Goal: Task Accomplishment & Management: Complete application form

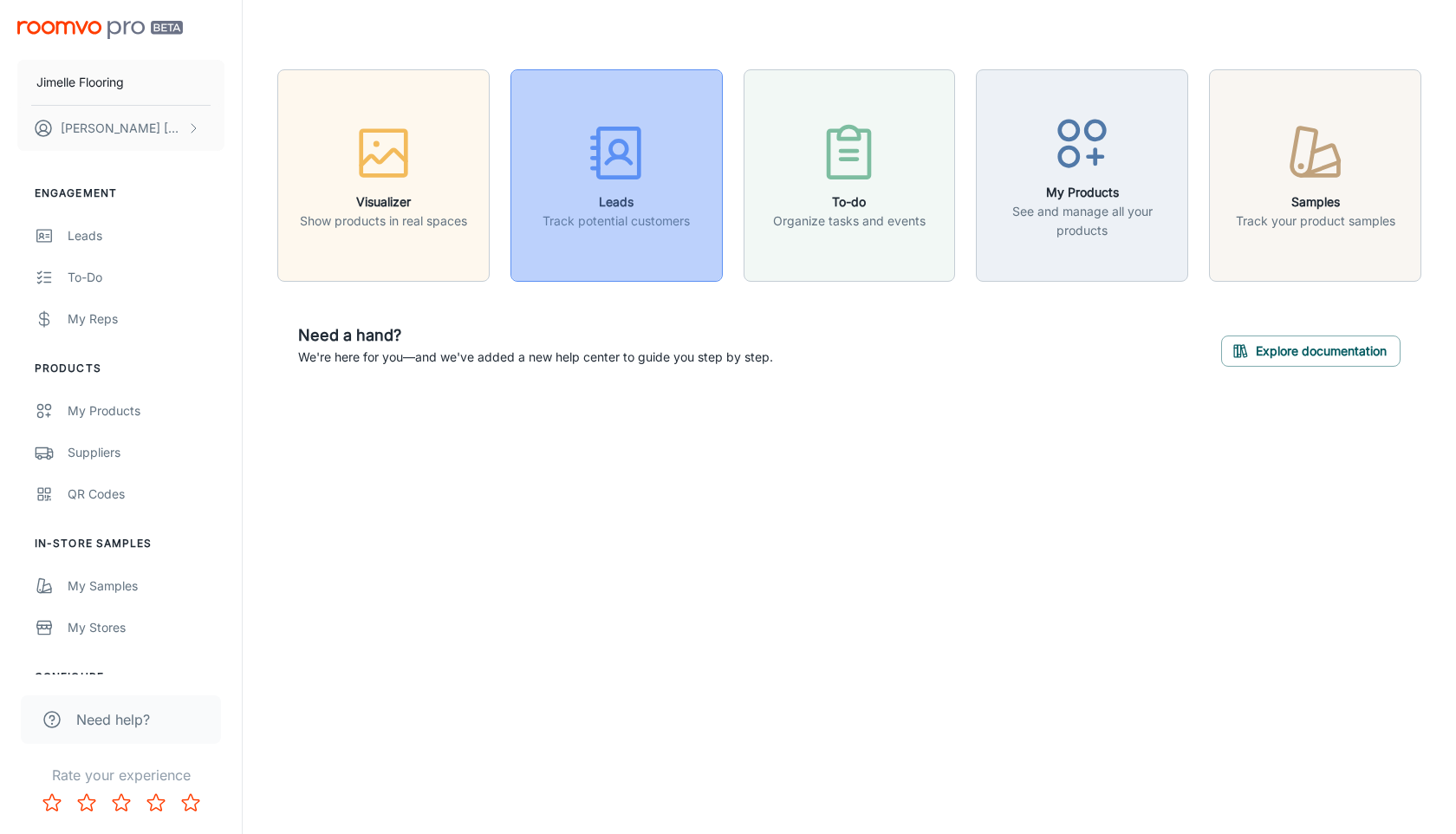
click at [665, 243] on button "Leads Track potential customers" at bounding box center [617, 175] width 212 height 212
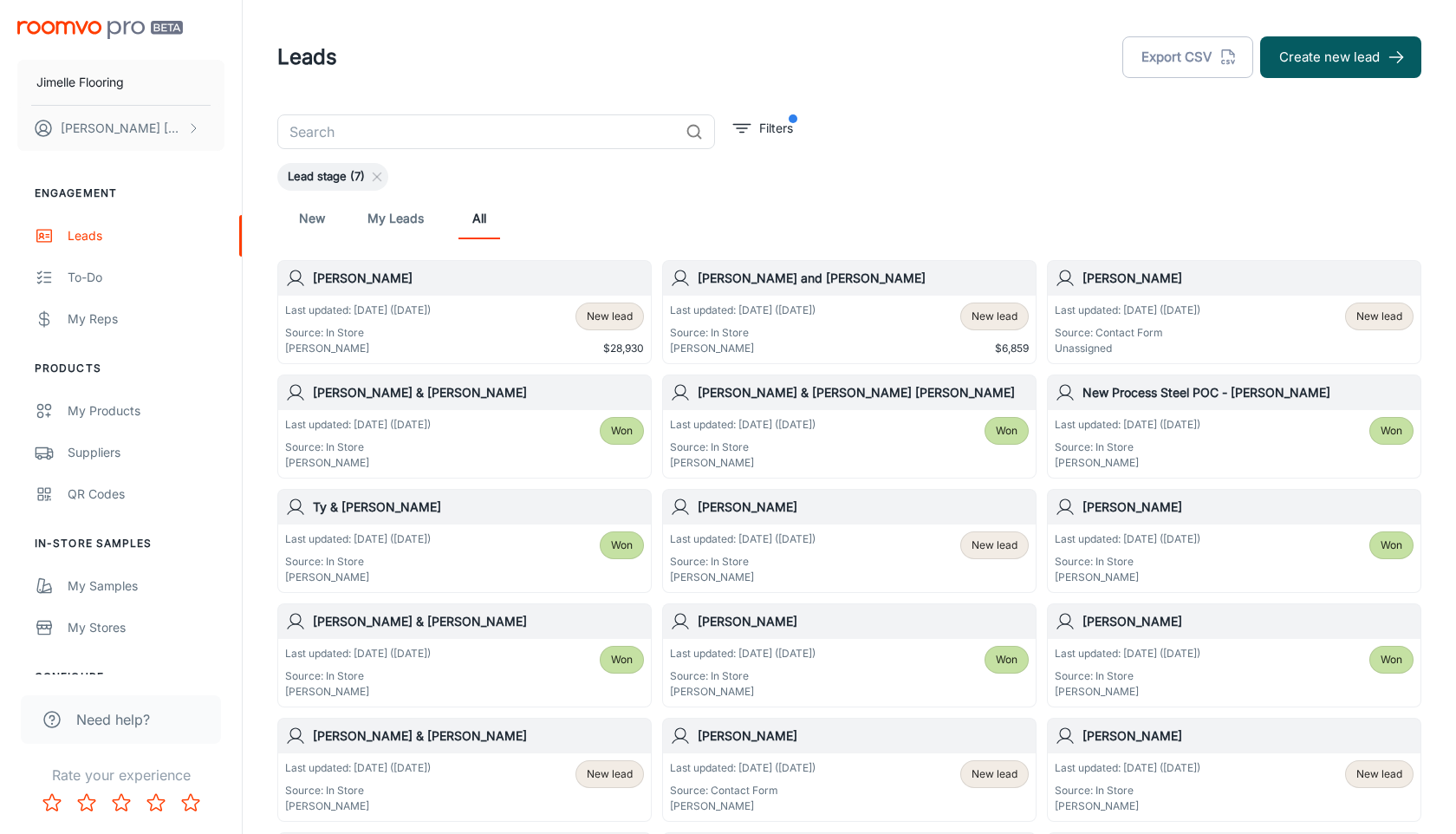
click at [569, 135] on input "text" at bounding box center [477, 131] width 401 height 35
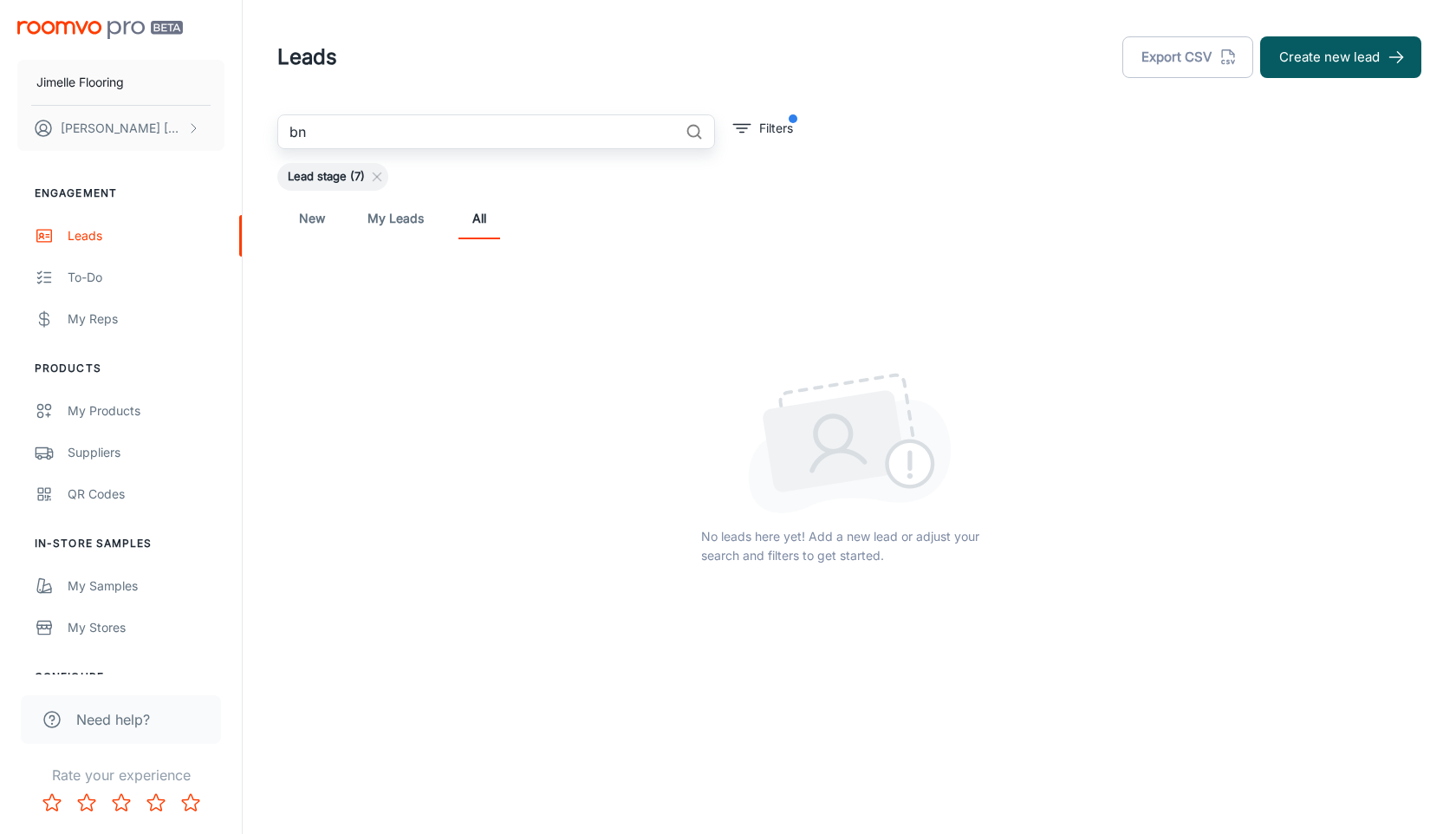
type input "b"
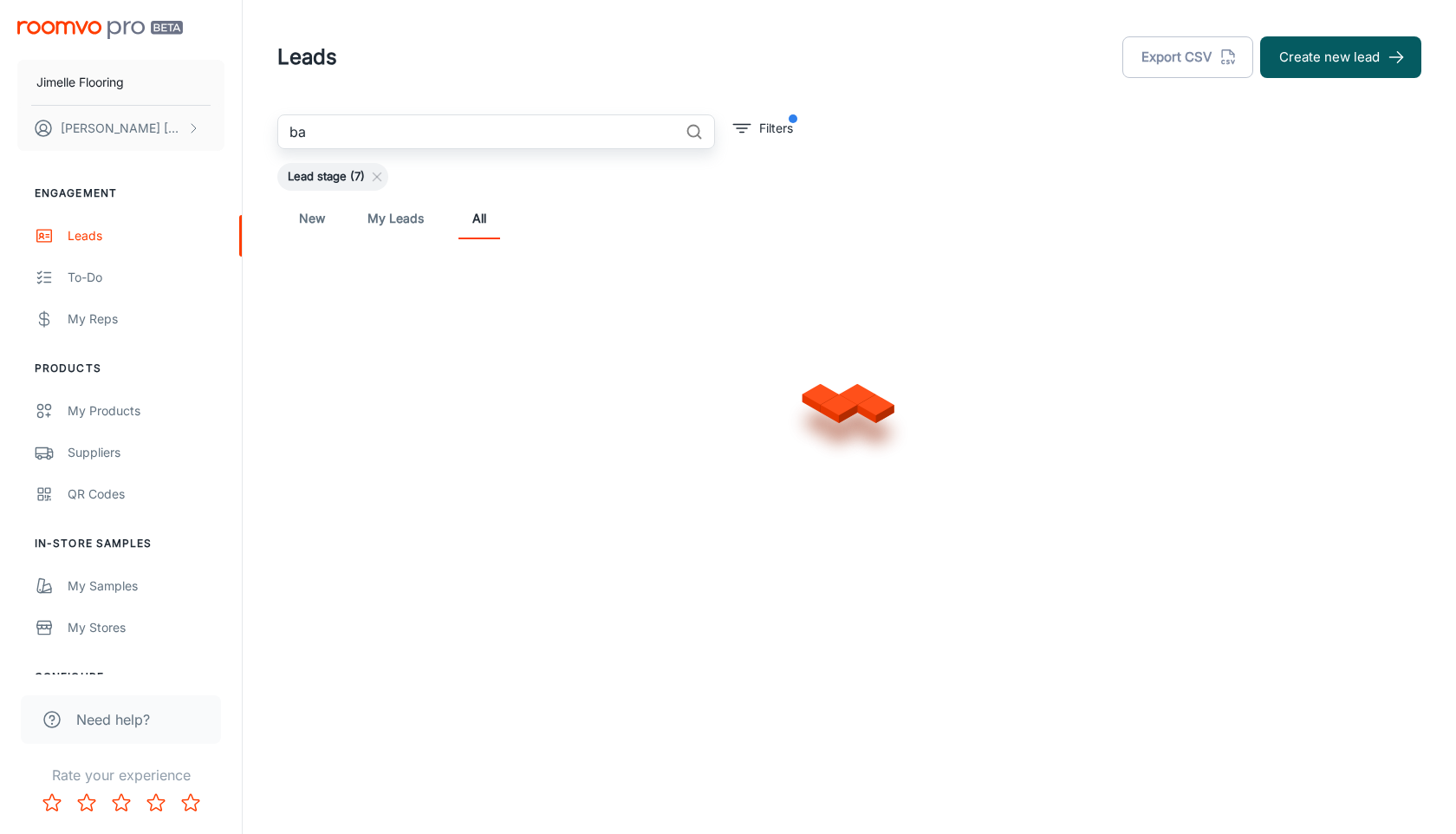
type input "b"
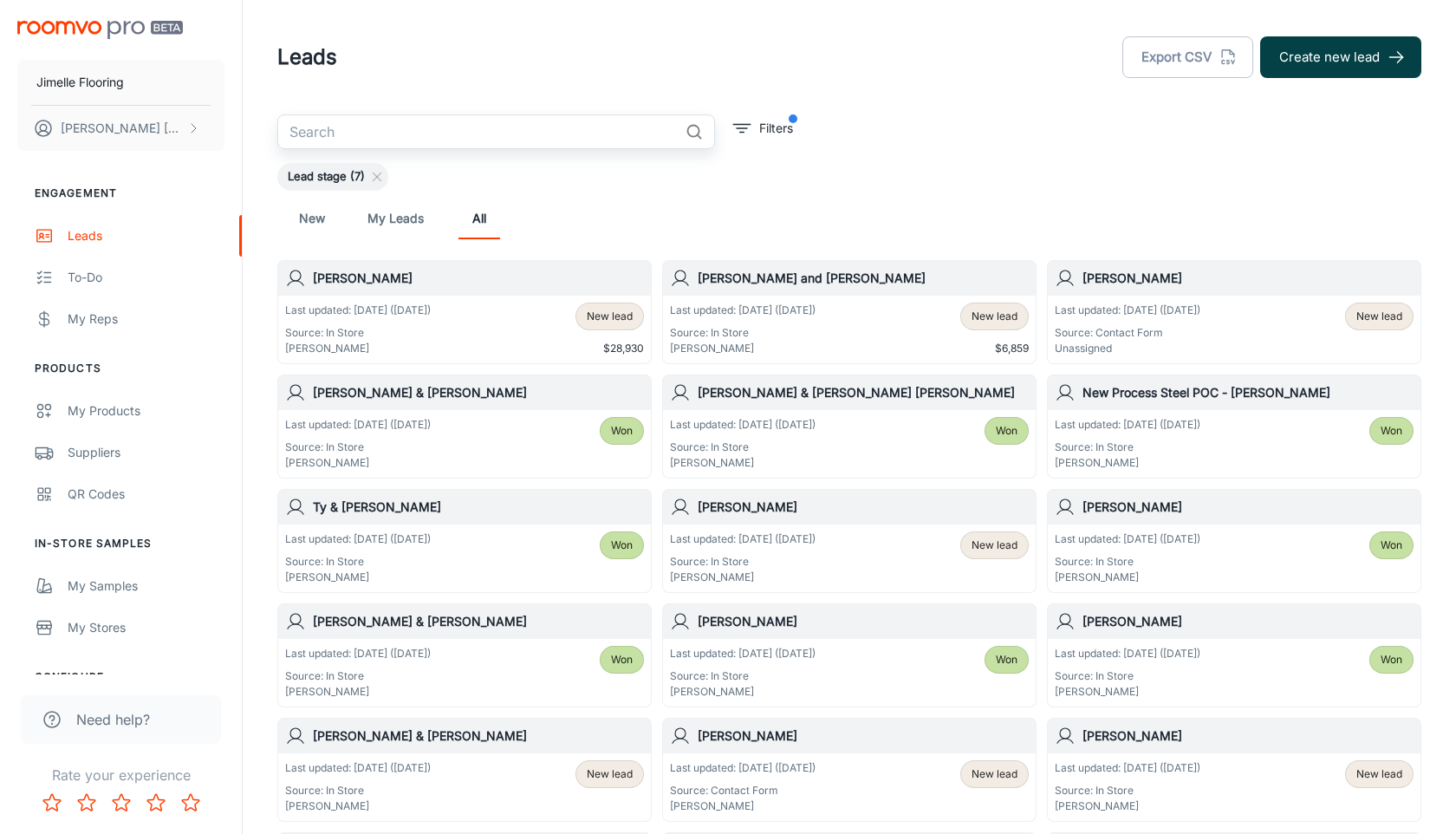
click at [1343, 47] on button "Create new lead" at bounding box center [1340, 57] width 161 height 42
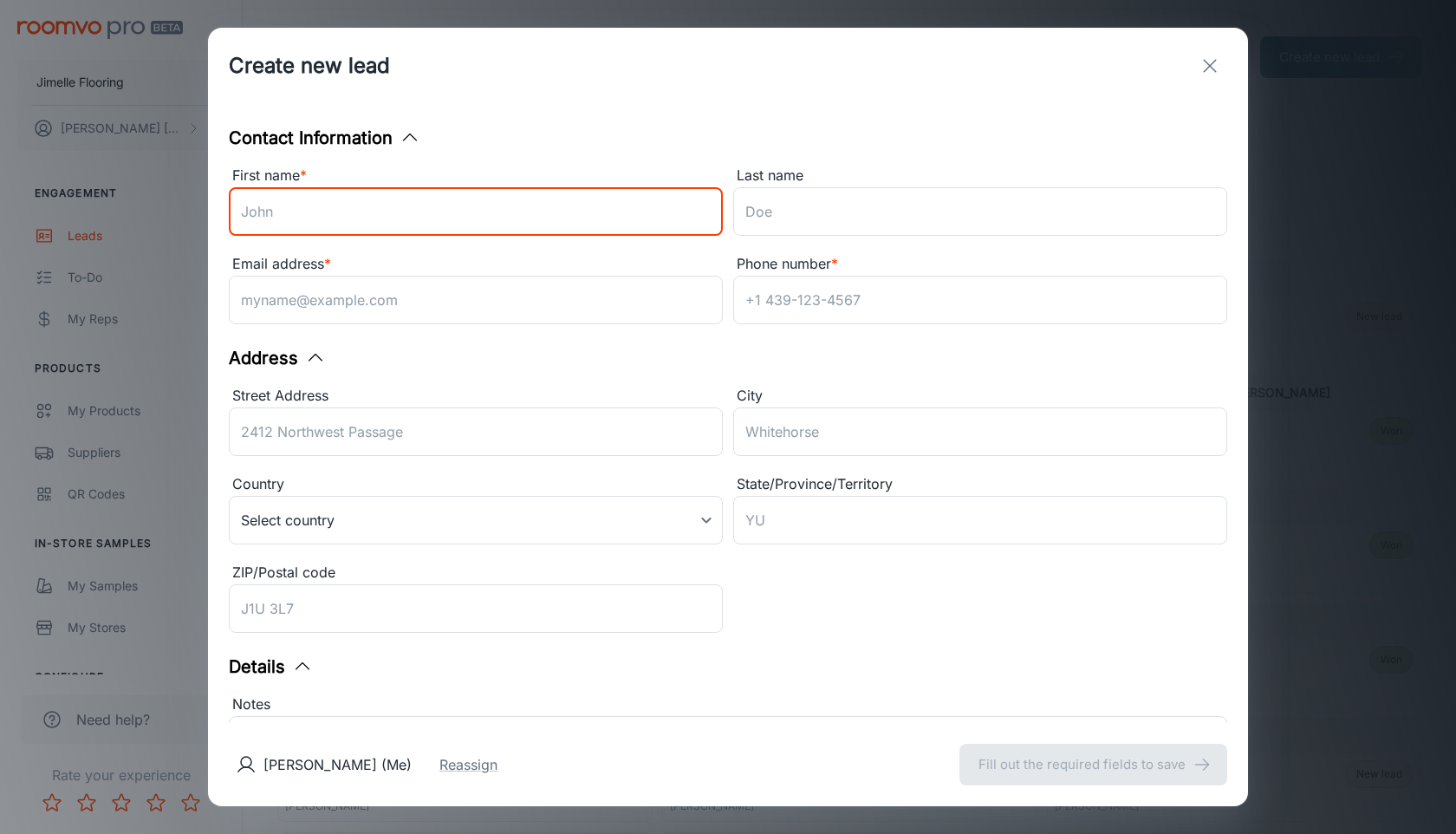
click at [606, 225] on input "First name *" at bounding box center [476, 211] width 494 height 49
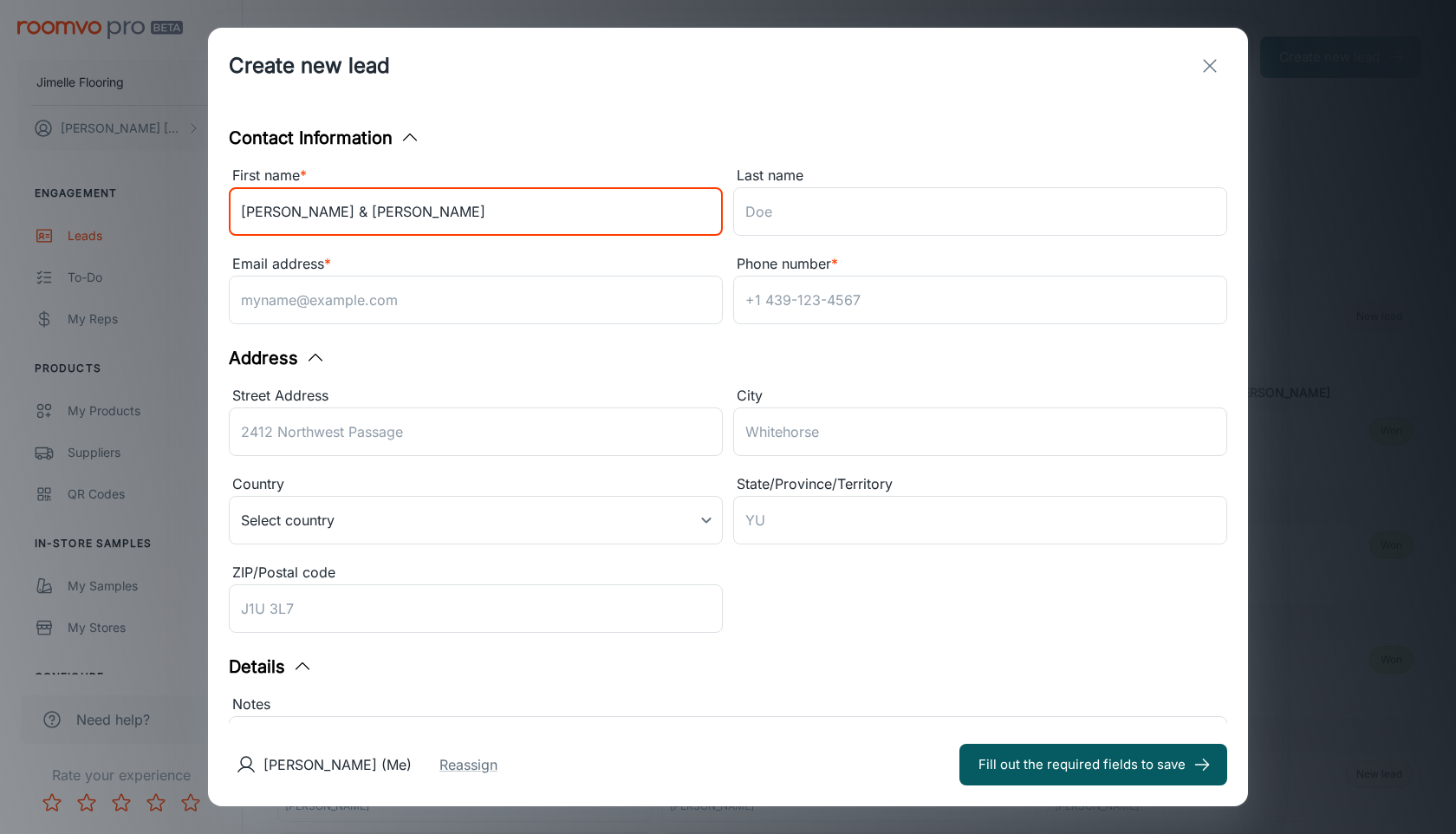
type input "[PERSON_NAME] & [PERSON_NAME]"
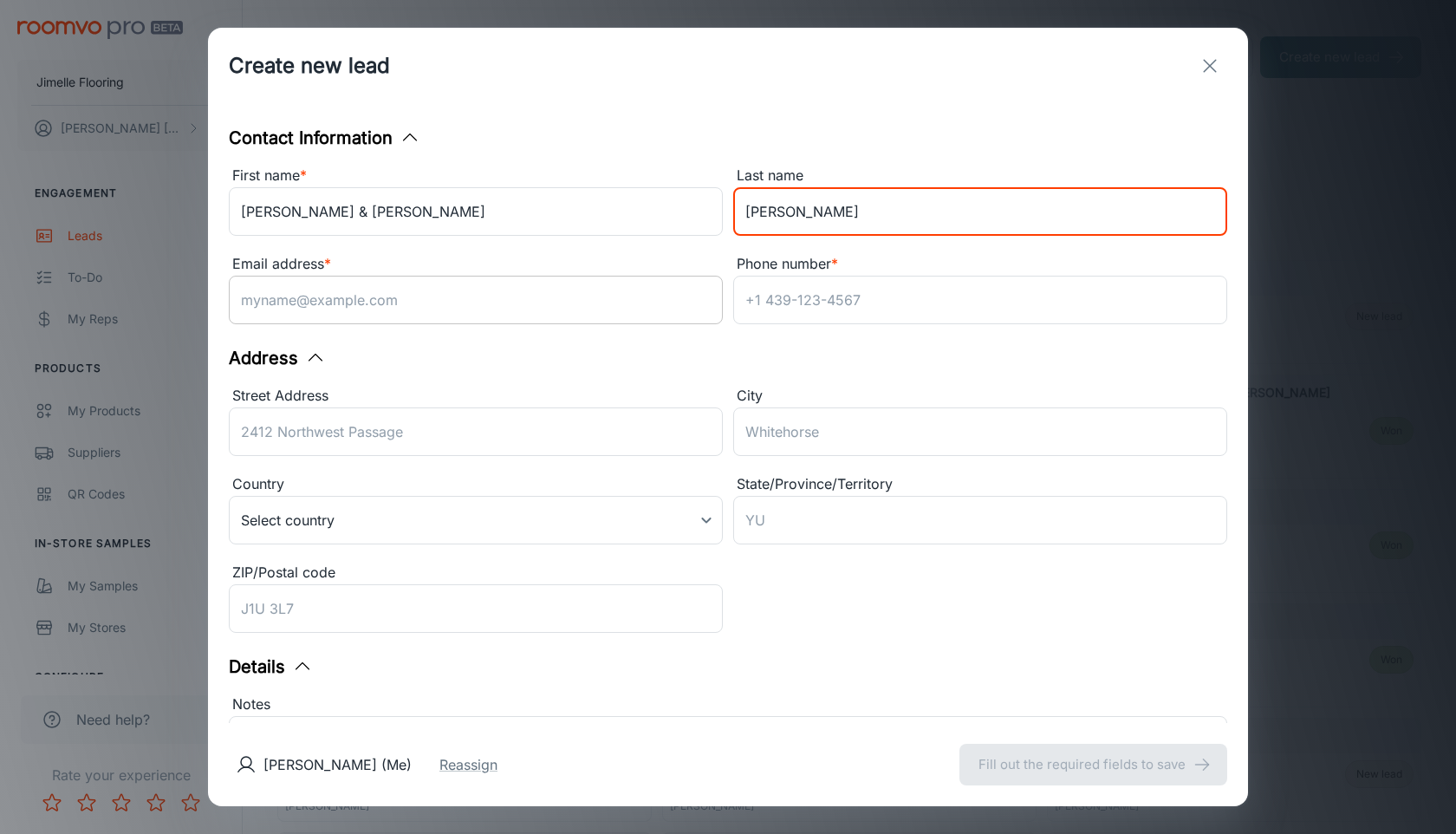
type input "[PERSON_NAME]"
click at [439, 296] on input "Email address *" at bounding box center [476, 300] width 494 height 49
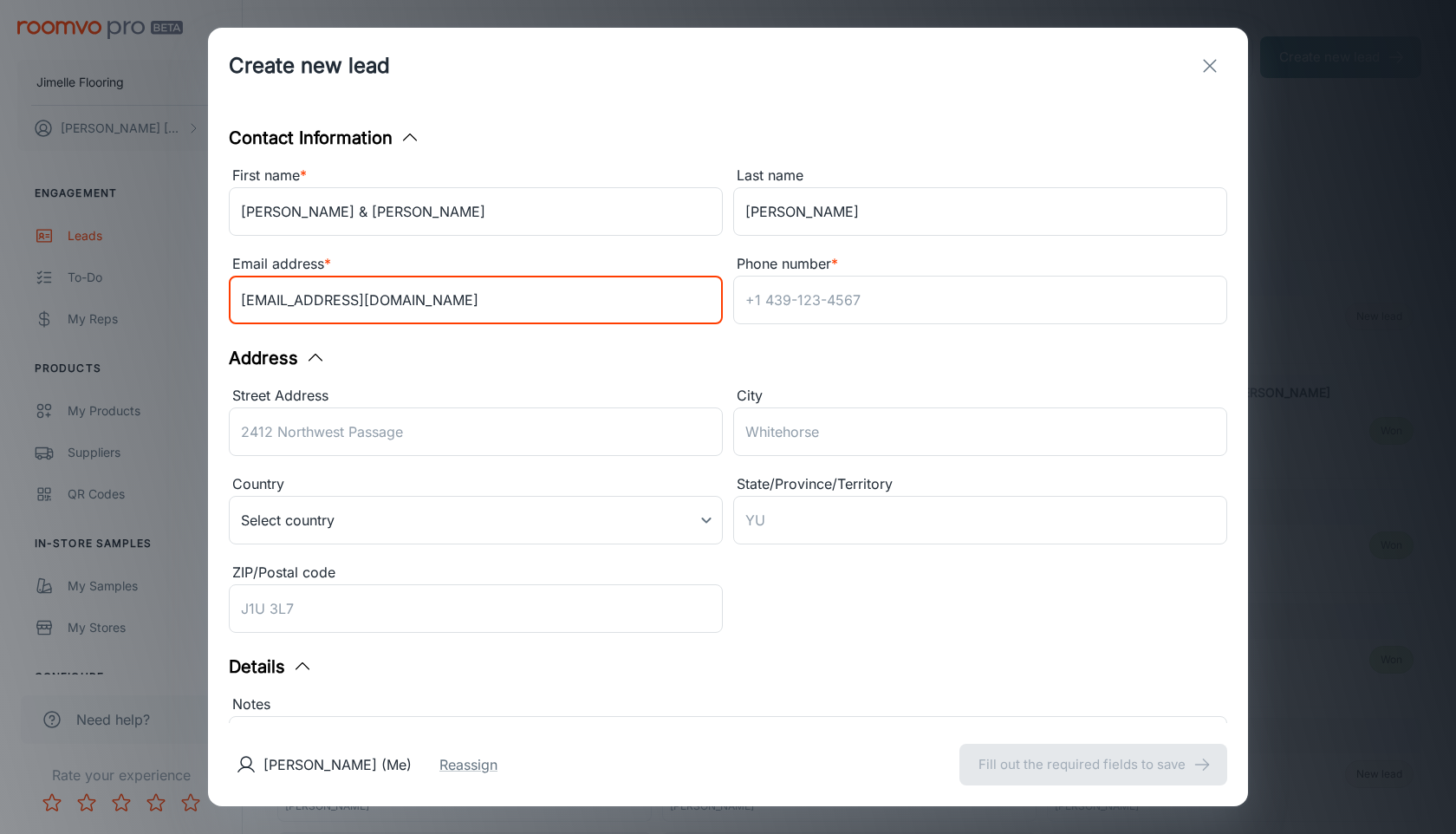
type input "[EMAIL_ADDRESS][DOMAIN_NAME]"
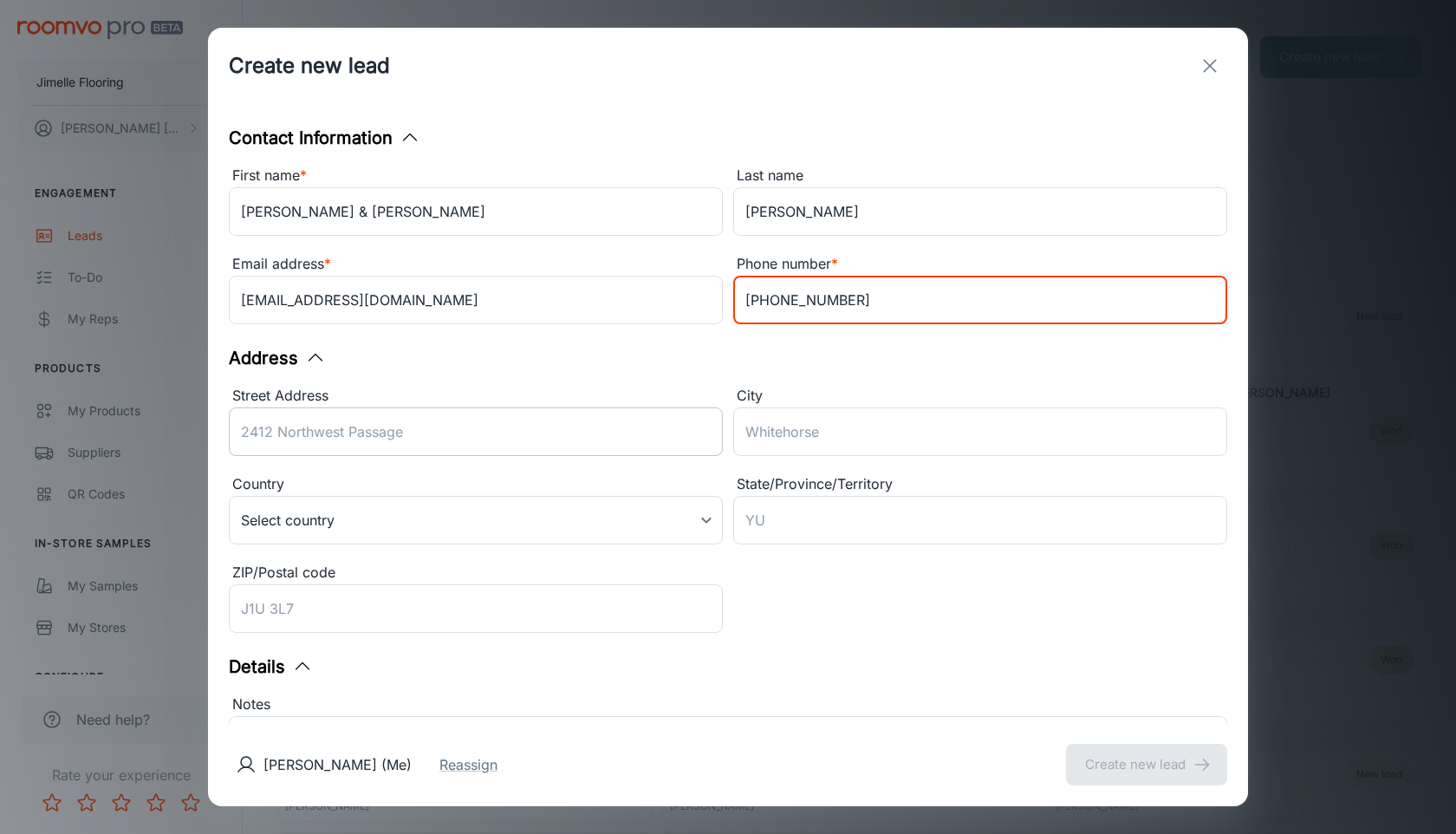
type input "[PHONE_NUMBER]"
click at [394, 436] on input "Street Address" at bounding box center [476, 431] width 494 height 49
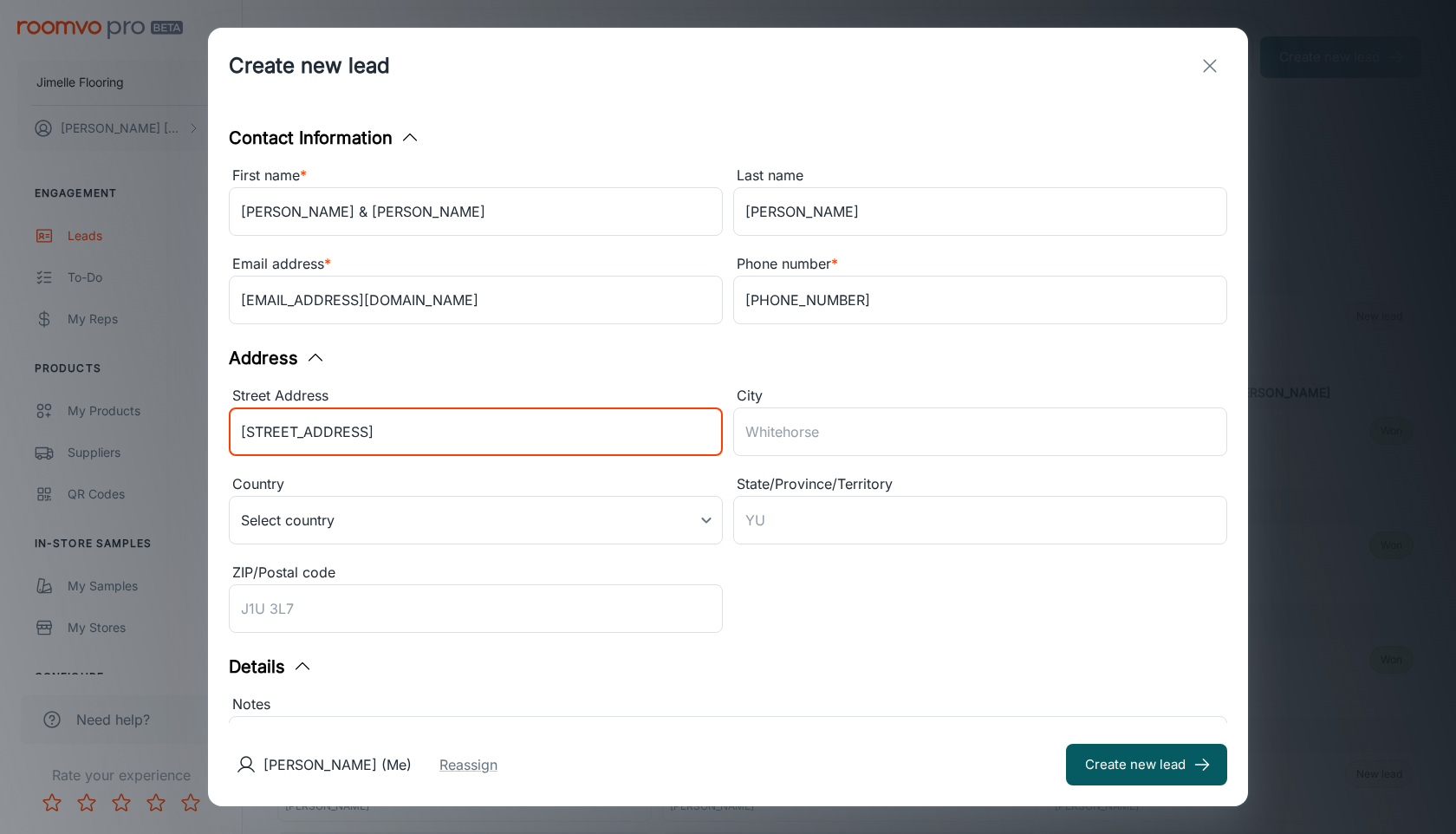
type input "[STREET_ADDRESS]"
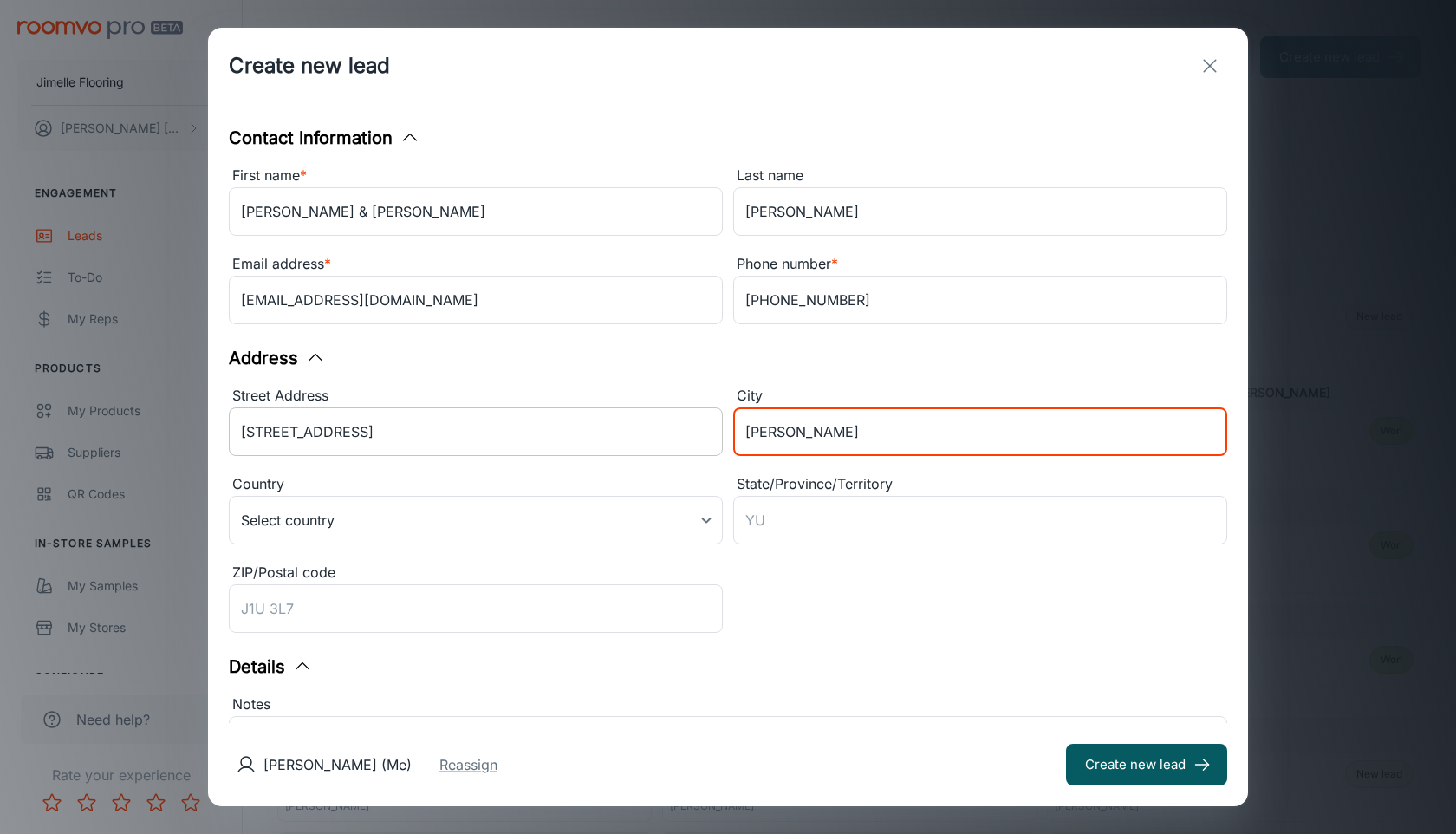
type input "[PERSON_NAME]"
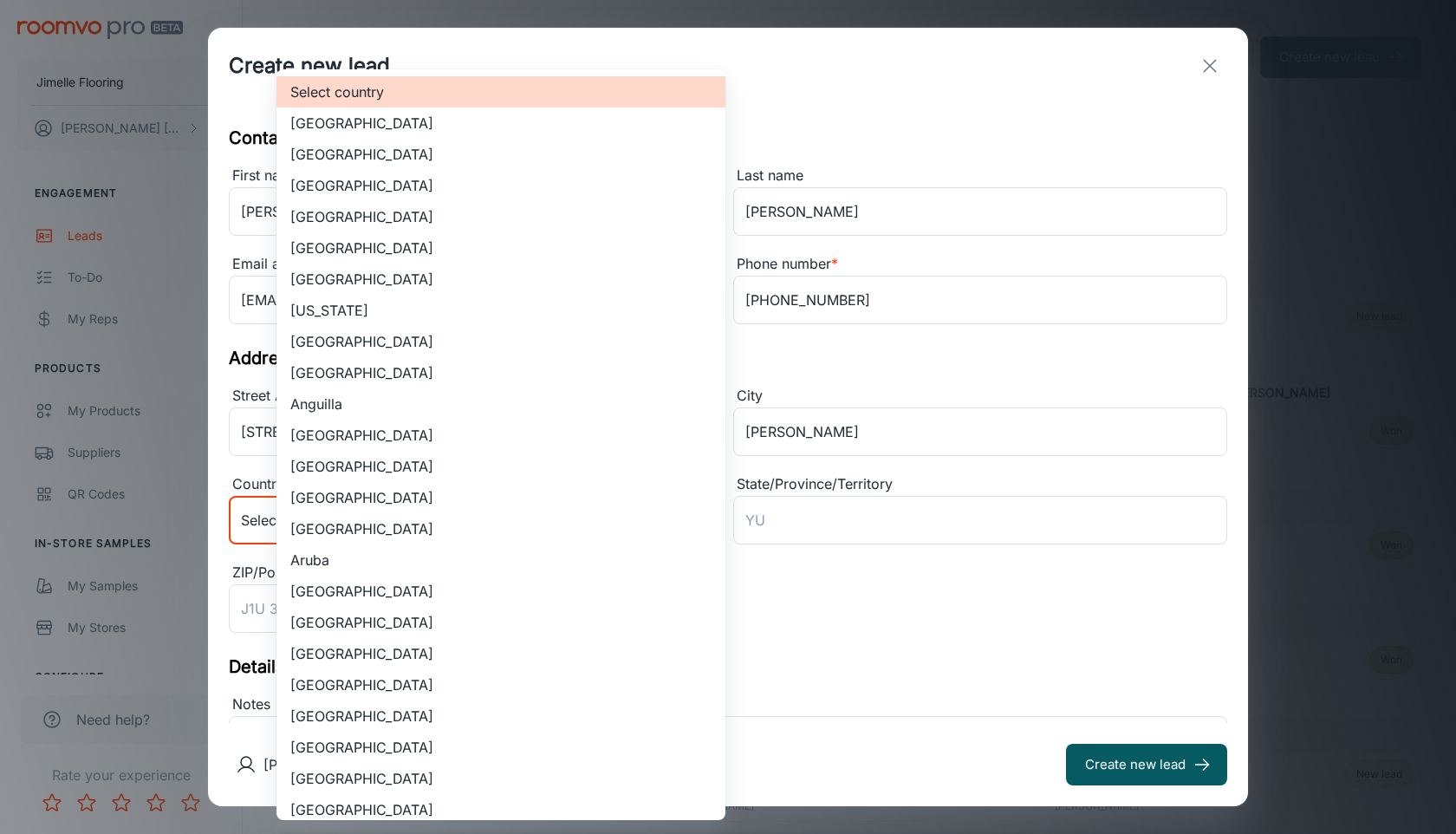
click at [387, 507] on body "Jimelle Flooring [PERSON_NAME] Engagement Leads To-do My Reps Products My Produ…" at bounding box center [728, 417] width 1456 height 834
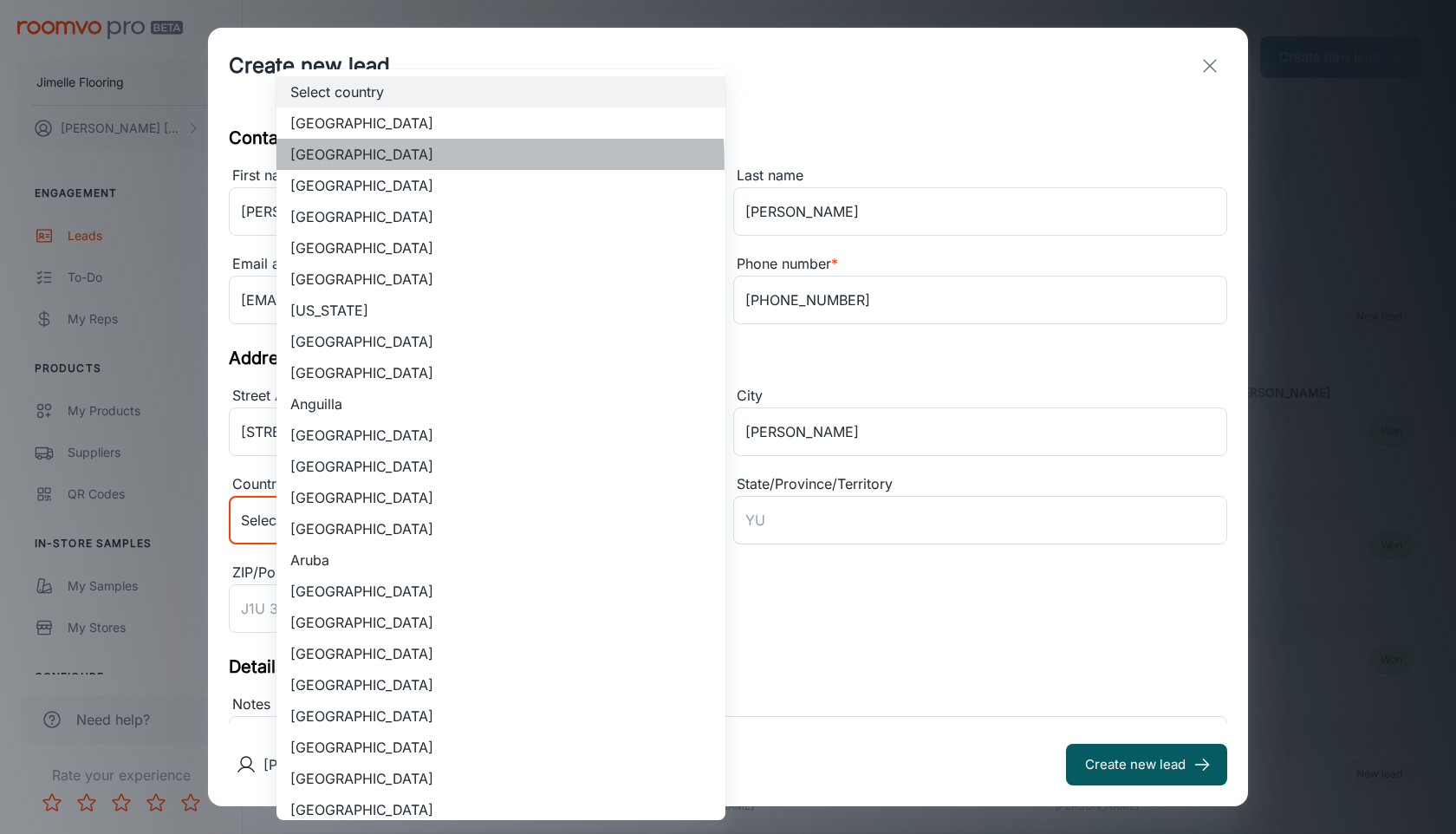
click at [400, 163] on li "[GEOGRAPHIC_DATA]" at bounding box center [501, 154] width 449 height 31
type input "US"
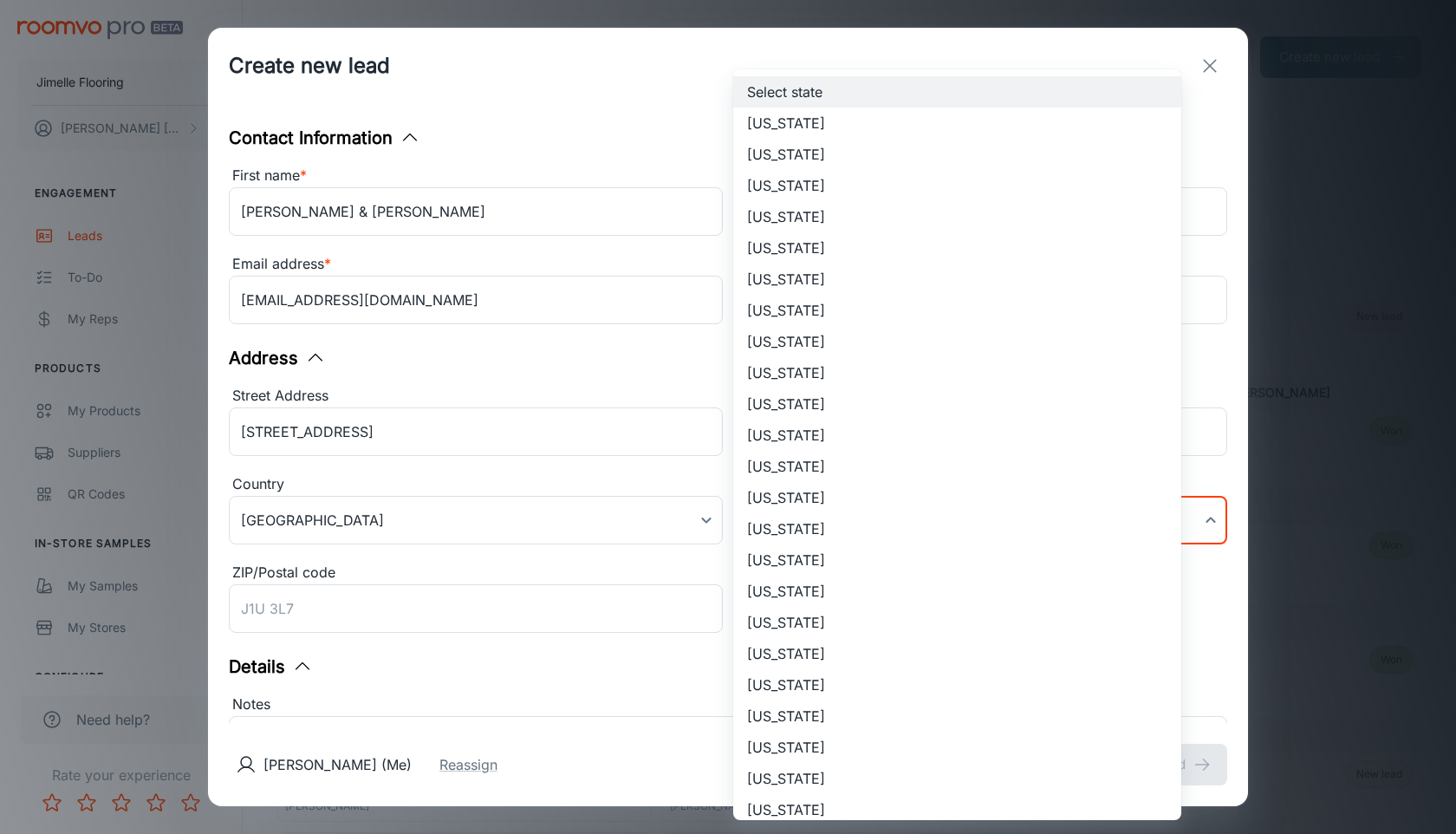
click at [973, 530] on body "Jimelle Flooring [PERSON_NAME] Engagement Leads To-do My Reps Products My Produ…" at bounding box center [728, 417] width 1456 height 834
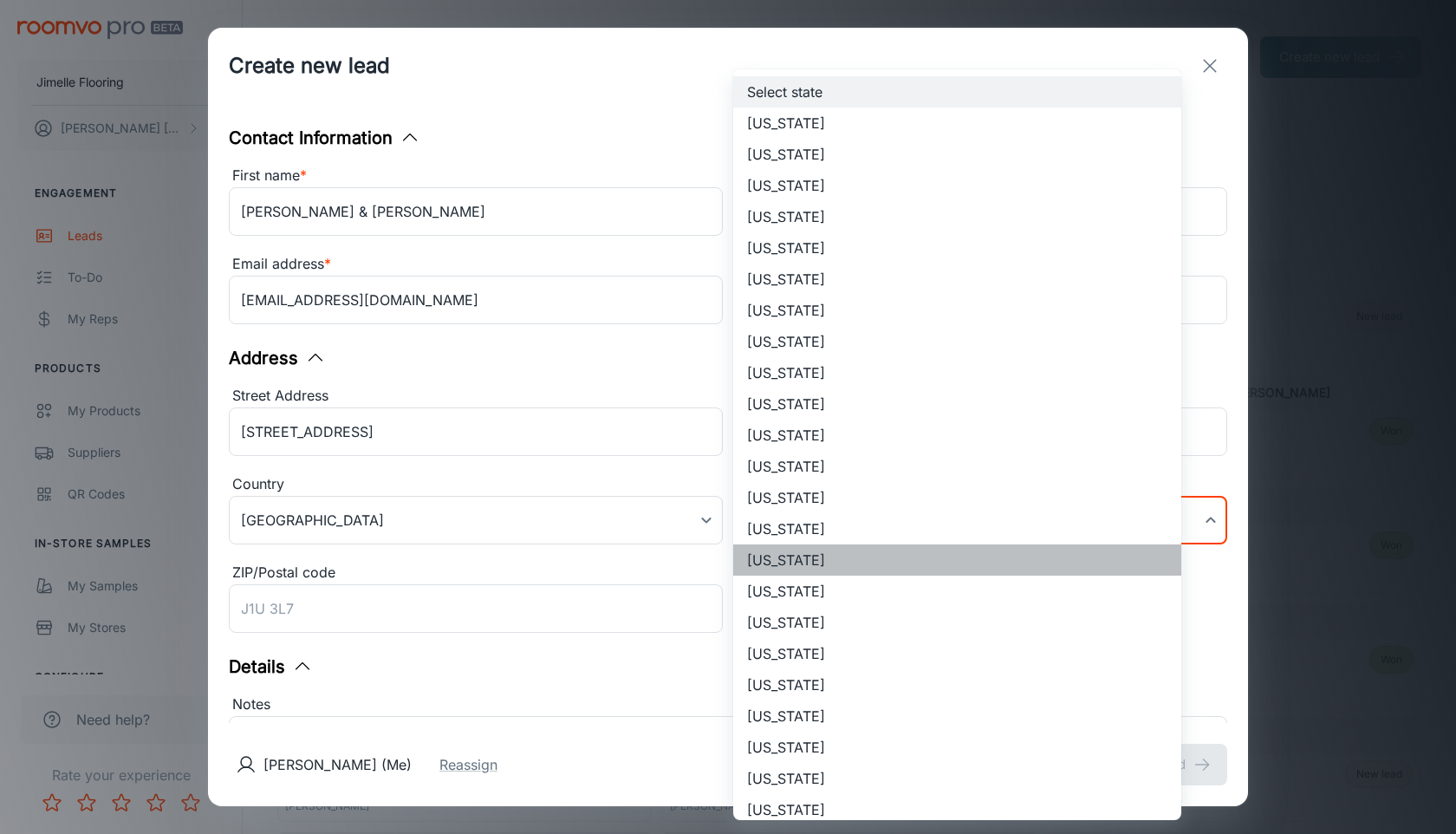
click at [957, 557] on li "[US_STATE]" at bounding box center [957, 559] width 448 height 31
type input "[US_STATE]"
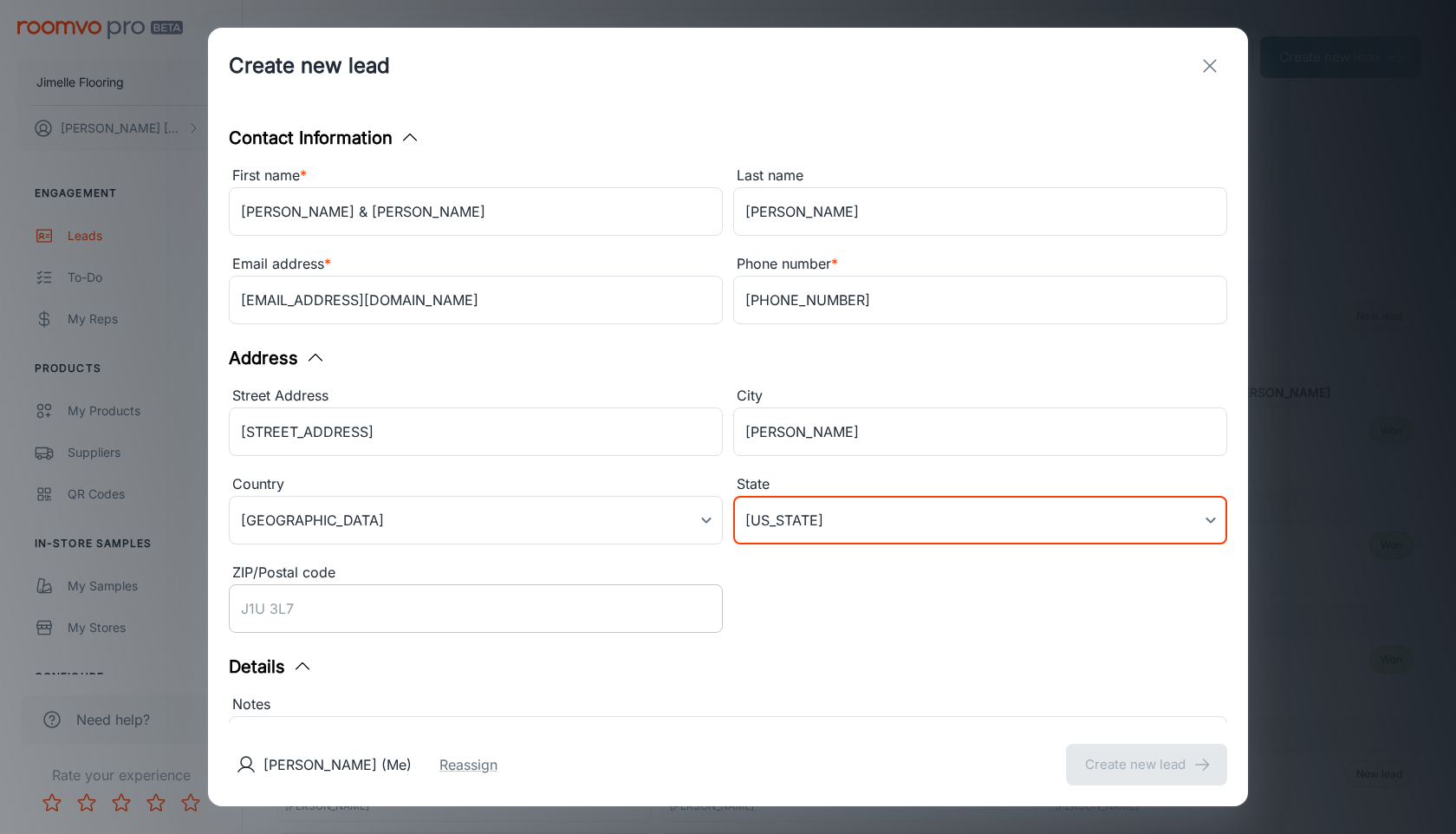
click at [510, 626] on input "ZIP/Postal code" at bounding box center [476, 608] width 494 height 49
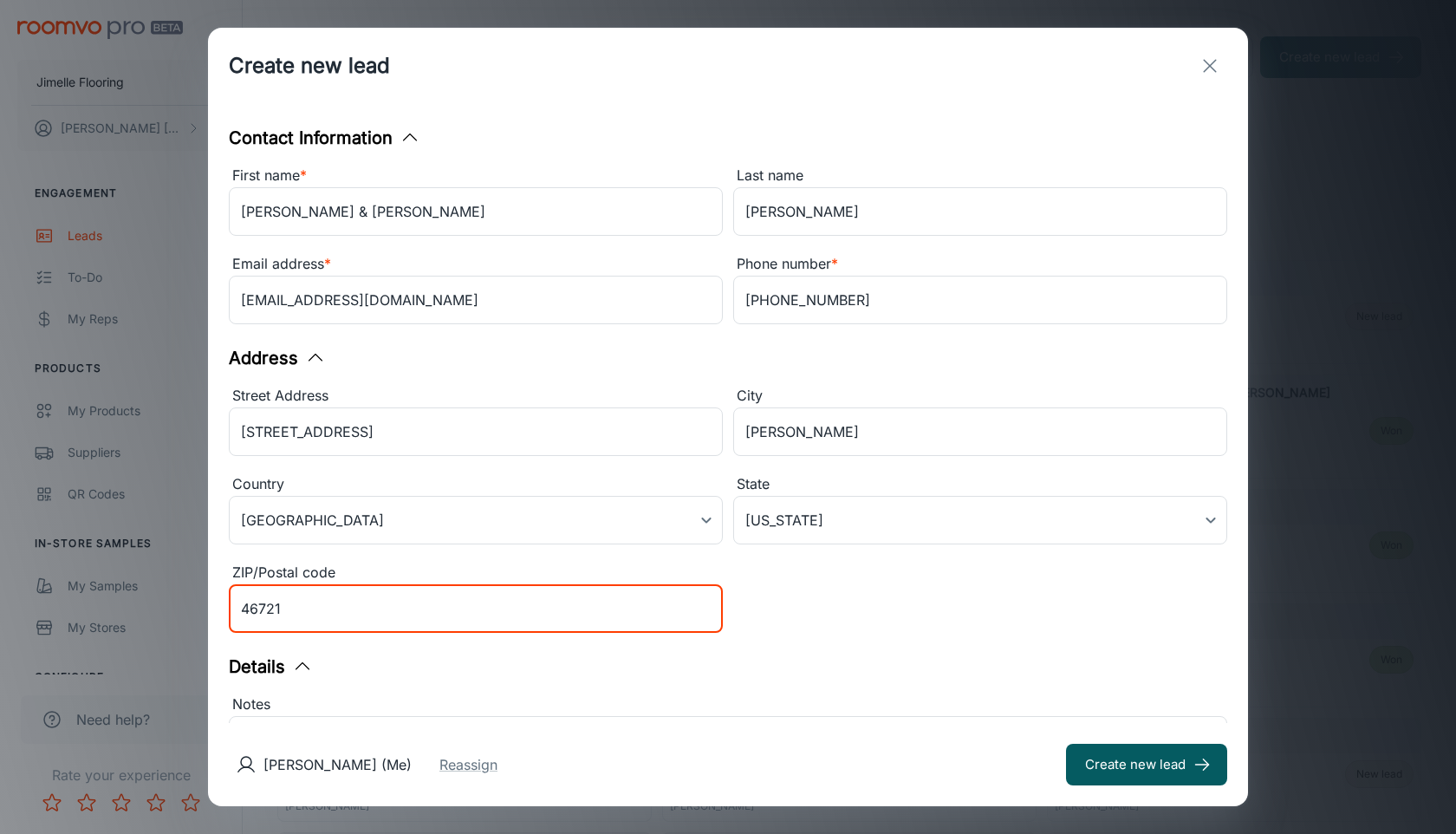
type input "46721"
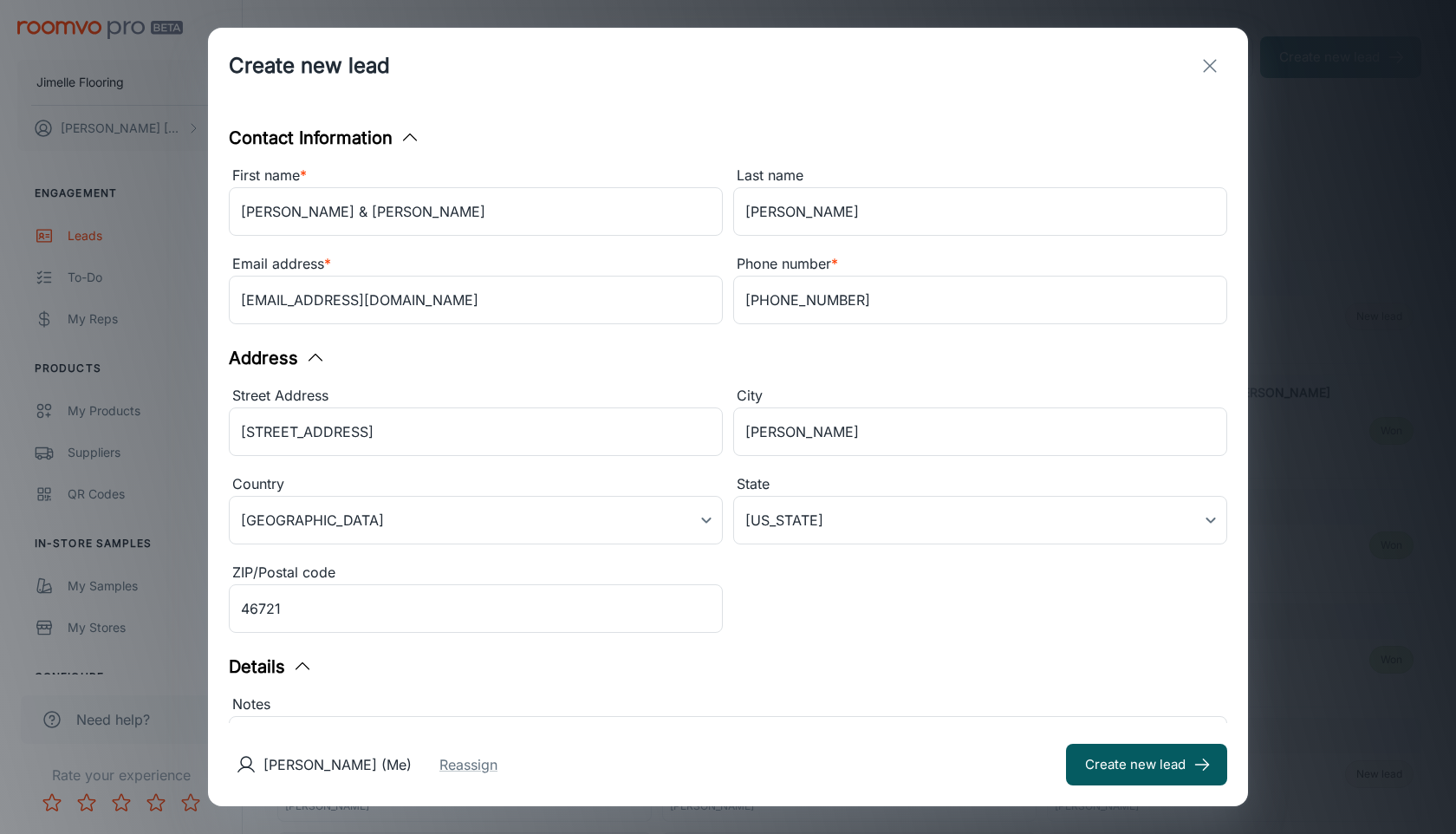
click at [777, 676] on div "Details" at bounding box center [728, 667] width 999 height 26
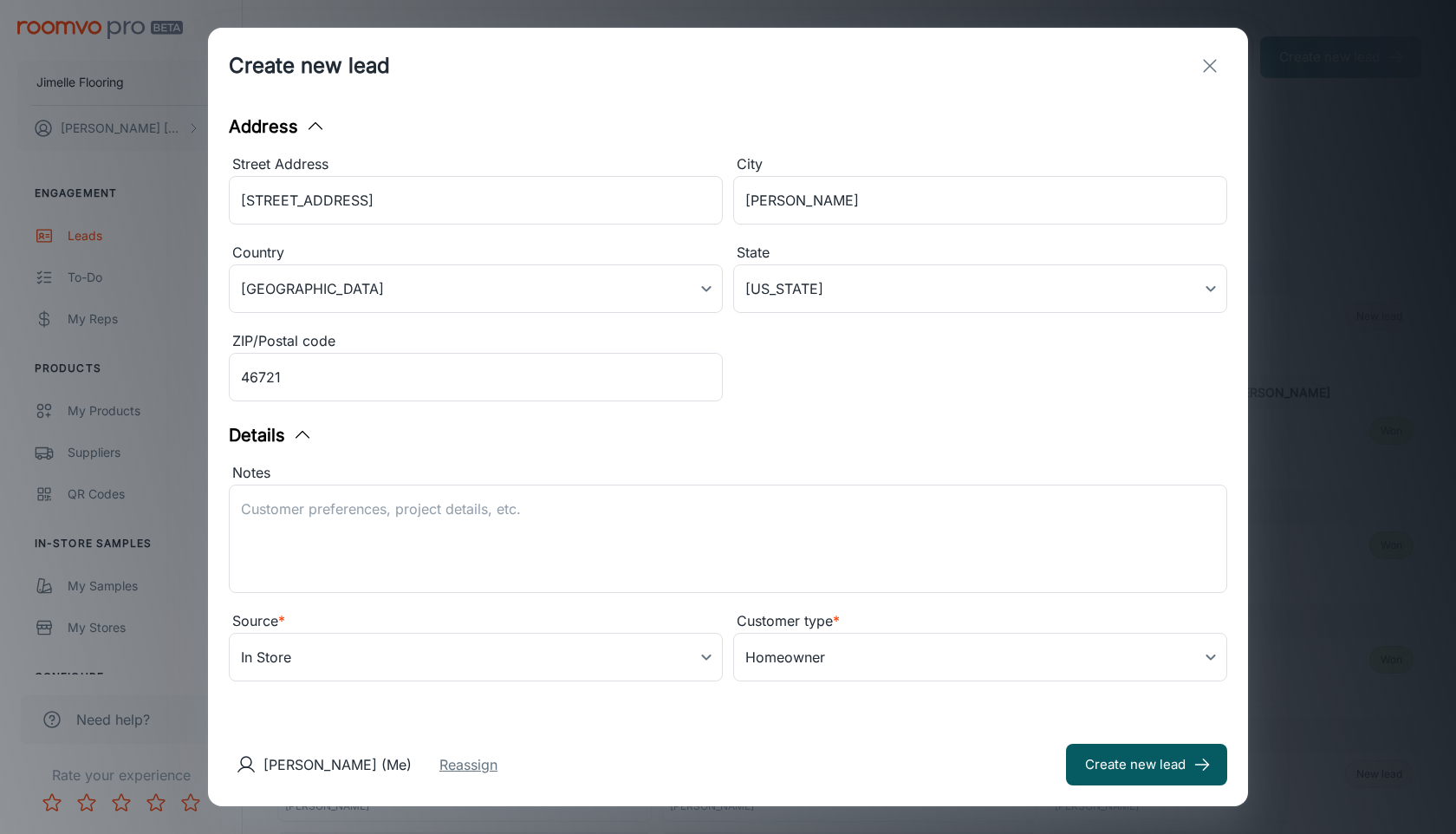
click at [498, 770] on button "Reassign" at bounding box center [469, 764] width 58 height 21
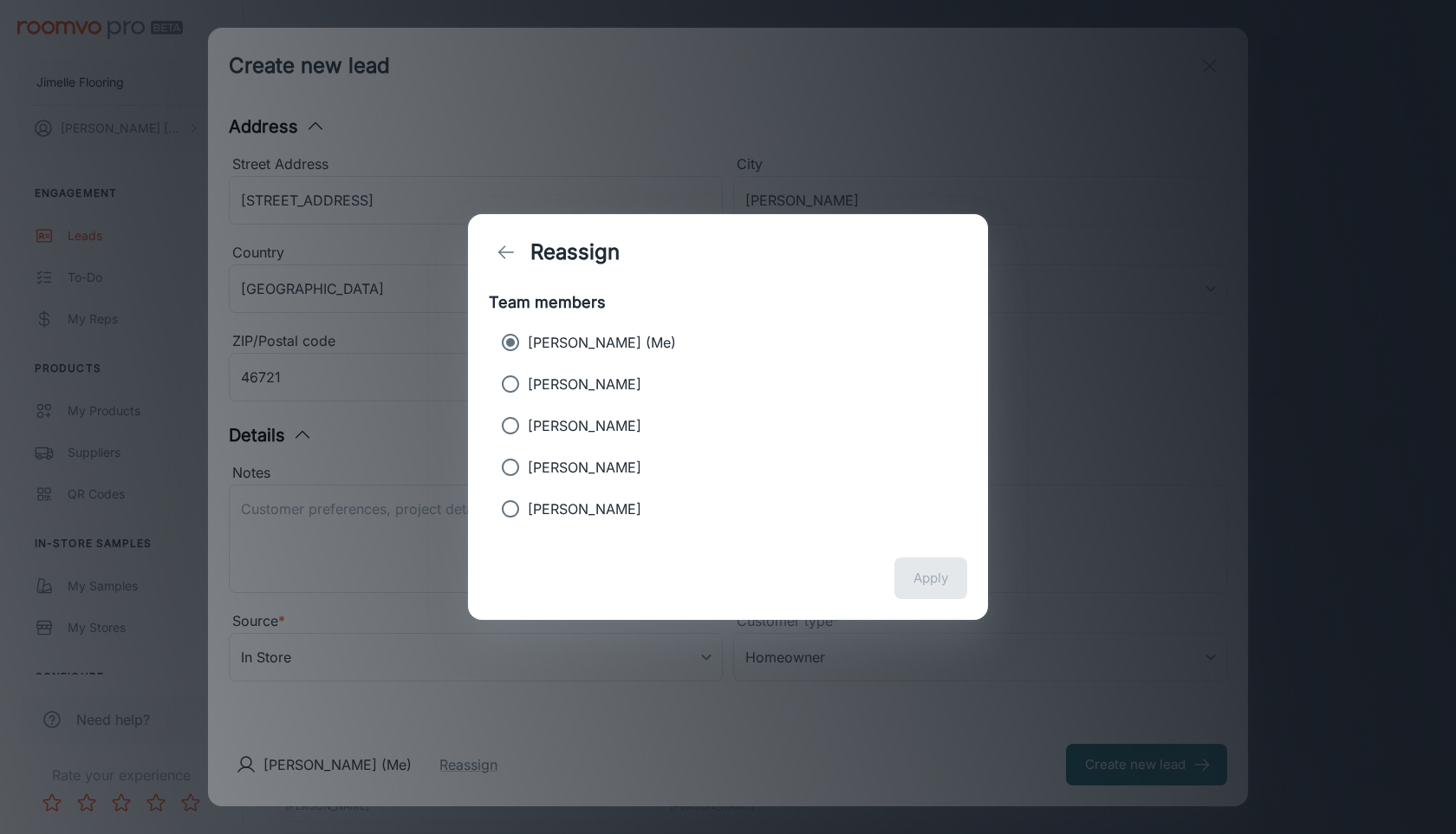
click at [623, 388] on label "[PERSON_NAME]" at bounding box center [716, 384] width 446 height 35
click at [528, 388] on input "[PERSON_NAME]" at bounding box center [510, 384] width 35 height 35
radio input "true"
radio input "false"
click at [945, 581] on button "Apply" at bounding box center [931, 578] width 73 height 42
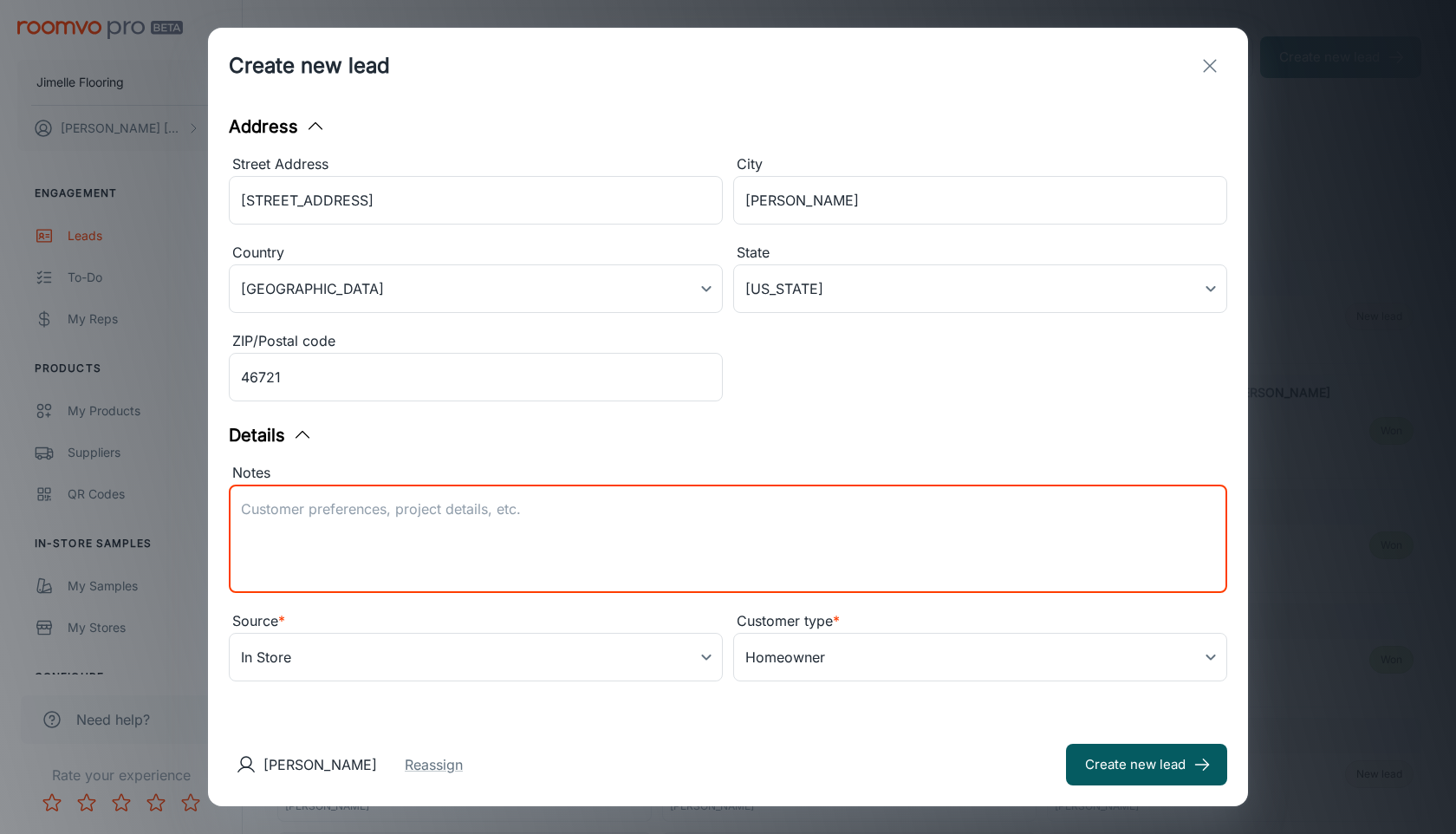
click at [604, 530] on textarea "Notes" at bounding box center [728, 539] width 974 height 80
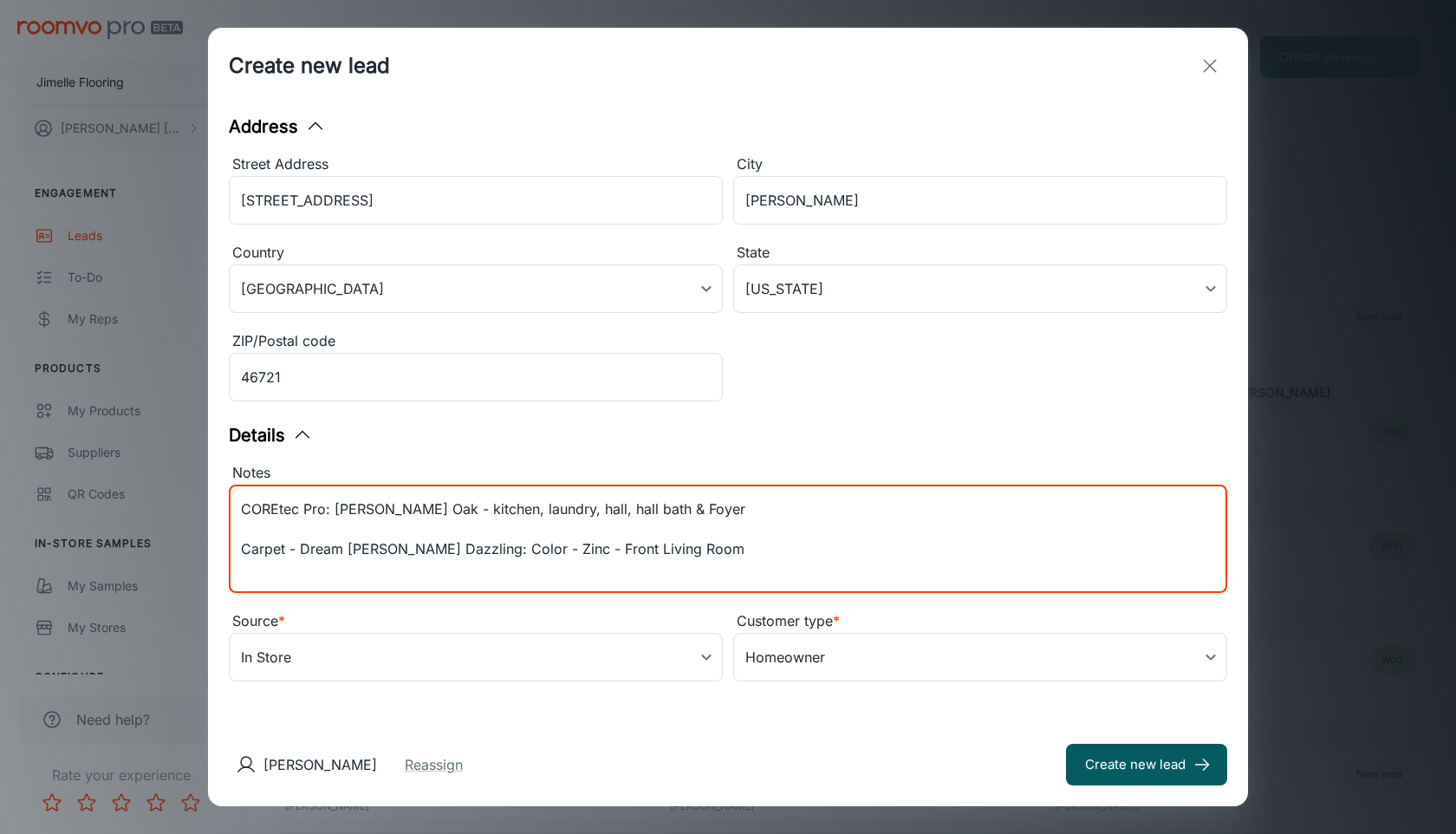
type textarea "COREtec Pro: [PERSON_NAME] Oak - kitchen, laundry, hall, hall bath & Foyer Carp…"
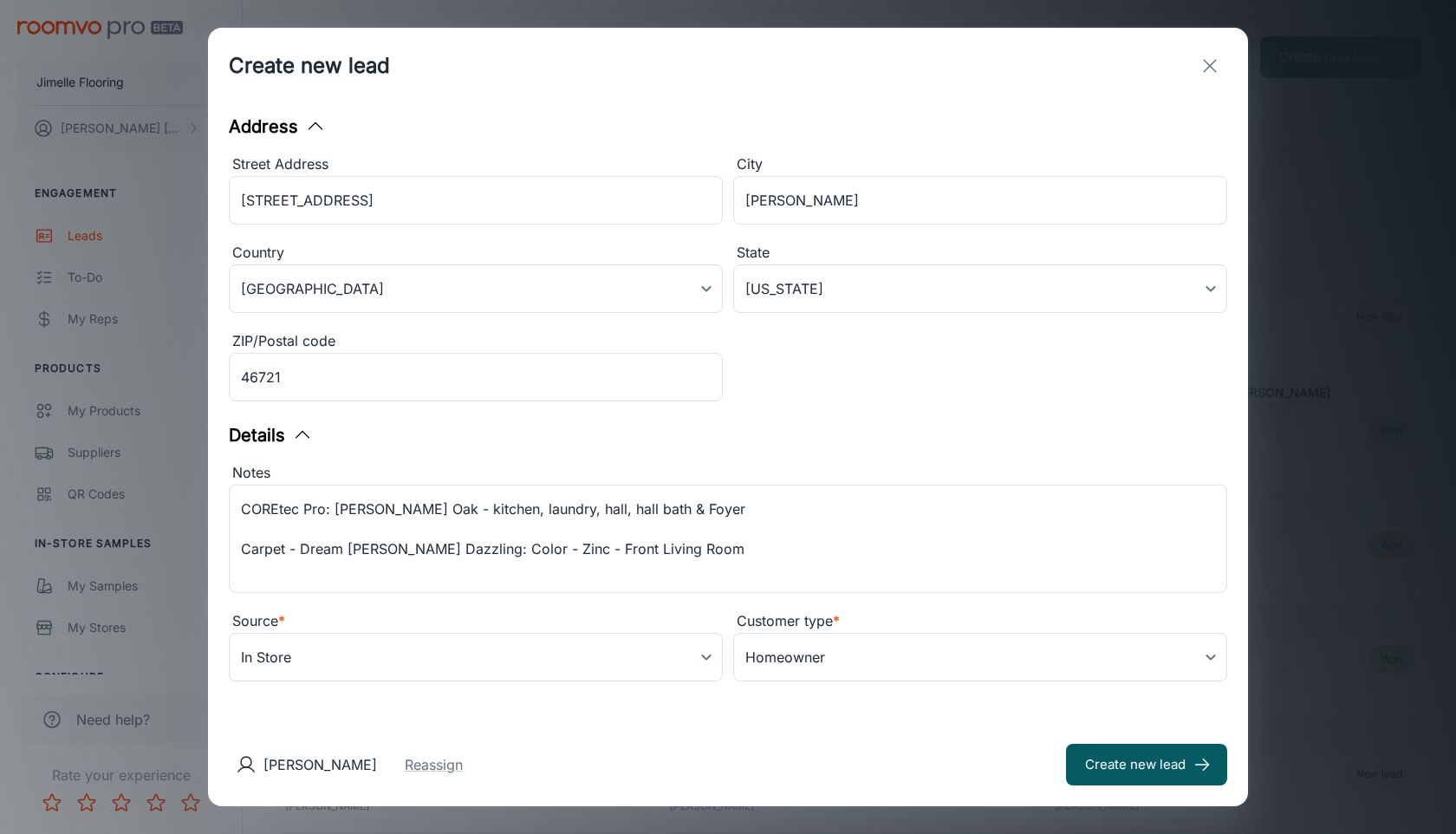
click at [707, 728] on div "[PERSON_NAME] Reassign Create new lead" at bounding box center [728, 764] width 1040 height 83
click at [1114, 774] on button "Create new lead" at bounding box center [1146, 765] width 161 height 42
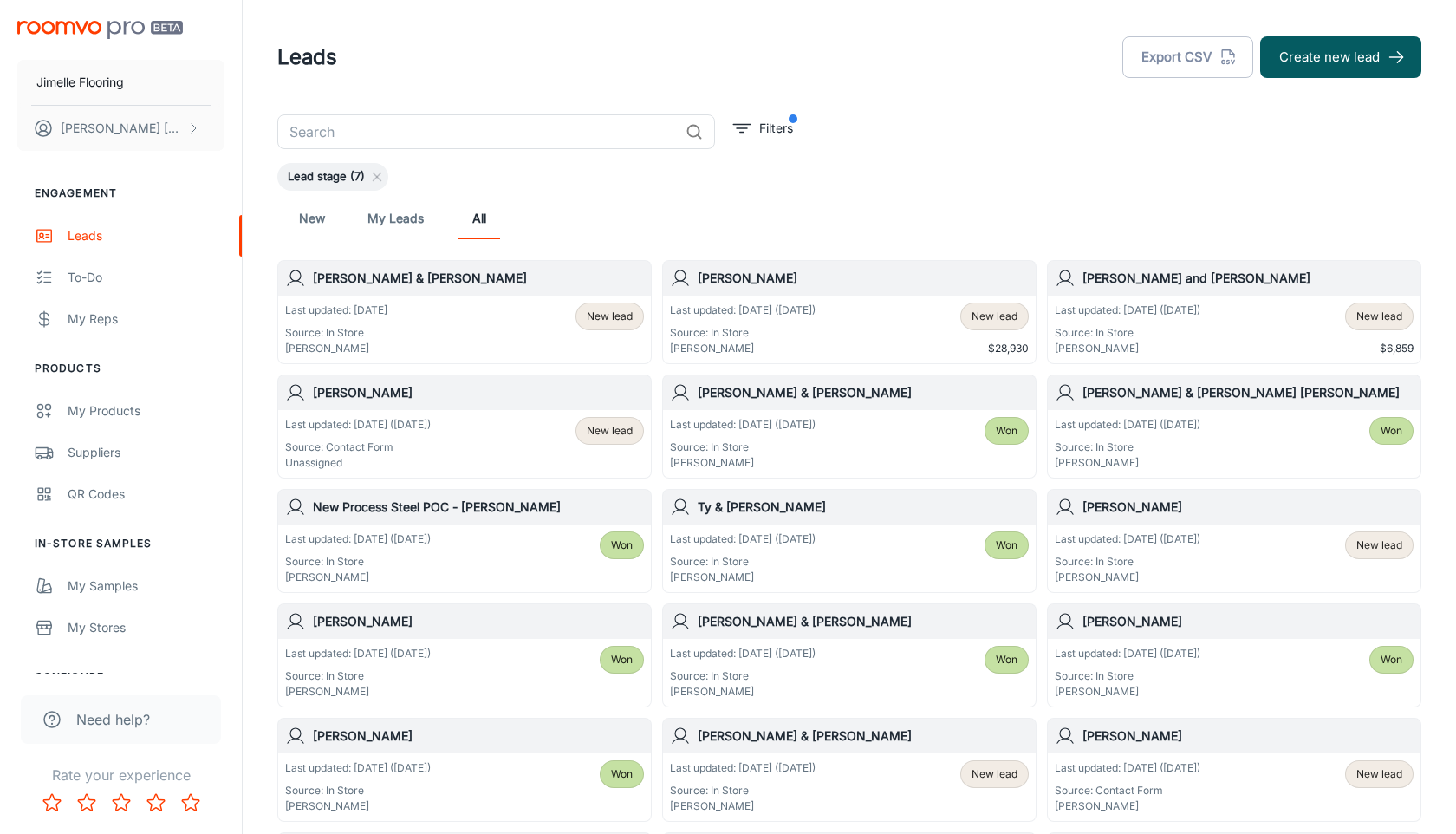
click at [620, 315] on span "New lead" at bounding box center [610, 317] width 46 height 16
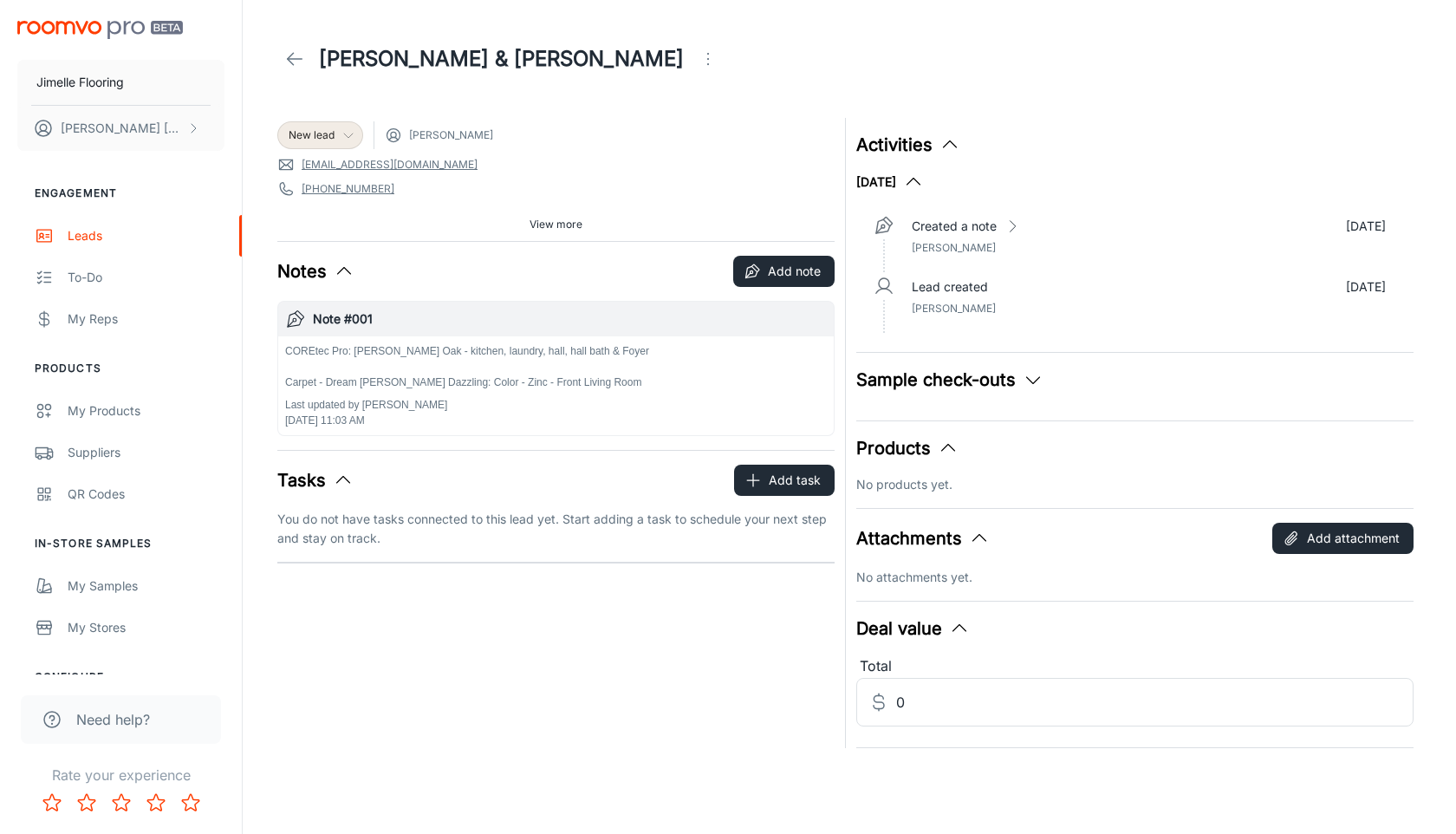
click at [342, 130] on icon at bounding box center [349, 135] width 14 height 14
click at [349, 325] on li "Won" at bounding box center [338, 327] width 123 height 31
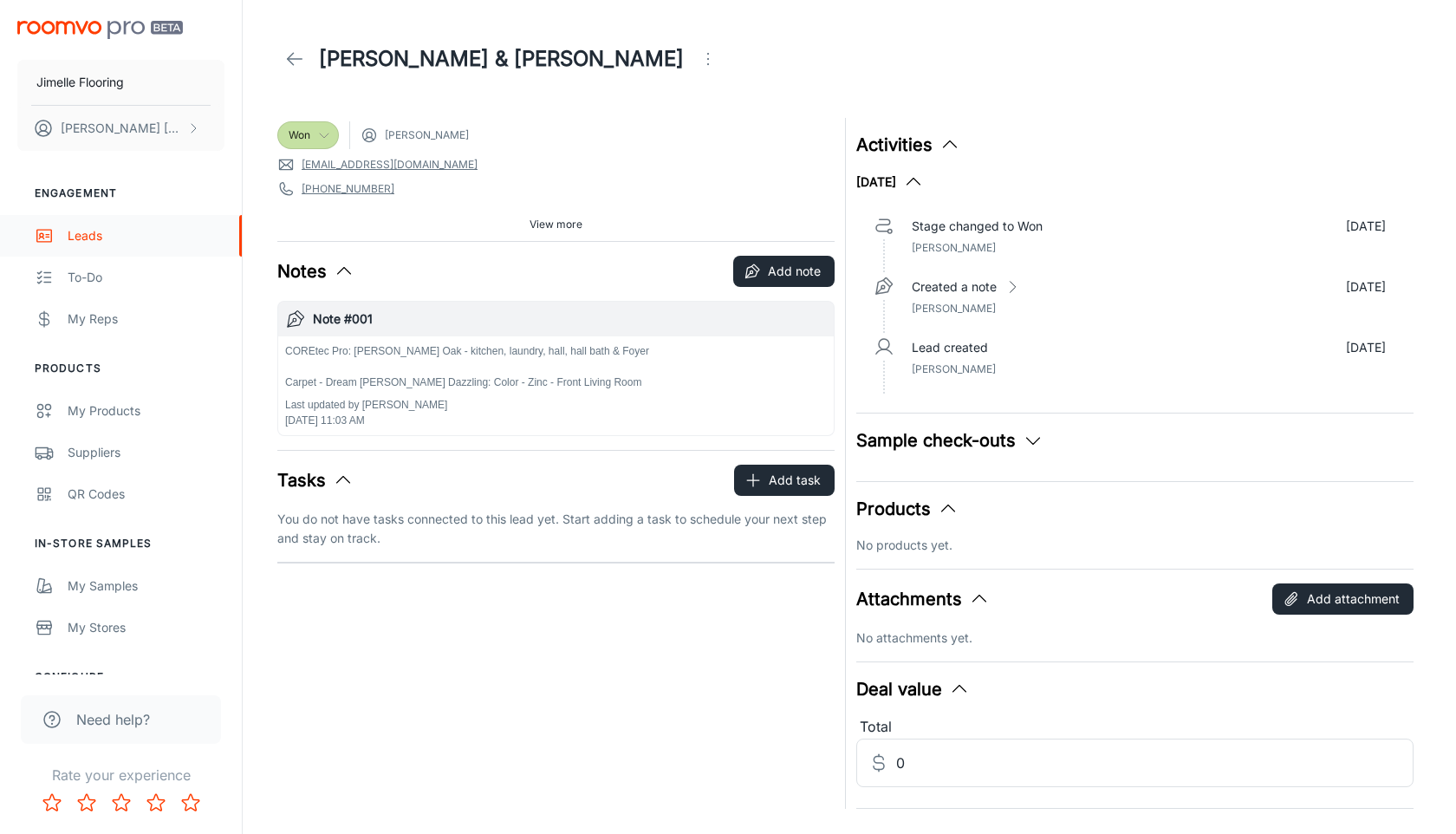
click at [101, 237] on div "Leads" at bounding box center [146, 235] width 157 height 19
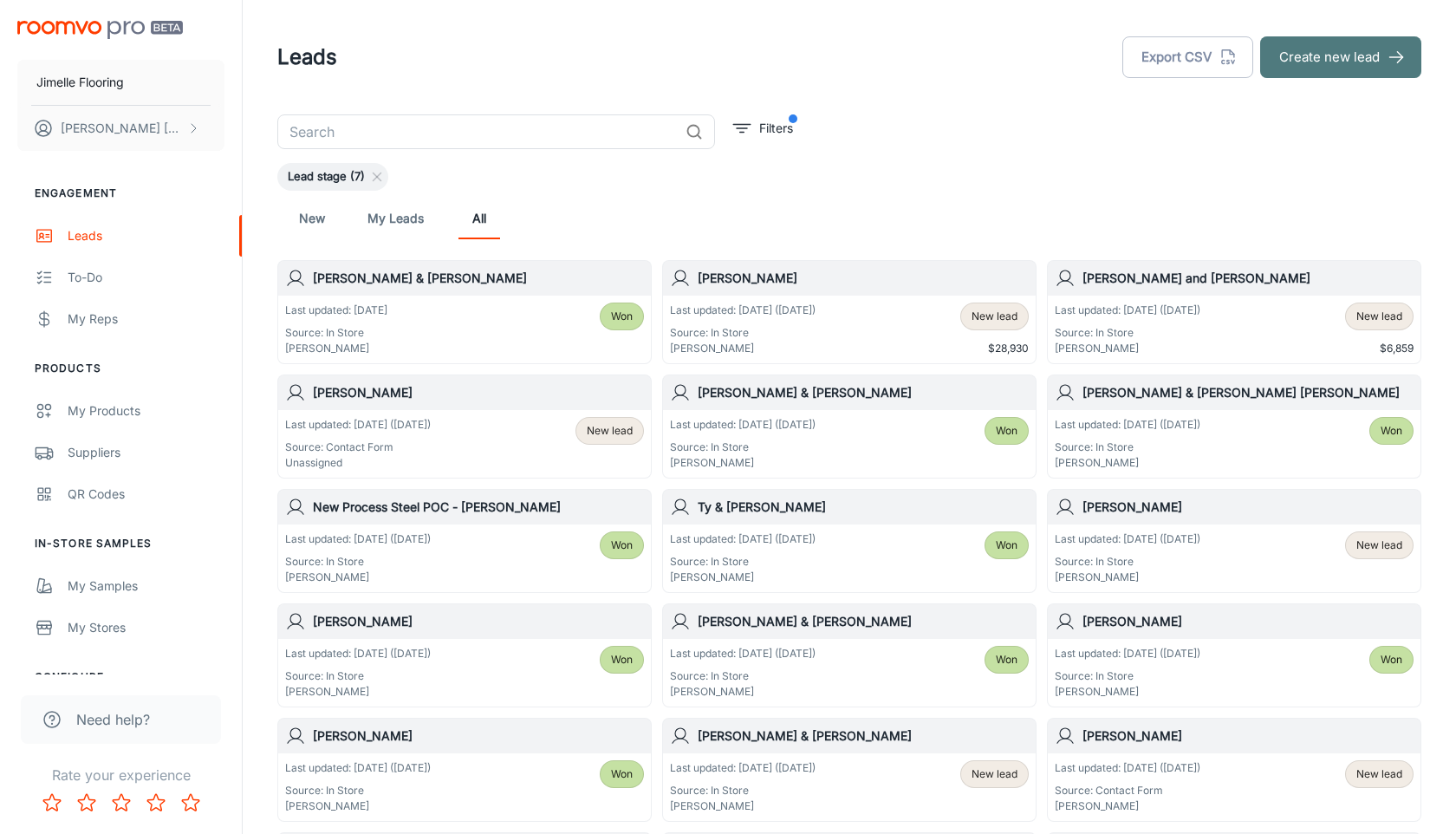
click at [1333, 74] on button "Create new lead" at bounding box center [1340, 57] width 161 height 42
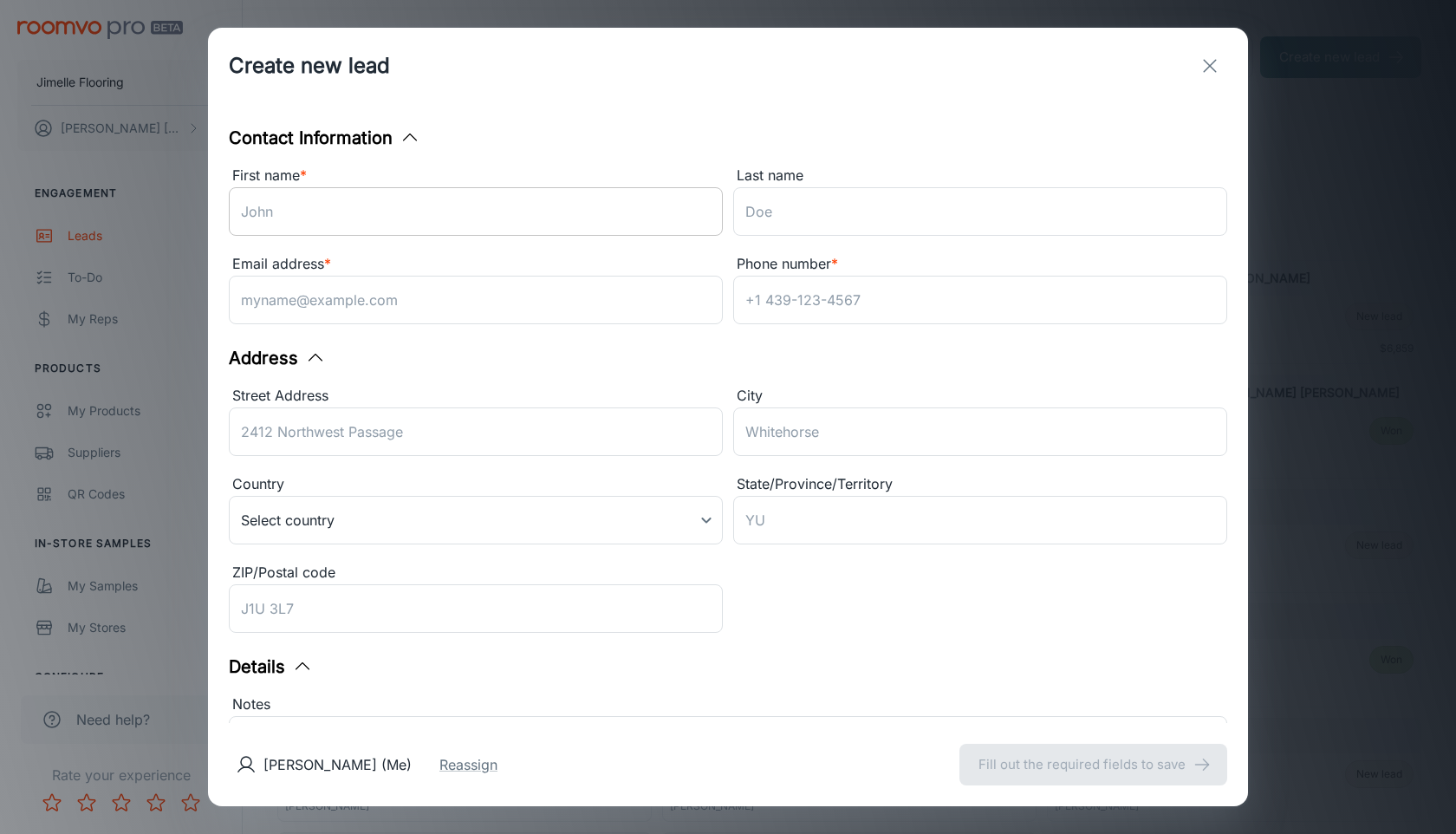
click at [530, 227] on input "First name *" at bounding box center [476, 211] width 494 height 49
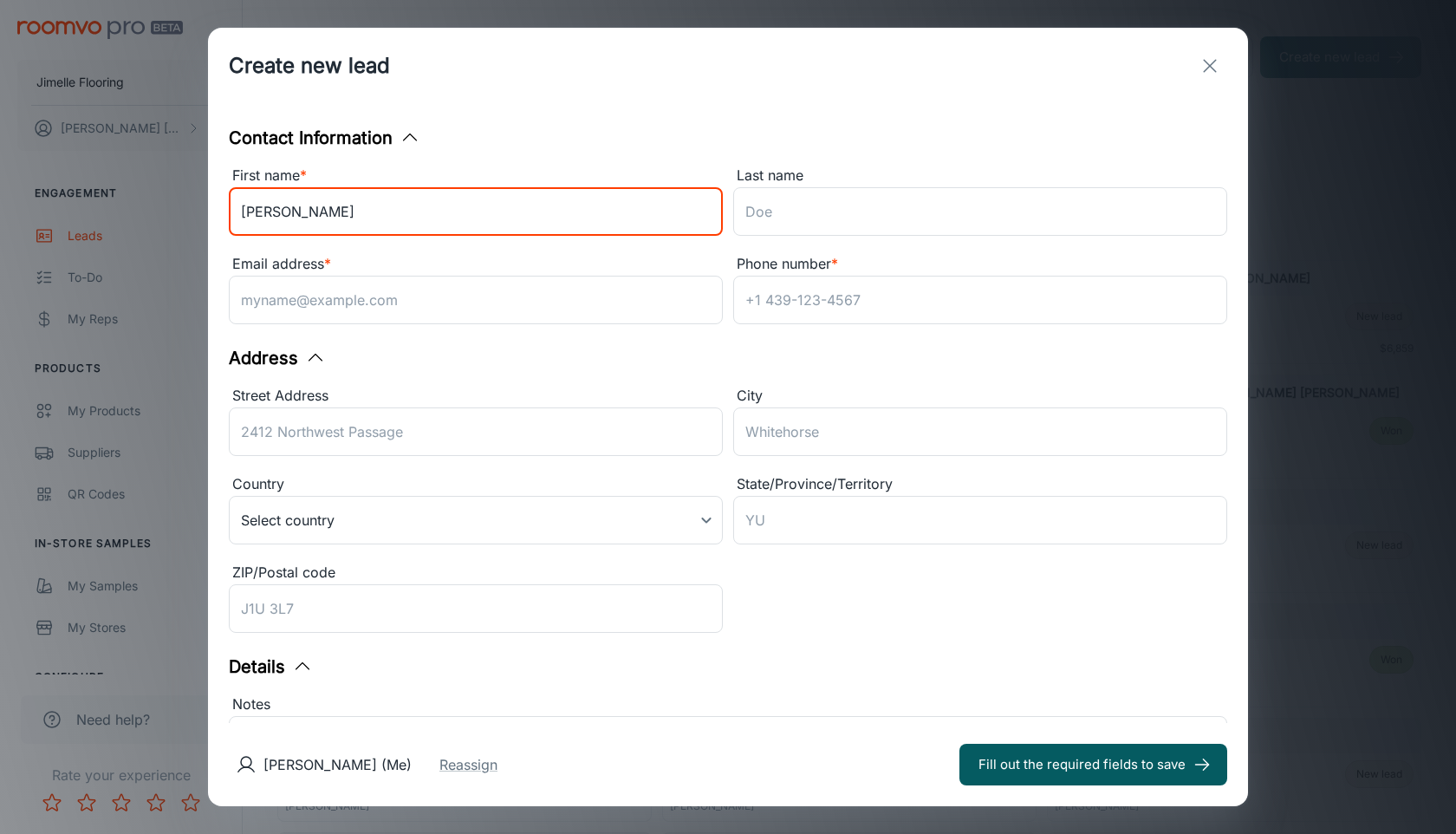
type input "[PERSON_NAME]"
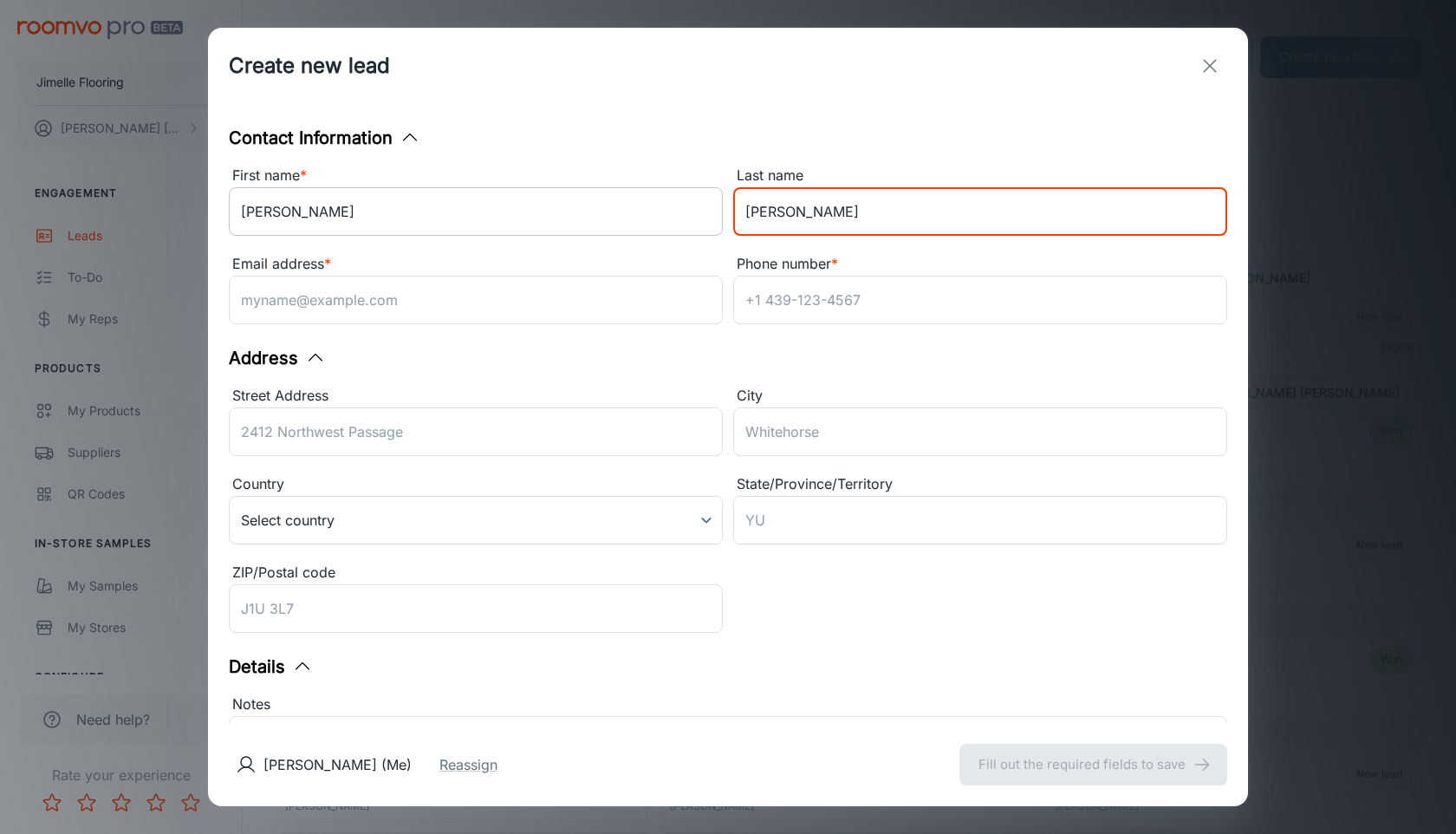
type input "[PERSON_NAME]"
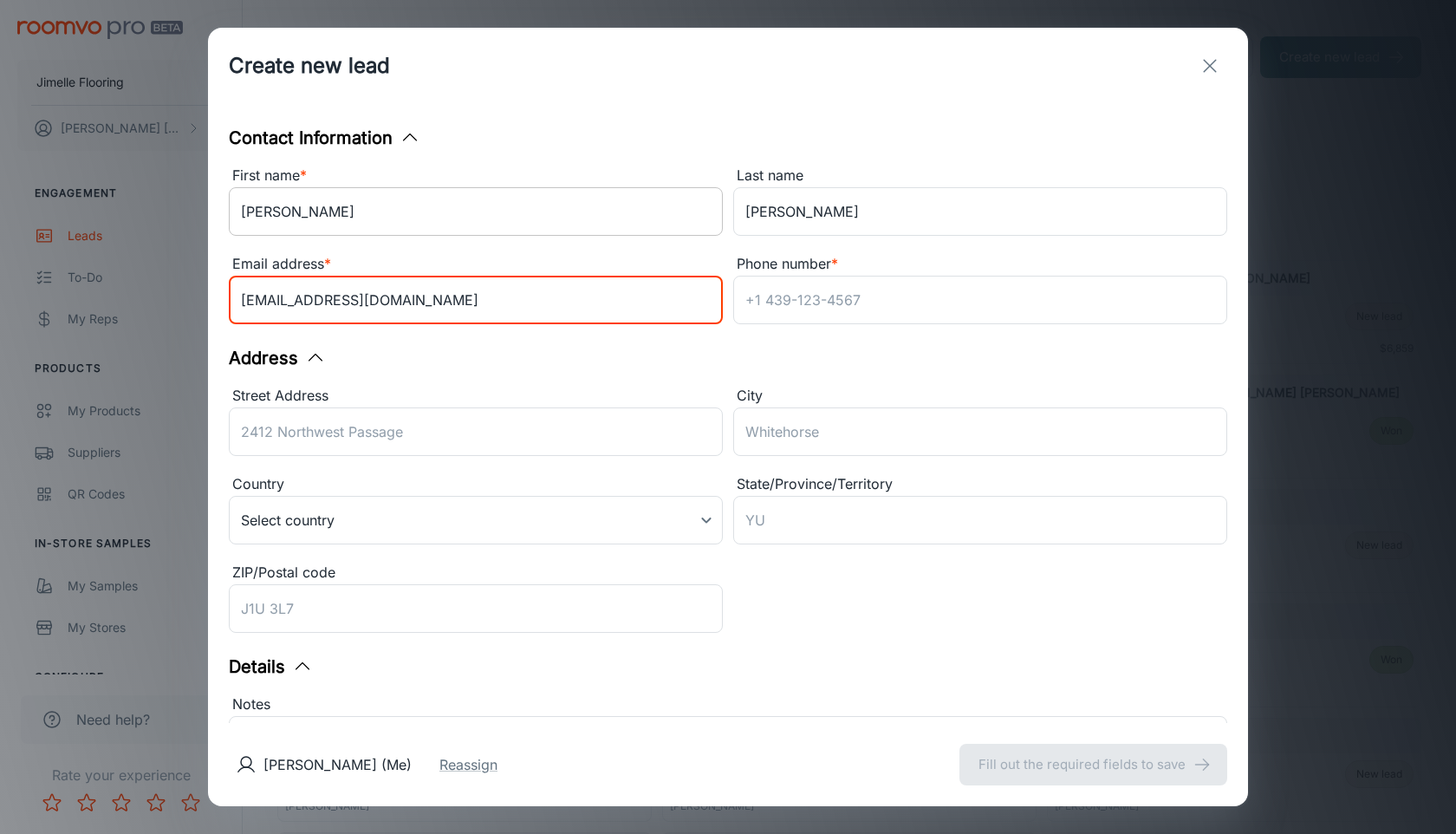
type input "[EMAIL_ADDRESS][DOMAIN_NAME]"
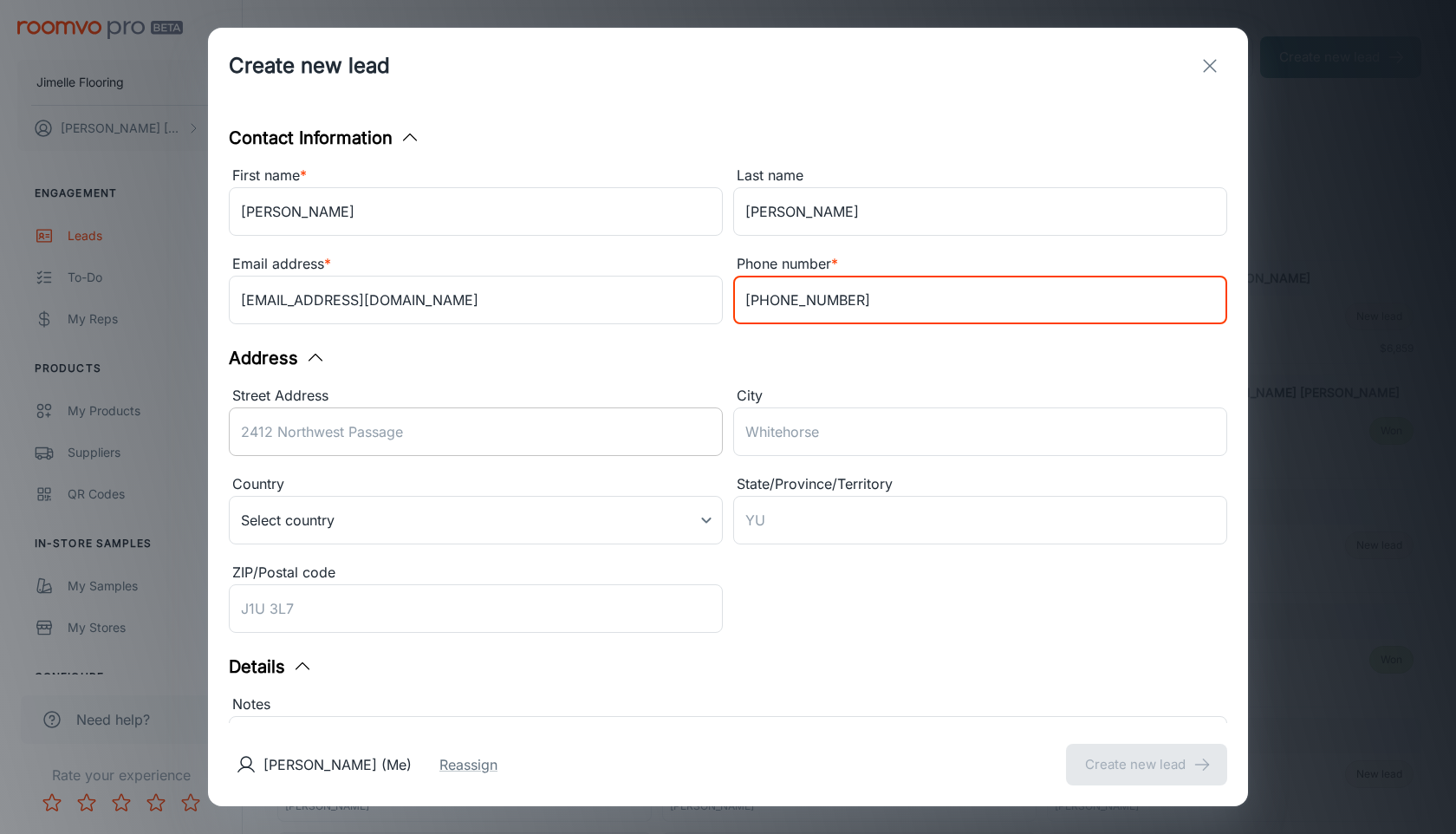
type input "[PHONE_NUMBER]"
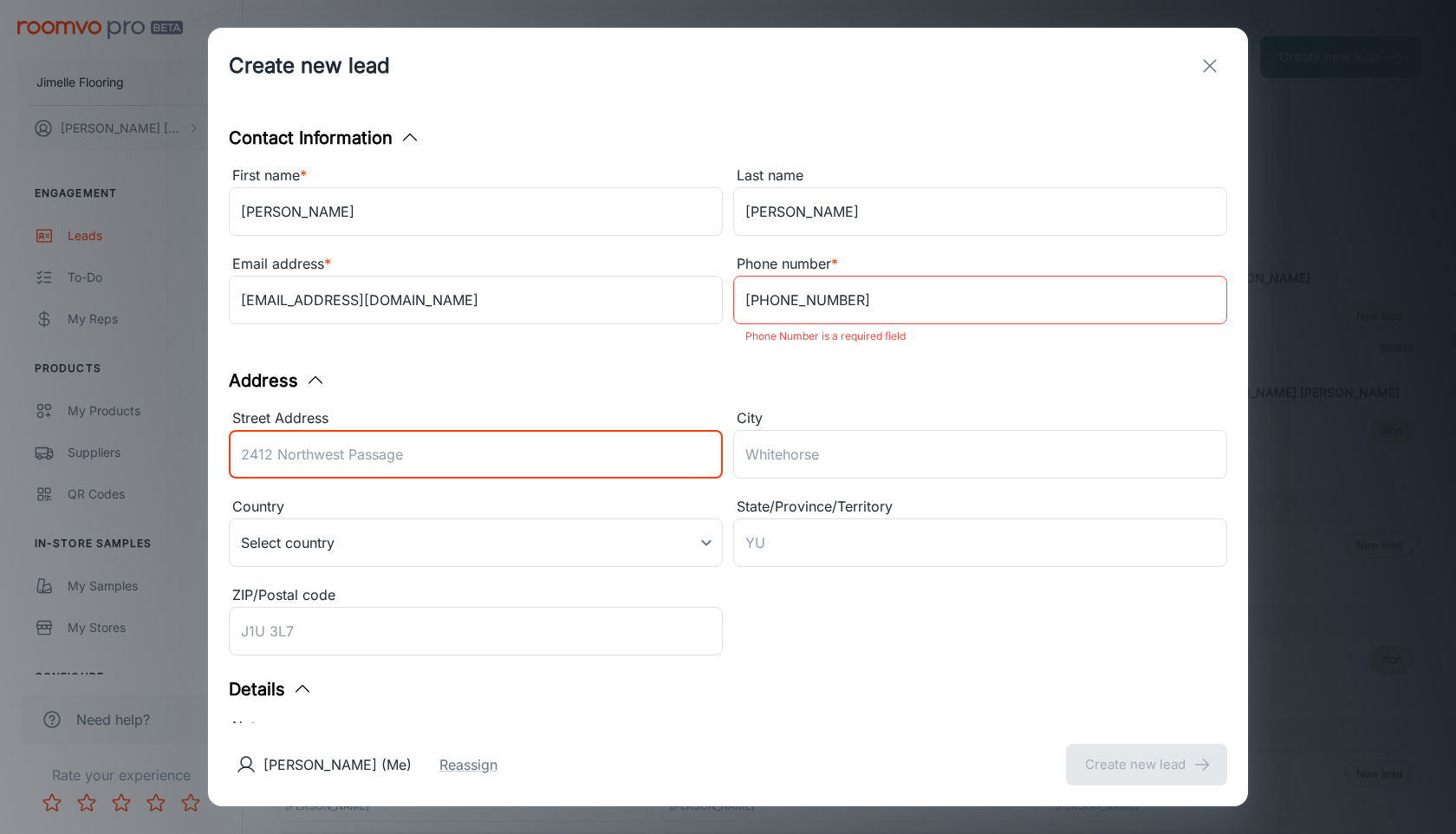
click at [389, 428] on div "Street Address ​" at bounding box center [476, 446] width 494 height 78
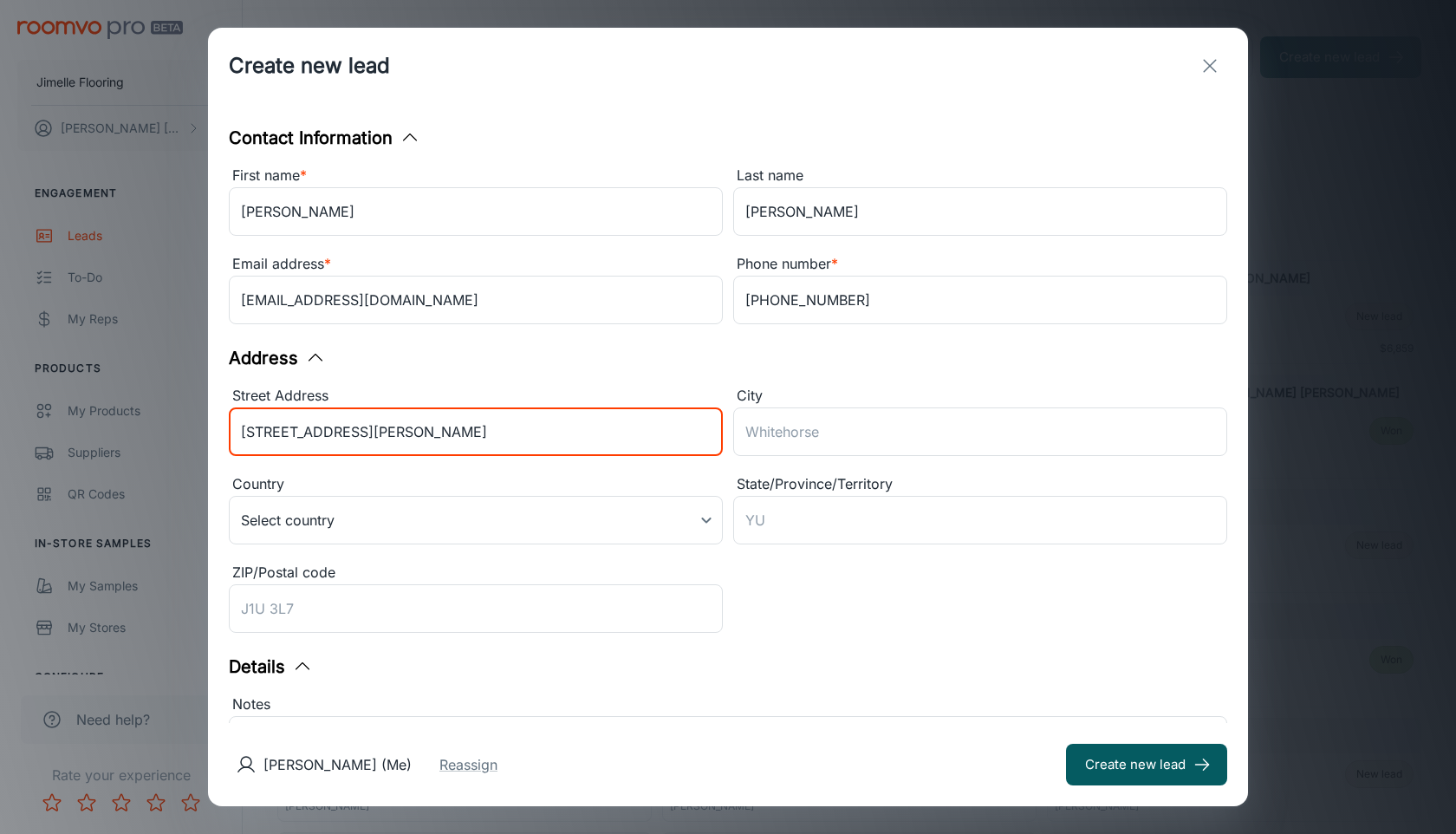
type input "[STREET_ADDRESS][PERSON_NAME]"
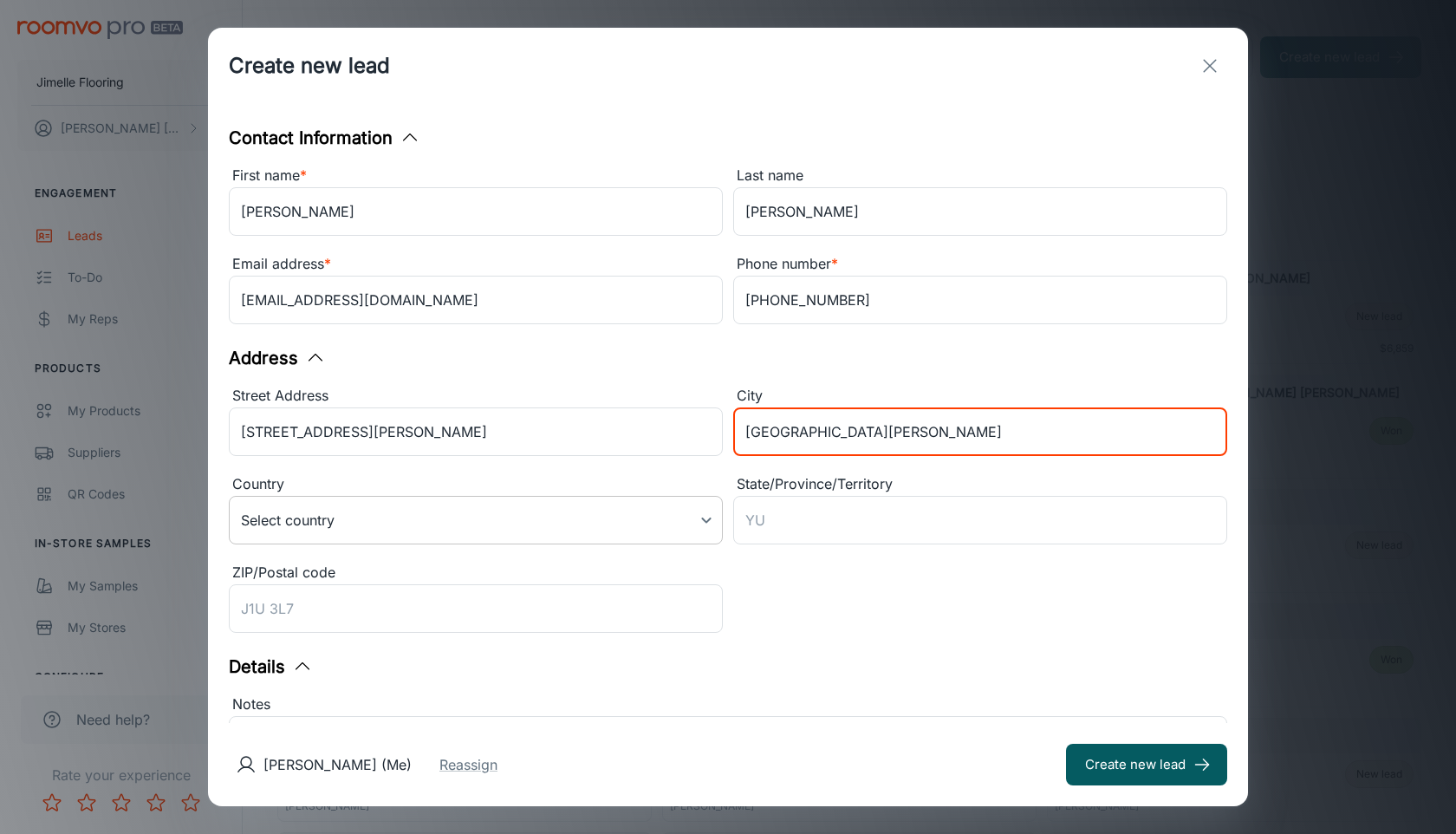
type input "[GEOGRAPHIC_DATA][PERSON_NAME]"
click at [368, 520] on body "Jimelle Flooring [PERSON_NAME] Engagement Leads To-do My Reps Products My Produ…" at bounding box center [728, 417] width 1456 height 834
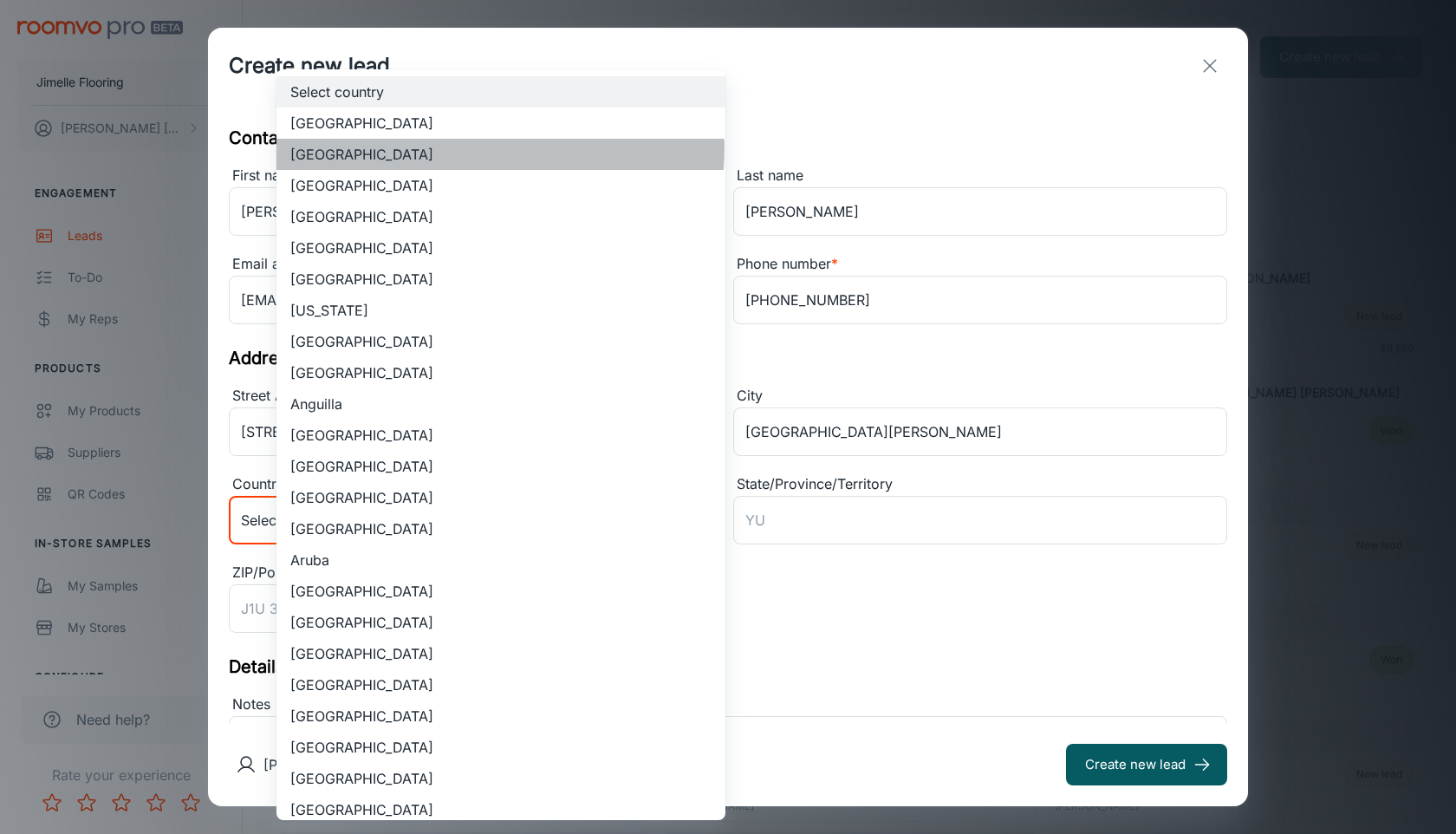
click at [497, 149] on li "[GEOGRAPHIC_DATA]" at bounding box center [501, 154] width 449 height 31
type input "US"
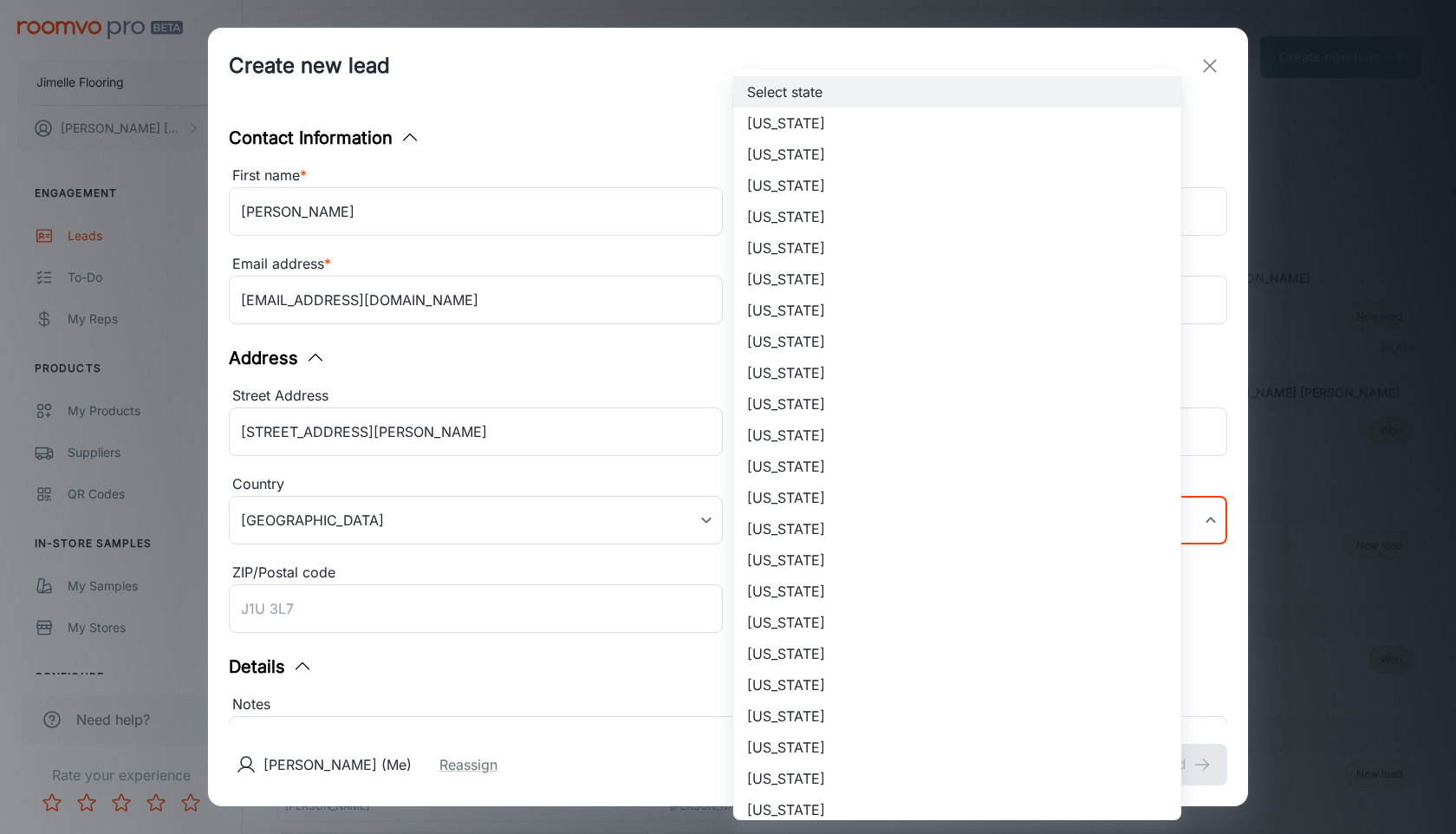
click at [862, 521] on body "Jimelle Flooring [PERSON_NAME] Engagement Leads To-do My Reps Products My Produ…" at bounding box center [728, 417] width 1456 height 834
click at [859, 547] on li "[US_STATE]" at bounding box center [957, 559] width 448 height 31
type input "[US_STATE]"
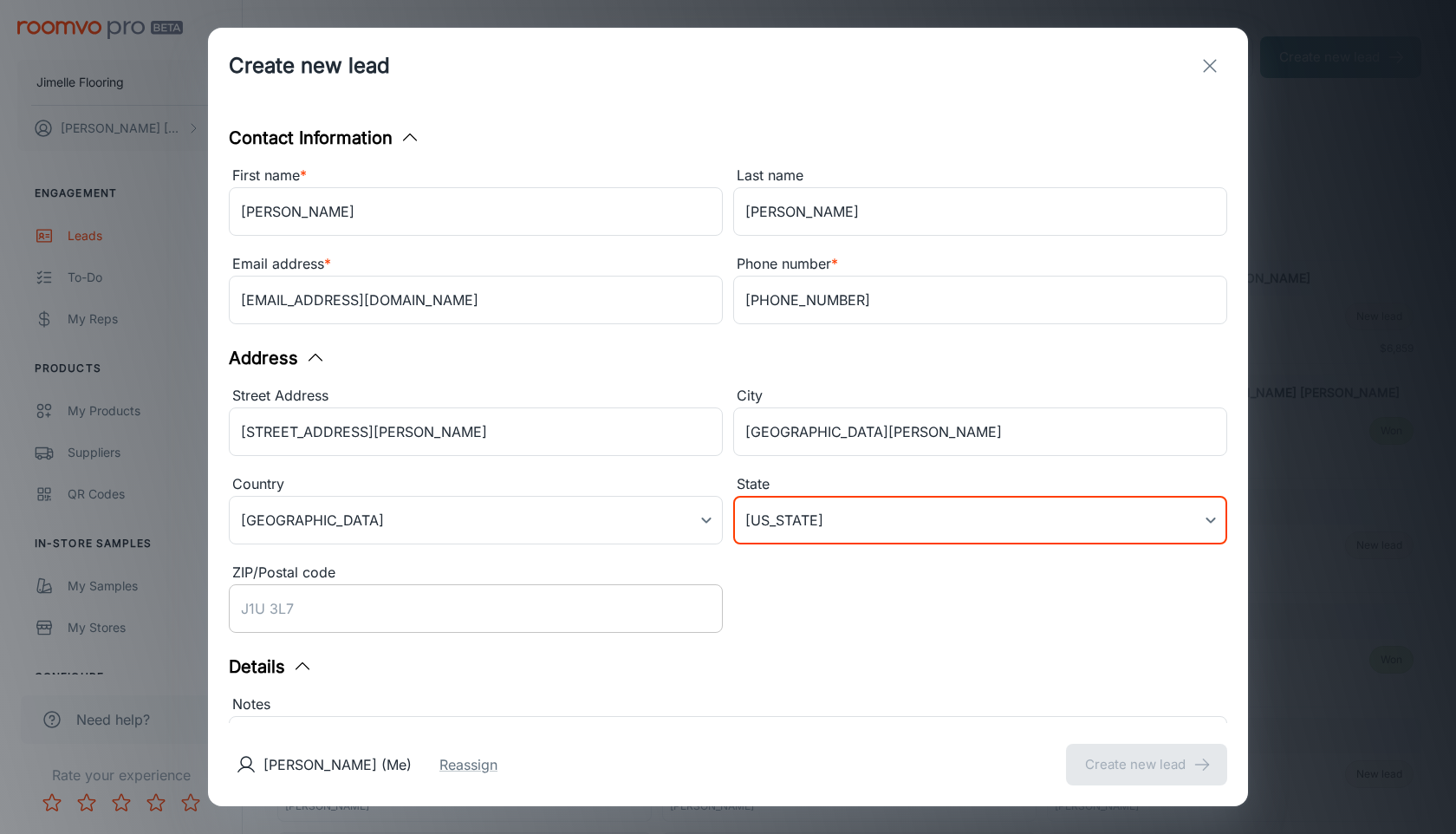
click at [602, 616] on input "ZIP/Postal code" at bounding box center [476, 608] width 494 height 49
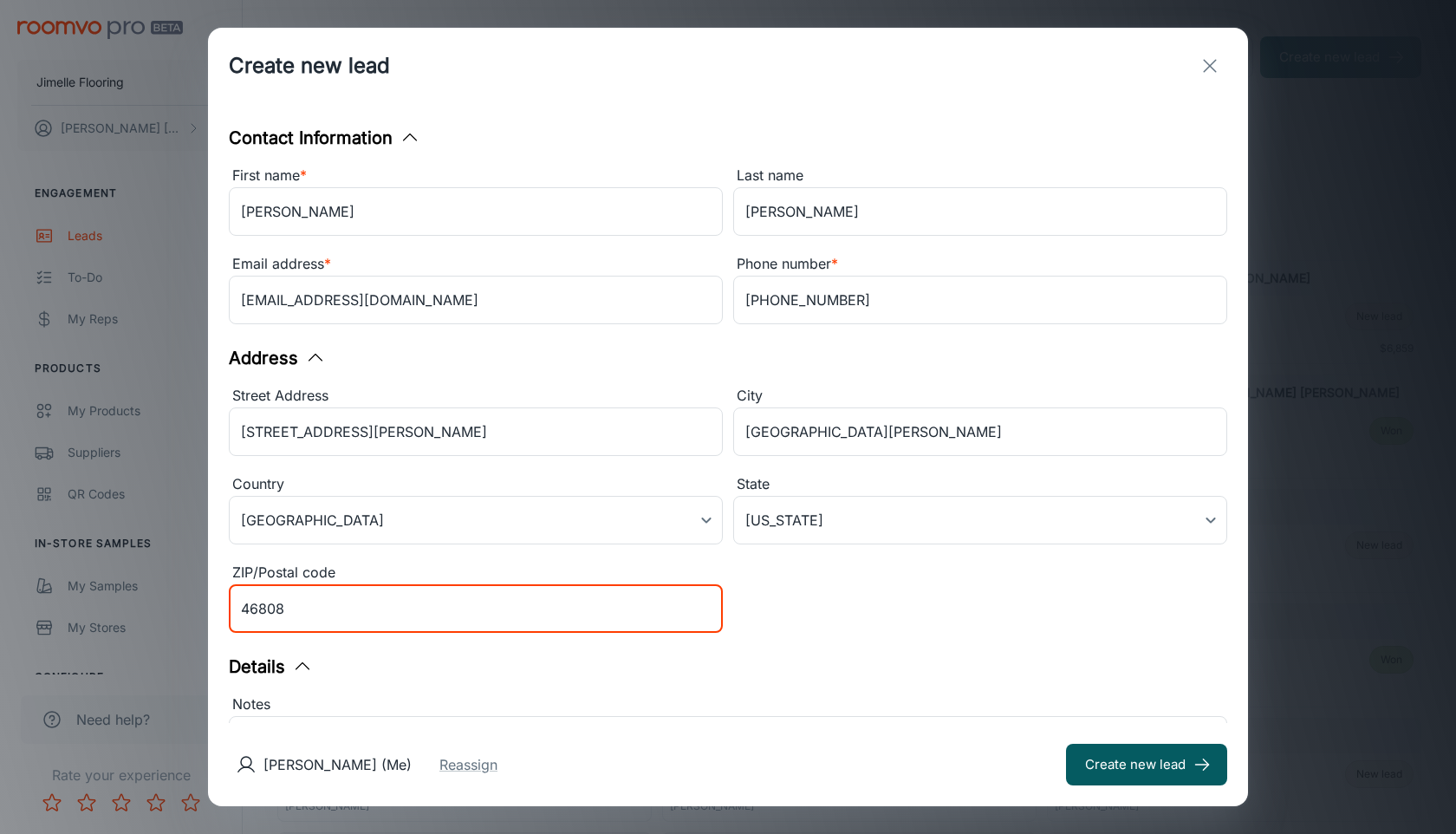
type input "46808"
click at [973, 634] on div "Street Address [STREET_ADDRESS][PERSON_NAME][PERSON_NAME] ​ Country [GEOGRAPHIC…" at bounding box center [722, 507] width 1009 height 265
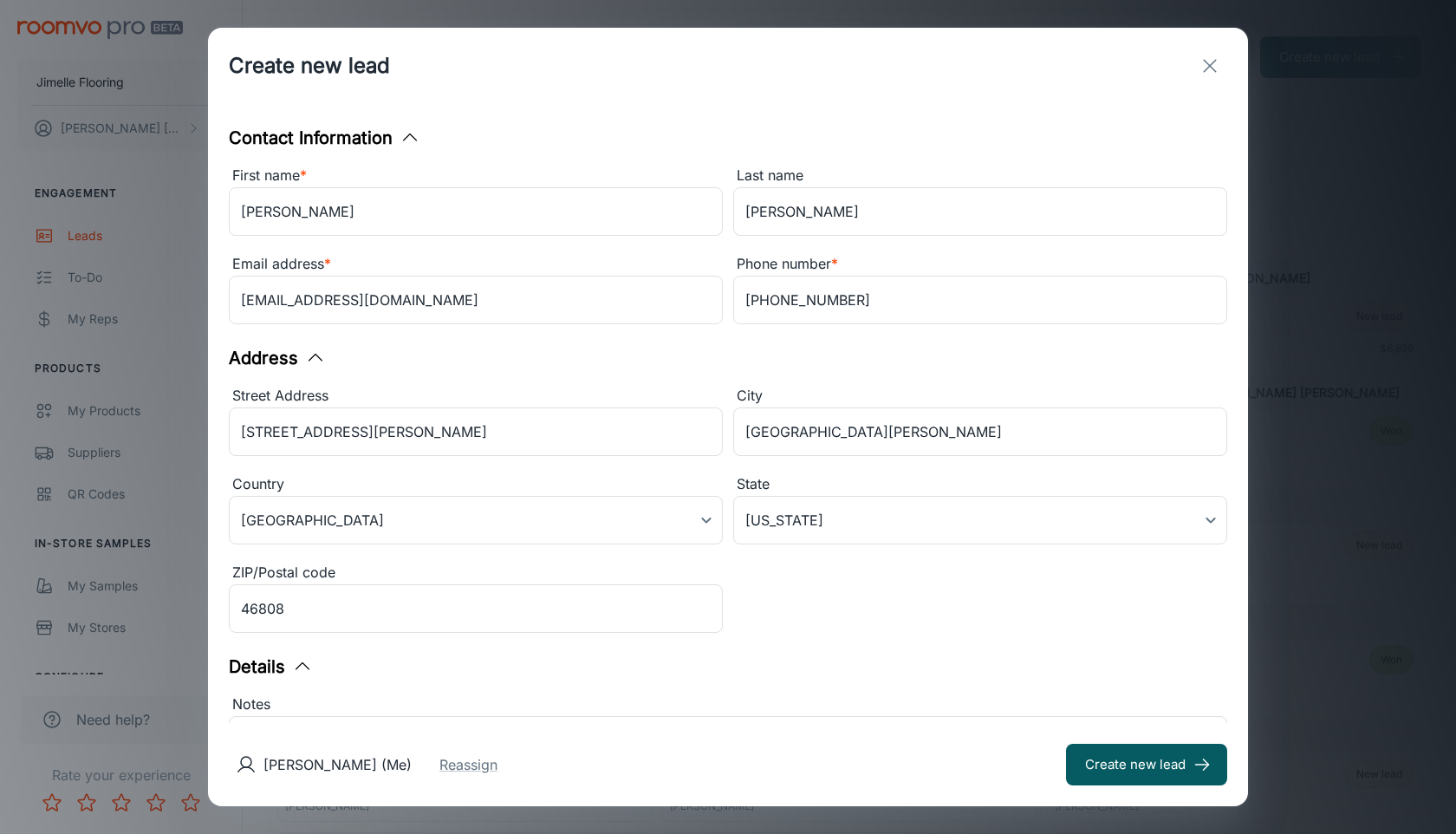
scroll to position [231, 0]
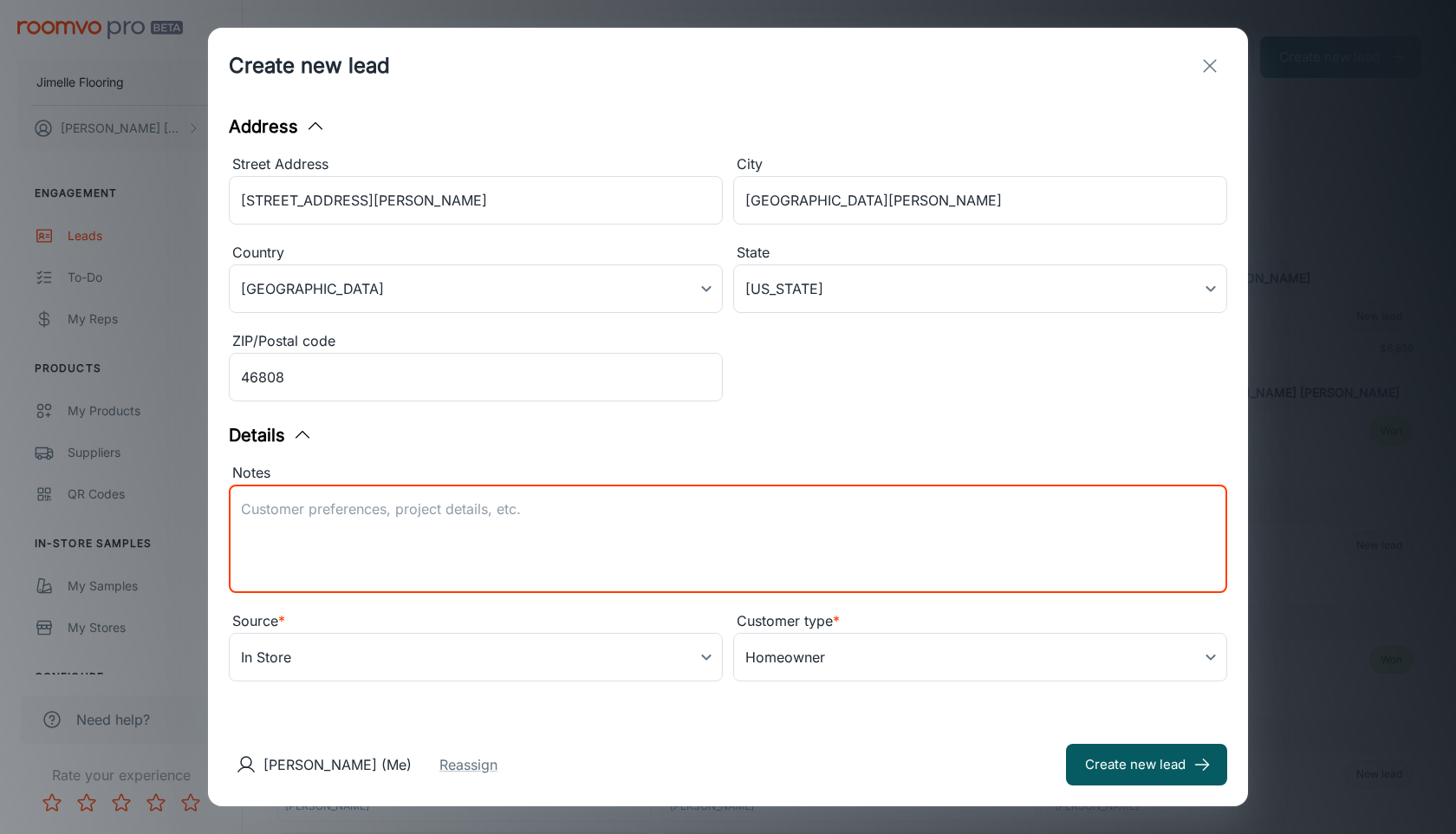
click at [791, 554] on textarea "Notes" at bounding box center [728, 539] width 974 height 80
type textarea "Instock Carpet - Elevated I color - Perfection"
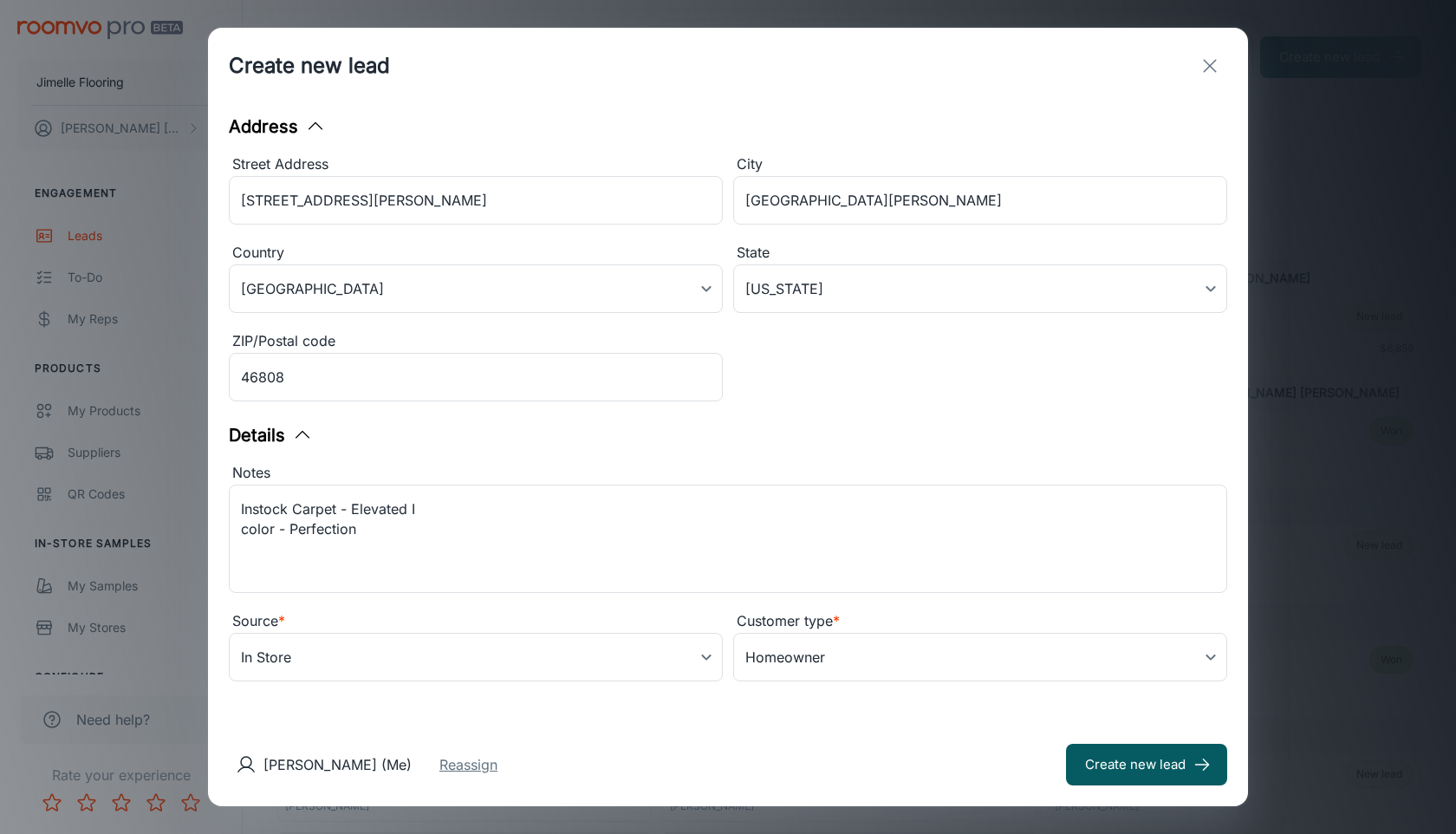
click at [498, 754] on button "Reassign" at bounding box center [469, 764] width 58 height 21
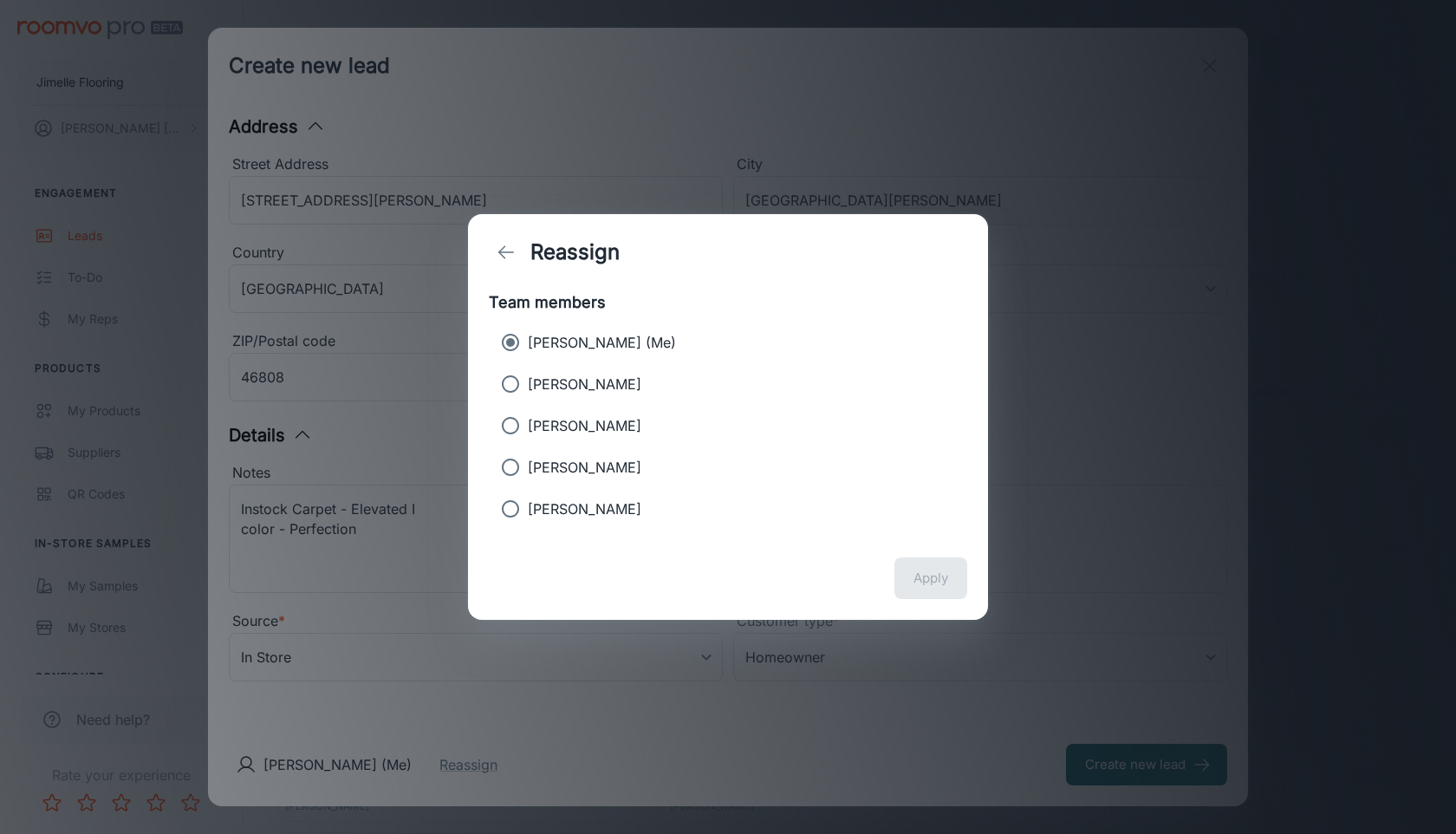
click at [596, 387] on p "[PERSON_NAME]" at bounding box center [585, 384] width 114 height 21
click at [528, 387] on input "[PERSON_NAME]" at bounding box center [510, 384] width 35 height 35
radio input "true"
radio input "false"
click at [912, 575] on button "Apply" at bounding box center [931, 578] width 73 height 42
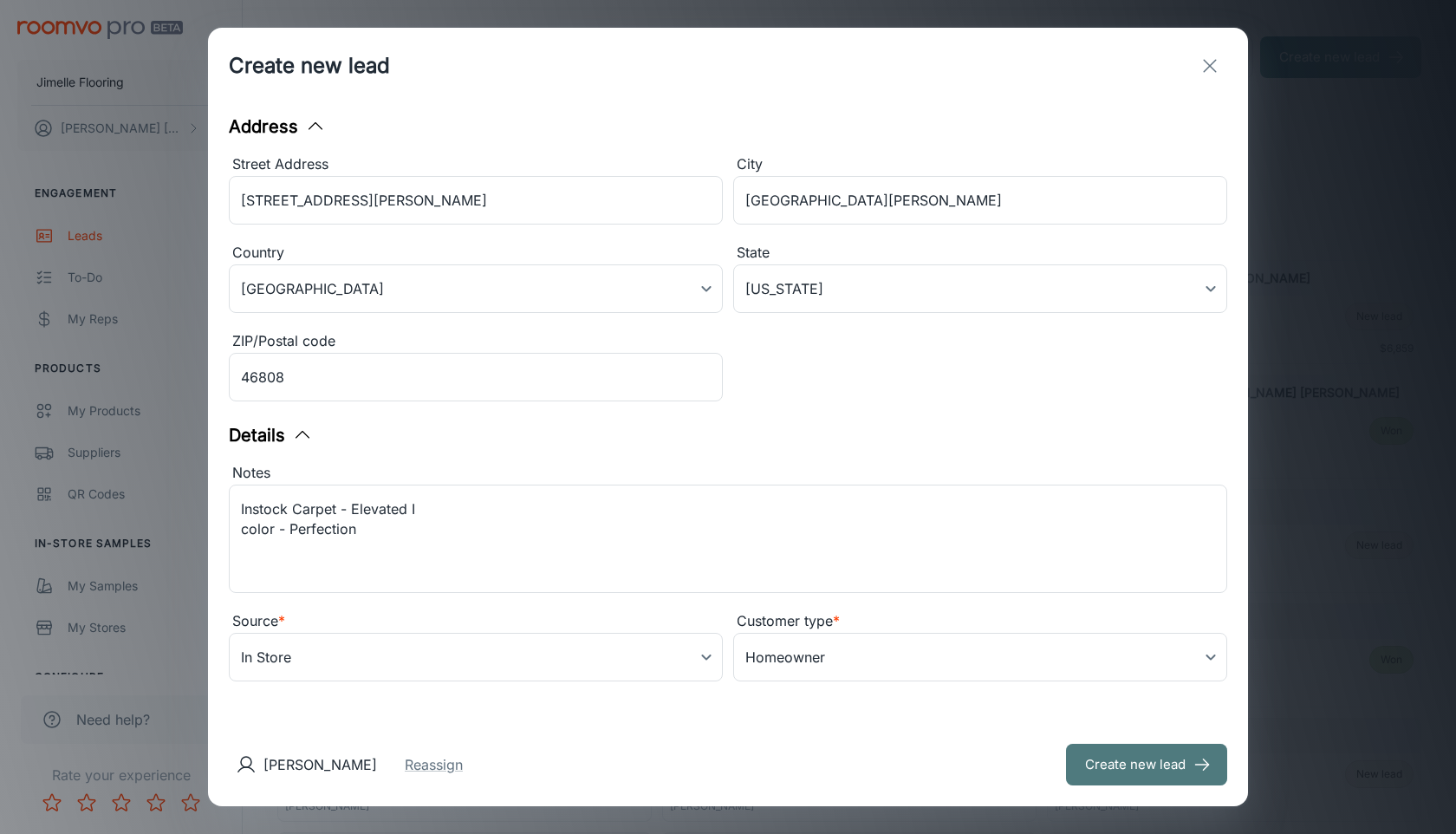
click at [1070, 762] on button "Create new lead" at bounding box center [1146, 765] width 161 height 42
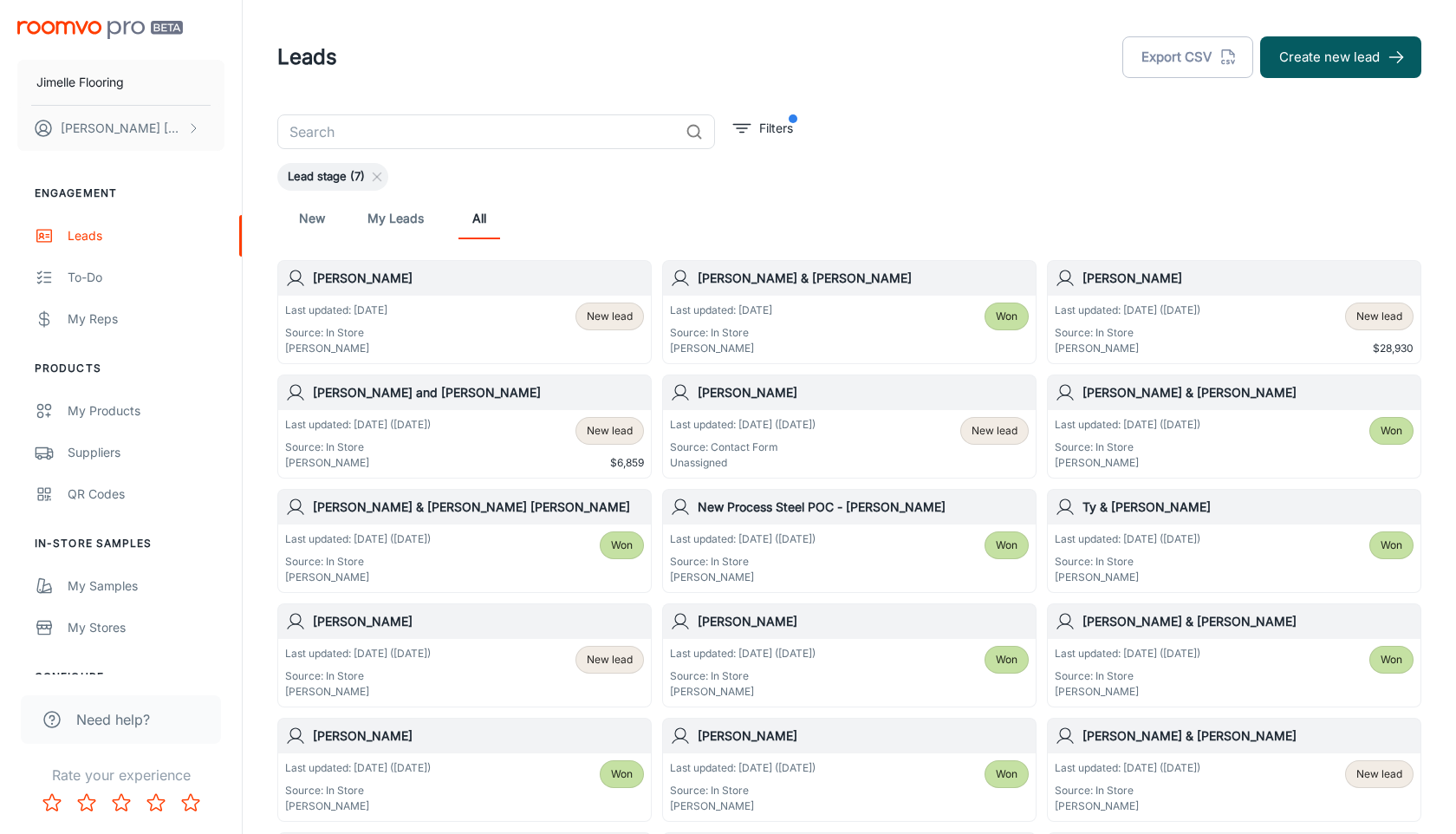
click at [582, 322] on span "New lead" at bounding box center [609, 317] width 67 height 16
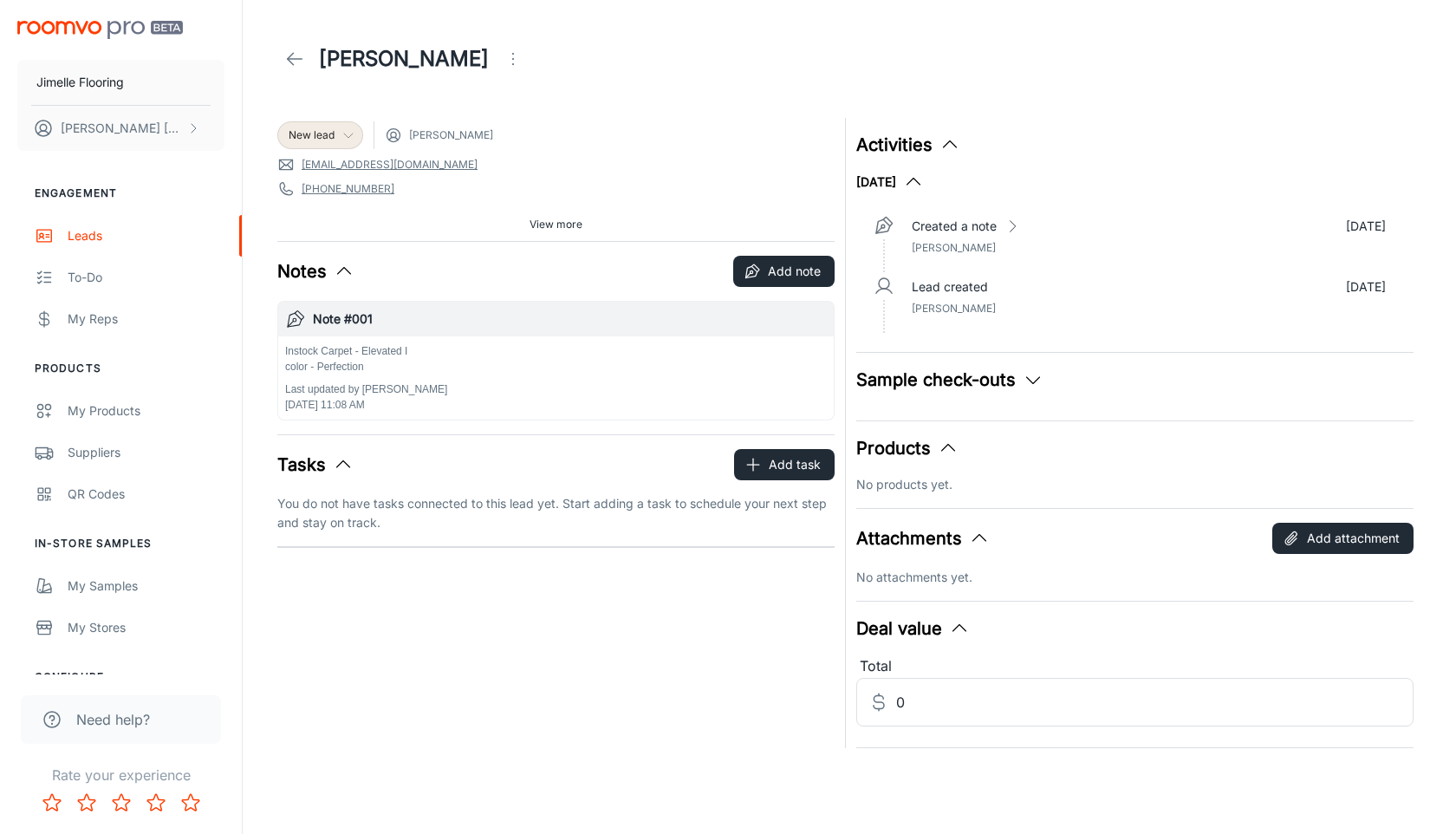
click at [346, 140] on icon at bounding box center [349, 135] width 14 height 14
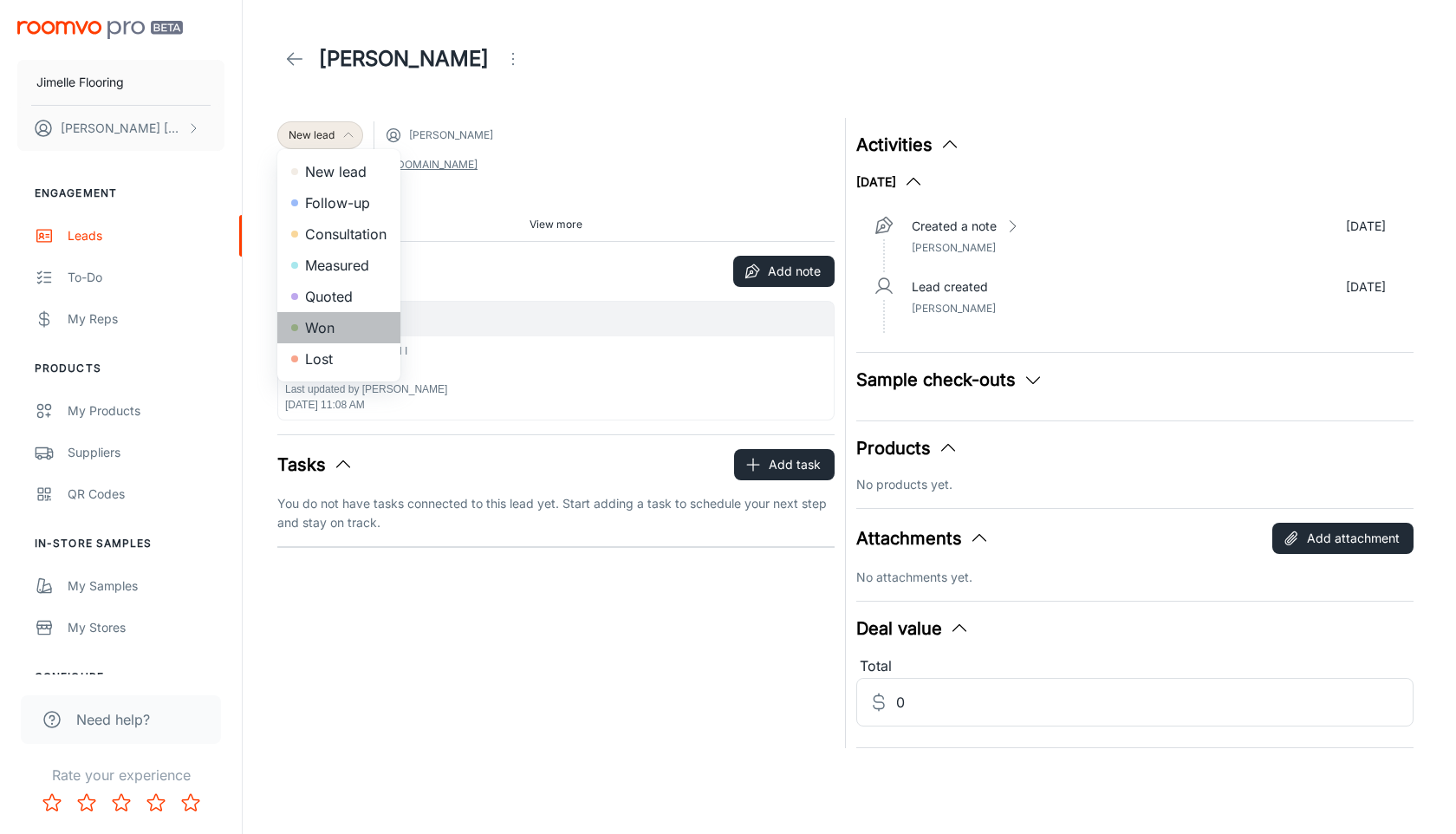
click at [332, 325] on li "Won" at bounding box center [338, 327] width 123 height 31
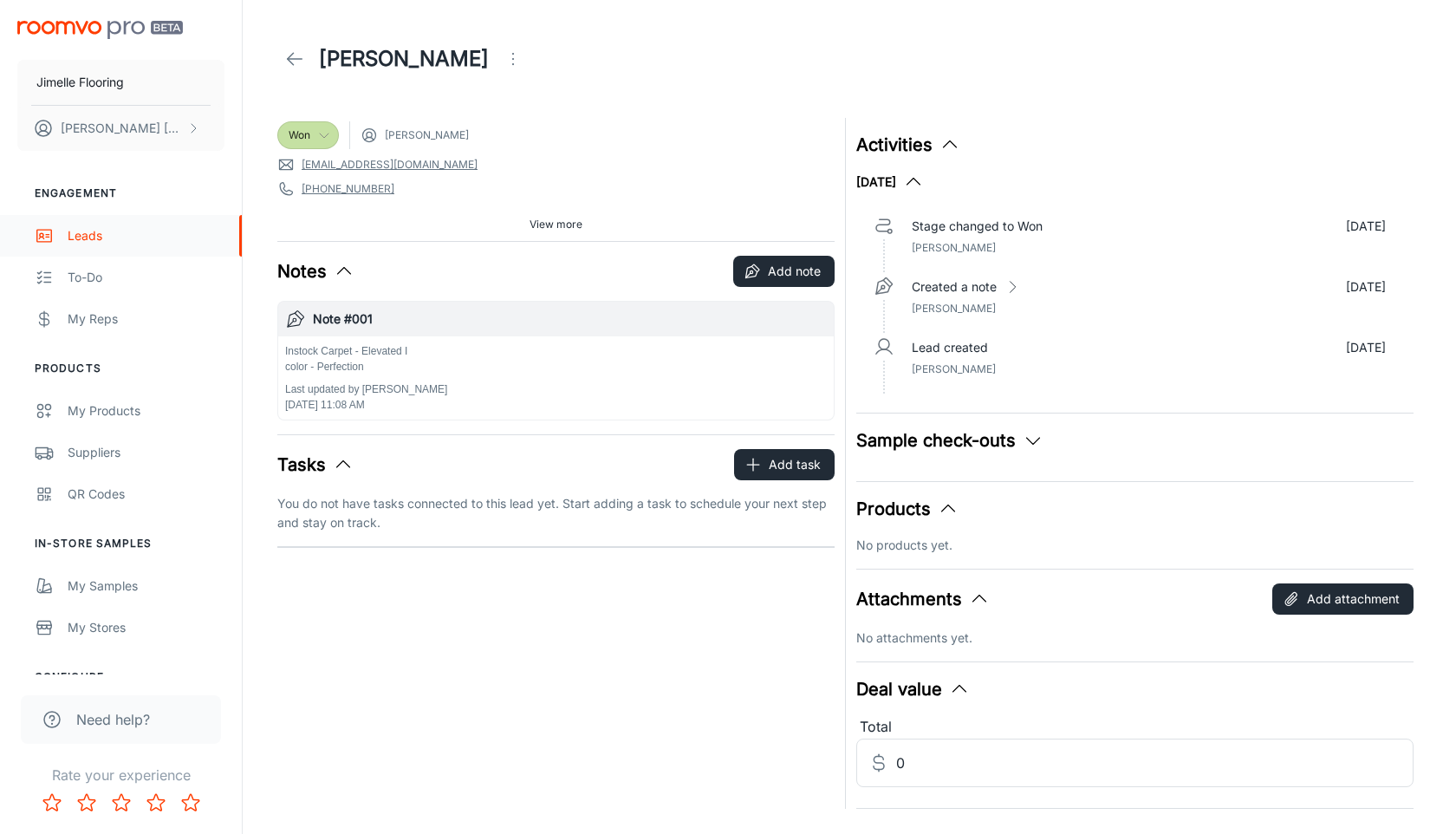
click at [96, 237] on div "Leads" at bounding box center [146, 235] width 157 height 19
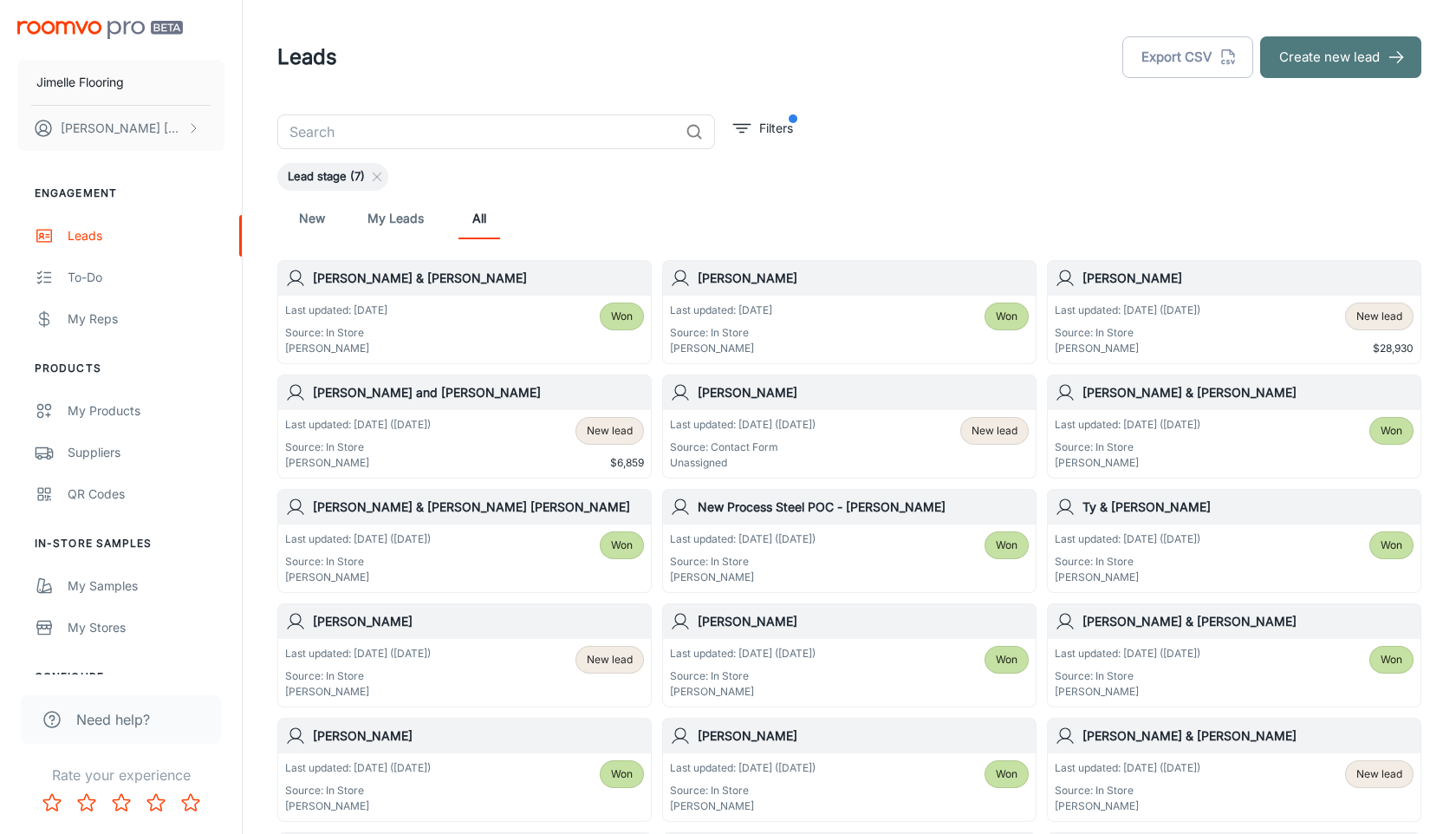
click at [1343, 50] on button "Create new lead" at bounding box center [1340, 57] width 161 height 42
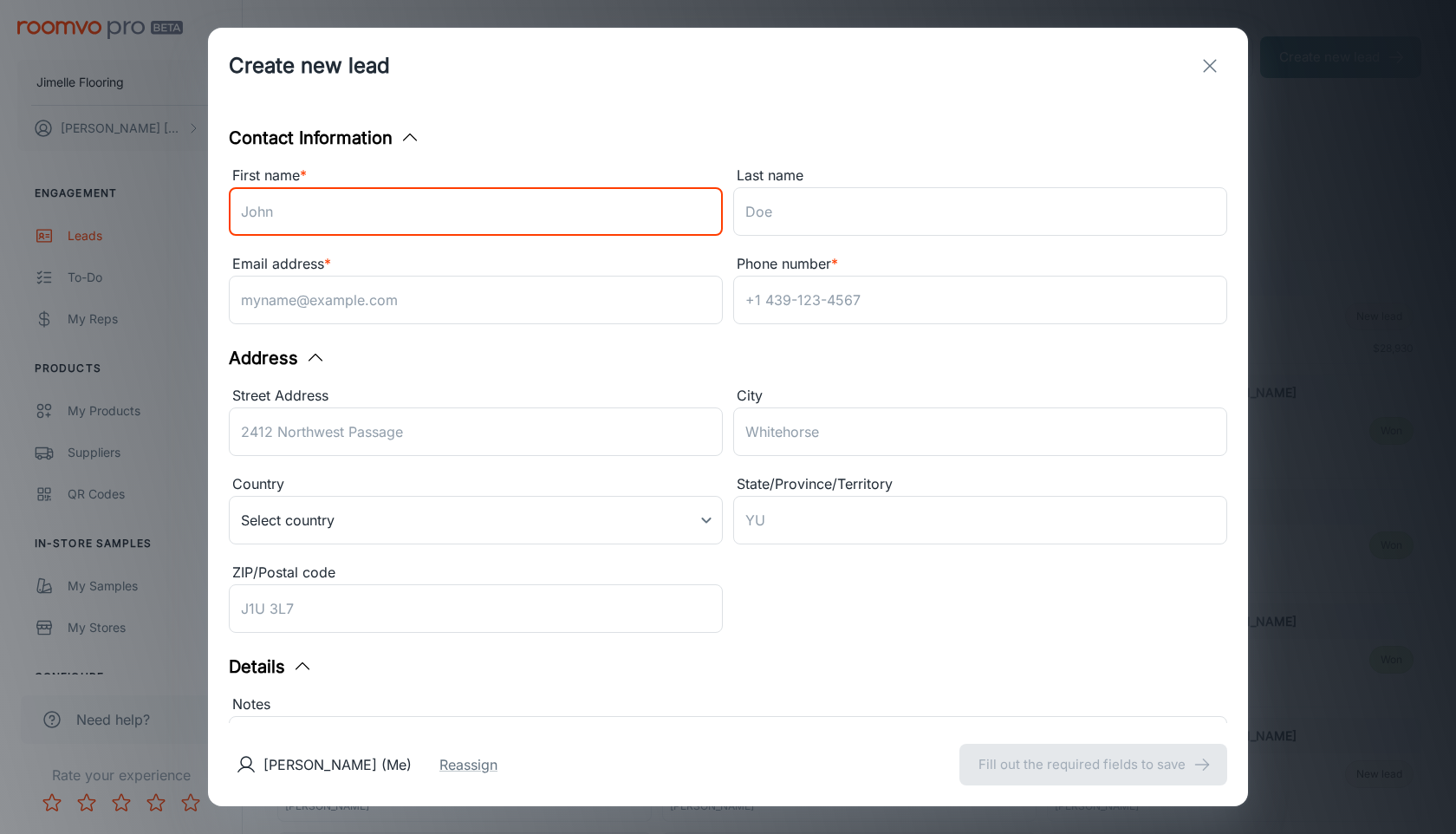
click at [640, 209] on input "First name *" at bounding box center [476, 211] width 494 height 49
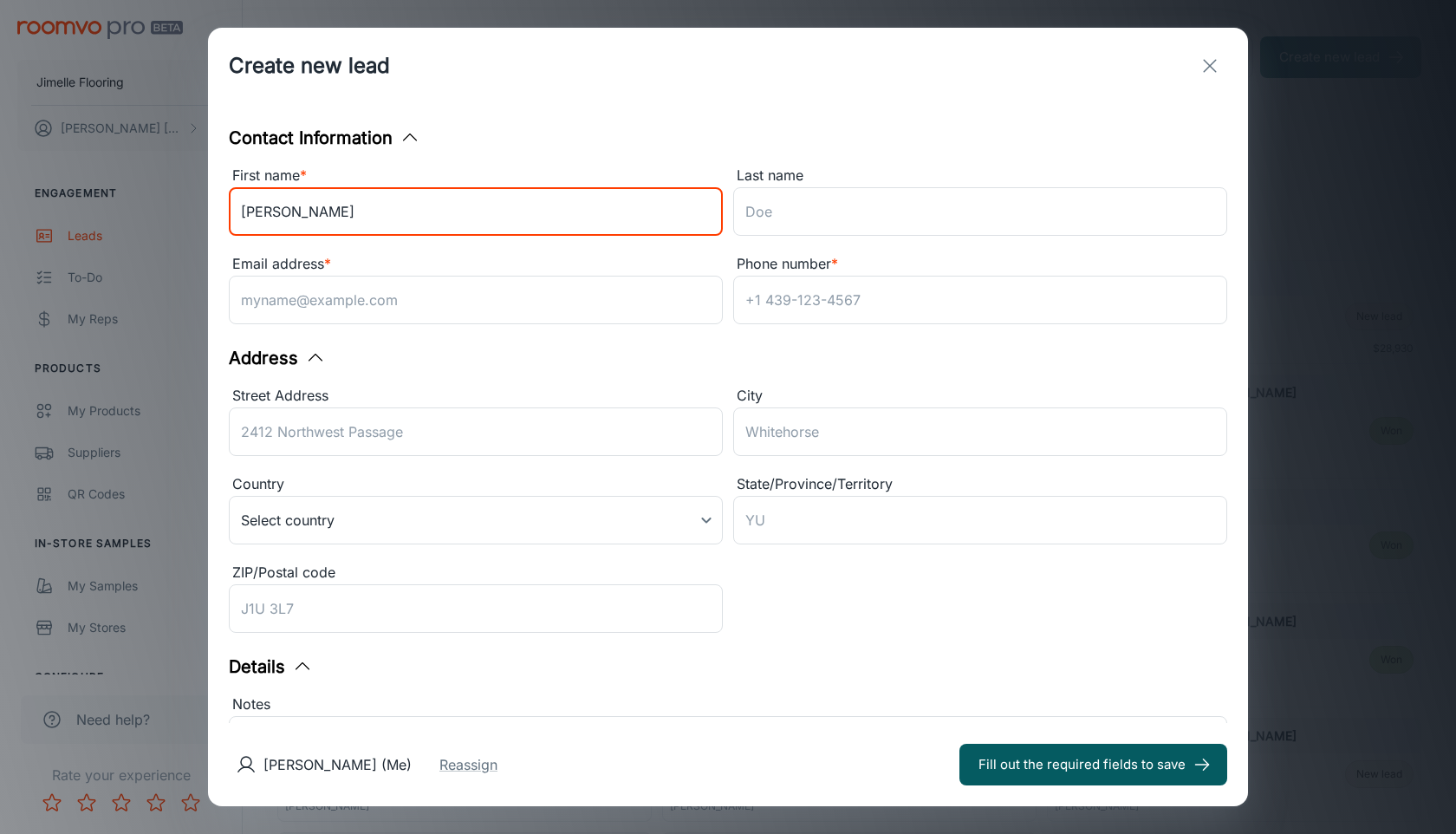
type input "[PERSON_NAME]"
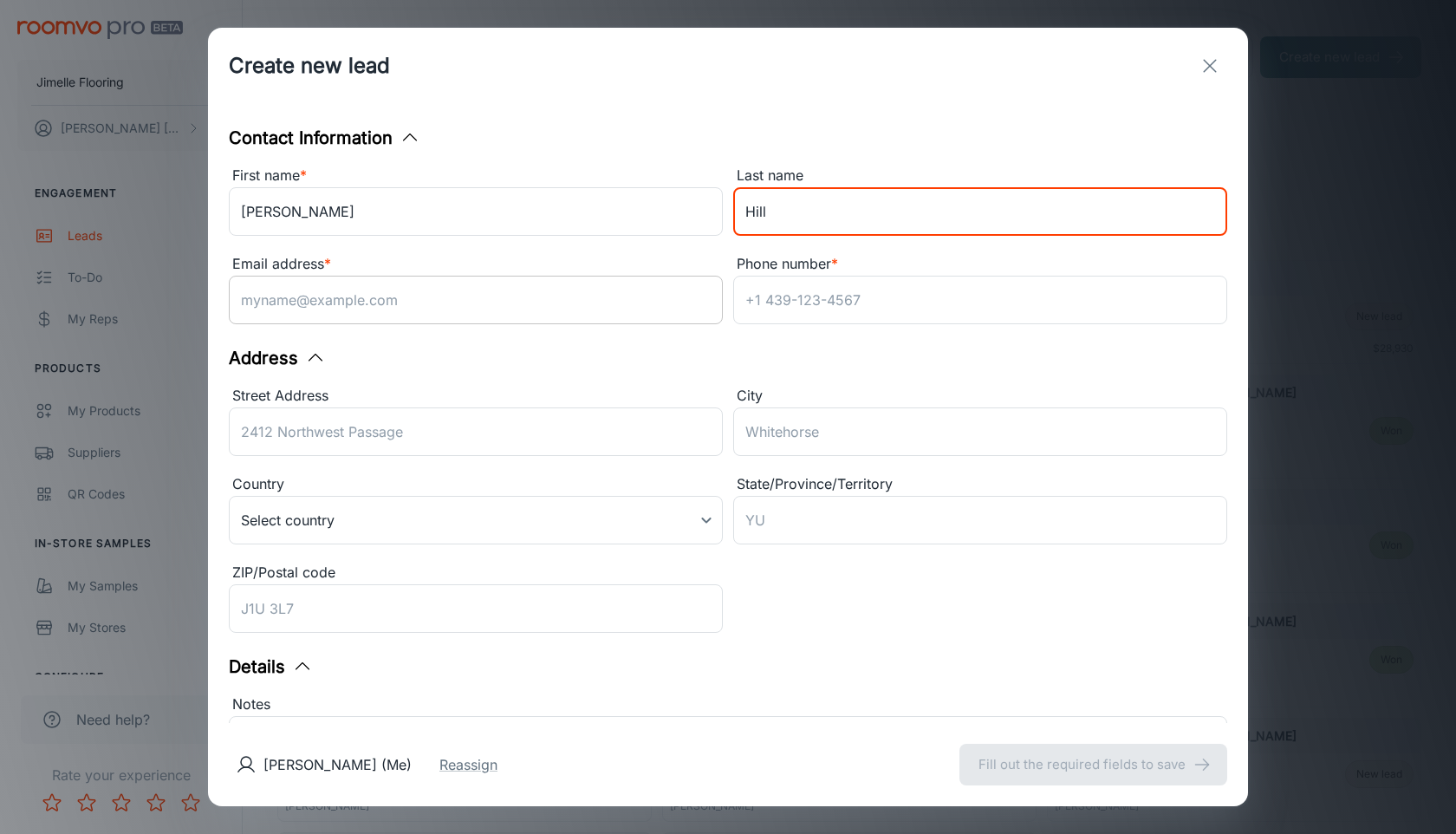
type input "Hill"
click at [438, 317] on input "Email address *" at bounding box center [476, 300] width 494 height 49
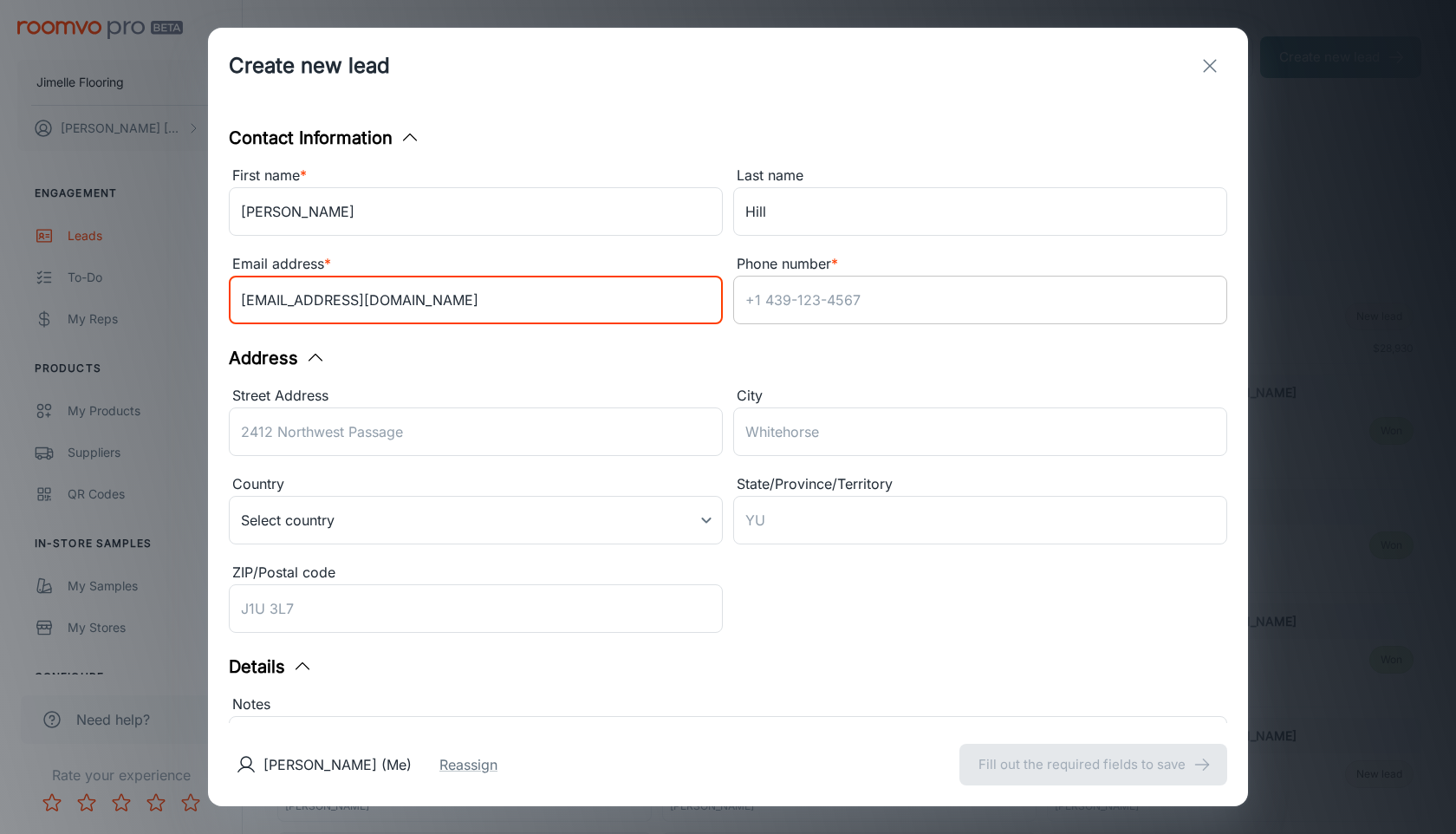
type input "[EMAIL_ADDRESS][DOMAIN_NAME]"
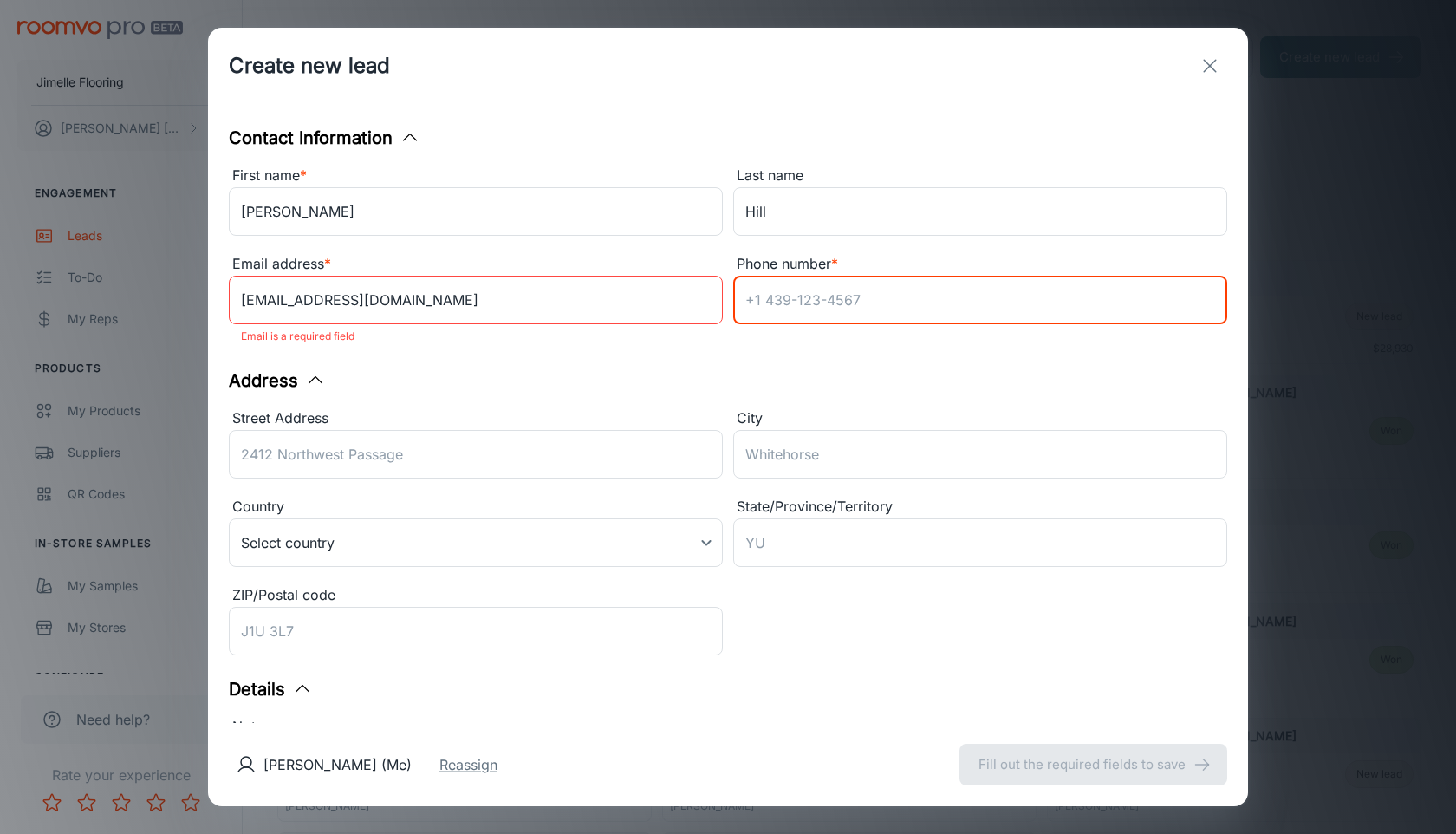
click at [824, 279] on input "Phone number *" at bounding box center [980, 300] width 494 height 49
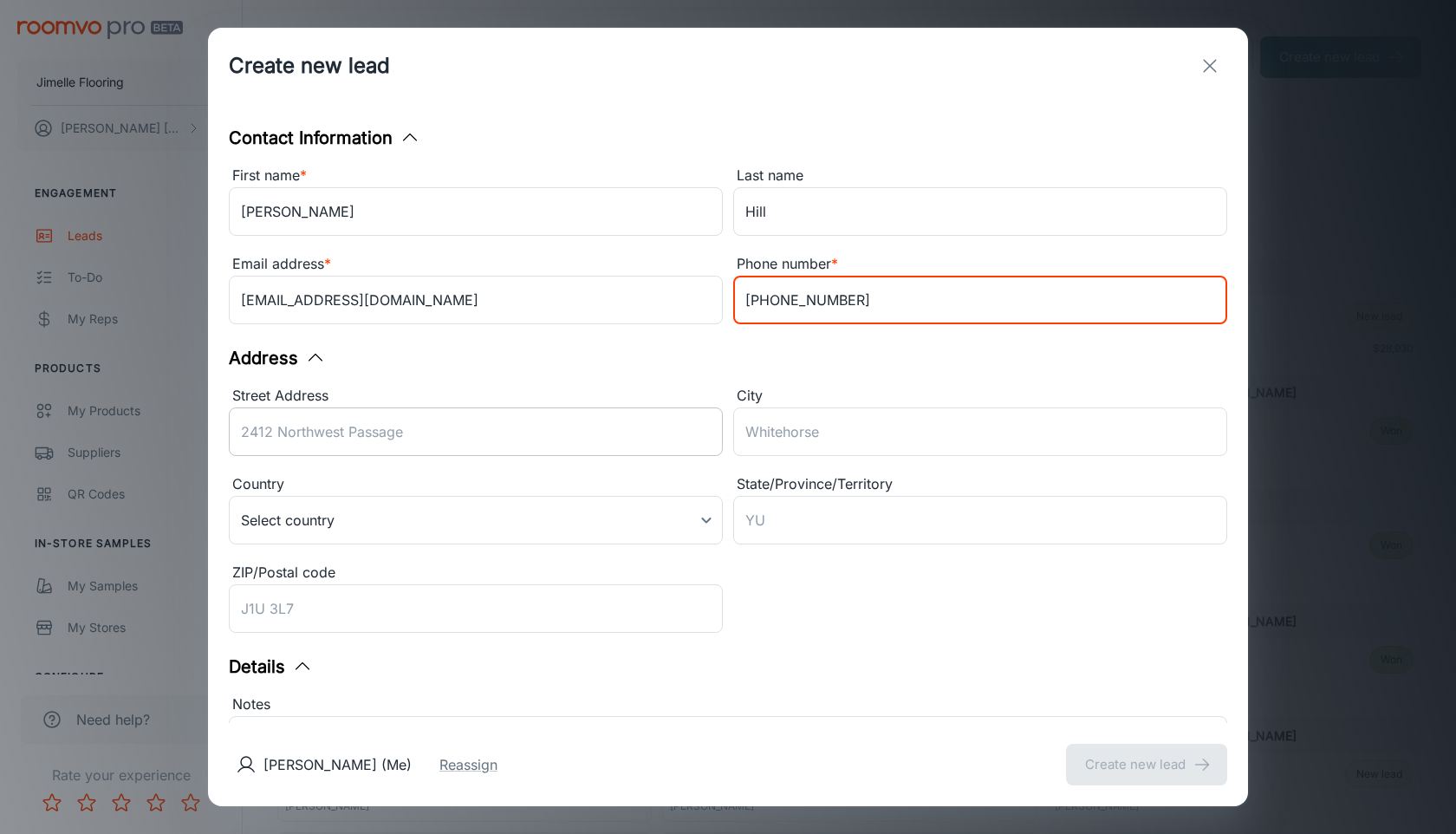
type input "[PHONE_NUMBER]"
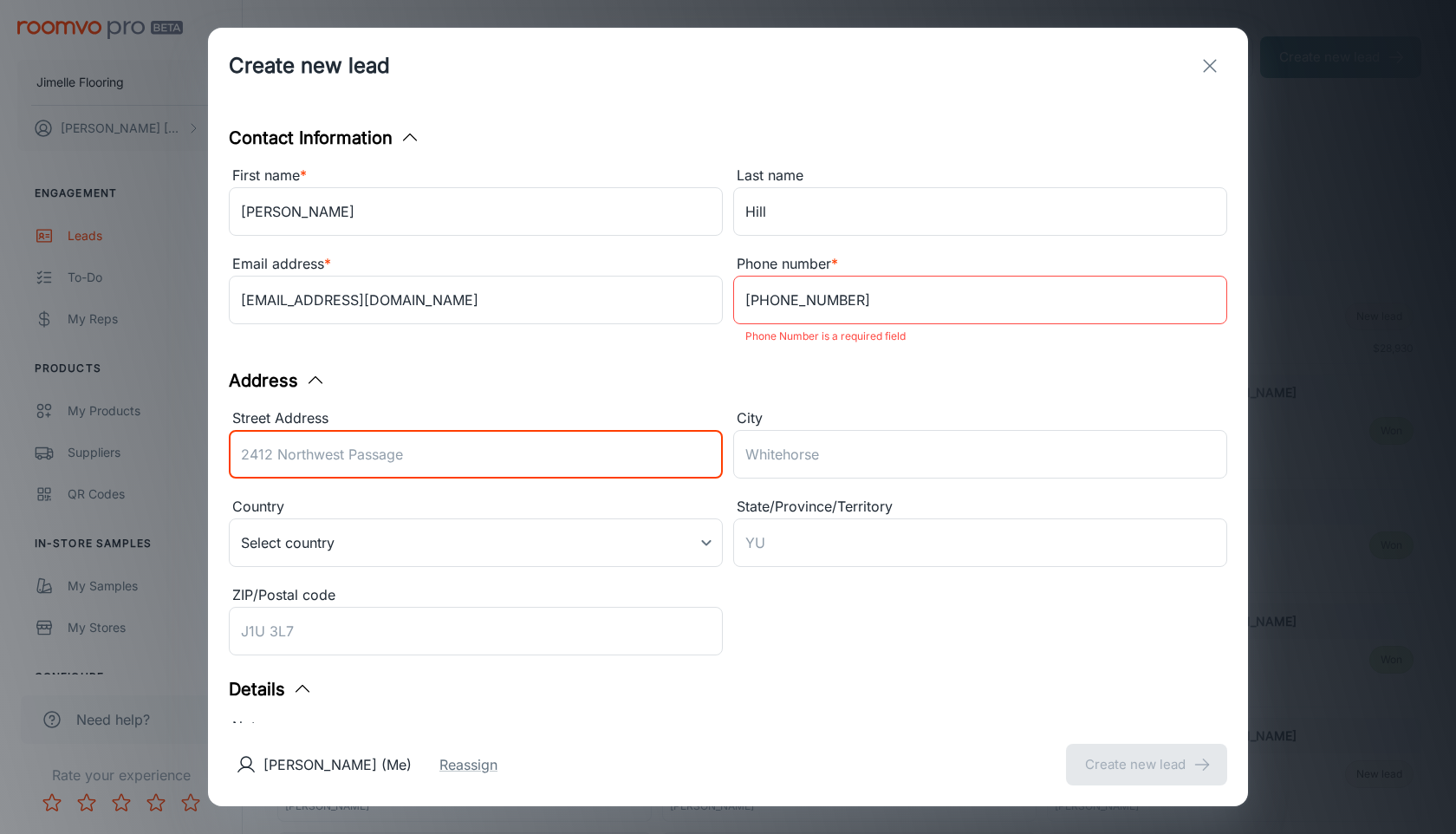
click at [582, 420] on div "Street Address ​" at bounding box center [476, 446] width 494 height 78
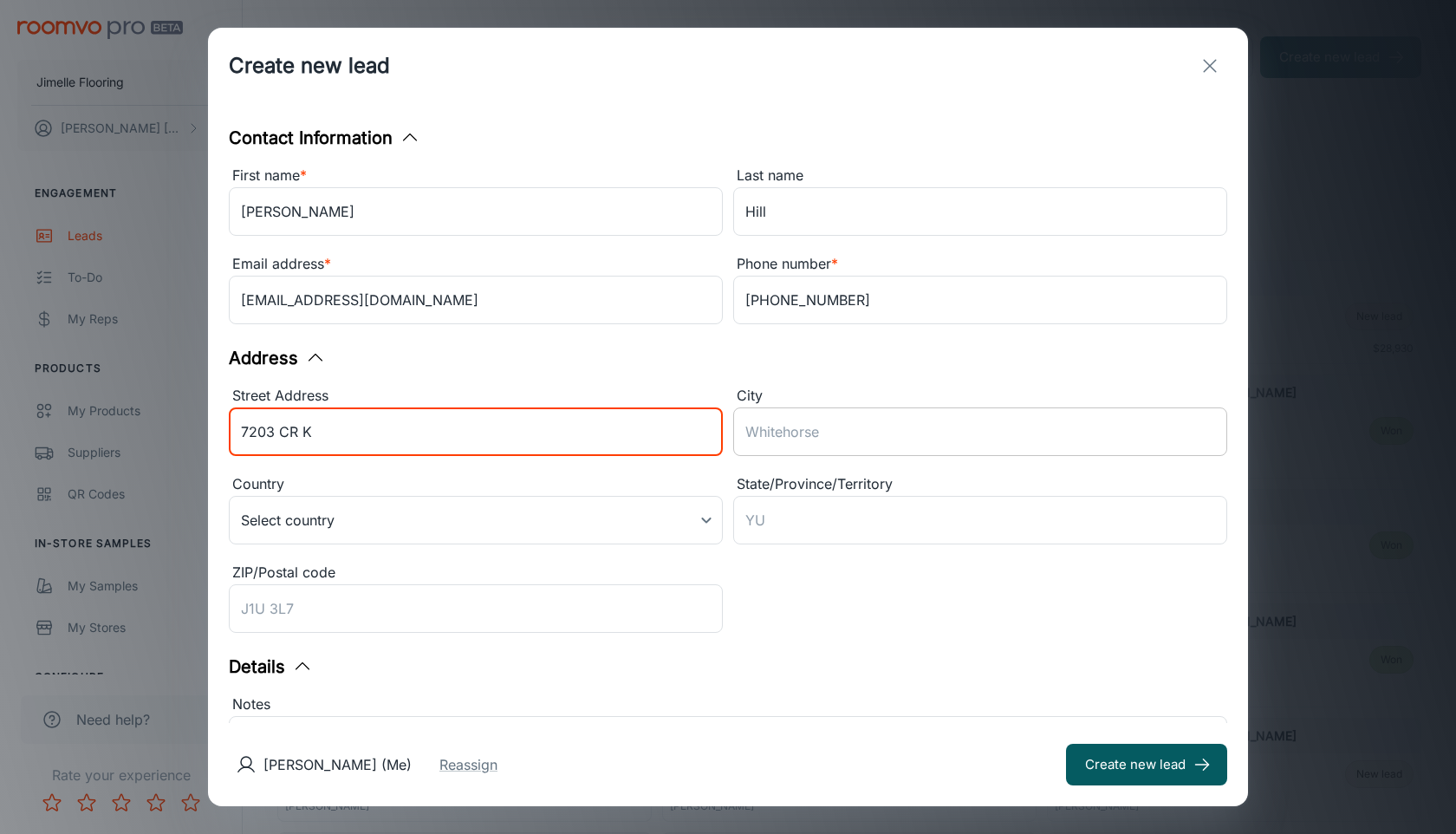
type input "7203 CR K"
click at [836, 426] on input "City" at bounding box center [980, 431] width 494 height 49
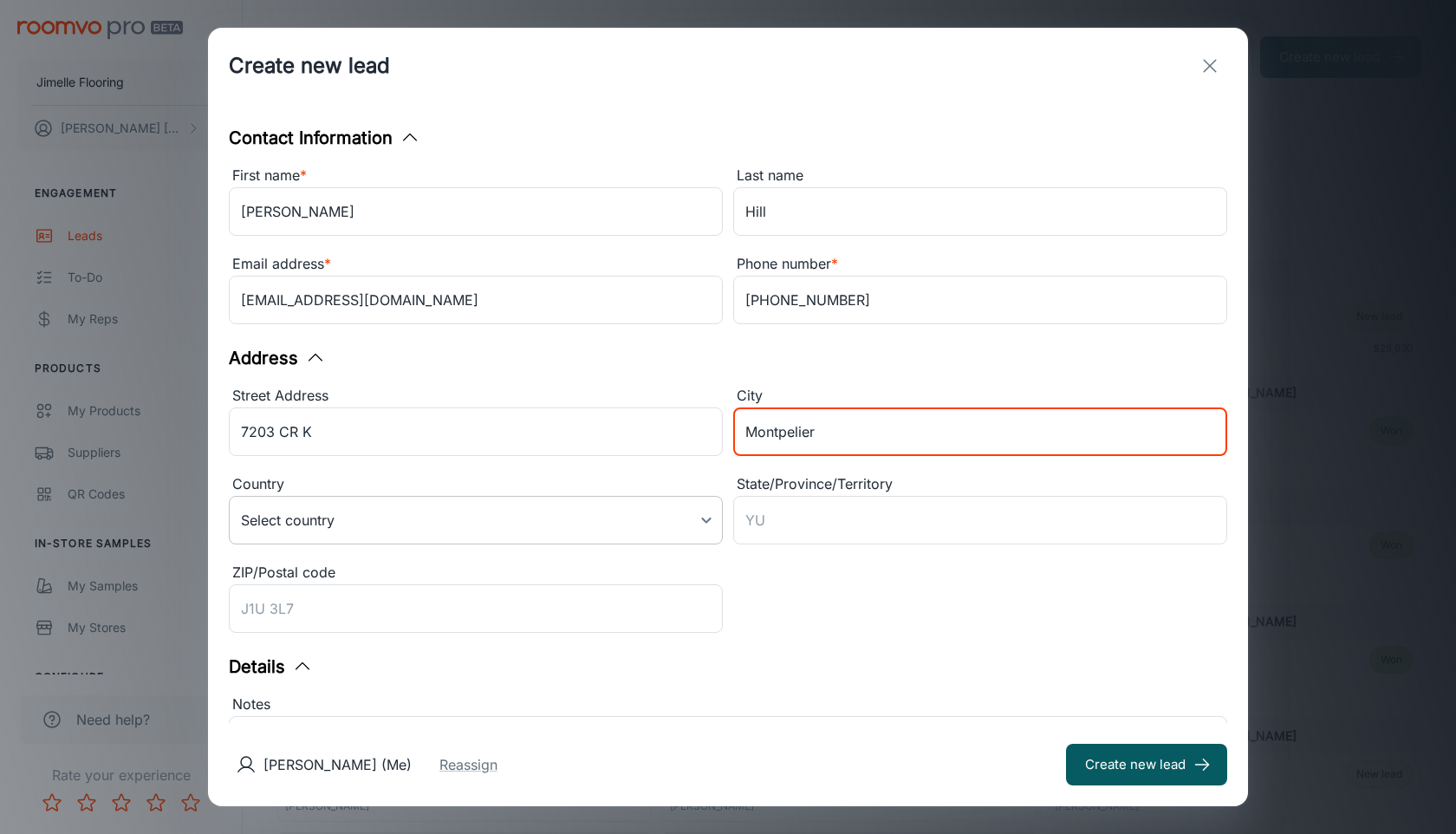
type input "Montpelier"
click at [635, 518] on body "Jimelle Flooring [PERSON_NAME] Engagement Leads To-do My Reps Products My Produ…" at bounding box center [728, 417] width 1456 height 834
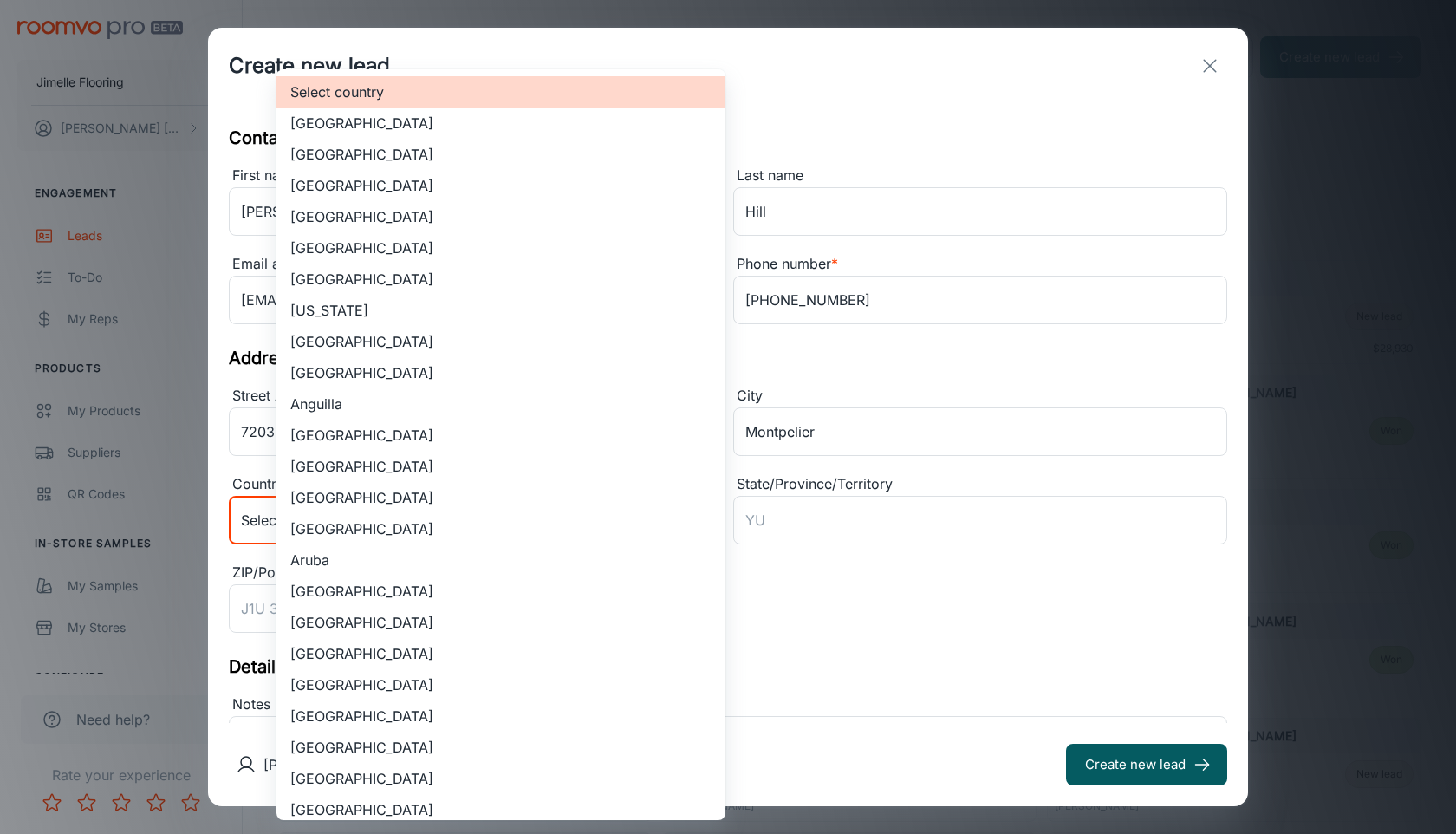
click at [515, 157] on li "[GEOGRAPHIC_DATA]" at bounding box center [501, 154] width 449 height 31
type input "US"
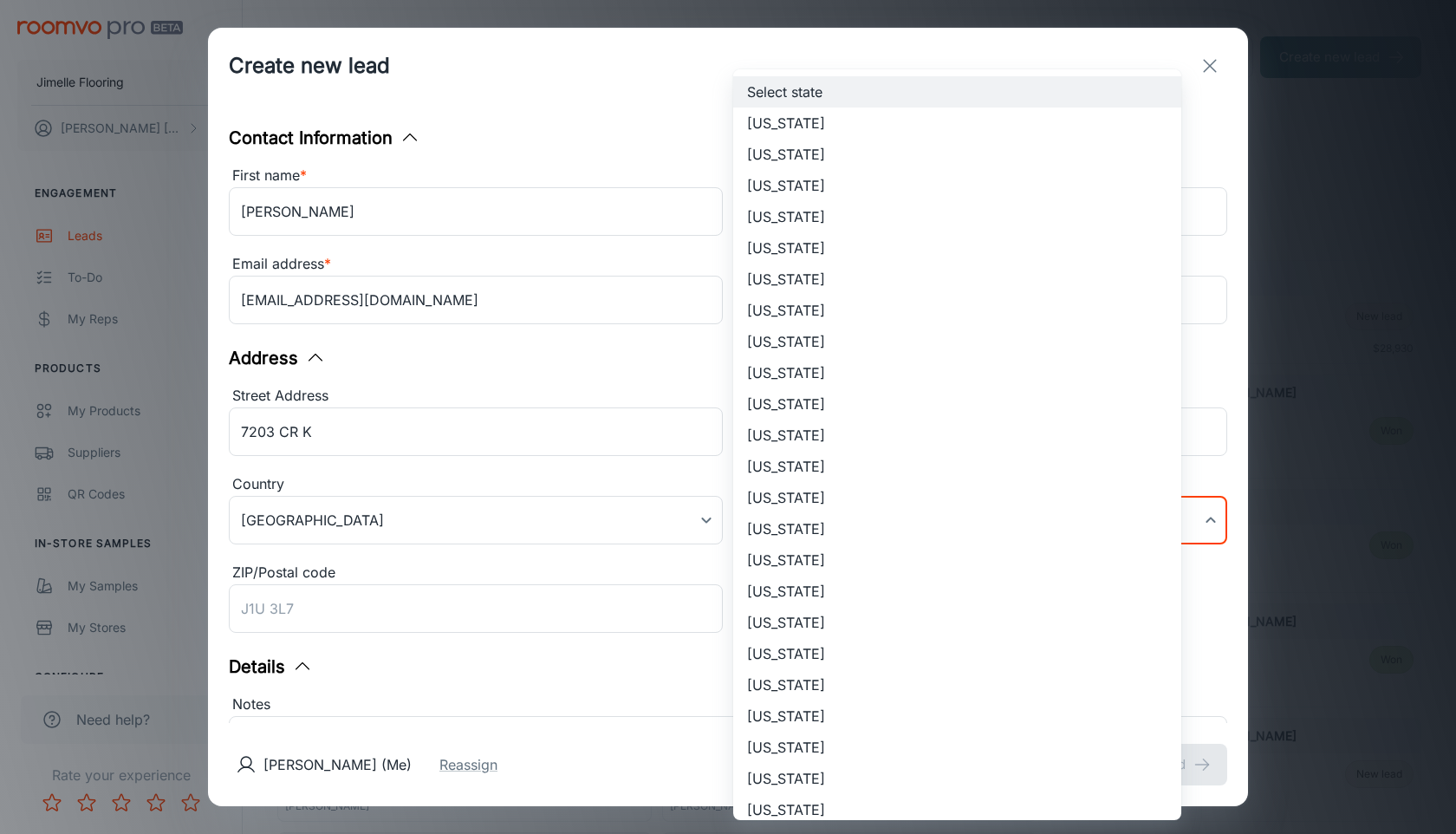
click at [797, 540] on body "Jimelle Flooring [PERSON_NAME] Engagement Leads To-do My Reps Products My Produ…" at bounding box center [728, 417] width 1456 height 834
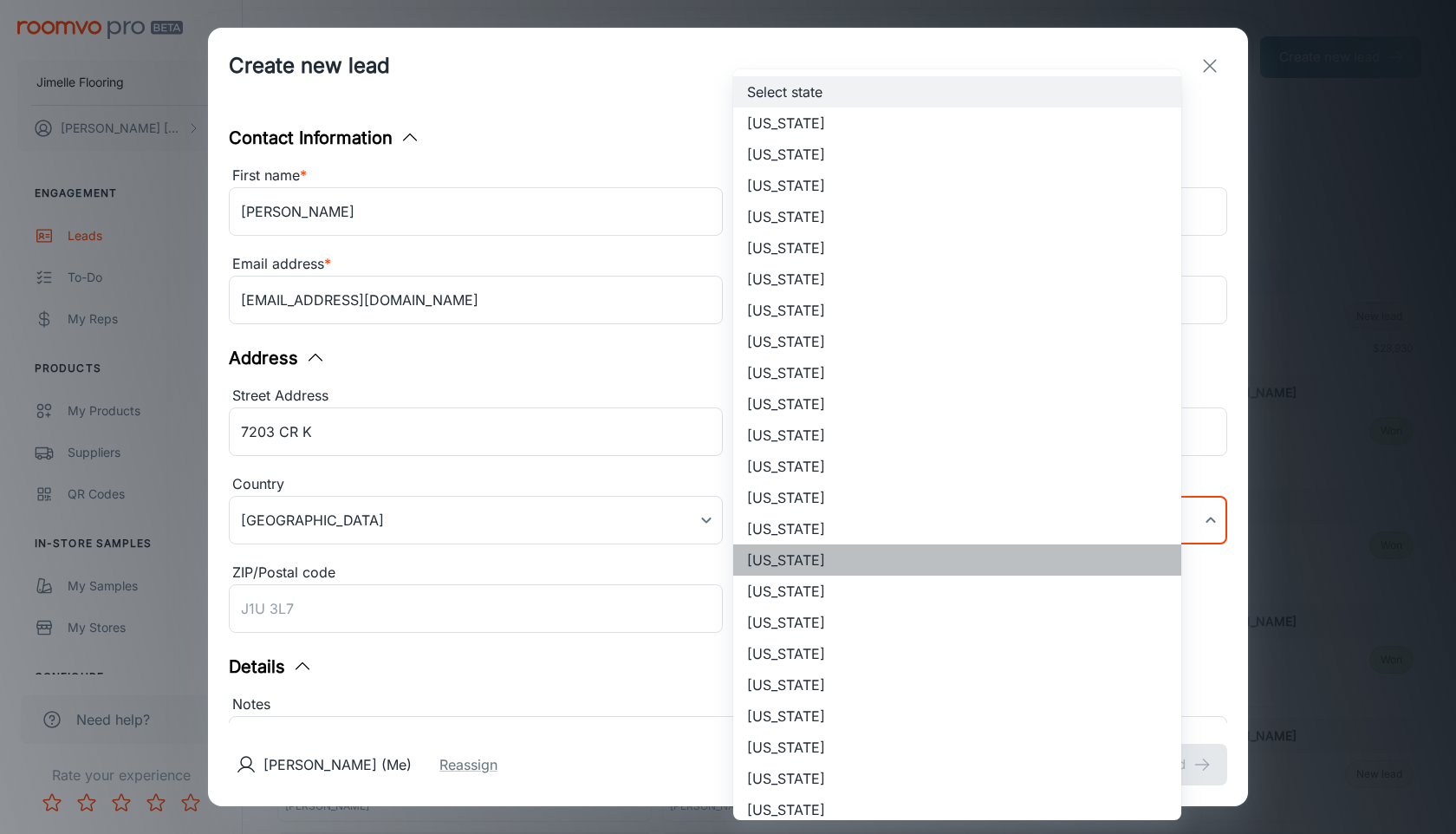
click at [797, 565] on li "[US_STATE]" at bounding box center [957, 559] width 448 height 31
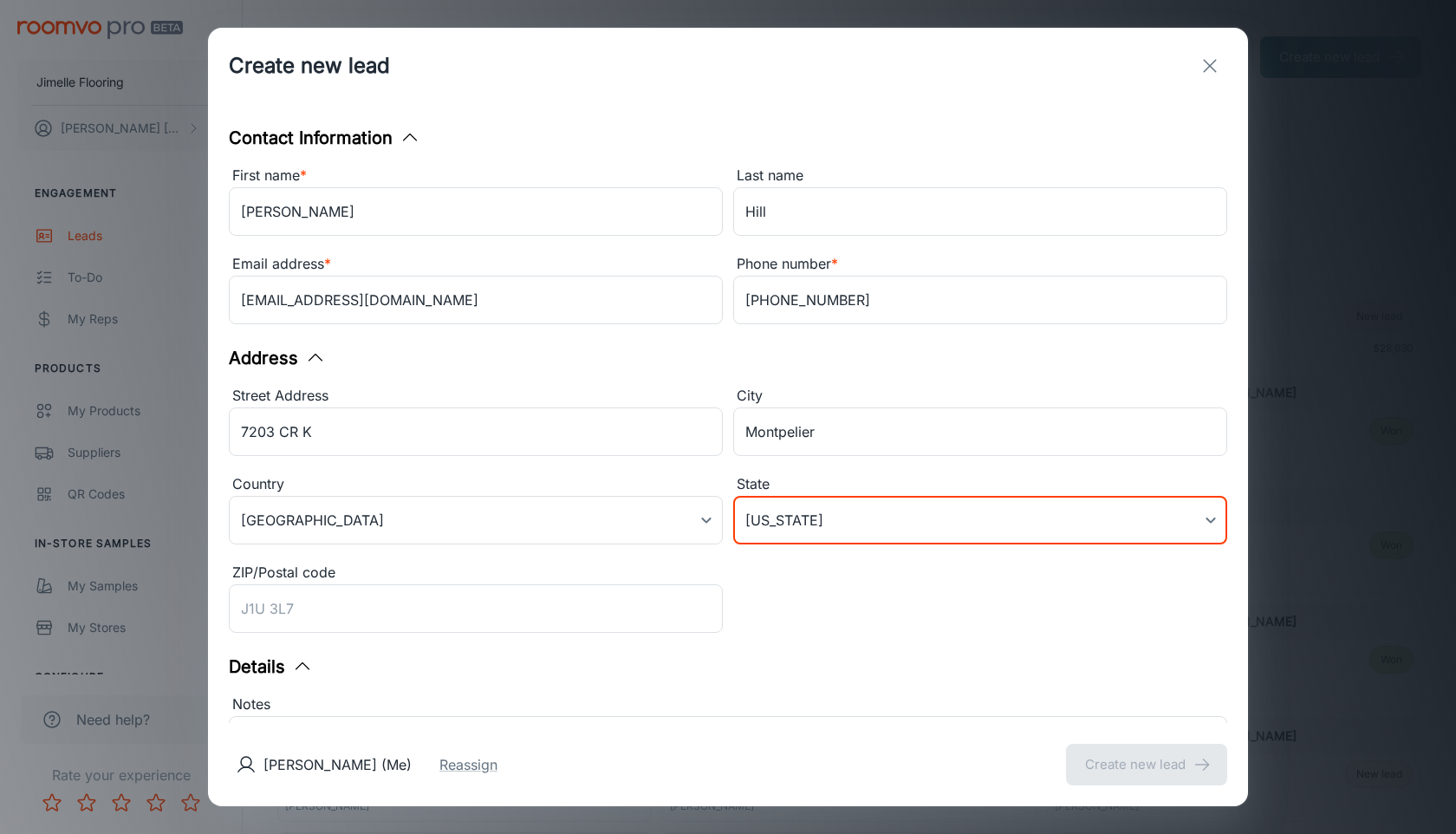
click at [816, 521] on body "Jimelle Flooring [PERSON_NAME] Engagement Leads To-do My Reps Products My Produ…" at bounding box center [728, 417] width 1456 height 834
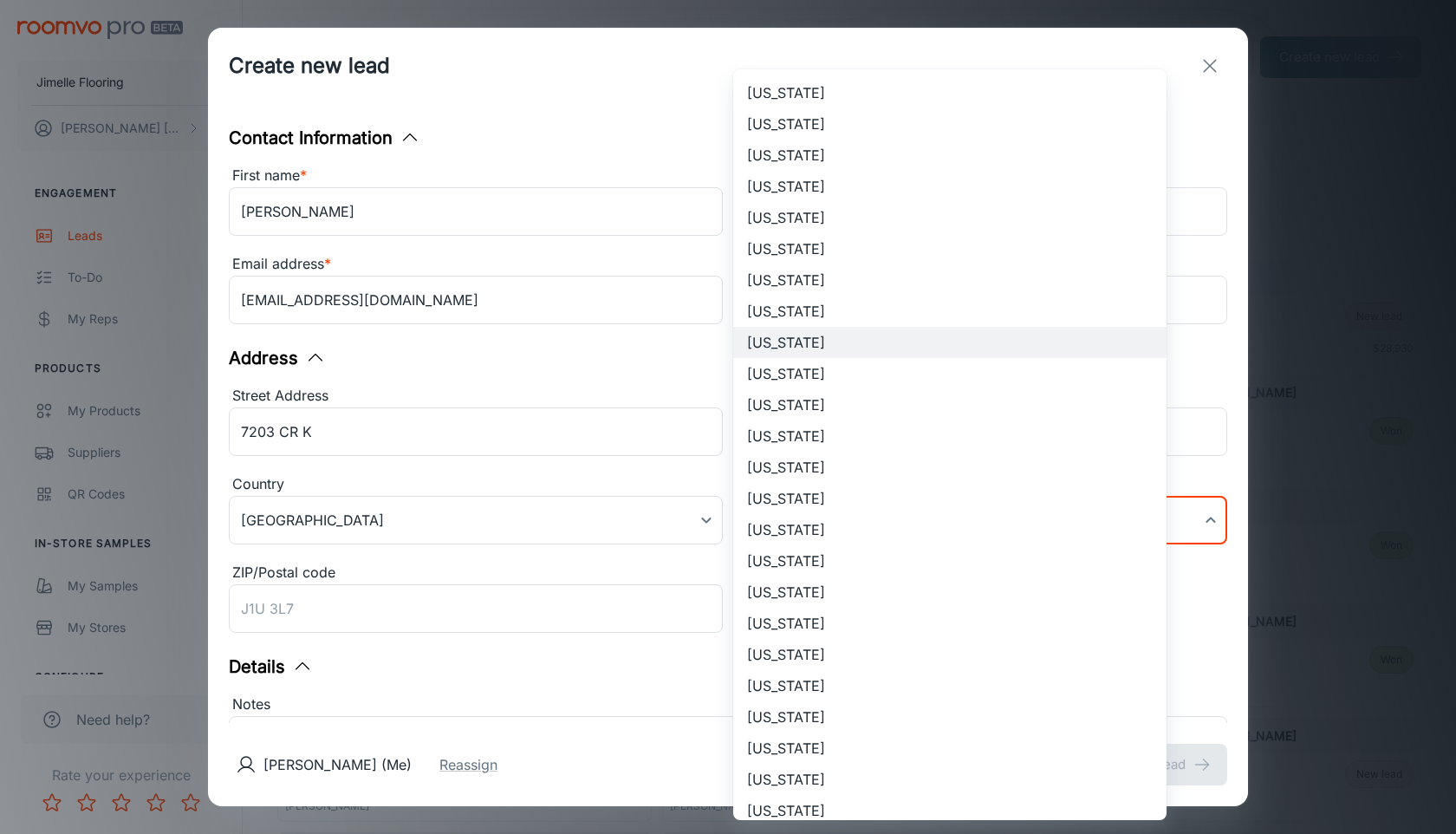
scroll to position [462, 0]
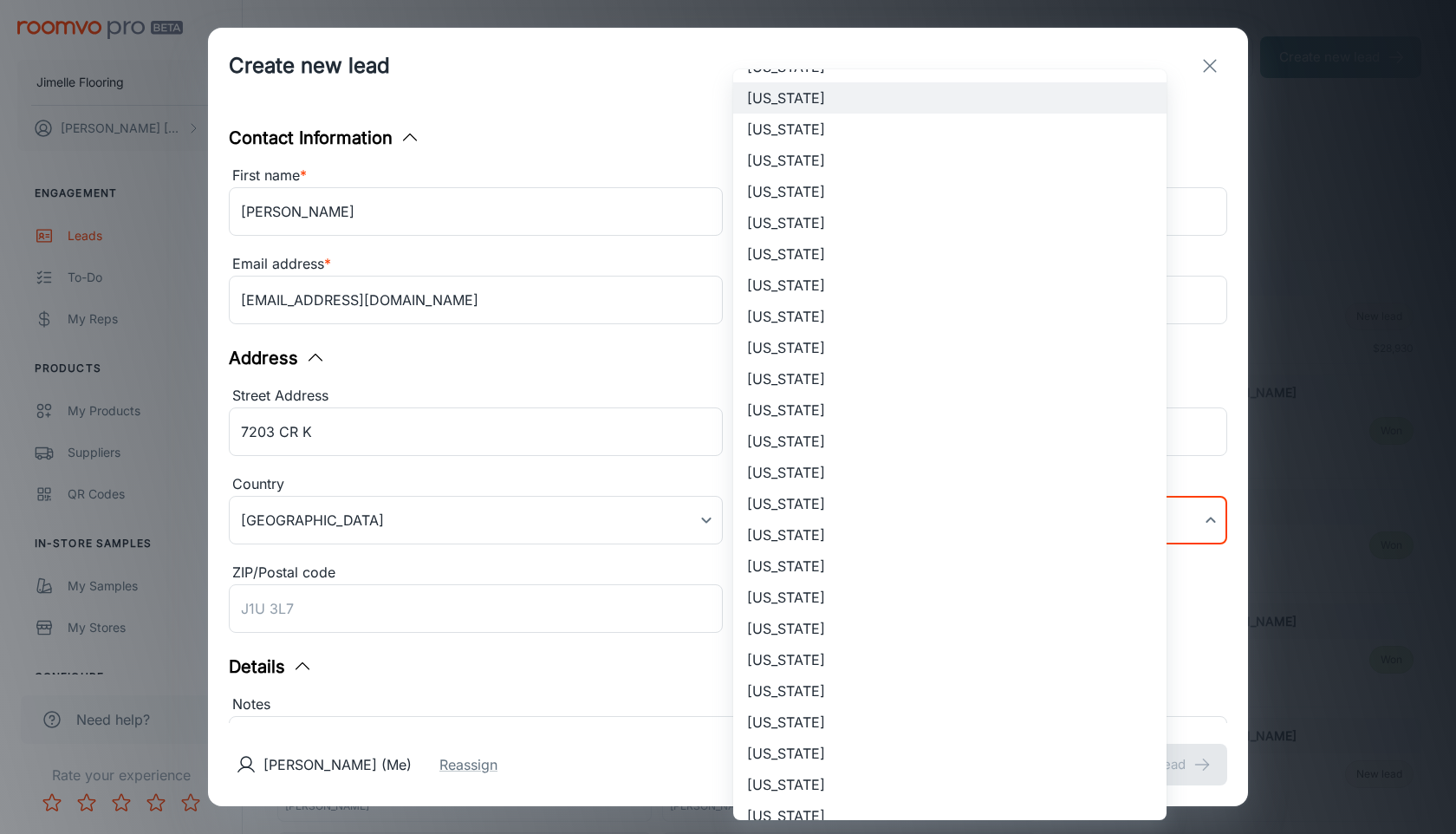
click at [848, 762] on li "[US_STATE]" at bounding box center [949, 753] width 433 height 31
type input "[US_STATE]"
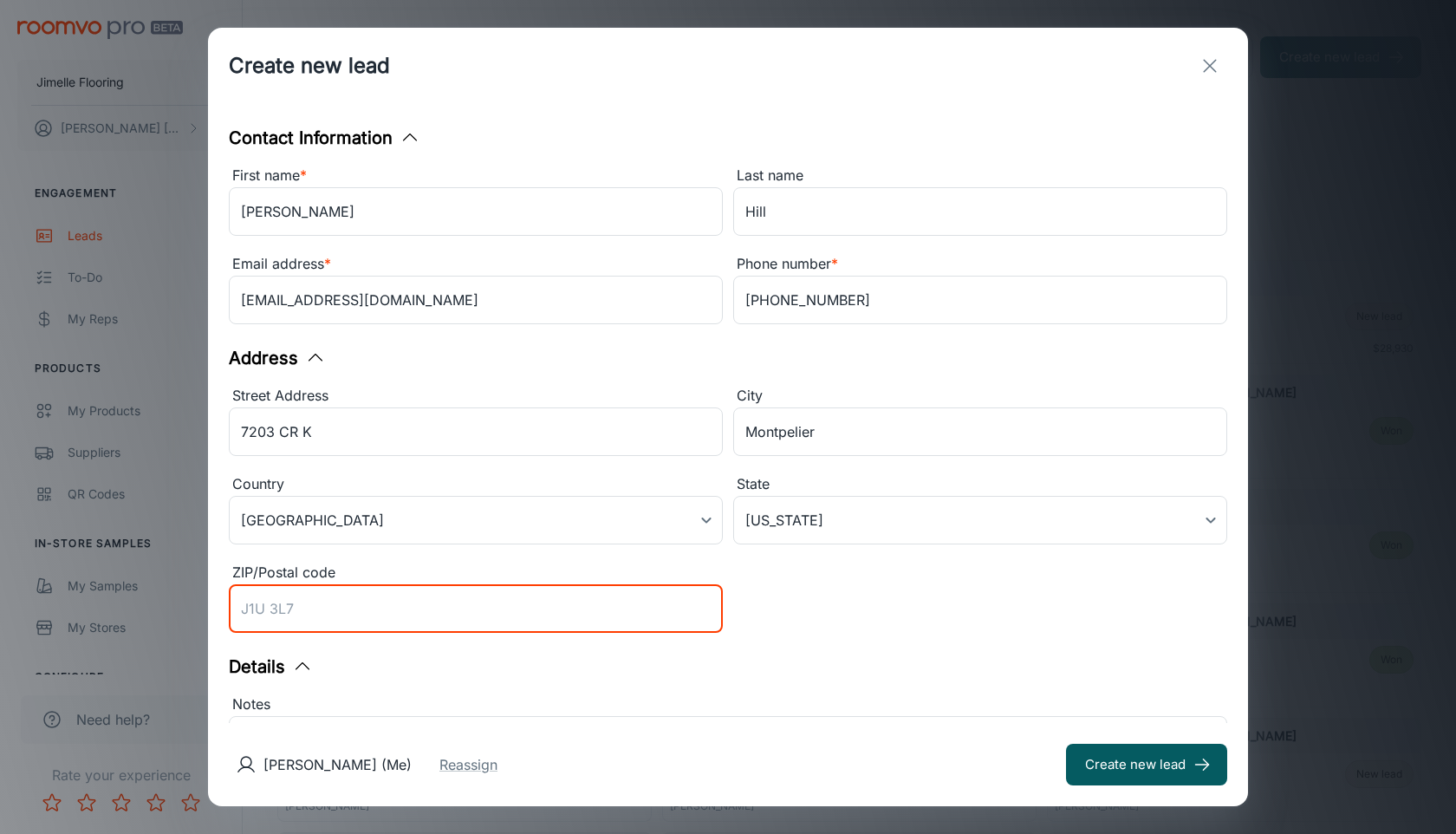
click at [628, 610] on input "ZIP/Postal code" at bounding box center [476, 608] width 494 height 49
type input "43543"
click at [947, 672] on div "Details" at bounding box center [728, 667] width 999 height 26
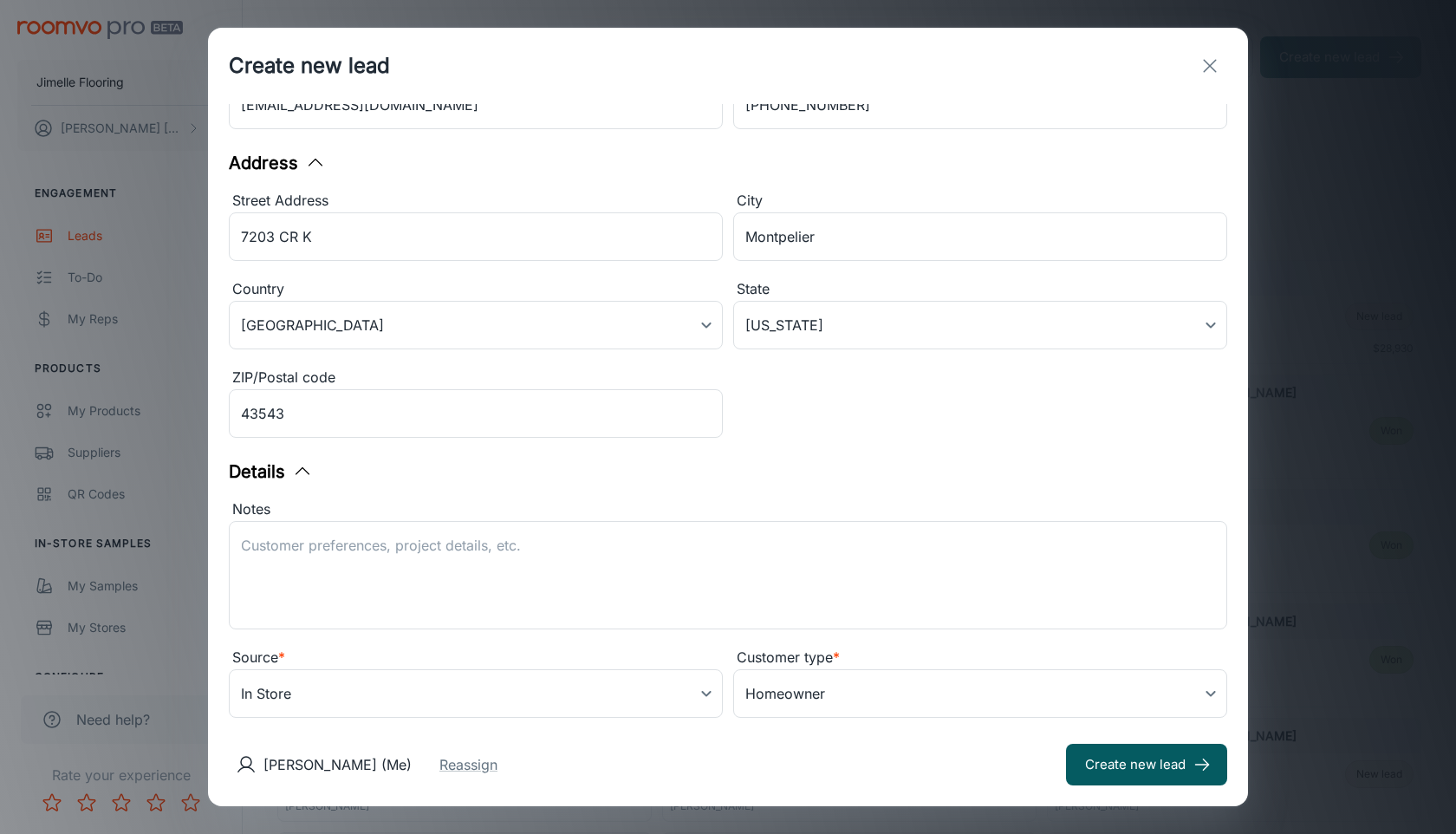
scroll to position [231, 0]
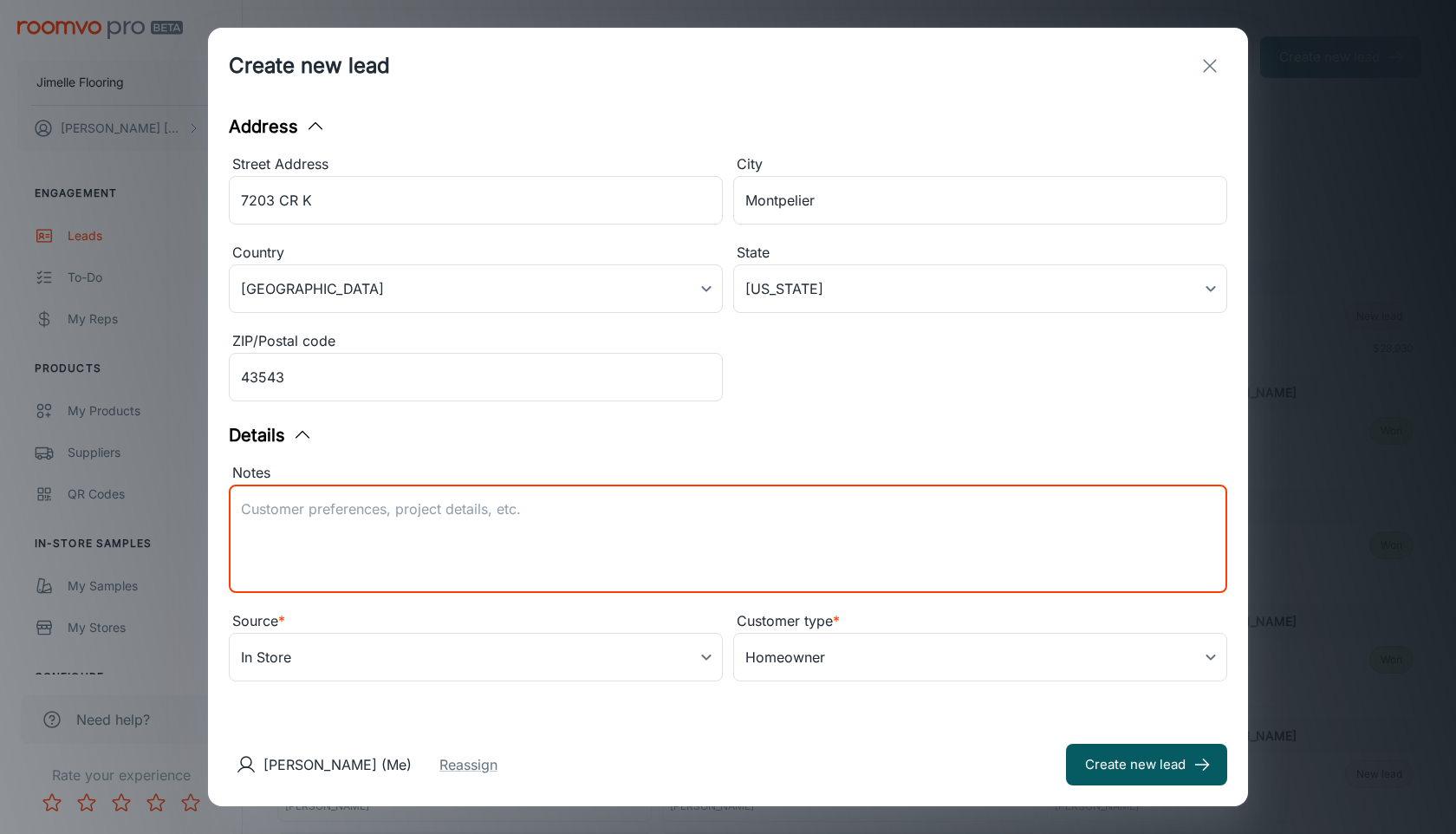
click at [837, 529] on textarea "Notes" at bounding box center [728, 539] width 974 height 80
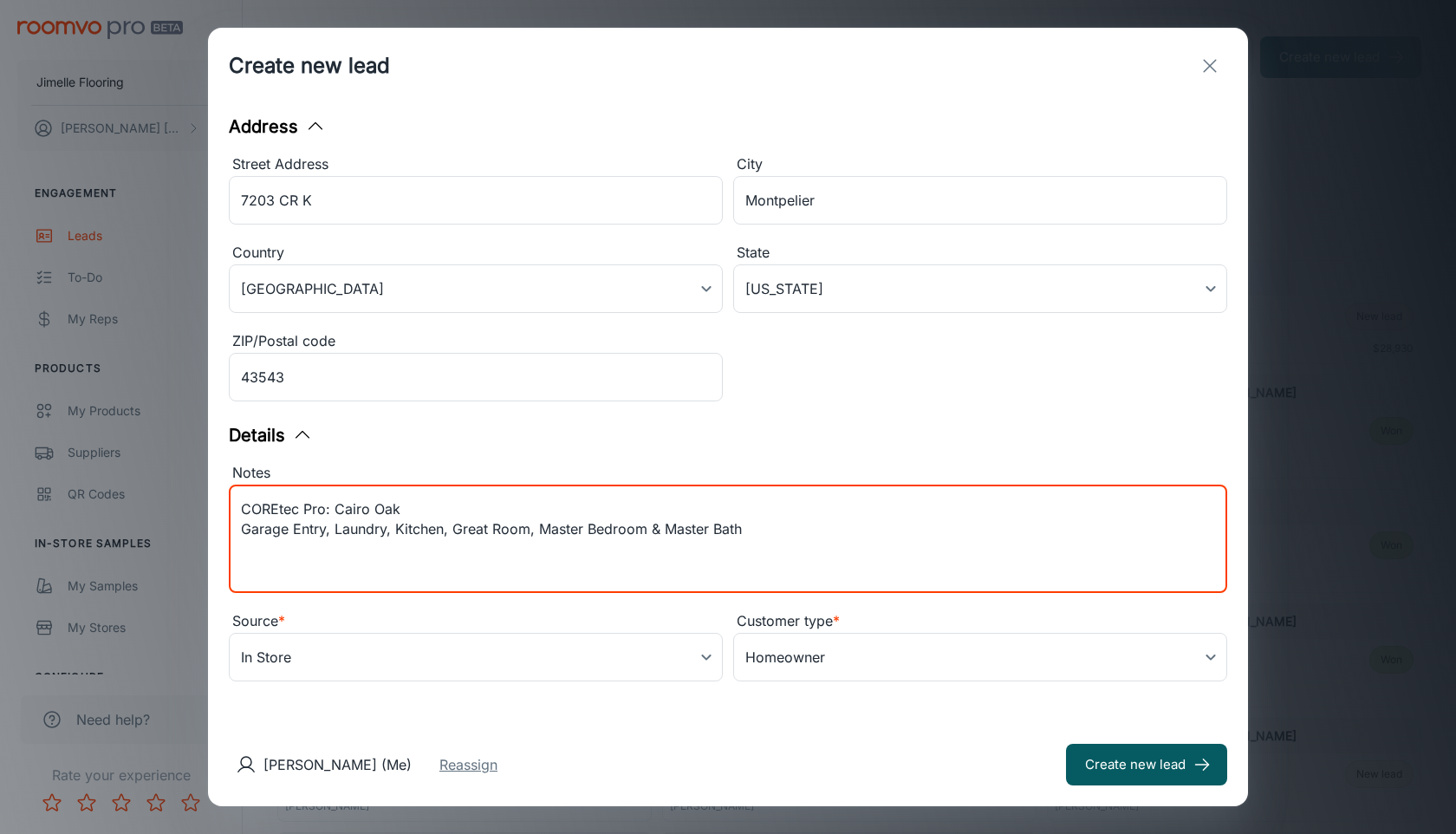
type textarea "COREtec Pro: Cairo Oak Garage Entry, Laundry, Kitchen, Great Room, Master Bedro…"
click at [498, 765] on button "Reassign" at bounding box center [469, 764] width 58 height 21
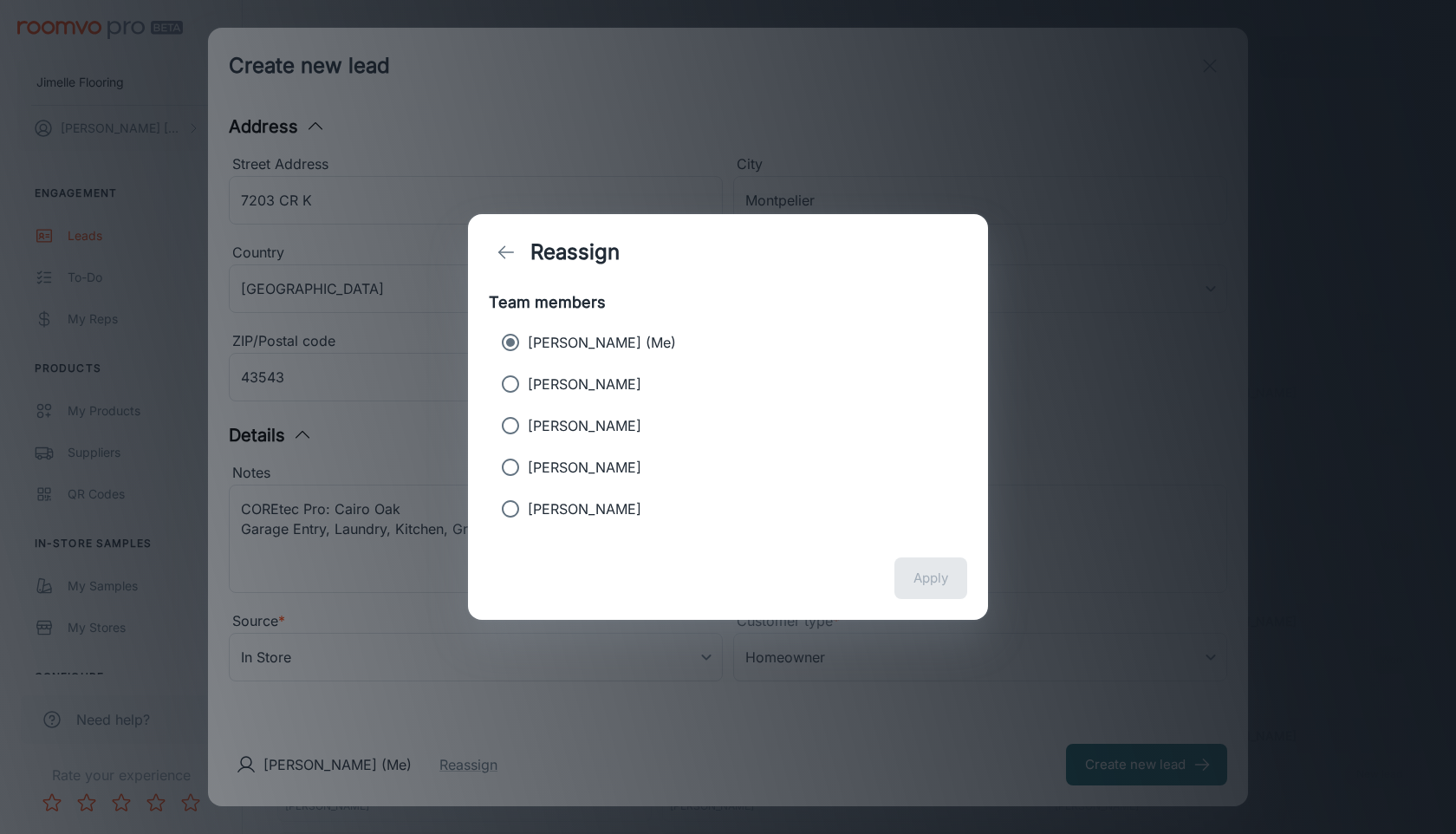
click at [575, 391] on p "[PERSON_NAME]" at bounding box center [585, 384] width 114 height 21
click at [528, 391] on input "[PERSON_NAME]" at bounding box center [510, 384] width 35 height 35
radio input "true"
radio input "false"
click at [937, 575] on button "Apply" at bounding box center [931, 578] width 73 height 42
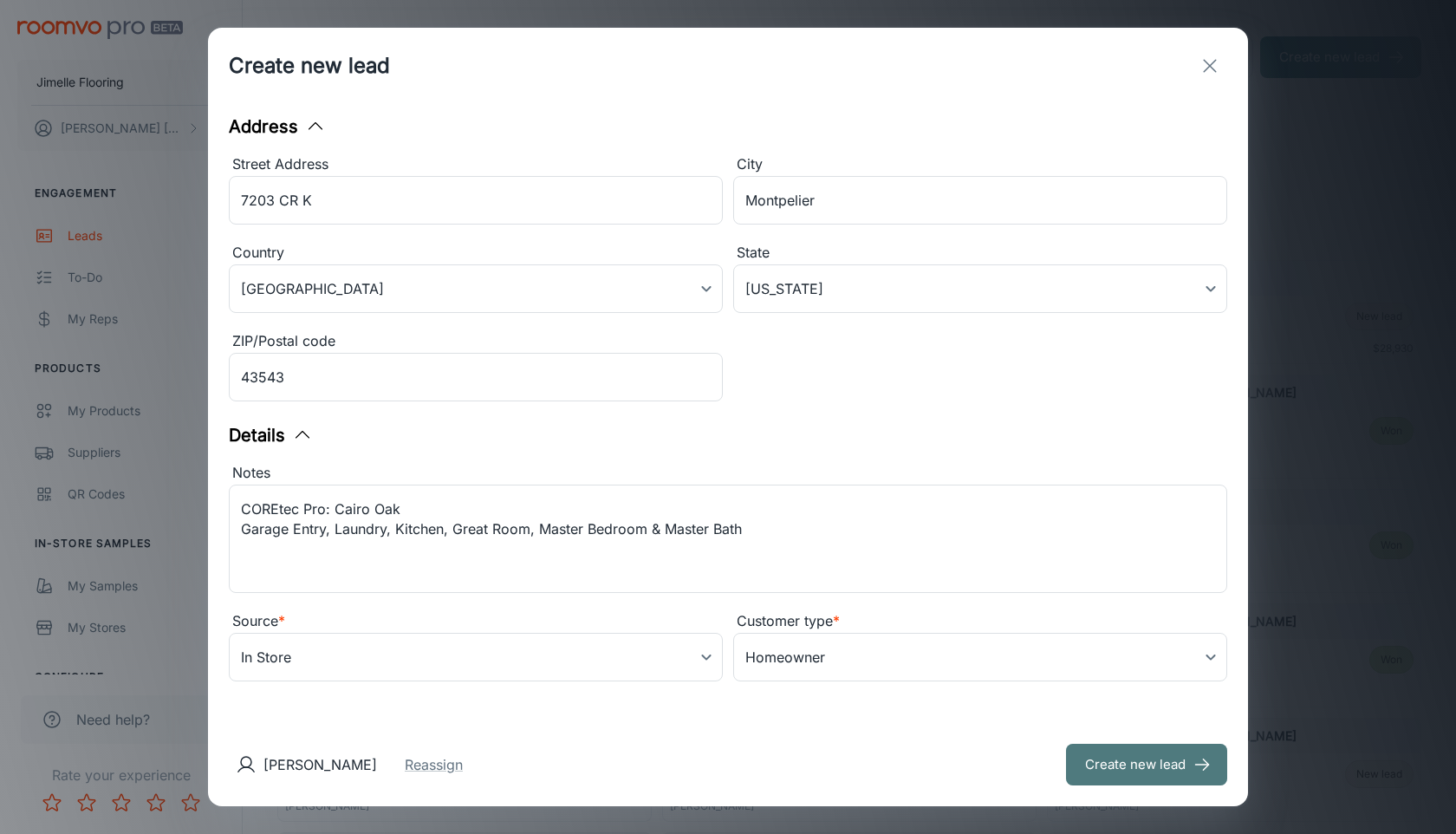
click at [1066, 773] on button "Create new lead" at bounding box center [1146, 765] width 161 height 42
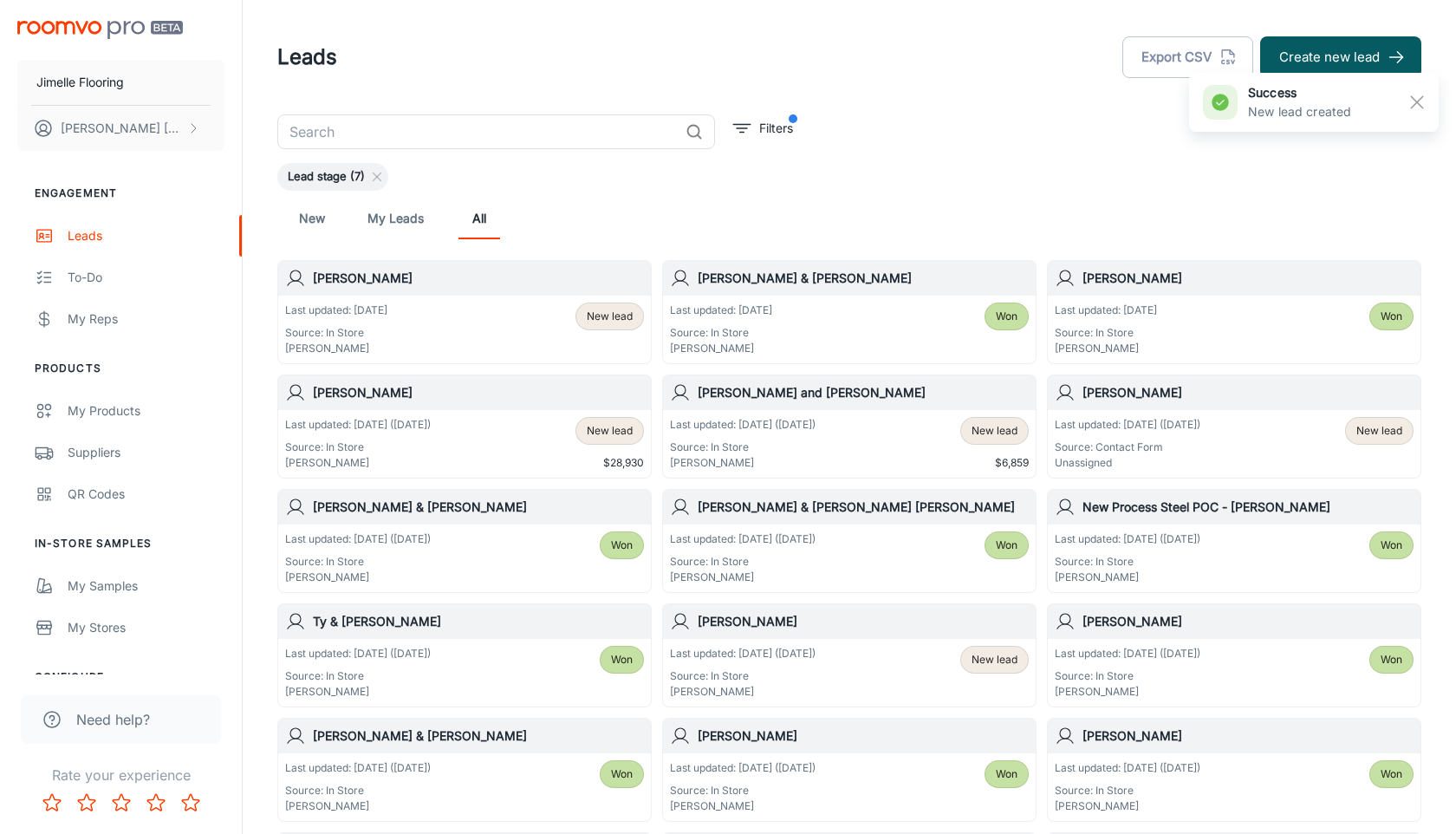
click at [420, 326] on div "Last updated: [DATE] Source: In Store [PERSON_NAME] New lead" at bounding box center [464, 330] width 359 height 54
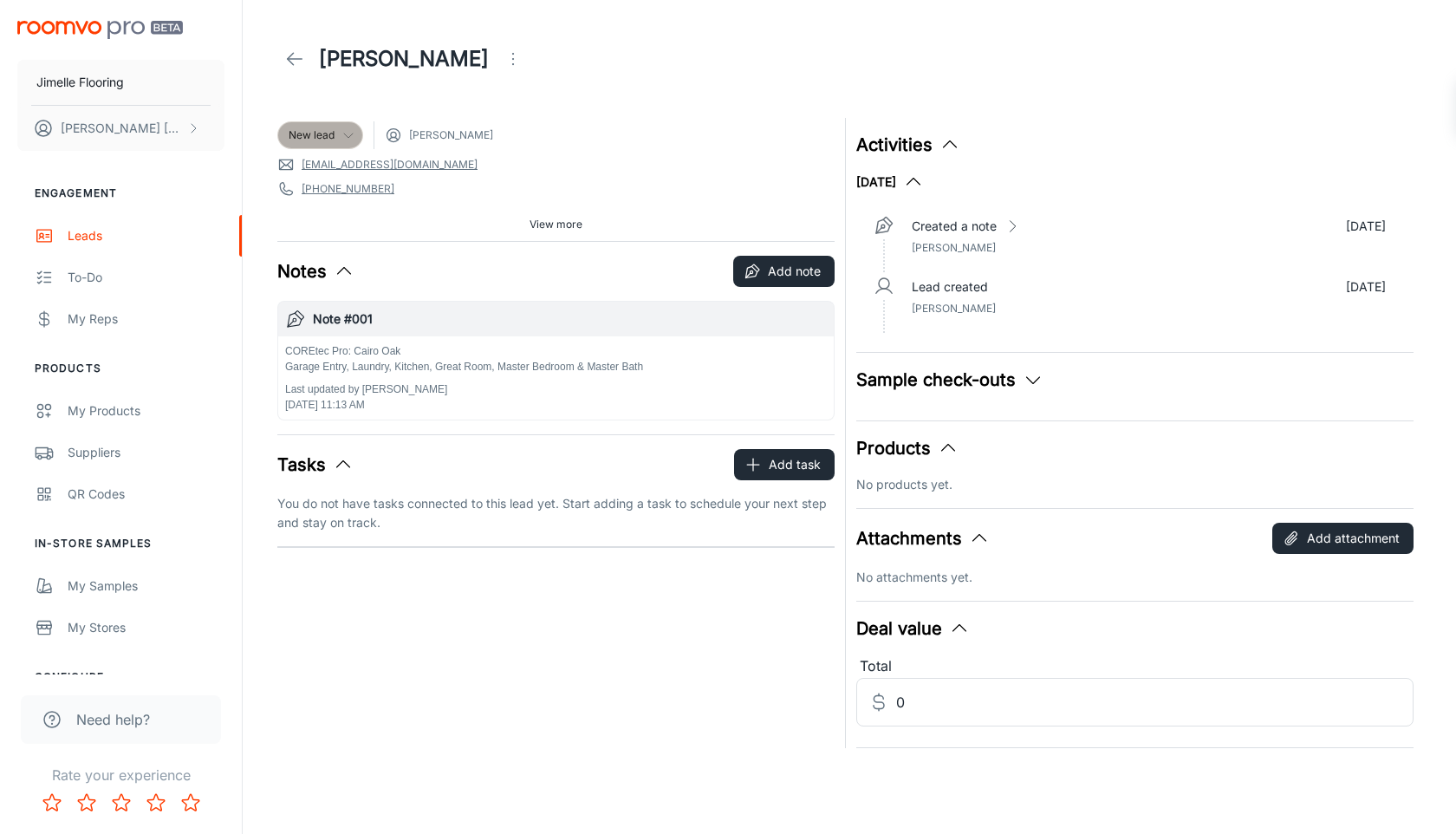
click at [329, 132] on span "New lead" at bounding box center [312, 135] width 46 height 16
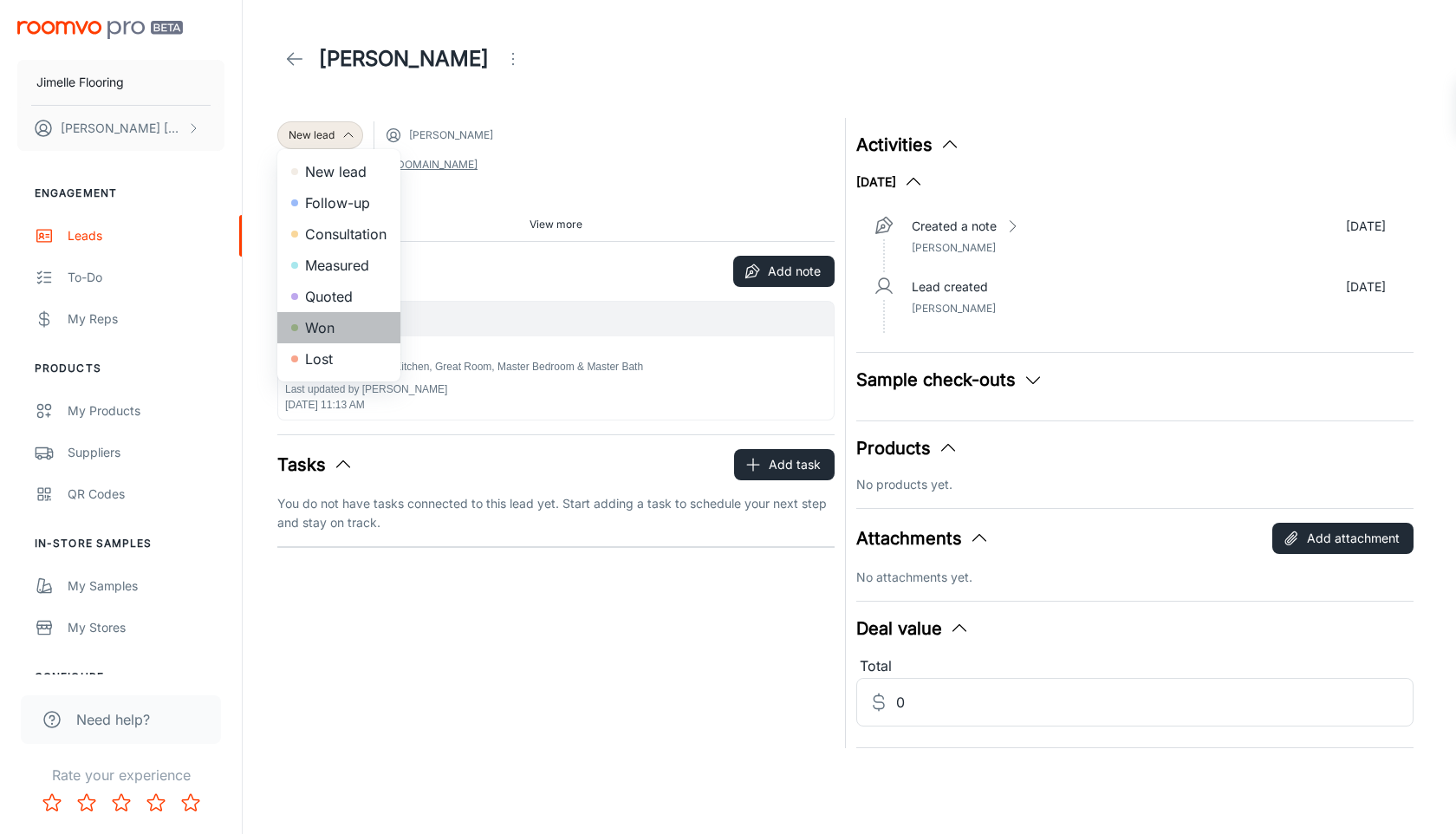
click at [349, 329] on li "Won" at bounding box center [338, 327] width 123 height 31
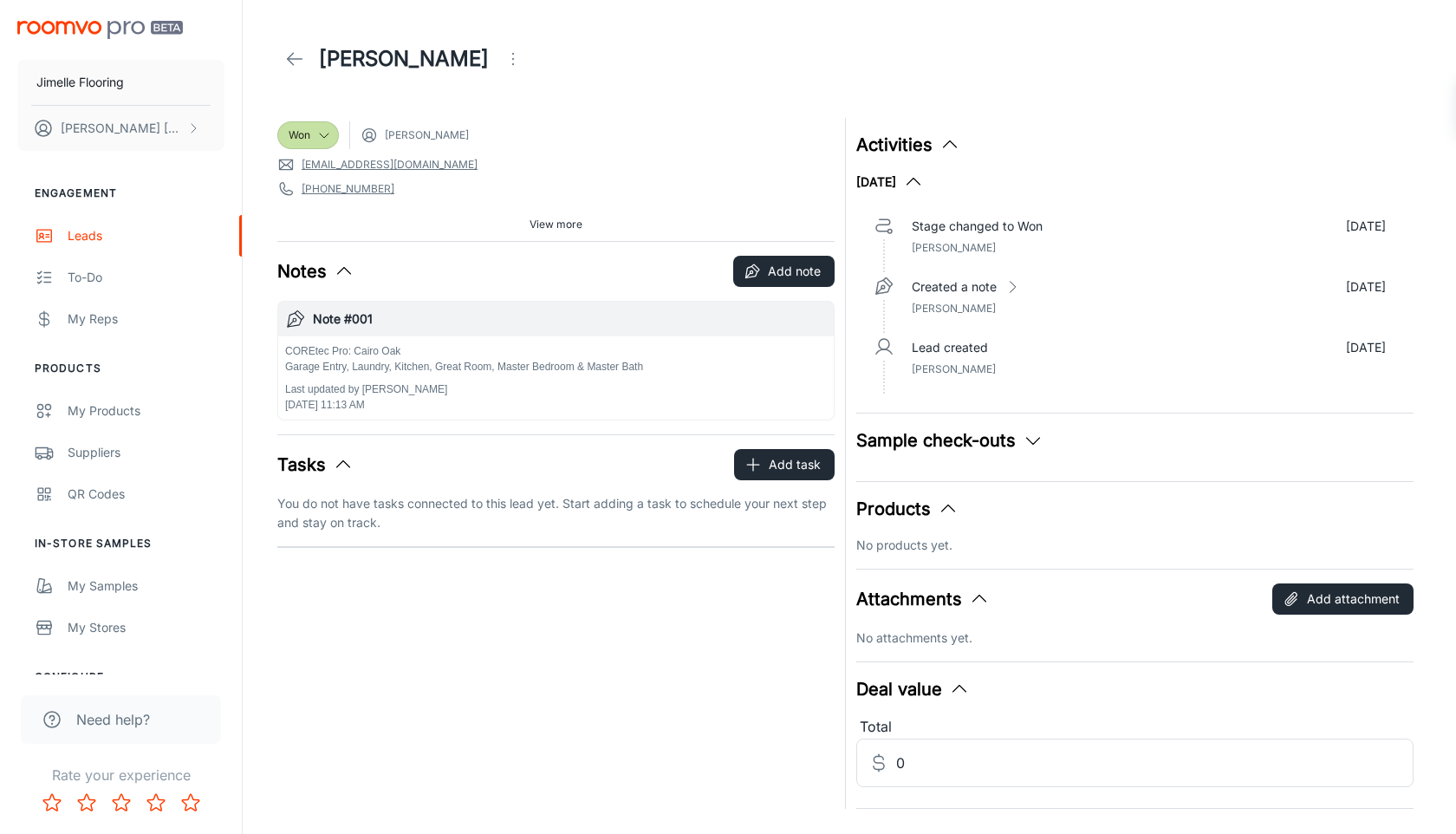
click at [298, 57] on icon at bounding box center [294, 59] width 21 height 21
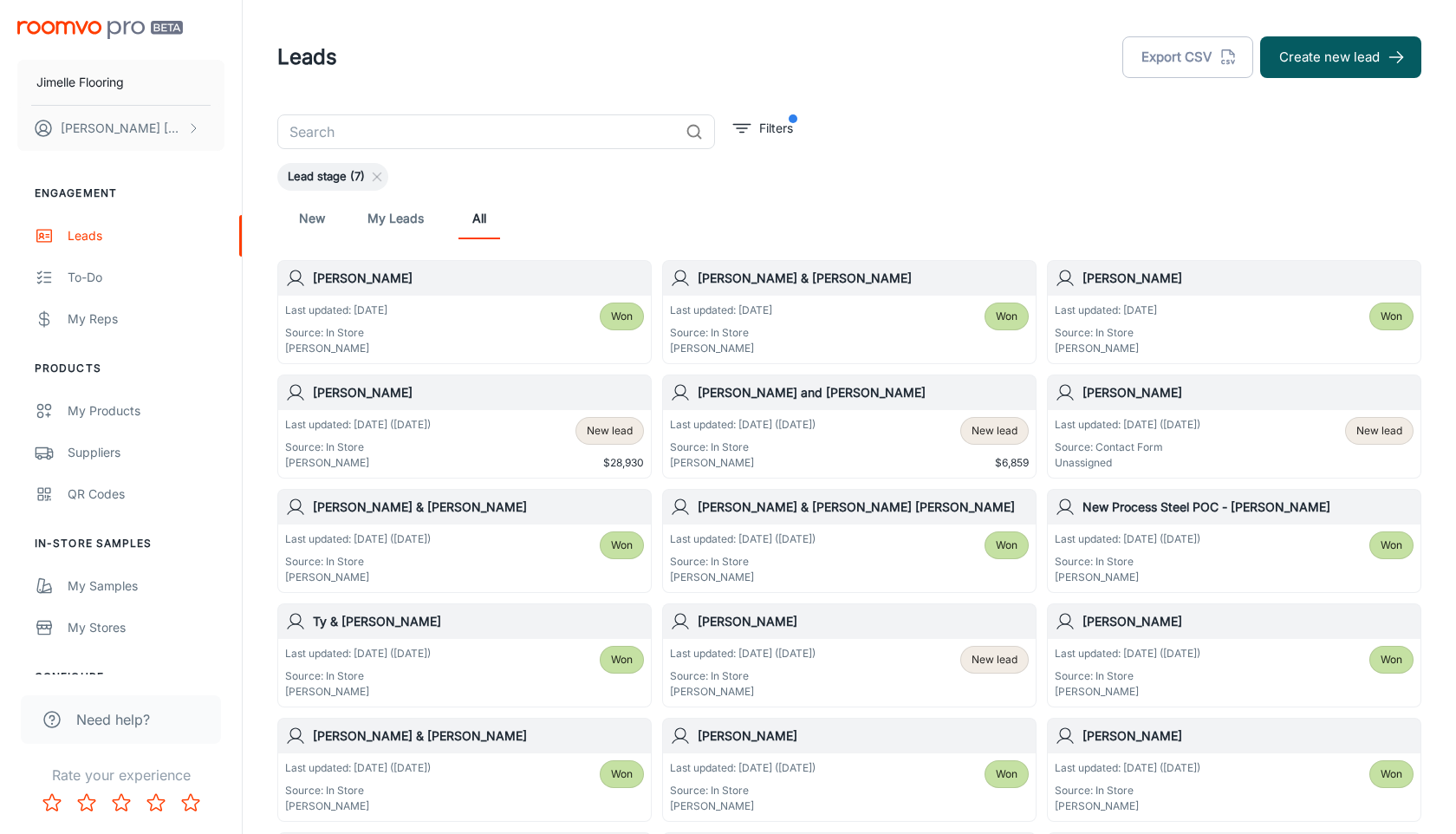
click at [1298, 417] on div "Last updated: [DATE] ([DATE]) Source: Contact Form Unassigned New lead" at bounding box center [1234, 444] width 359 height 54
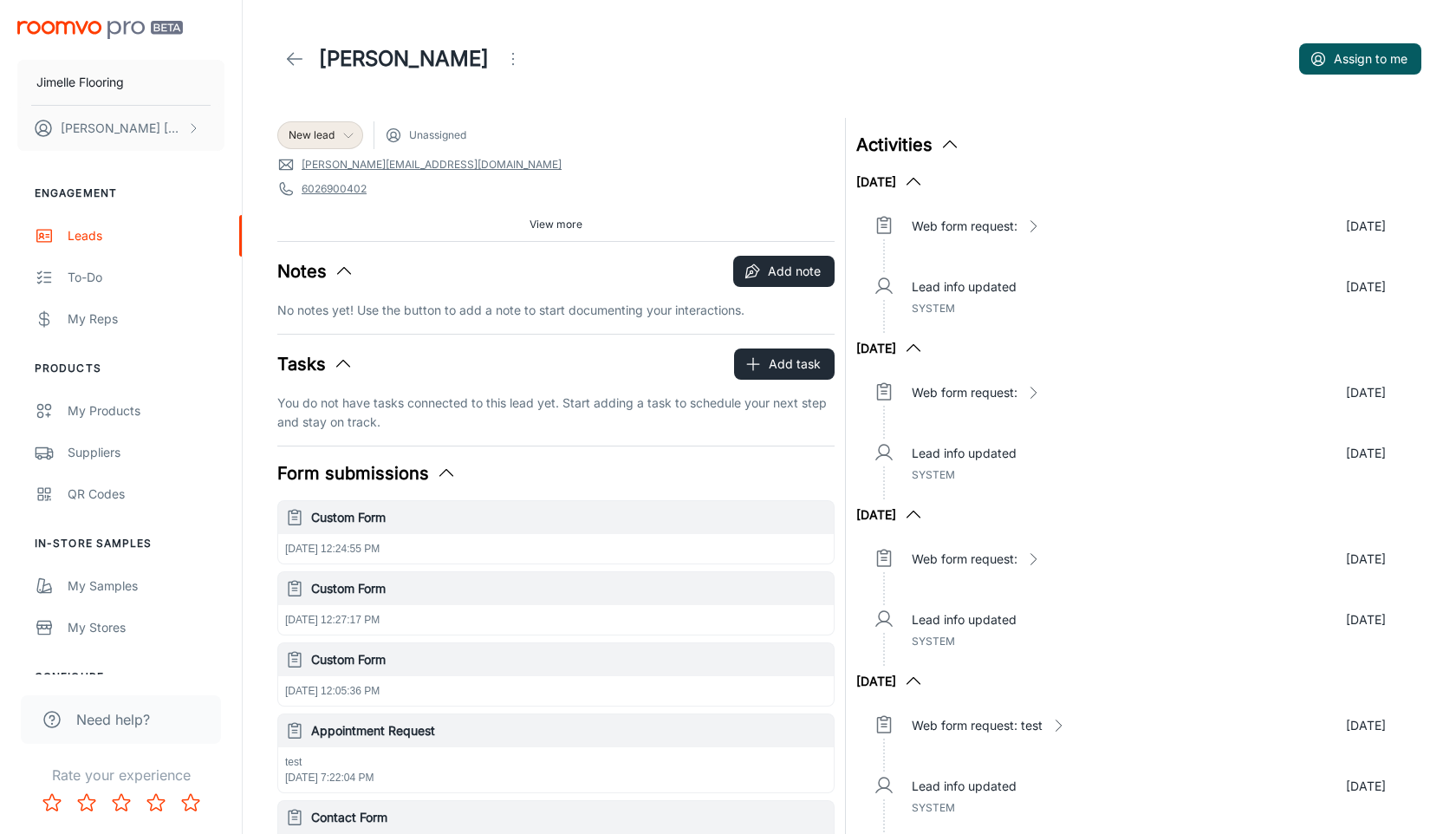
click at [339, 140] on div "New lead" at bounding box center [320, 135] width 63 height 16
click at [477, 137] on div at bounding box center [728, 417] width 1456 height 834
click at [167, 229] on div "Leads" at bounding box center [146, 235] width 157 height 19
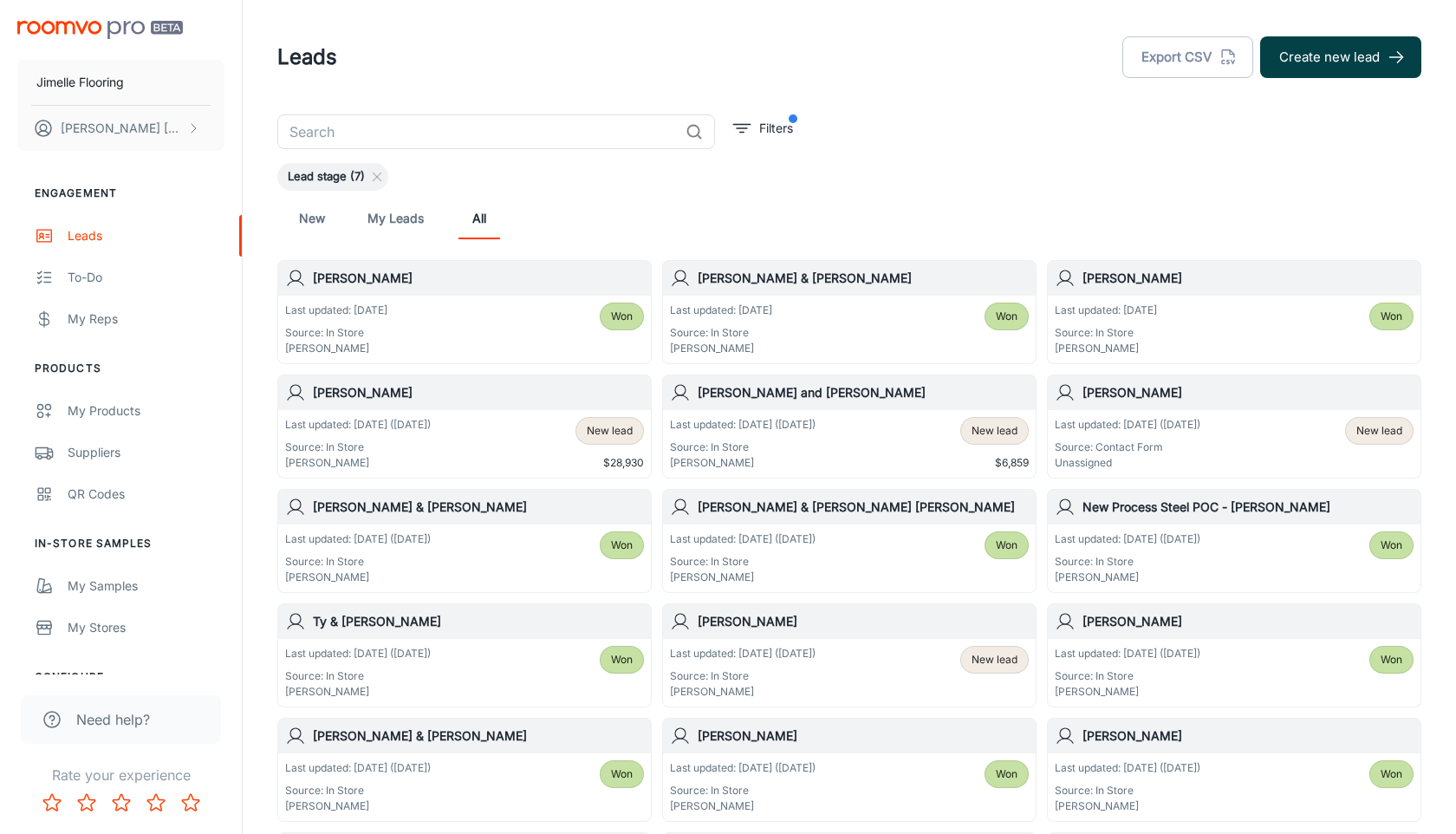
click at [1373, 58] on button "Create new lead" at bounding box center [1340, 57] width 161 height 42
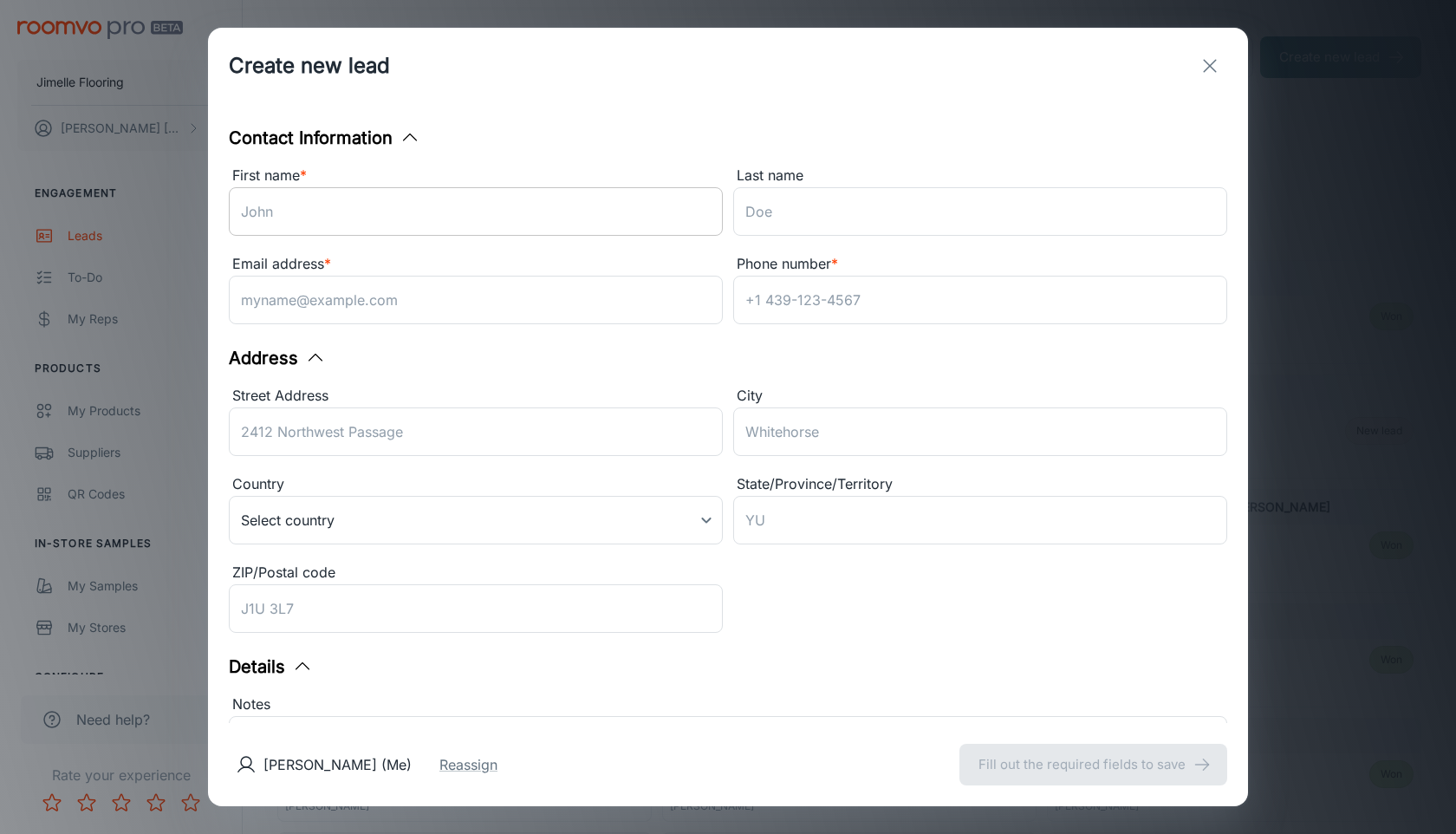
click at [427, 230] on input "First name *" at bounding box center [476, 211] width 494 height 49
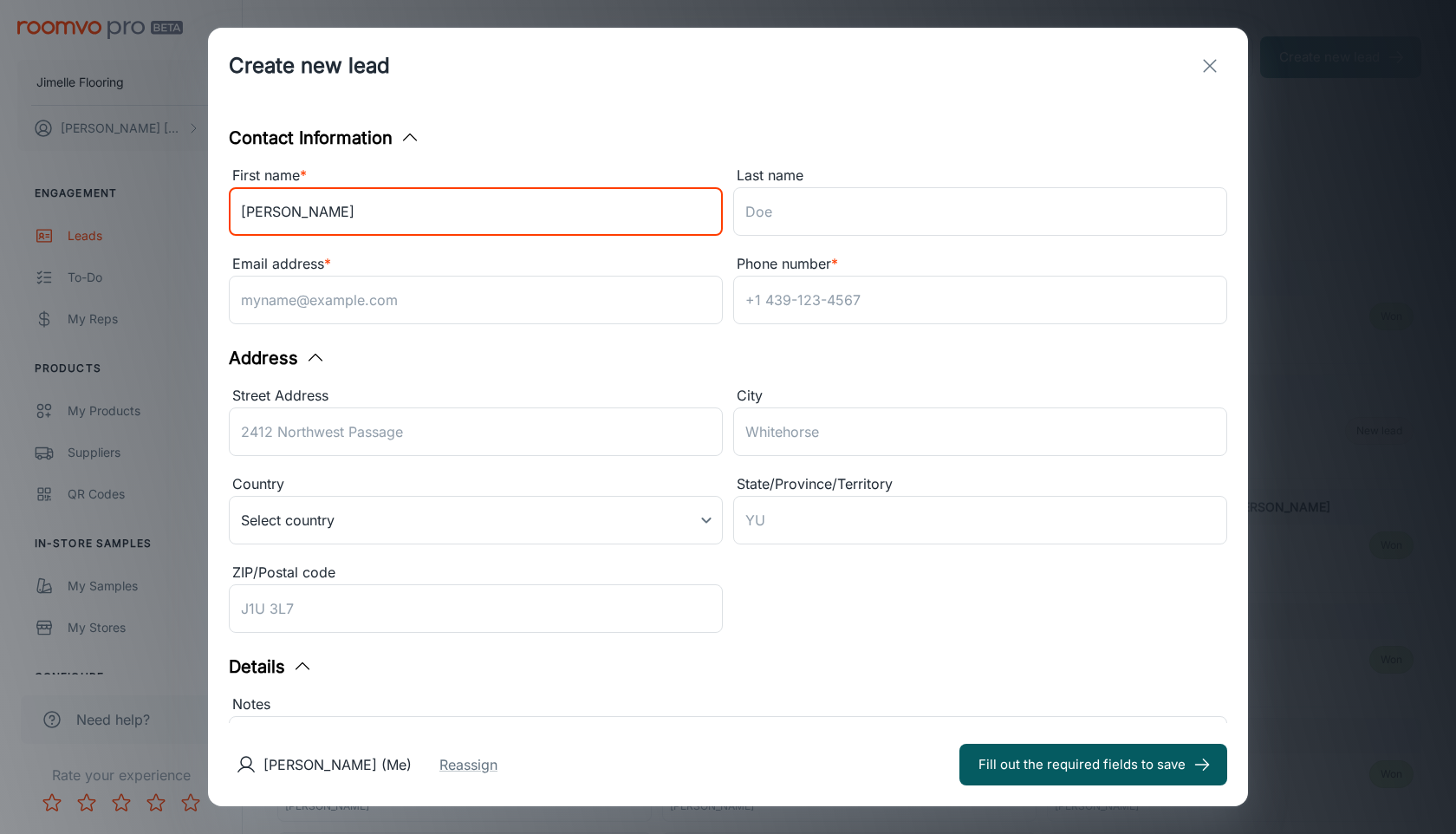
type input "[PERSON_NAME]"
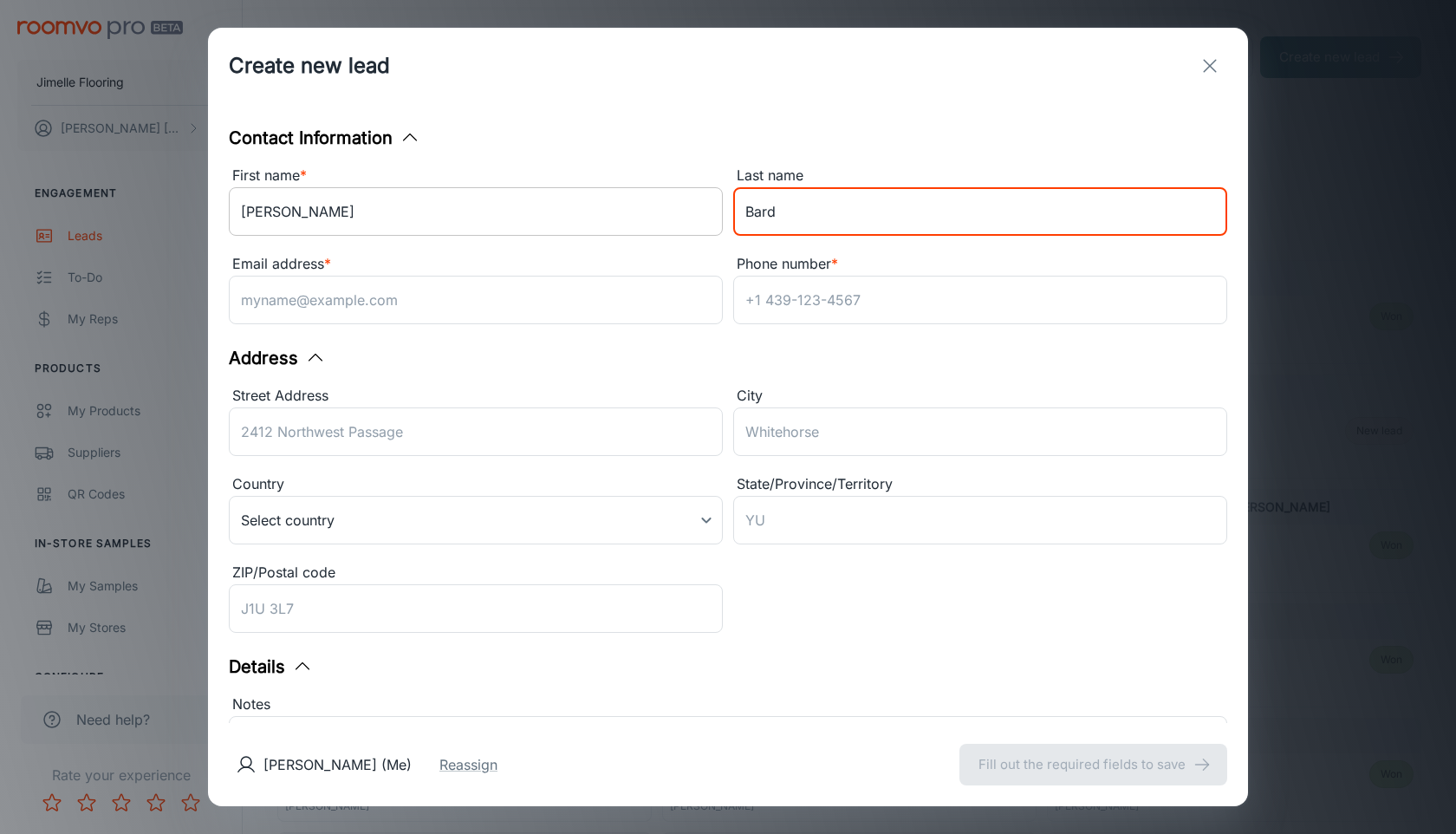
type input "Bard"
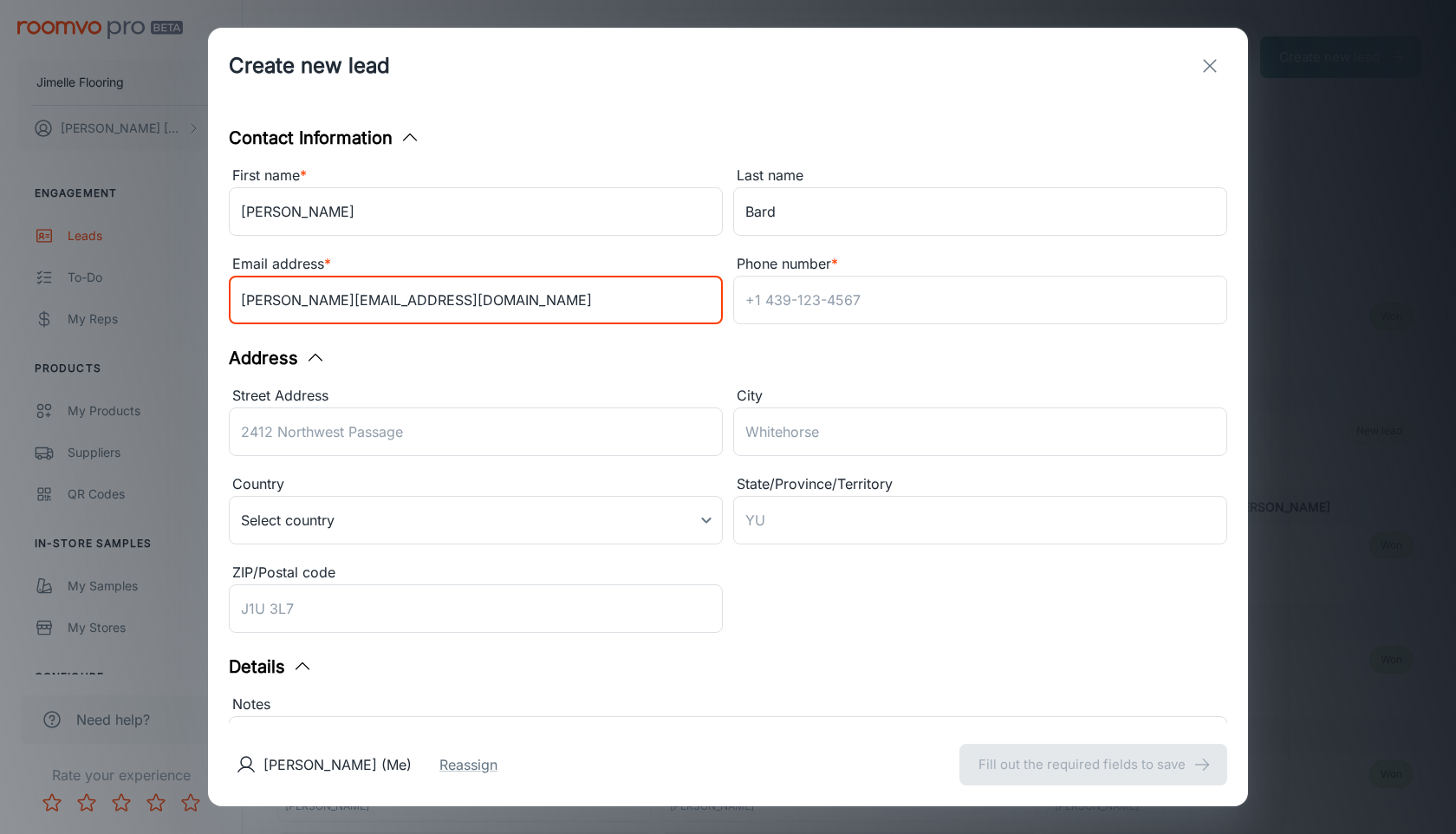
type input "[PERSON_NAME][EMAIL_ADDRESS][DOMAIN_NAME]"
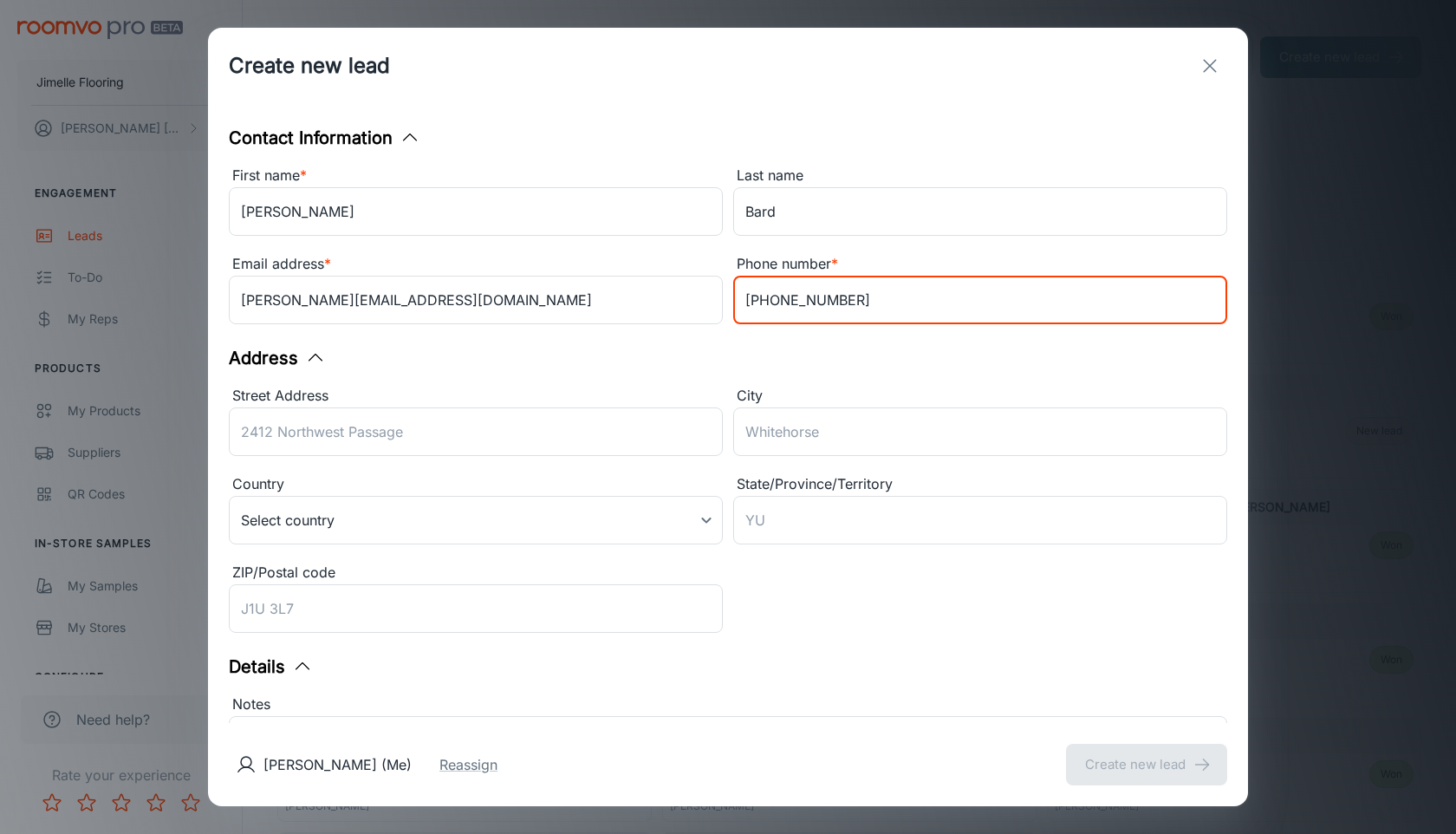
type input "[PHONE_NUMBER]"
click at [401, 417] on div "Street Address ​" at bounding box center [476, 424] width 494 height 78
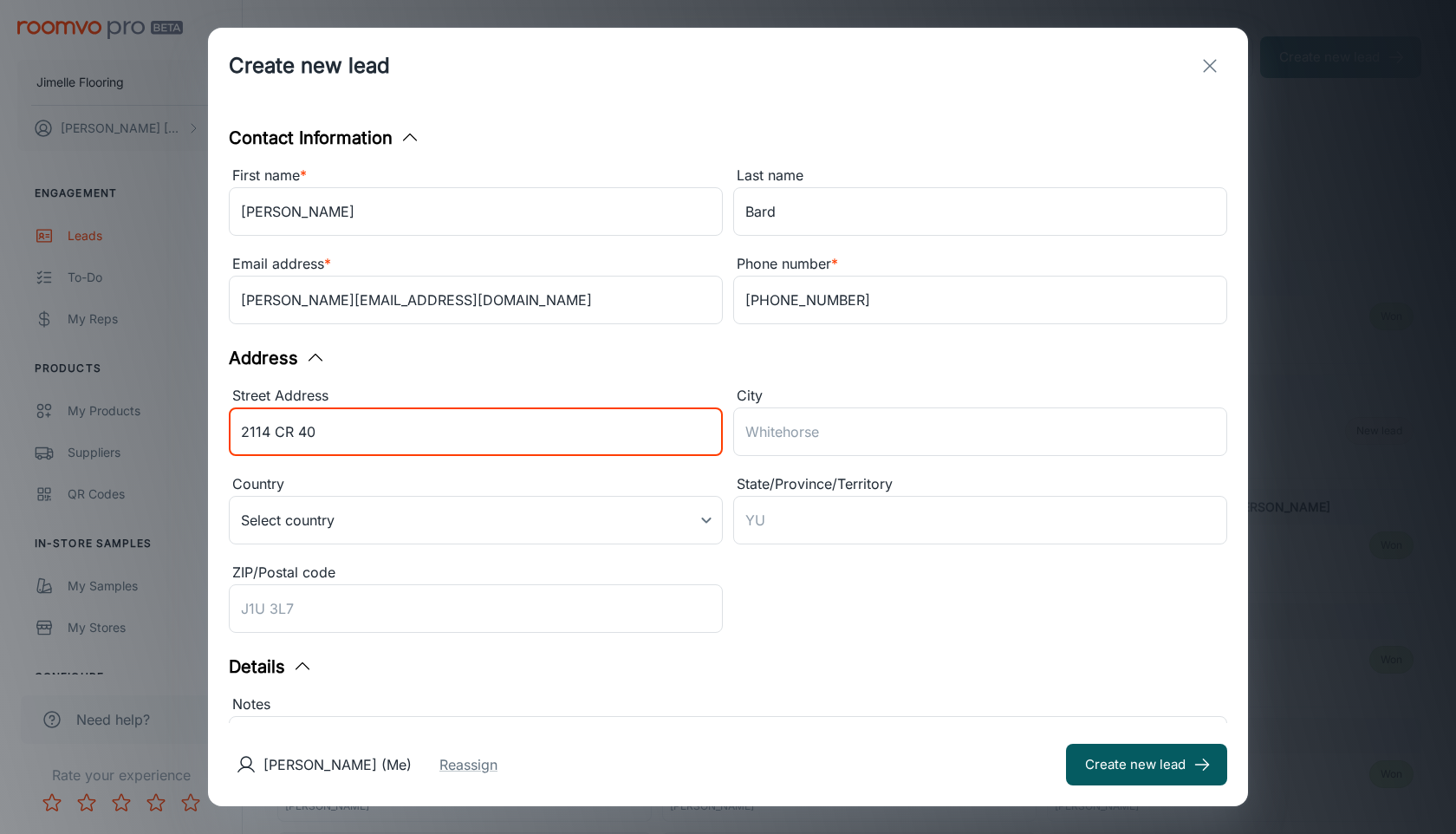
type input "2114 CR 40"
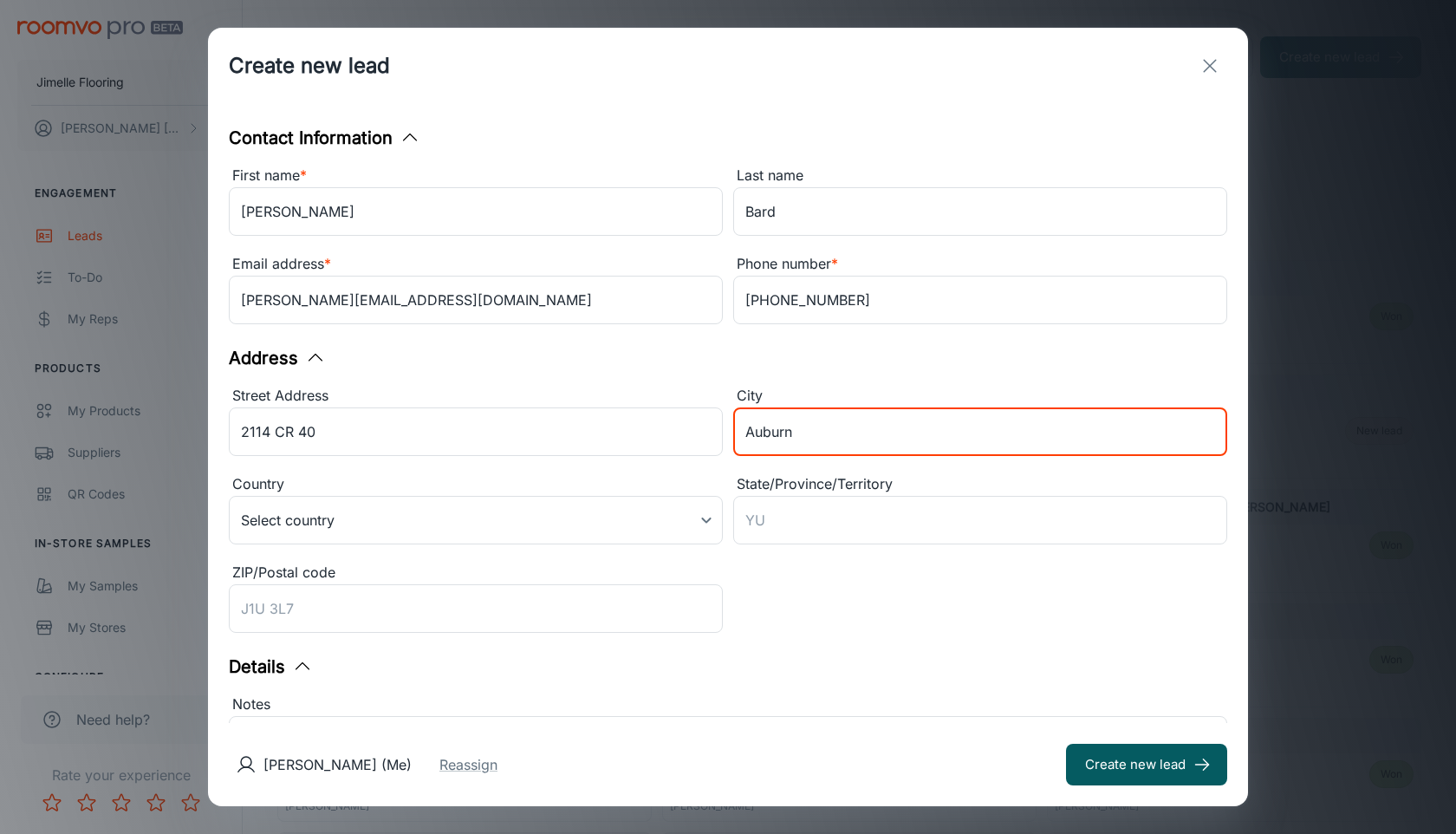
type input "Auburn"
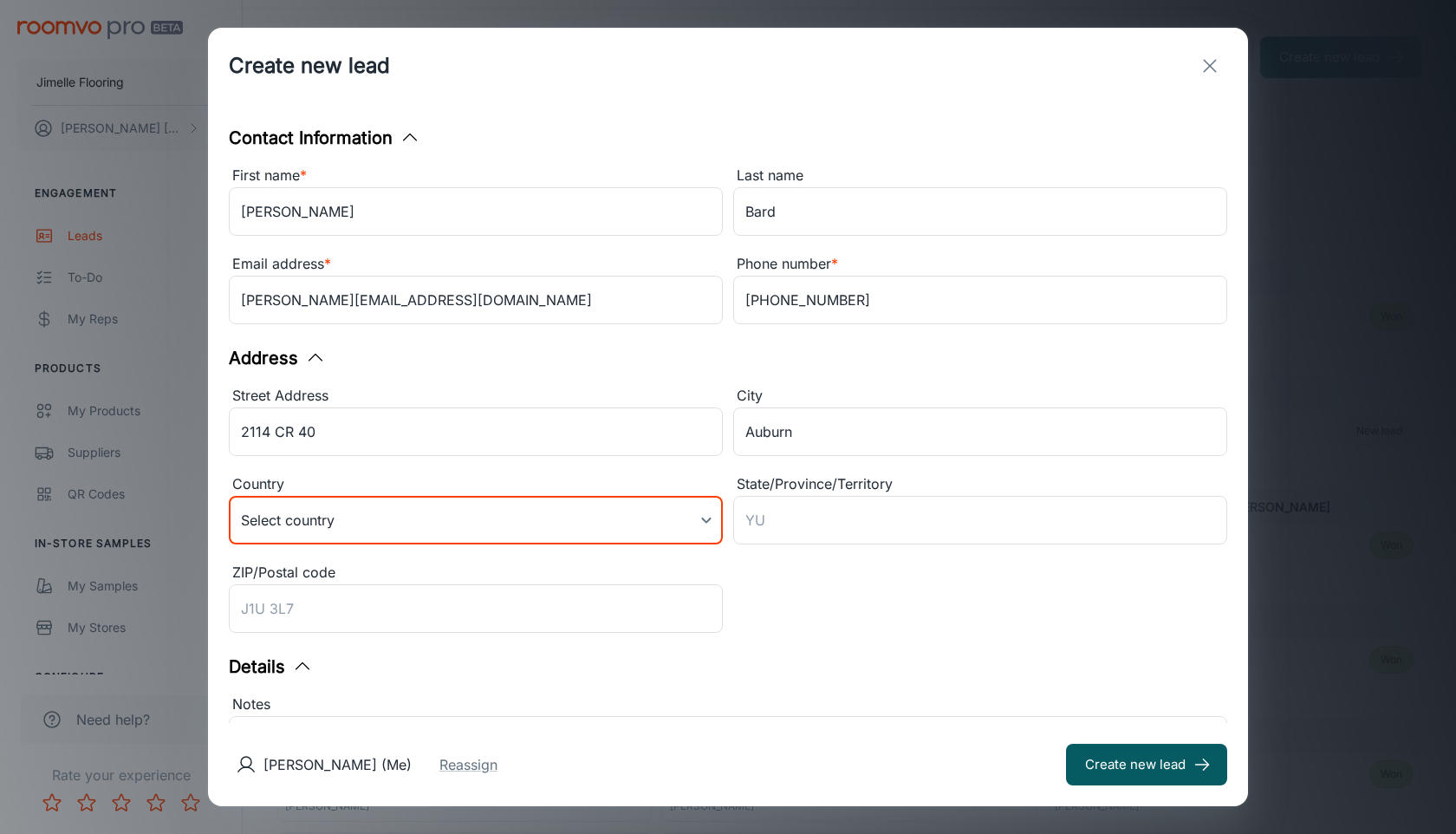
click at [367, 523] on body "Jimelle Flooring [PERSON_NAME] Engagement Leads To-do My Reps Products My Produ…" at bounding box center [728, 417] width 1456 height 834
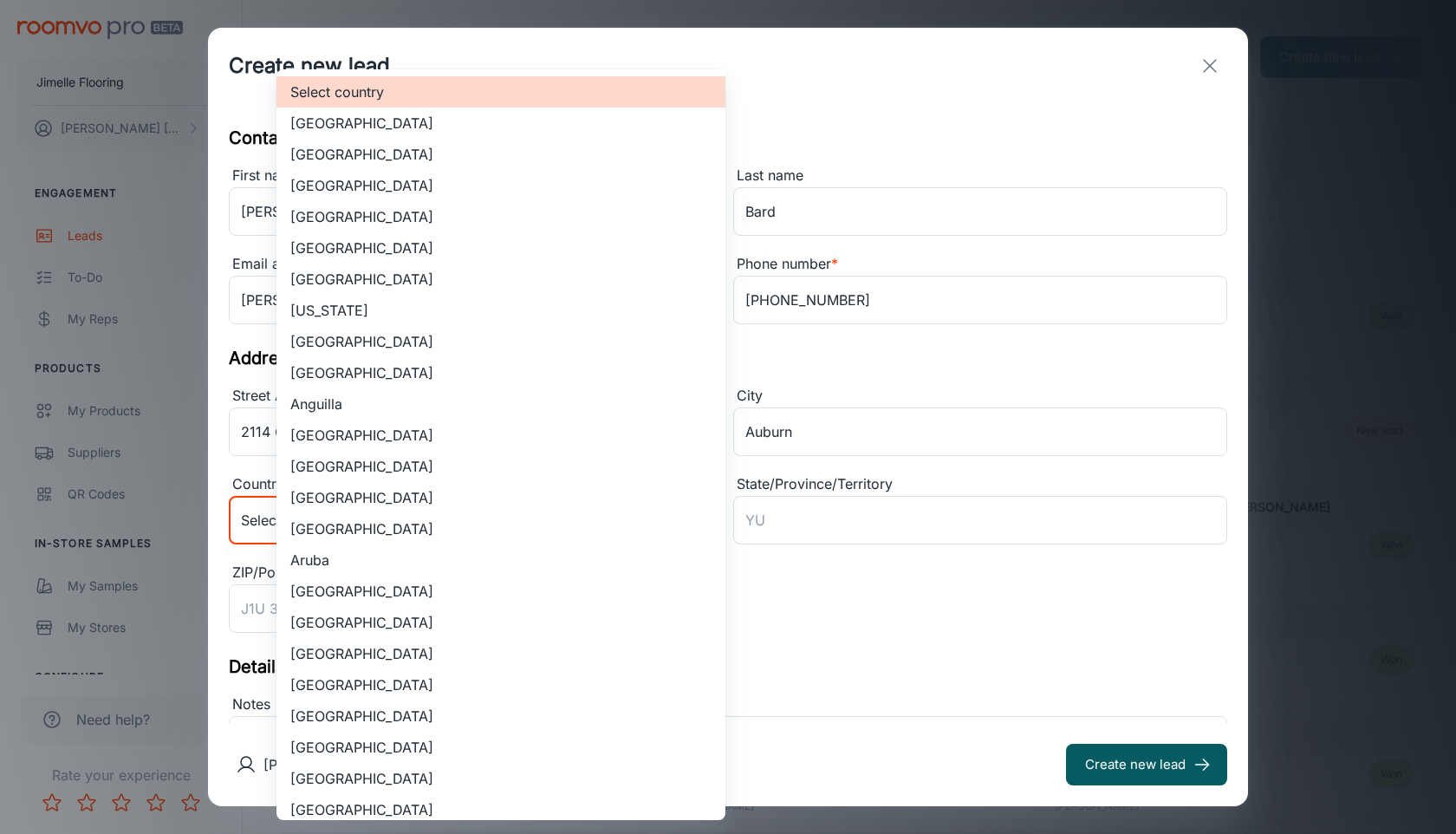
click at [457, 161] on li "[GEOGRAPHIC_DATA]" at bounding box center [501, 154] width 449 height 31
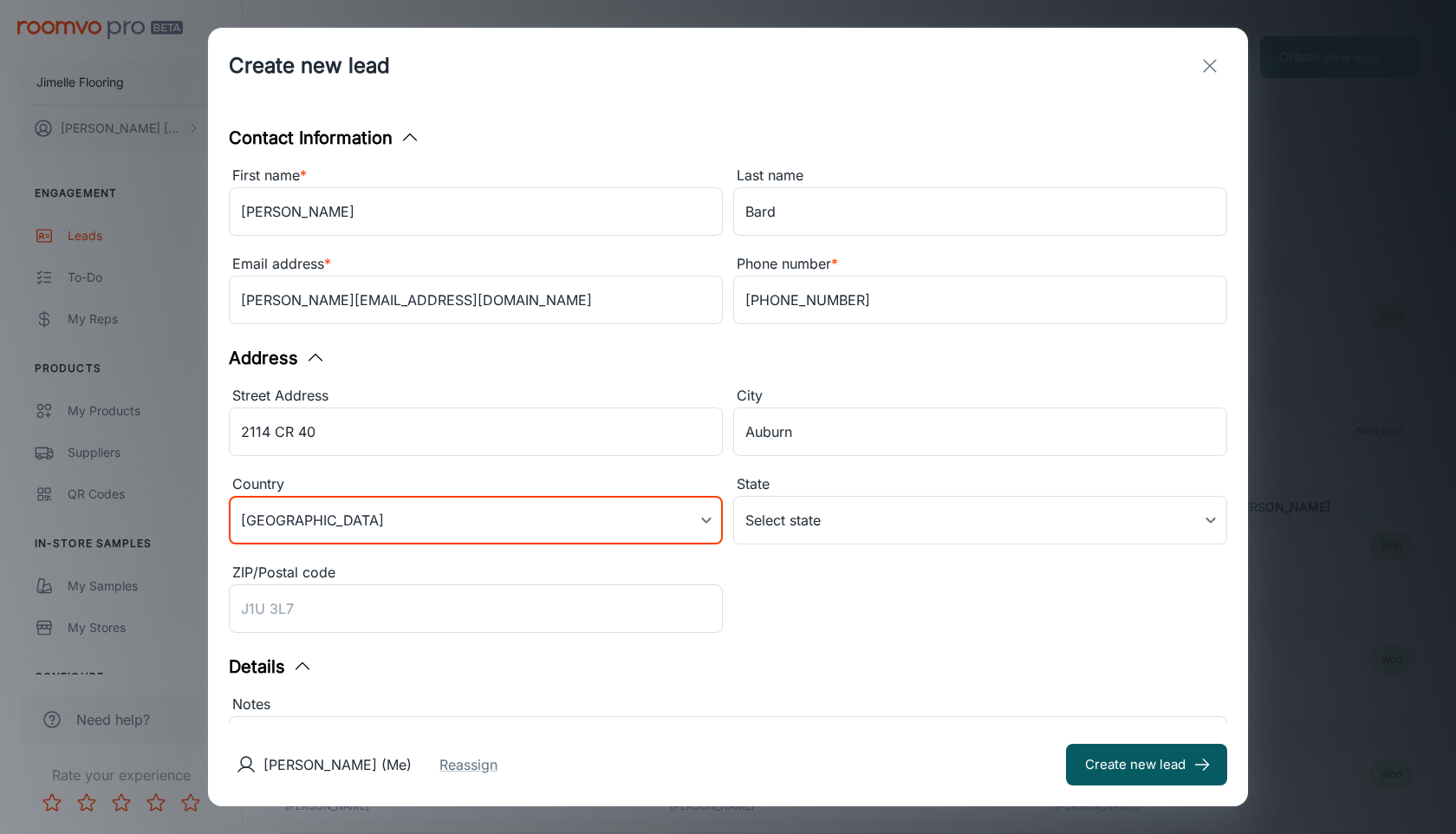
type input "US"
click at [963, 523] on body "Jimelle Flooring [PERSON_NAME] Engagement Leads To-do My Reps Products My Produ…" at bounding box center [728, 417] width 1456 height 834
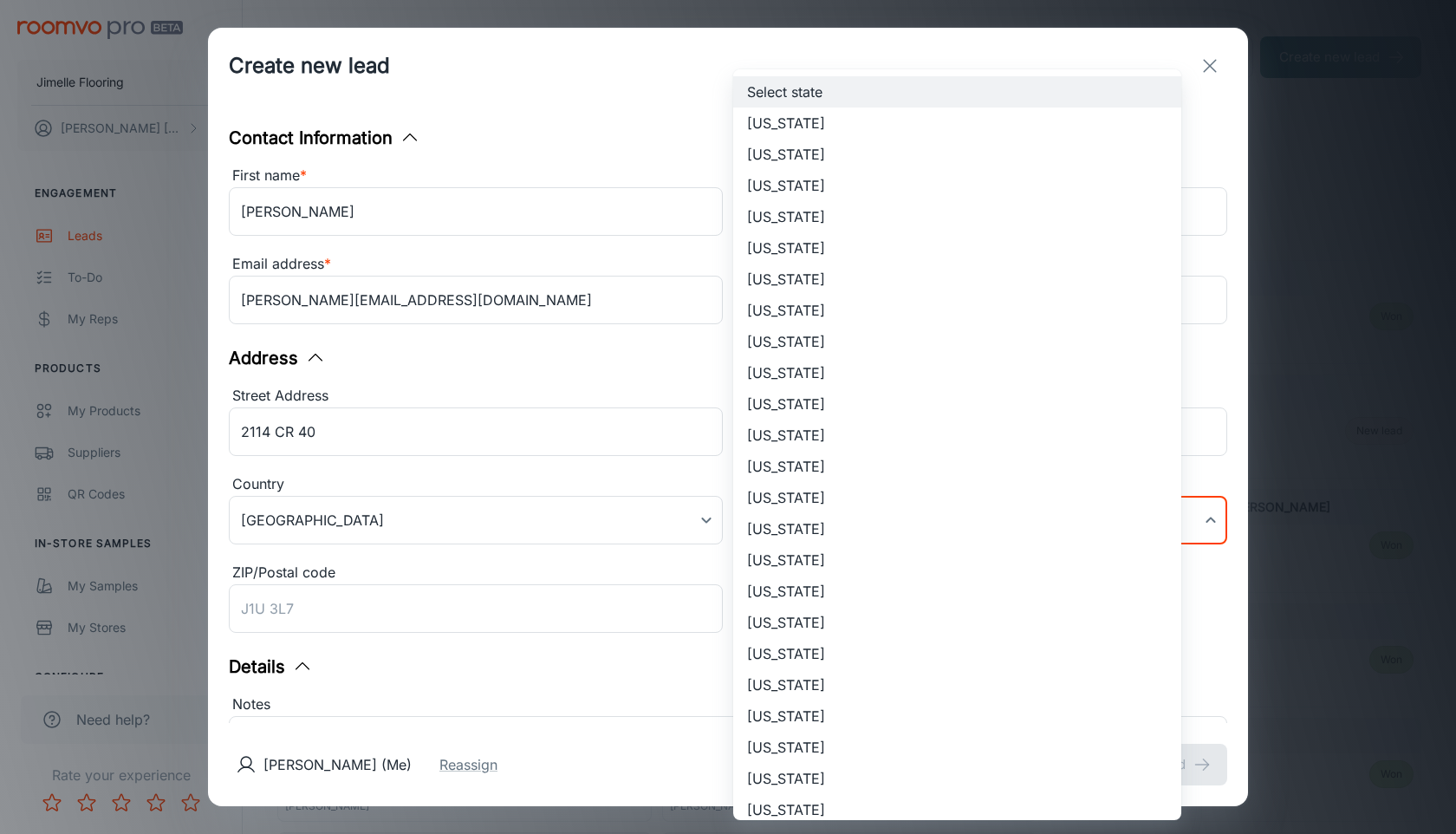
click at [888, 568] on li "[US_STATE]" at bounding box center [957, 559] width 448 height 31
type input "[US_STATE]"
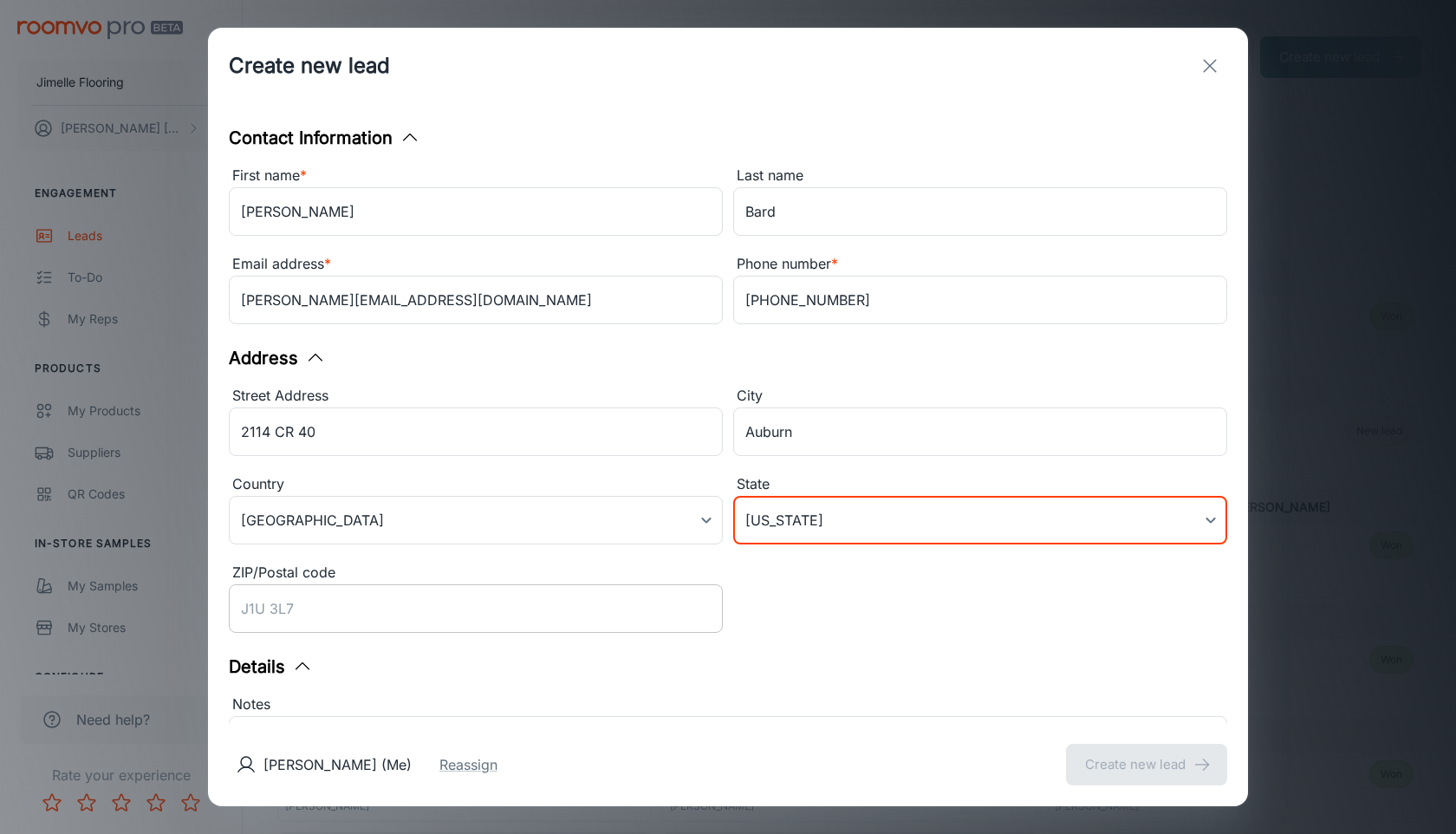
click at [635, 607] on input "ZIP/Postal code" at bounding box center [476, 608] width 494 height 49
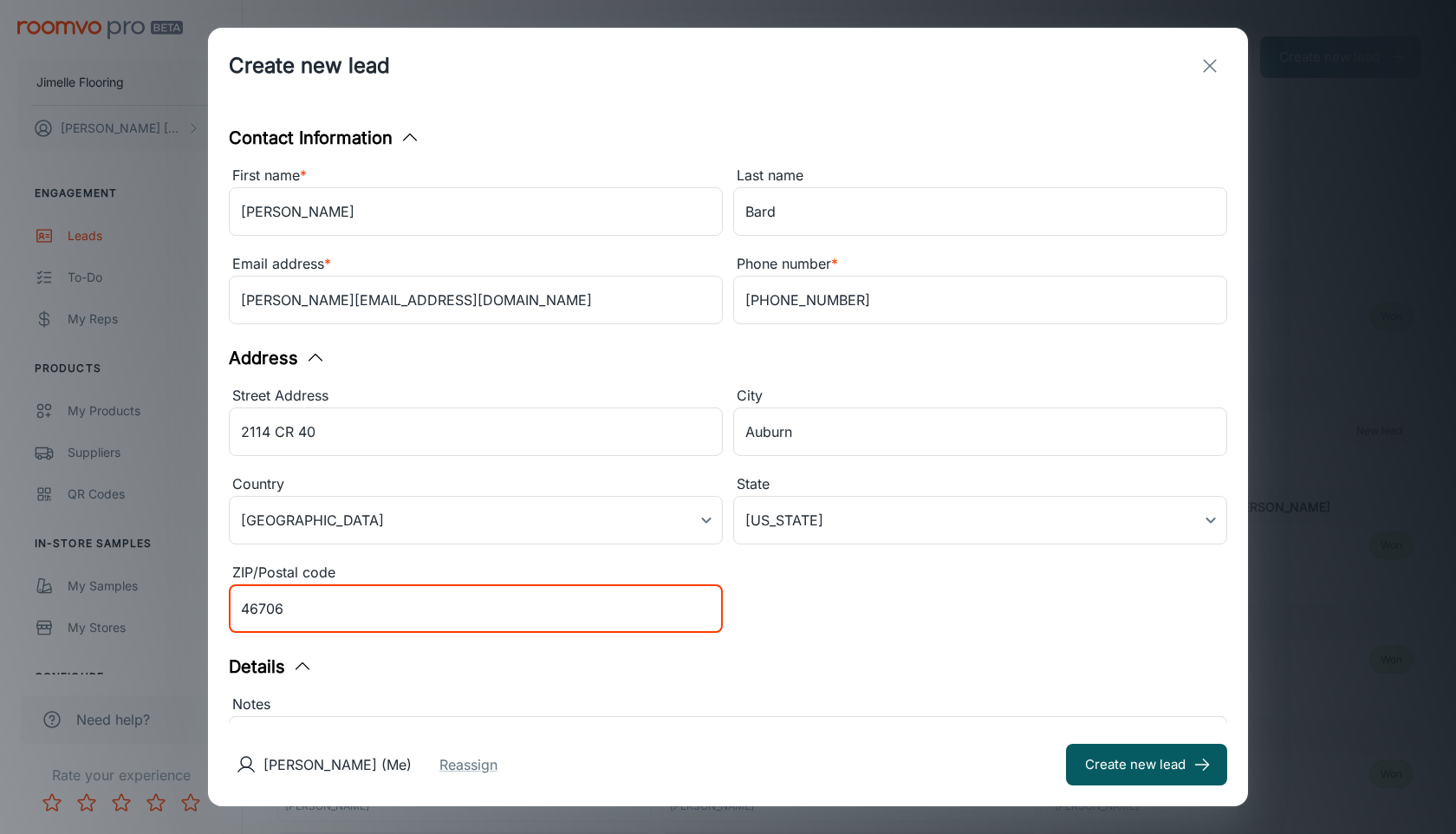
type input "46706"
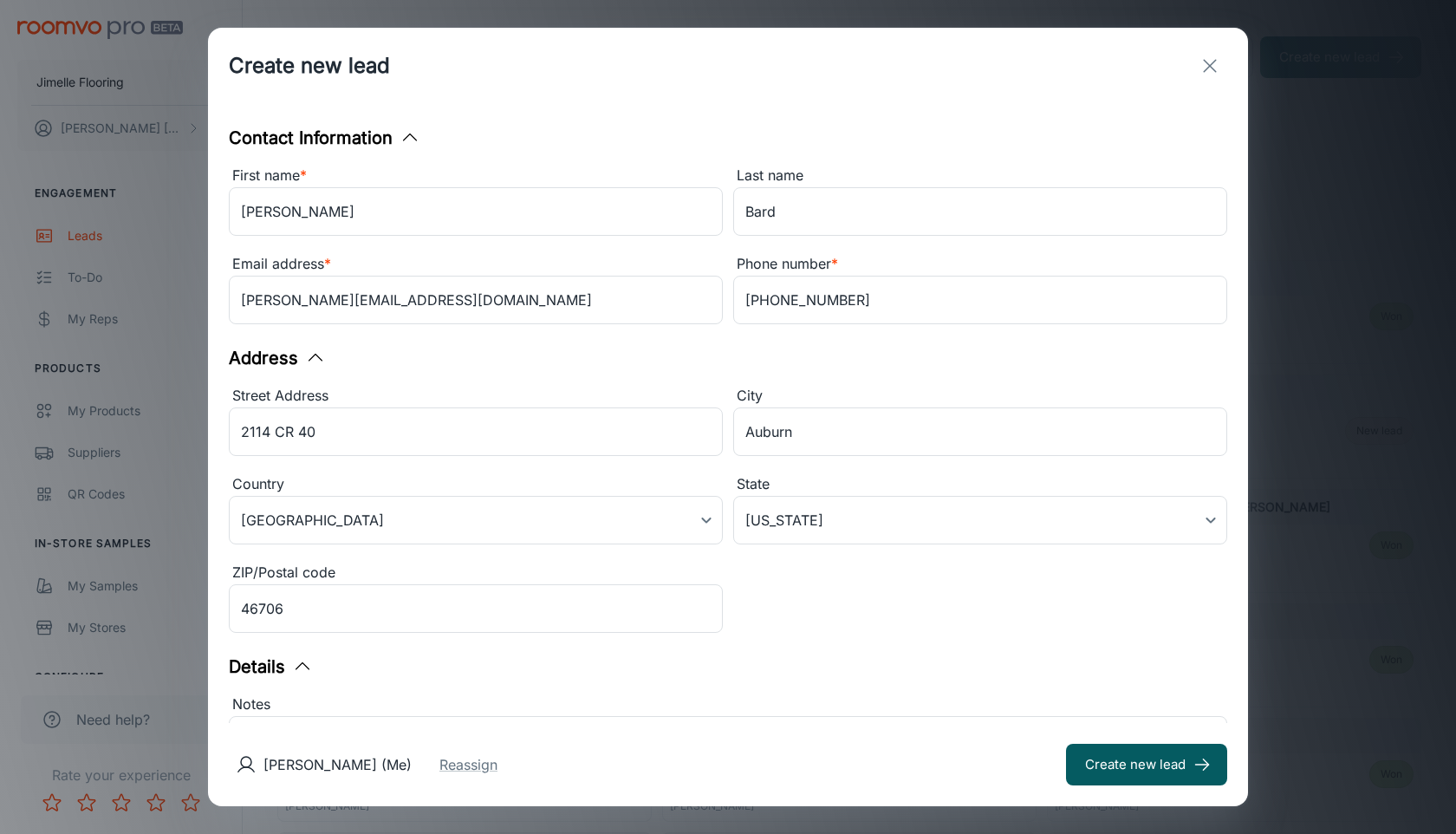
click at [982, 606] on div "Street Address 2114 CR 40 ​ City [GEOGRAPHIC_DATA] ​ Country [GEOGRAPHIC_DATA] …" at bounding box center [722, 507] width 1009 height 265
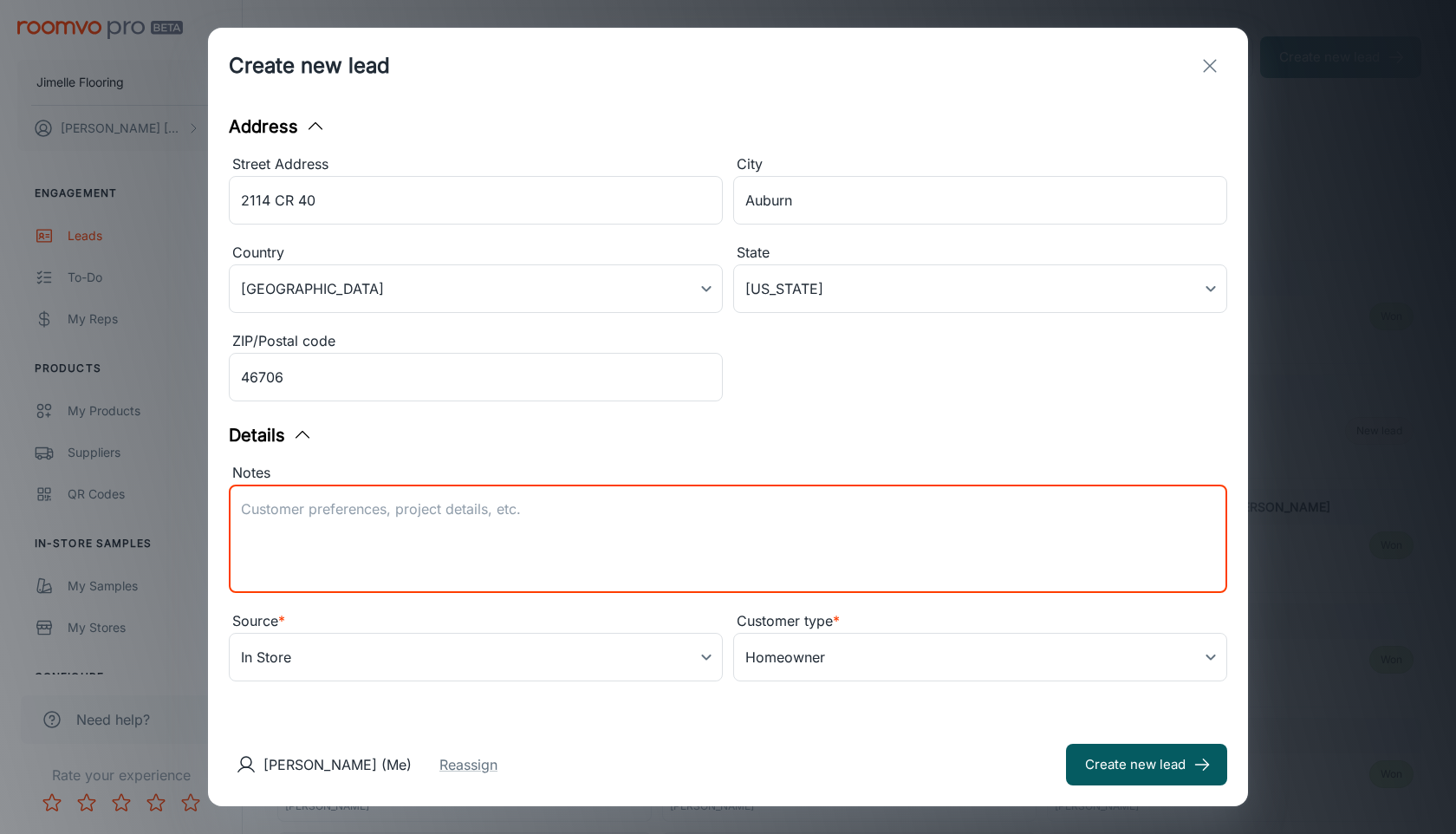
click at [791, 513] on textarea "Notes" at bounding box center [728, 539] width 974 height 80
type textarea "Adura Max: Century - Pumice 12x12 tile Hall Bath, Master bath, garage entry, ha…"
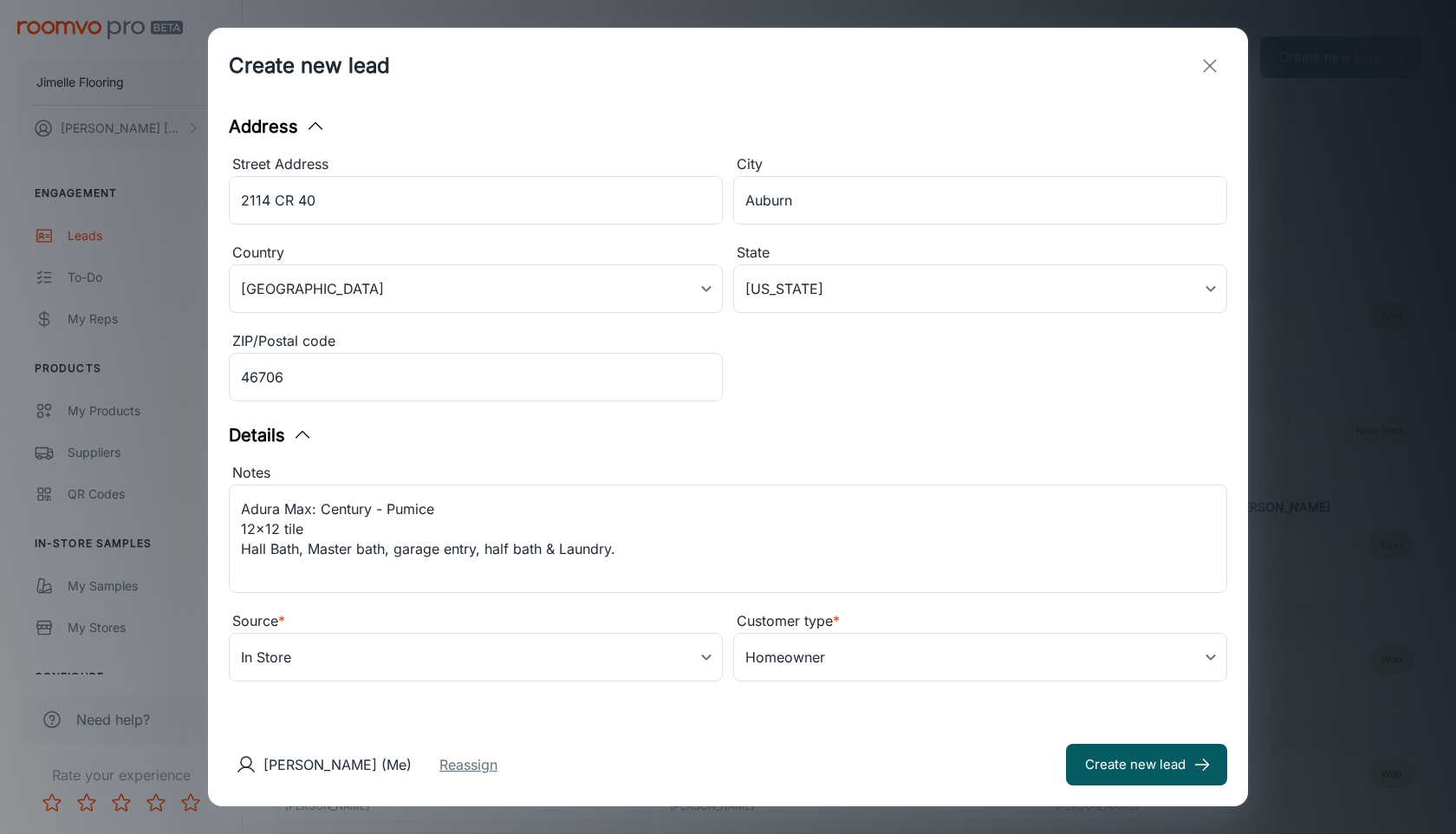
click at [498, 769] on button "Reassign" at bounding box center [469, 764] width 58 height 21
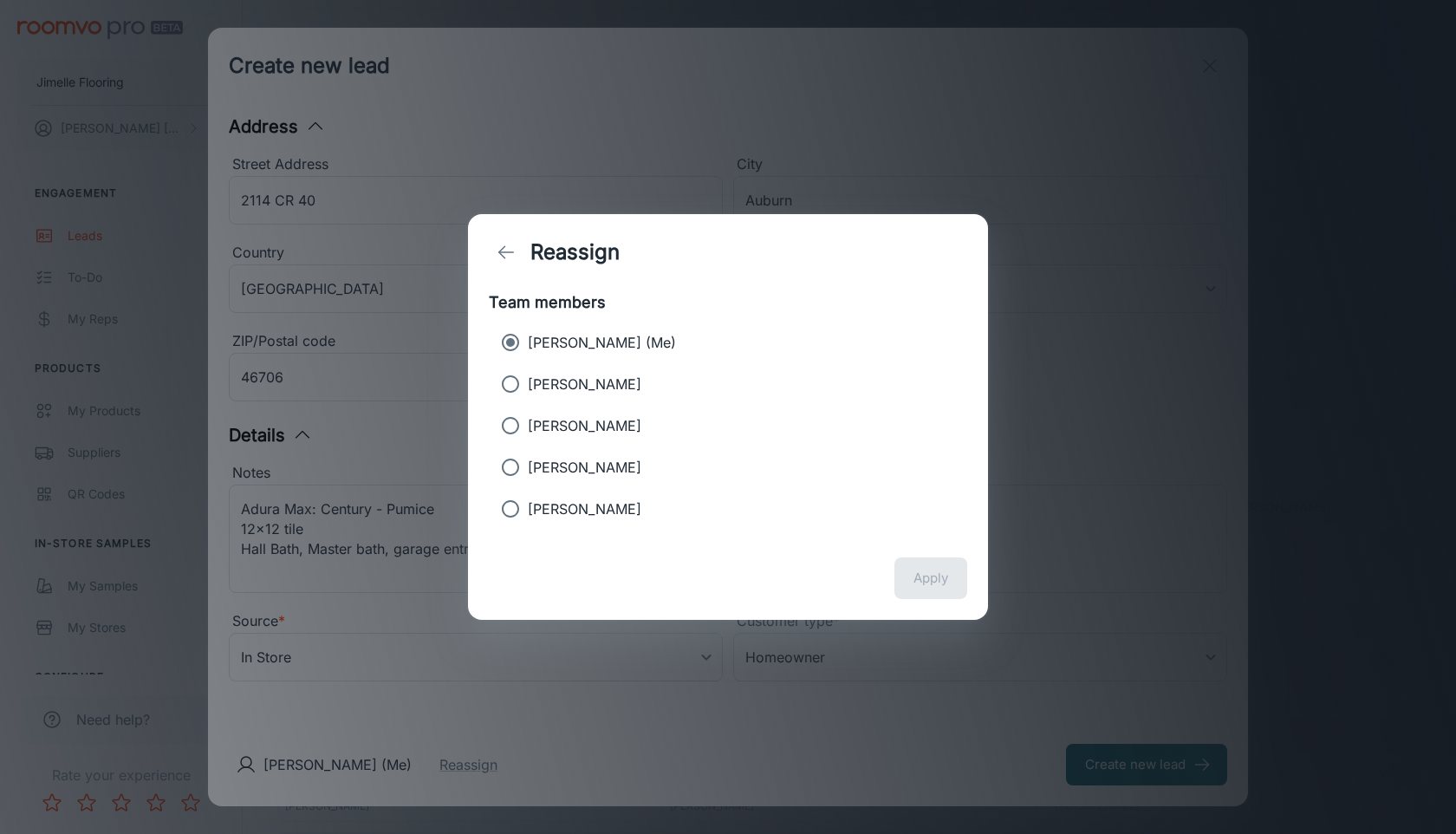
click at [583, 381] on p "[PERSON_NAME]" at bounding box center [585, 384] width 114 height 21
click at [528, 381] on input "[PERSON_NAME]" at bounding box center [510, 384] width 35 height 35
radio input "true"
radio input "false"
click at [936, 588] on button "Apply" at bounding box center [931, 578] width 73 height 42
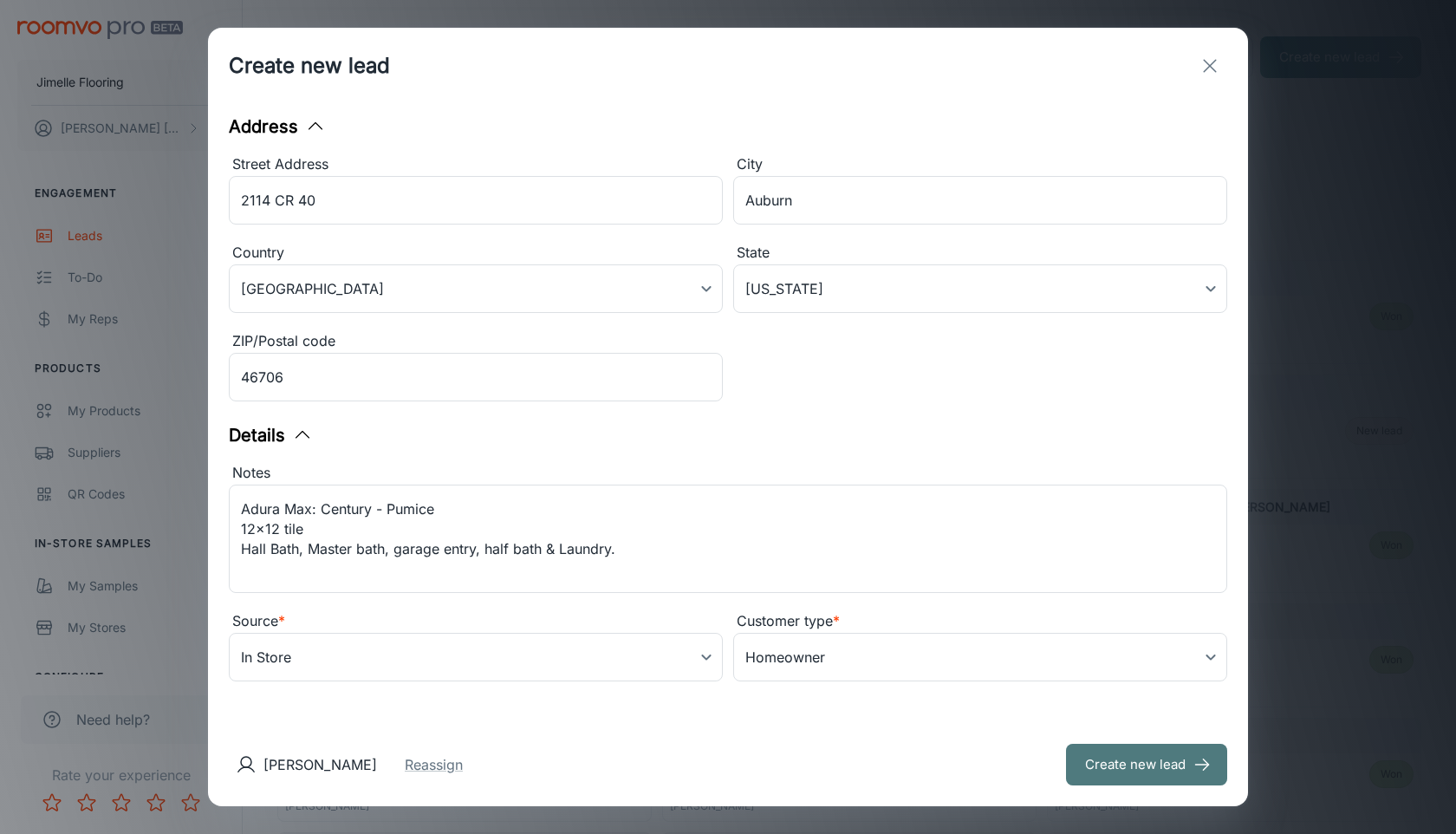
click at [1072, 777] on button "Create new lead" at bounding box center [1146, 765] width 161 height 42
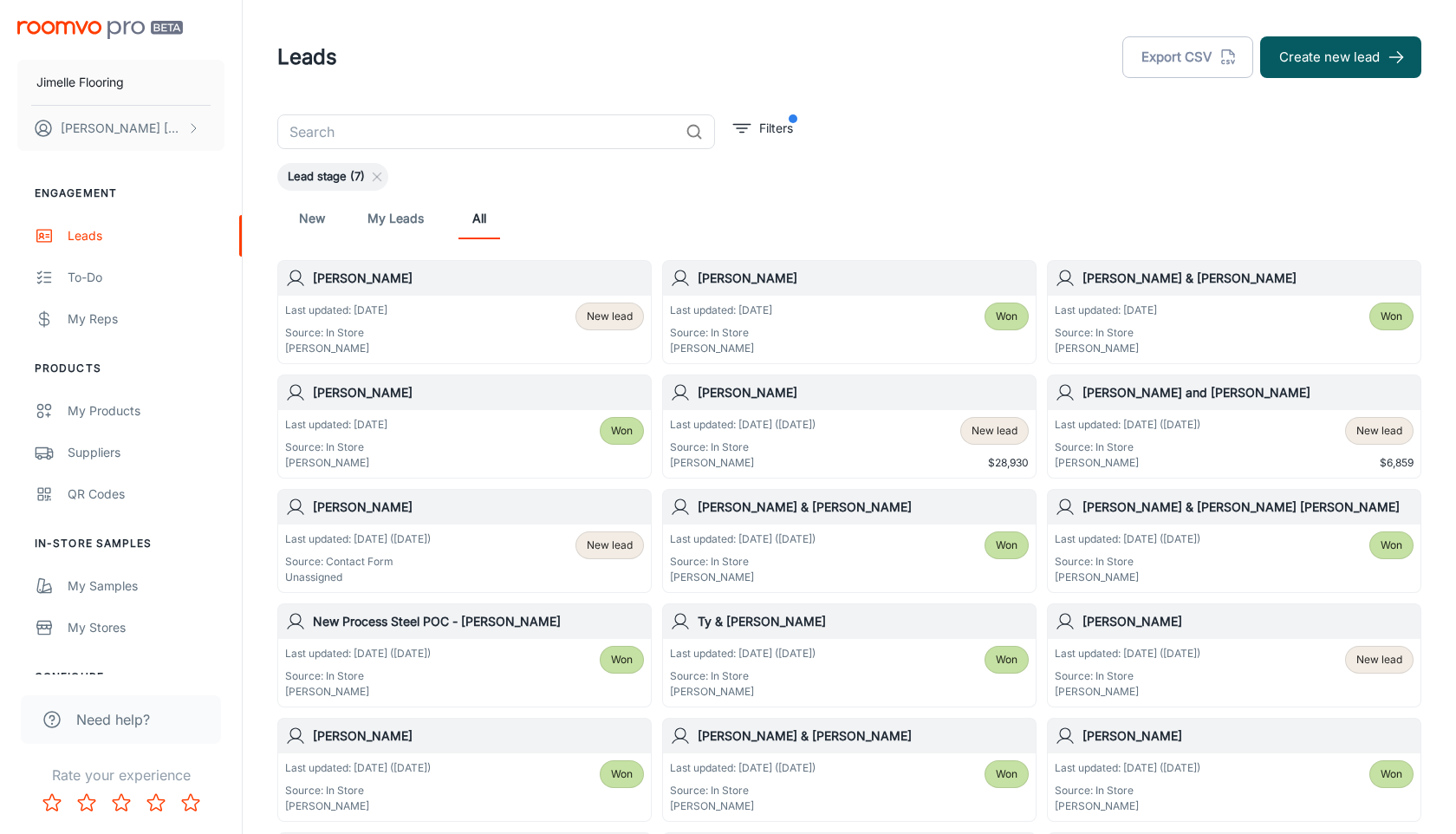
click at [615, 322] on span "New lead" at bounding box center [610, 317] width 46 height 16
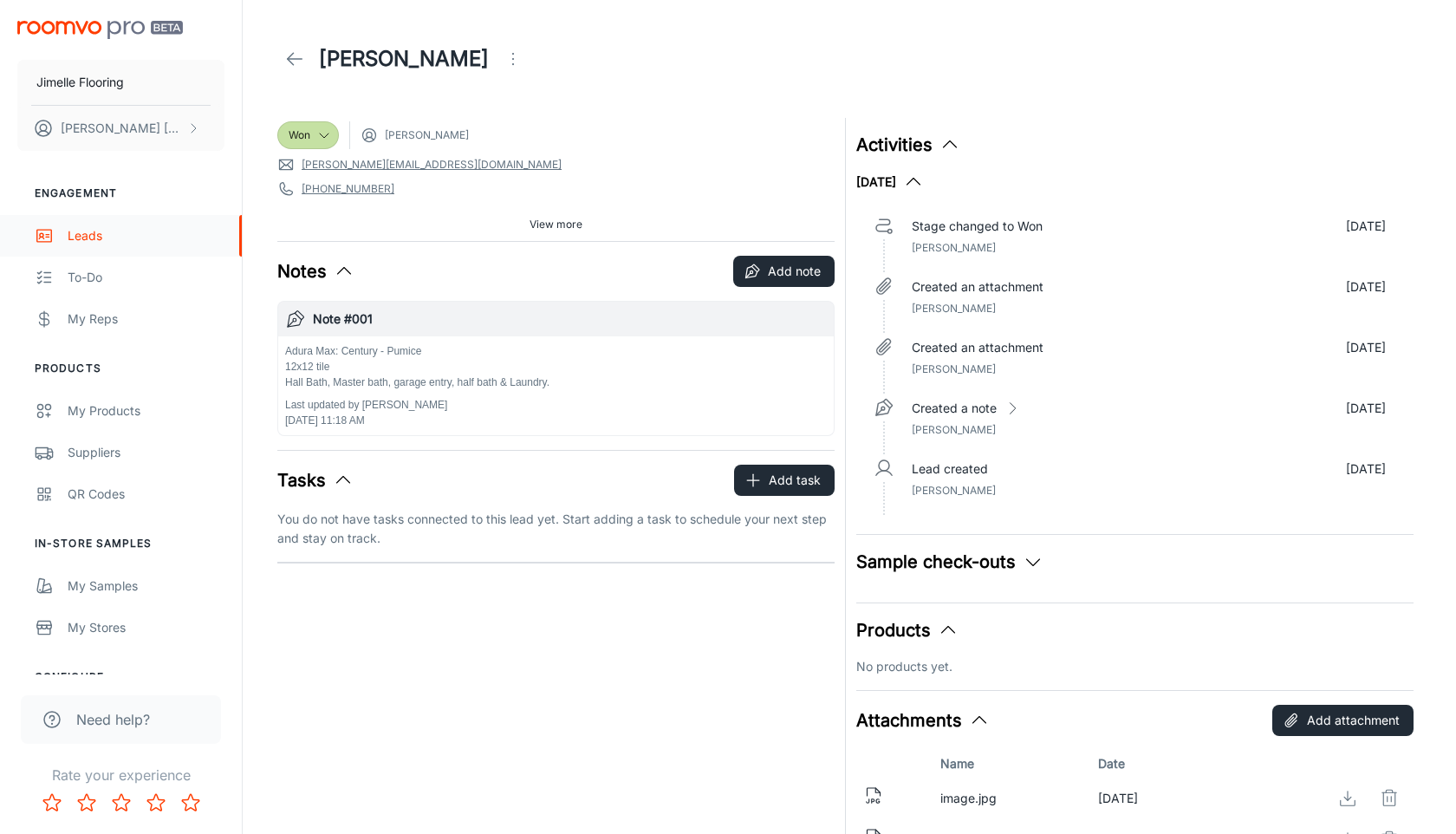
click at [102, 238] on div "Leads" at bounding box center [146, 235] width 157 height 19
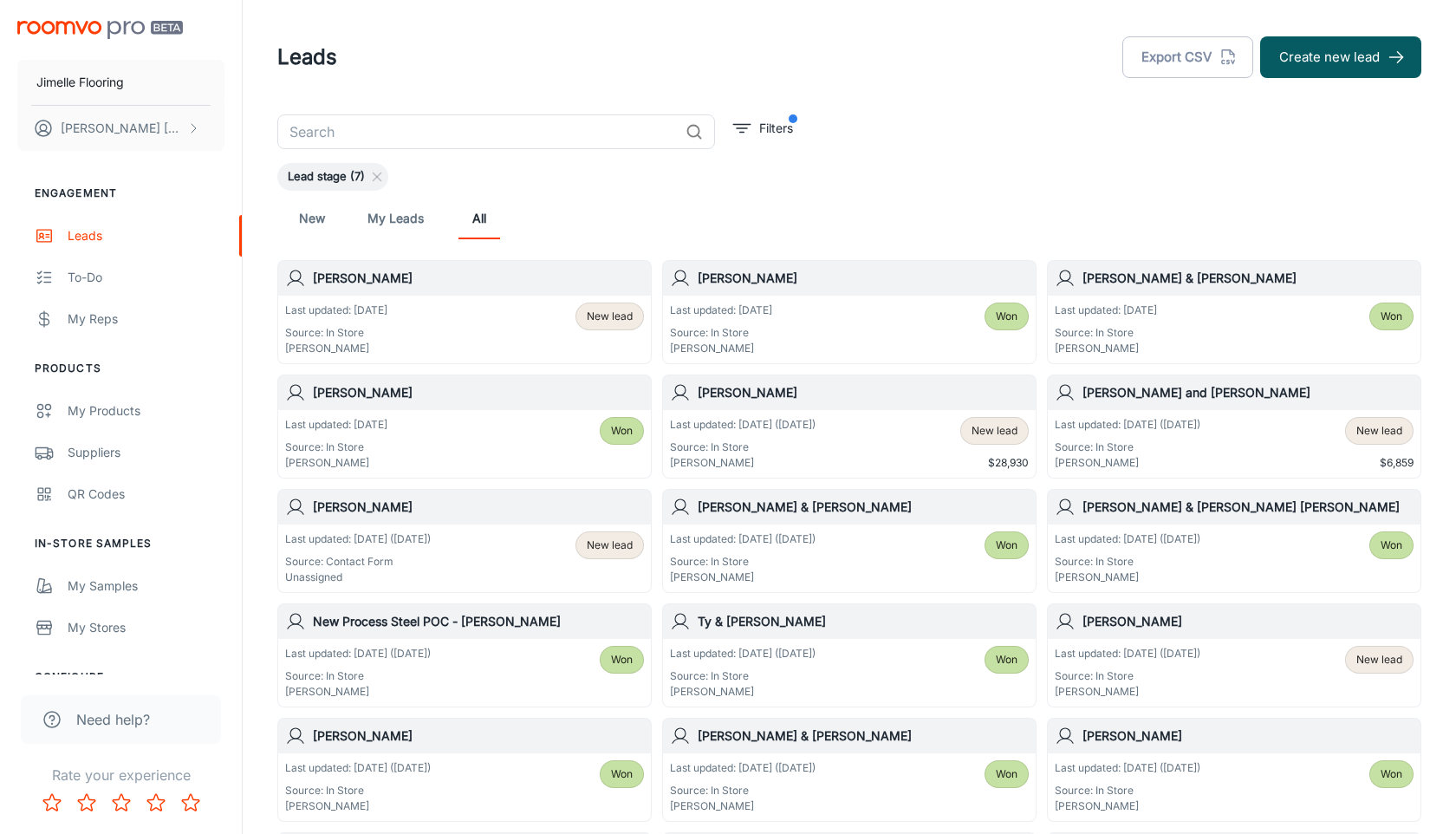
click at [616, 318] on span "New lead" at bounding box center [610, 317] width 46 height 16
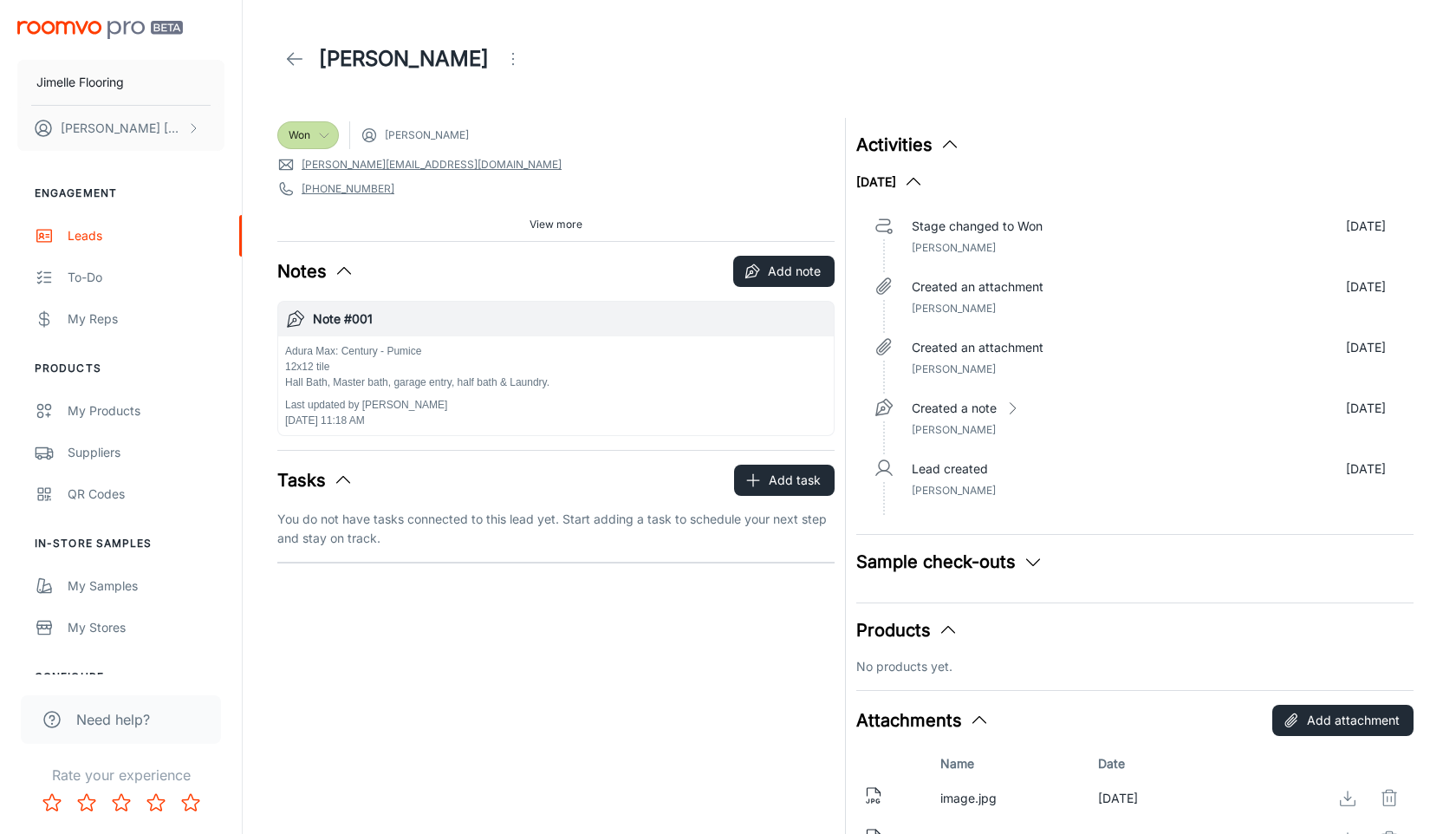
click at [318, 145] on div "Won" at bounding box center [308, 135] width 62 height 28
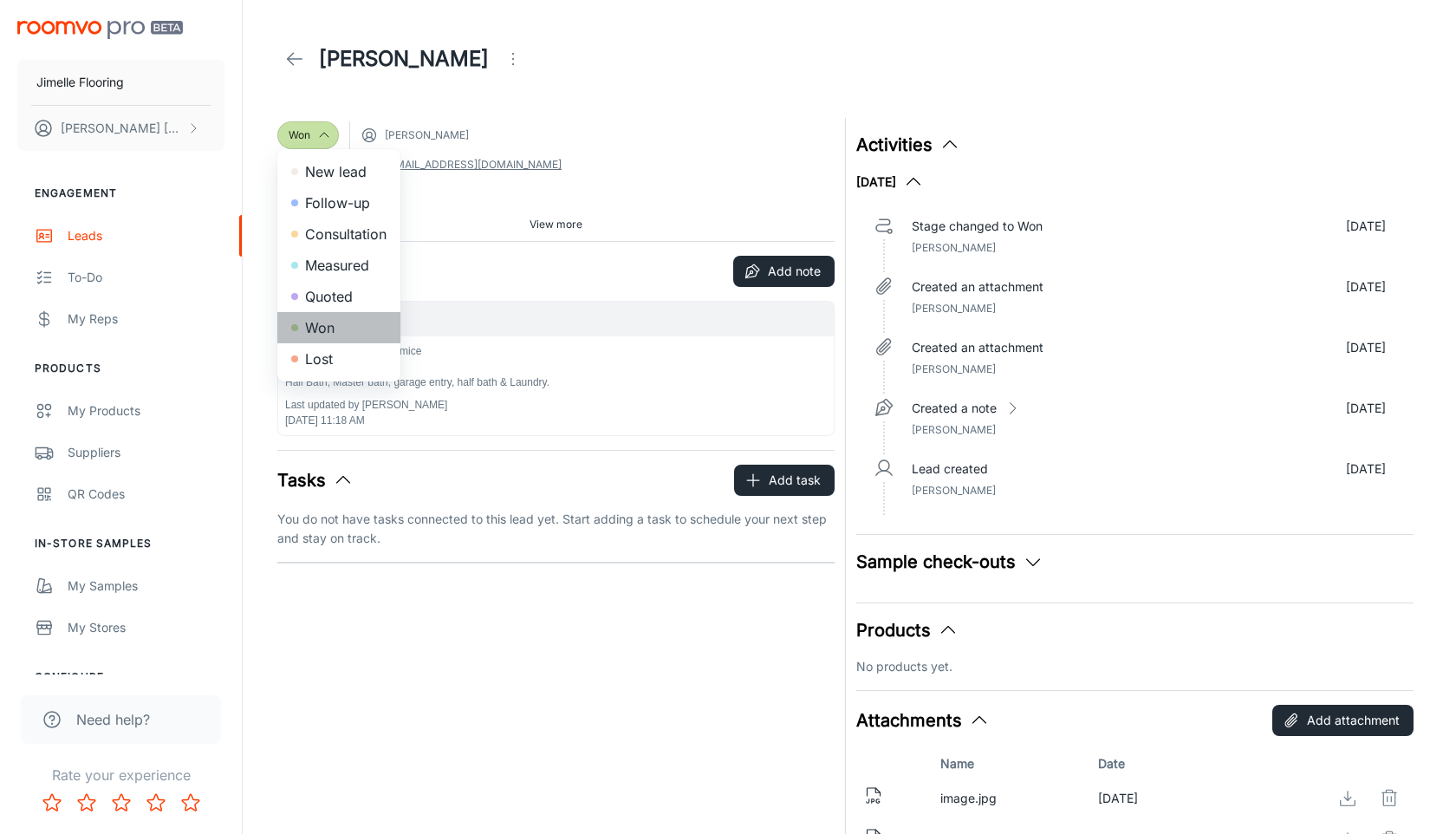
click at [346, 315] on li "Won" at bounding box center [338, 327] width 123 height 31
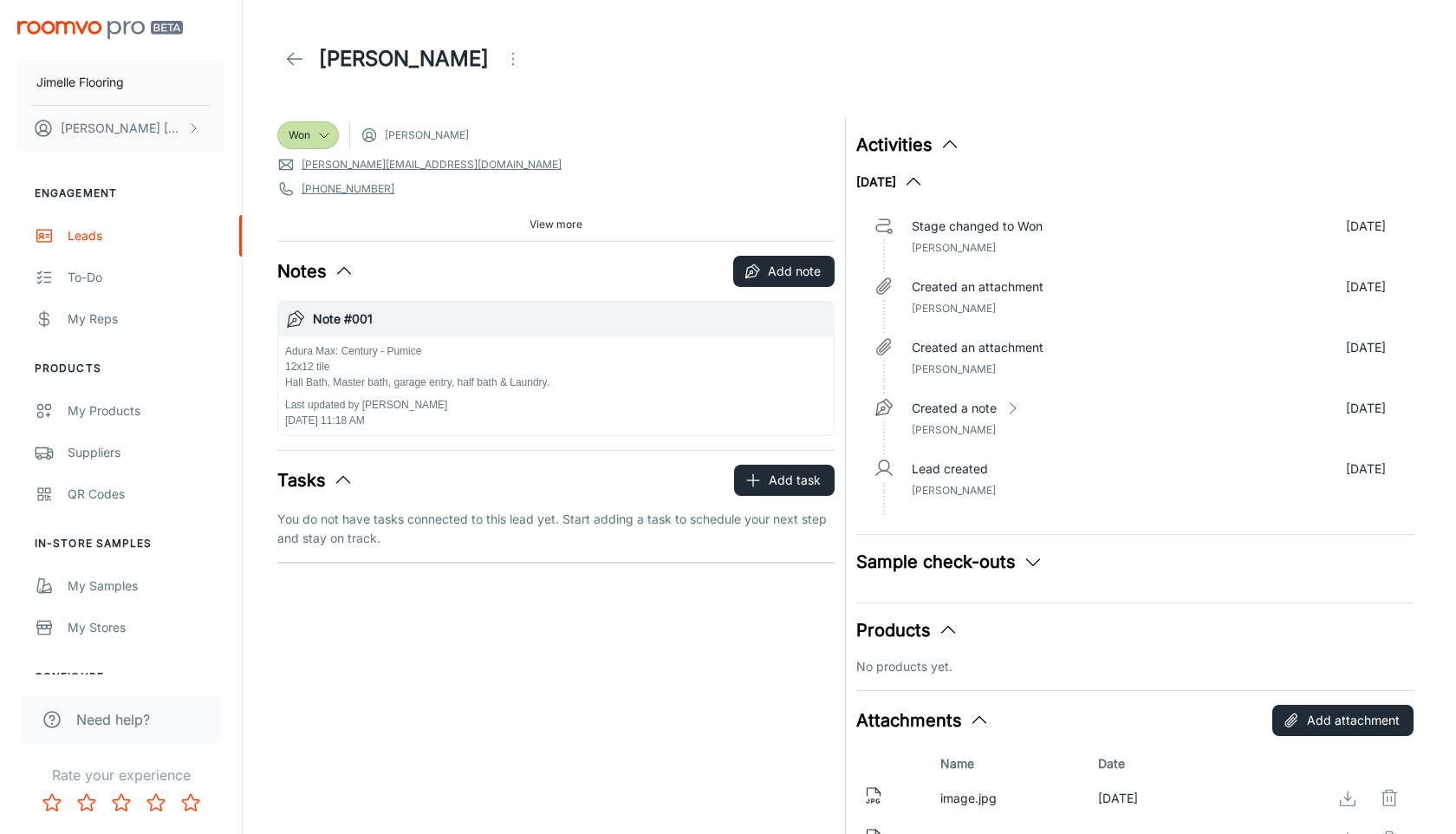
click at [346, 311] on h6 "Note #001" at bounding box center [570, 318] width 514 height 19
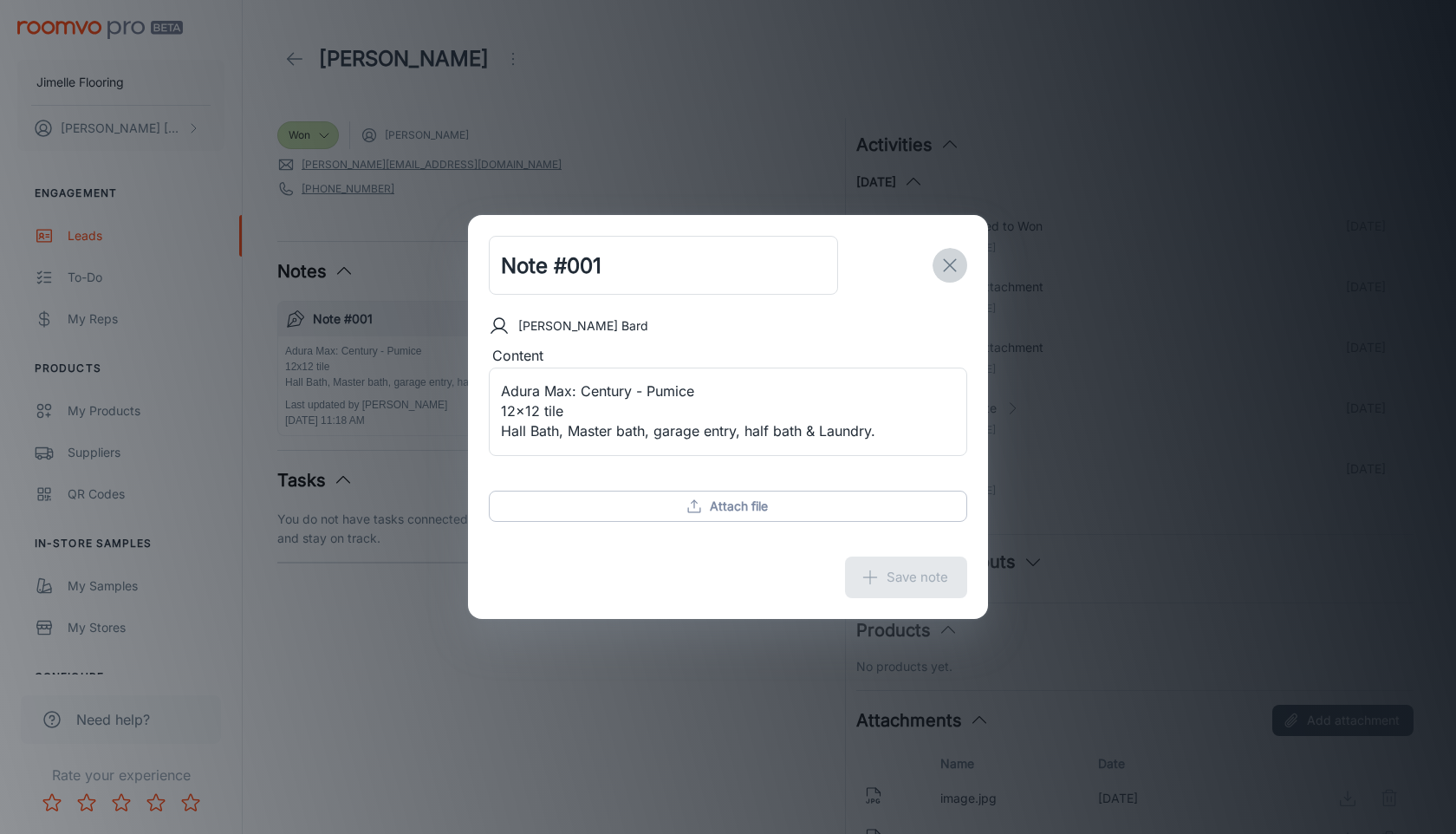
click at [951, 268] on icon "exit" at bounding box center [950, 265] width 21 height 21
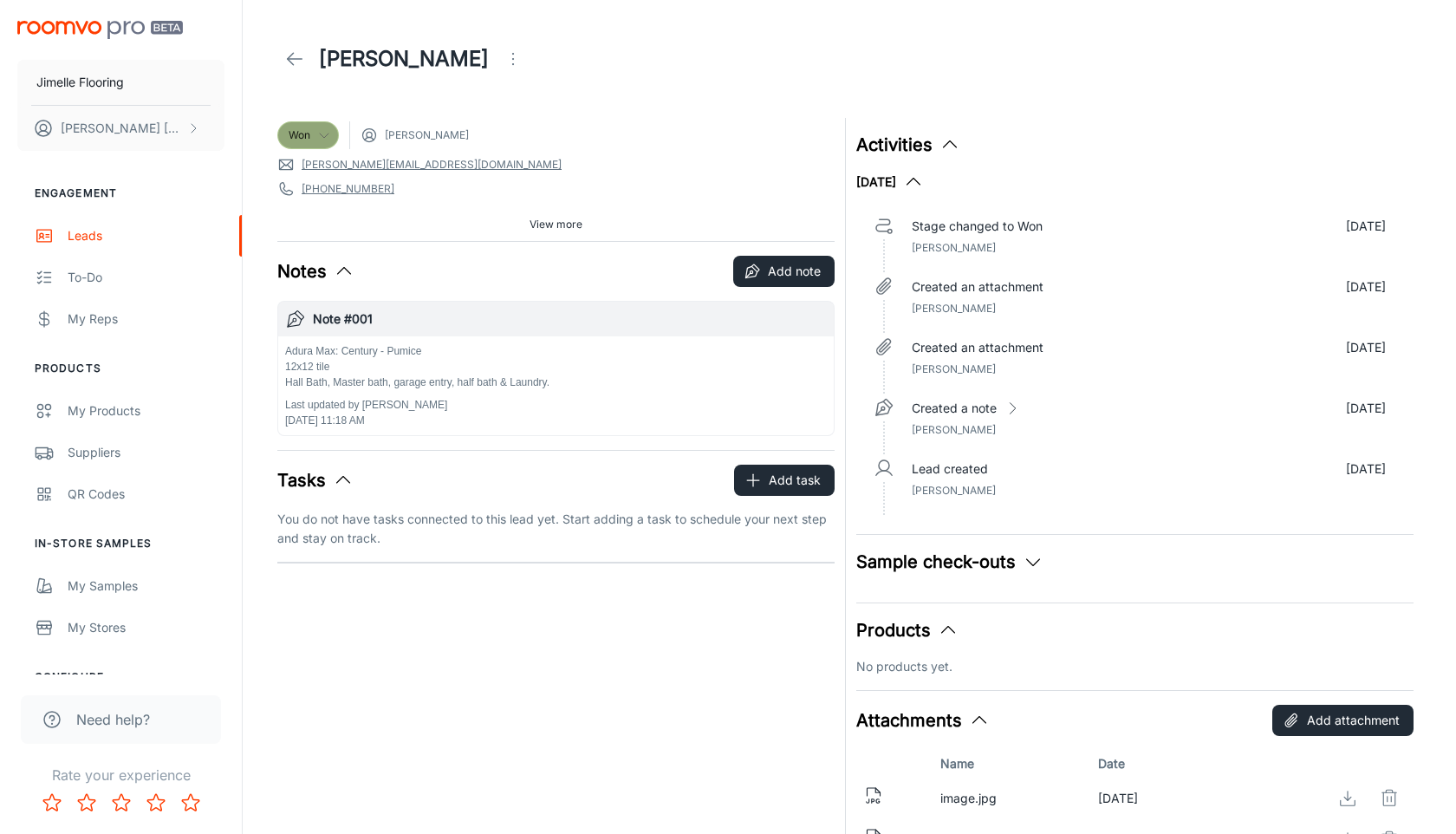
click at [320, 144] on div "Won" at bounding box center [308, 135] width 62 height 28
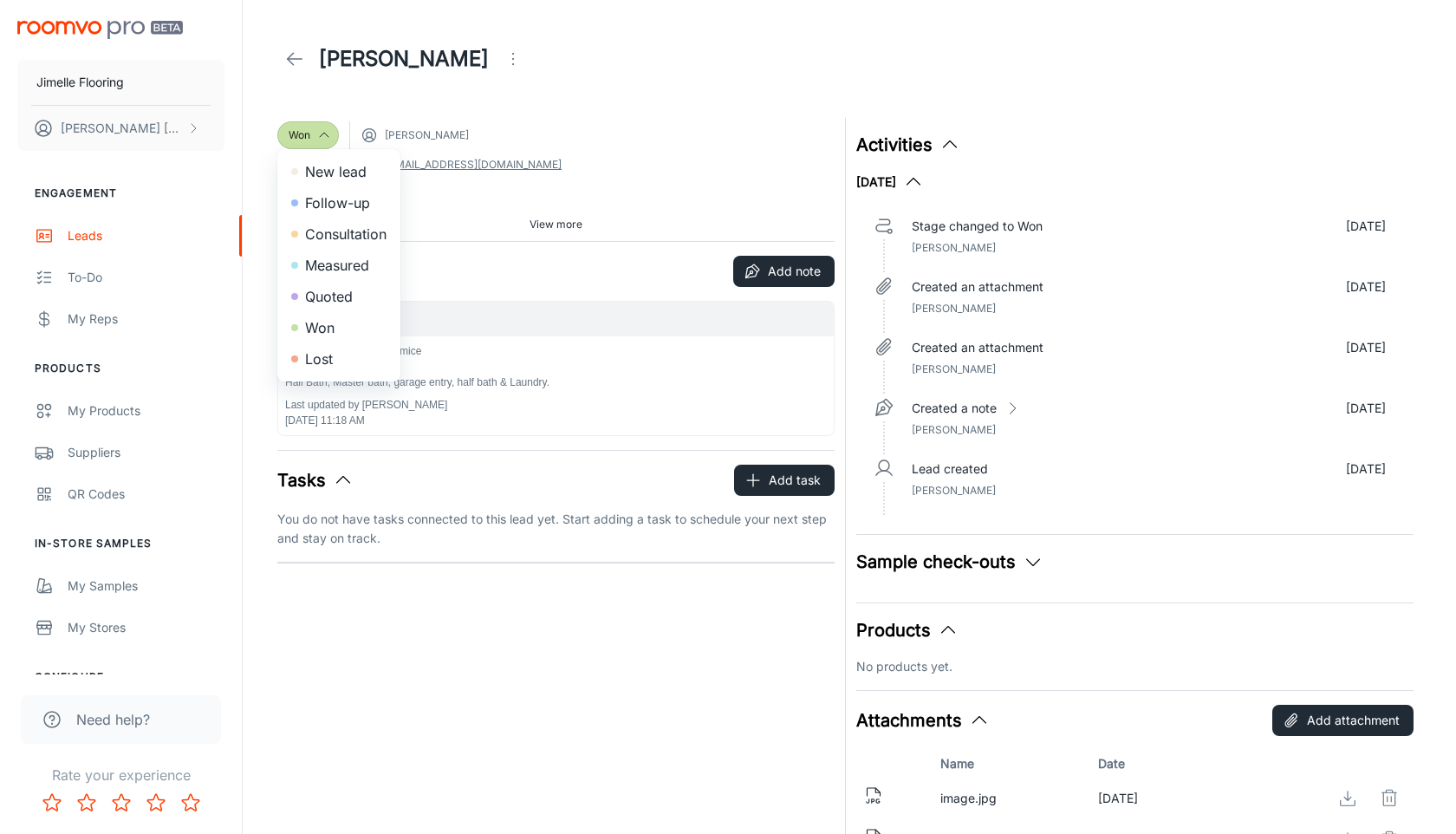
click at [339, 335] on li "Won" at bounding box center [338, 327] width 123 height 31
click at [83, 236] on div "Leads" at bounding box center [146, 235] width 157 height 19
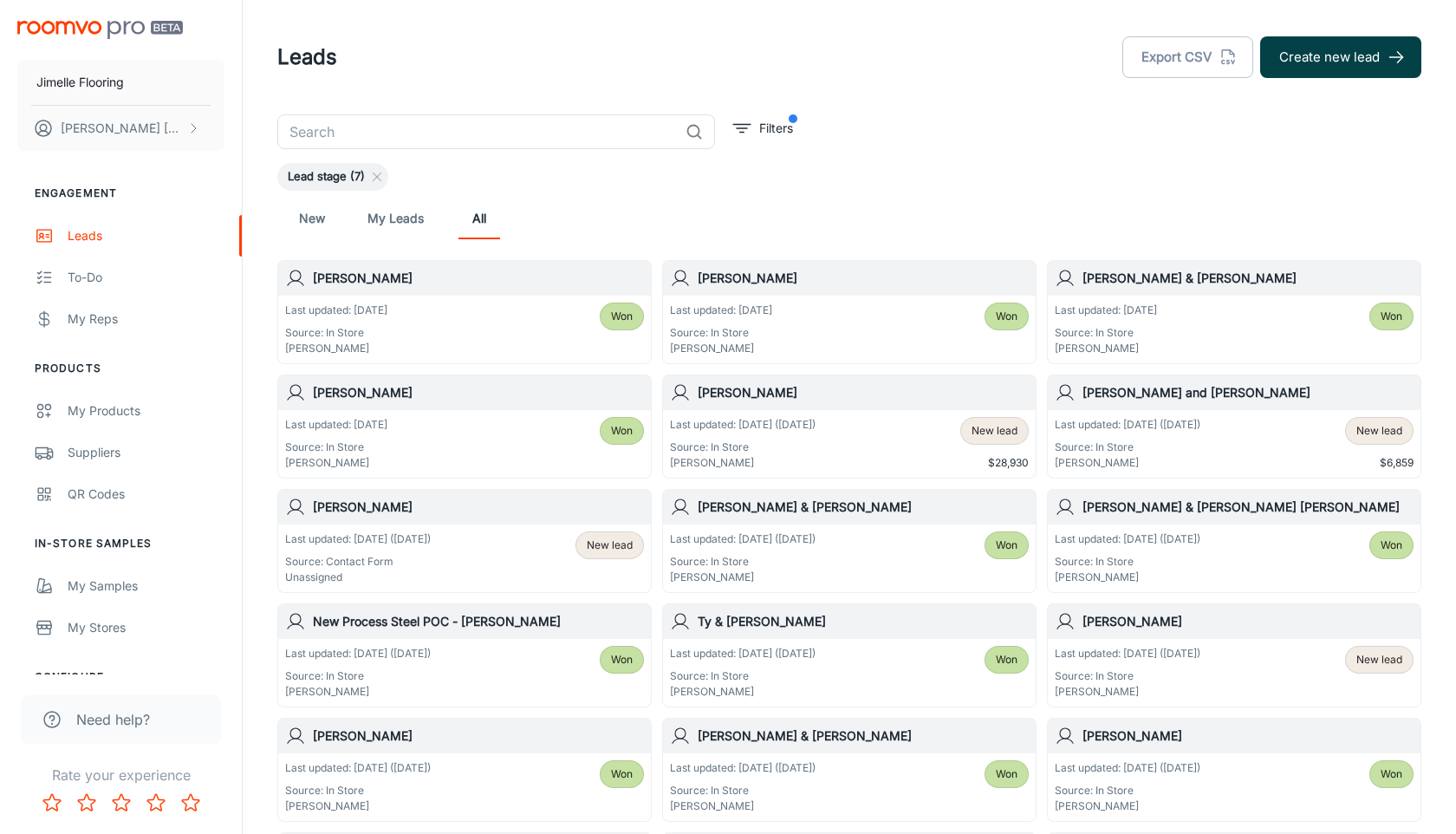
click at [1317, 68] on button "Create new lead" at bounding box center [1340, 57] width 161 height 42
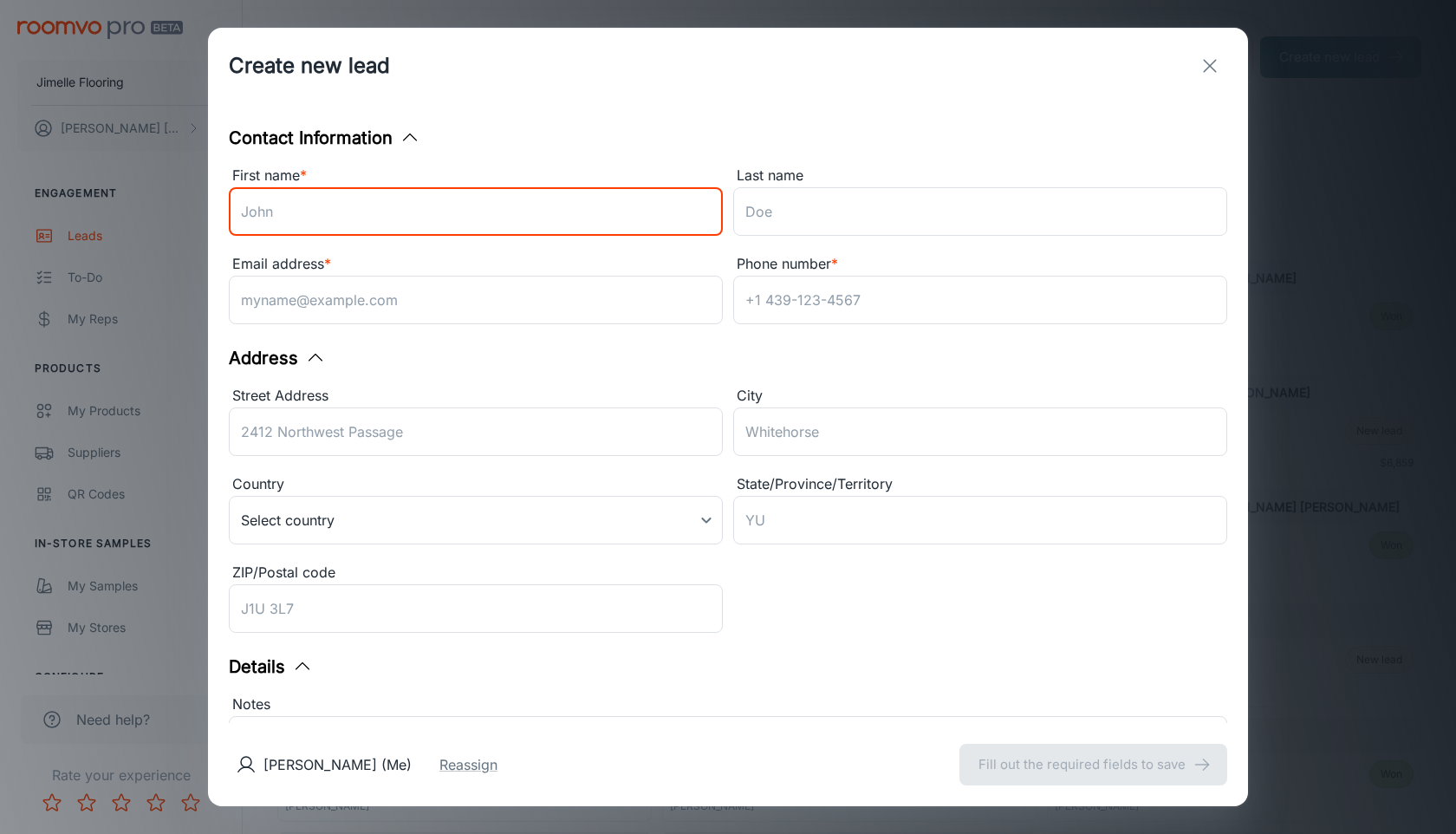
click at [545, 216] on input "First name *" at bounding box center [476, 211] width 494 height 49
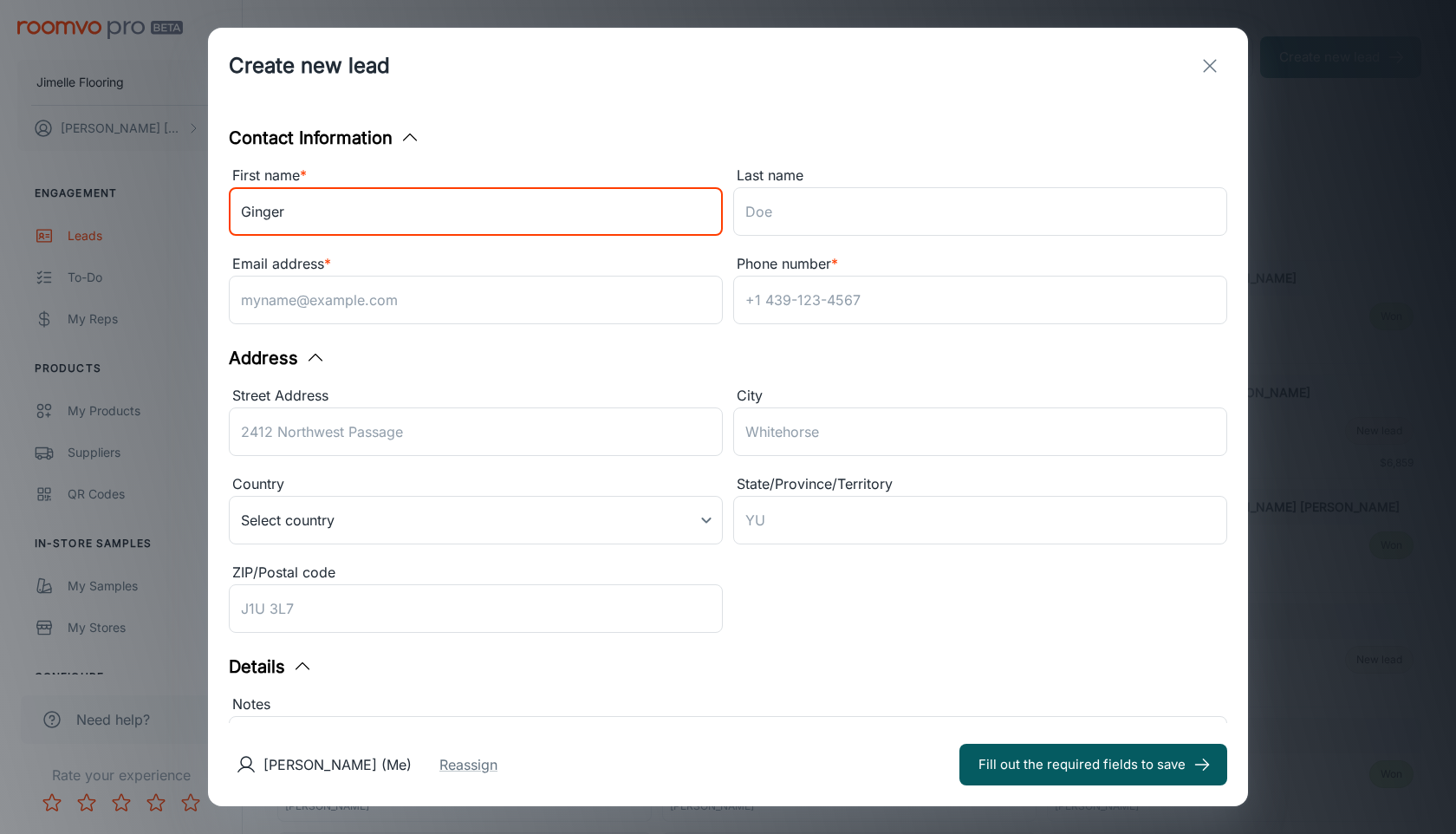
type input "Ginger"
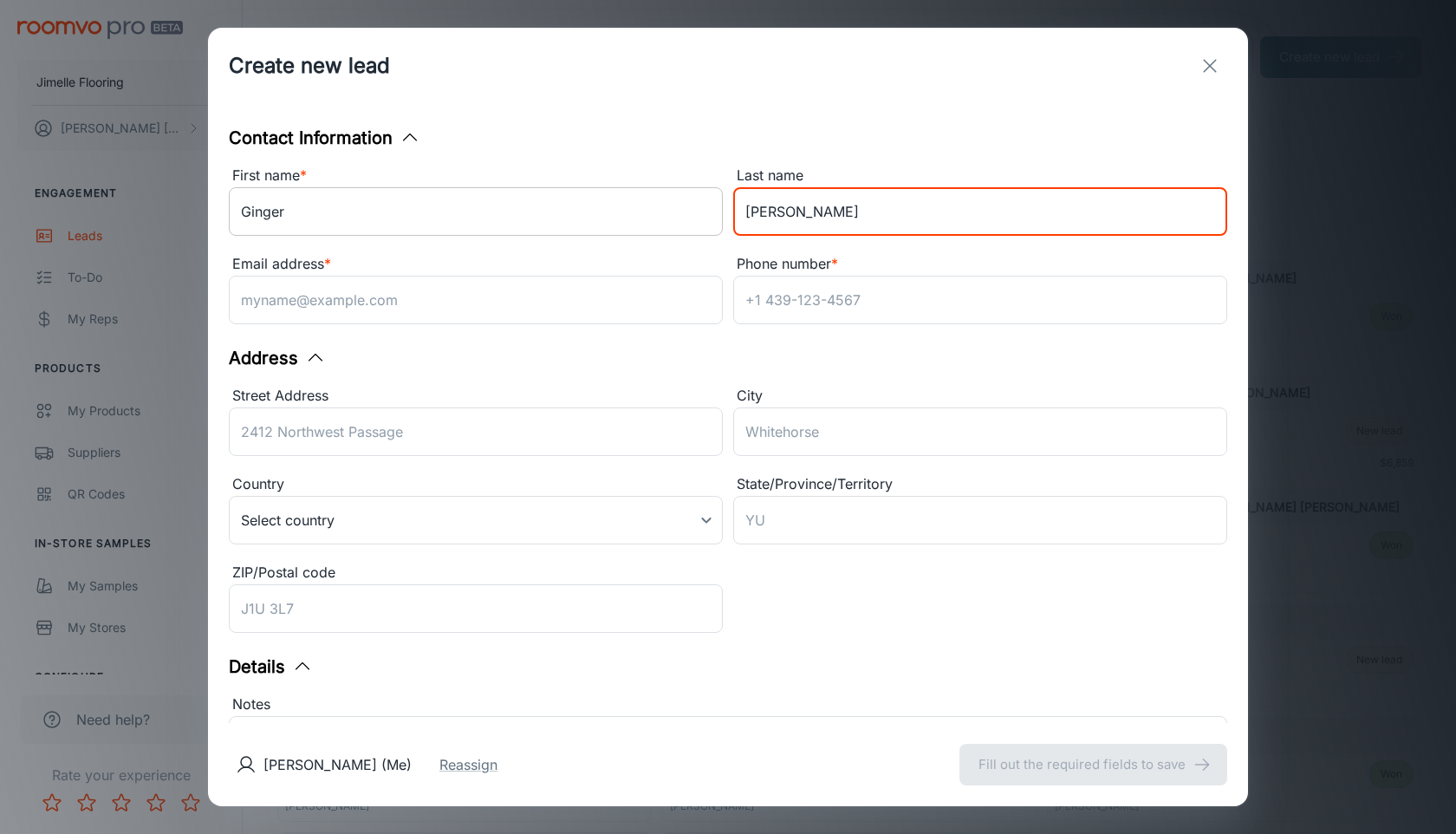
type input "[PERSON_NAME]"
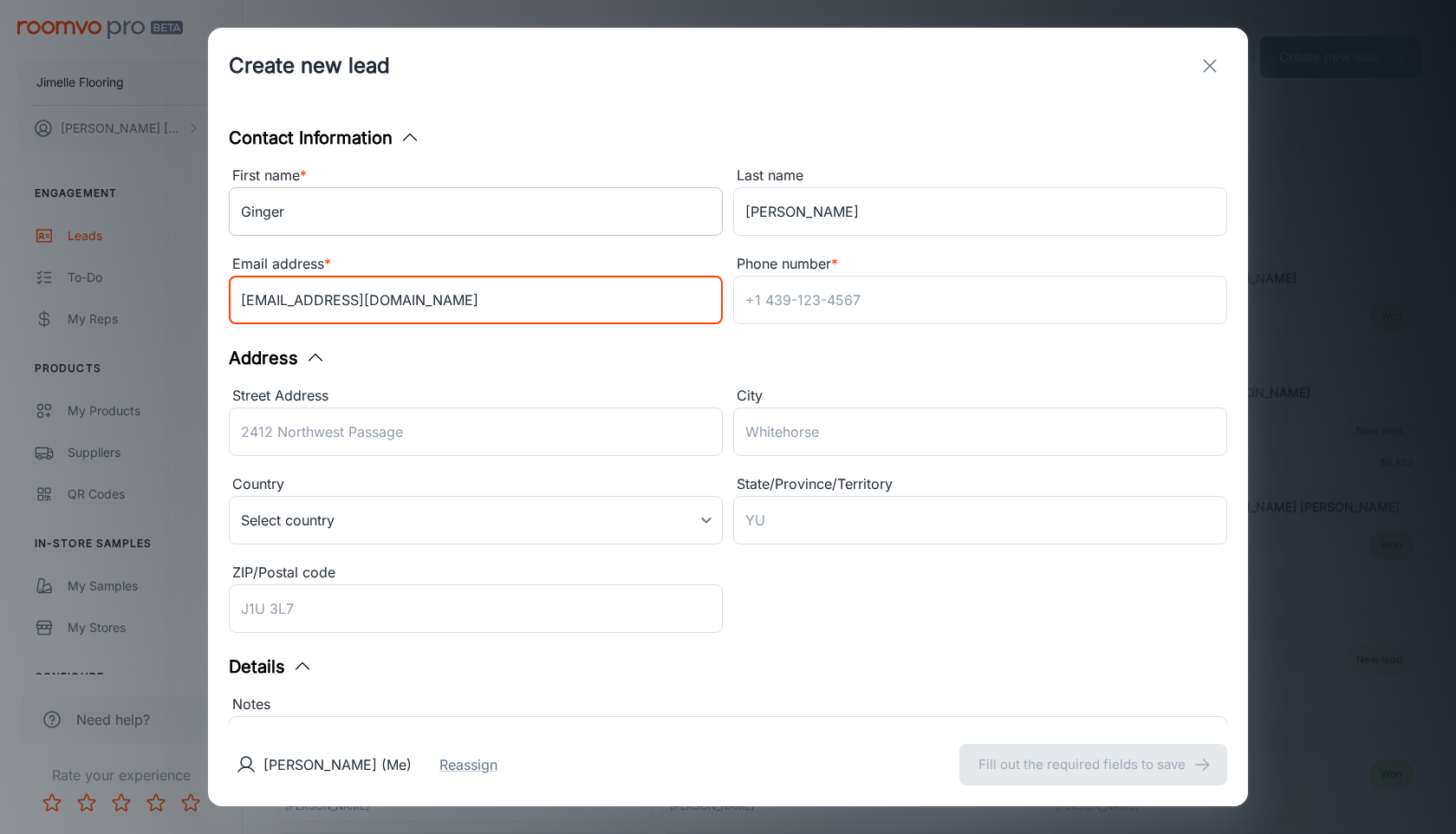
type input "[EMAIL_ADDRESS][DOMAIN_NAME]"
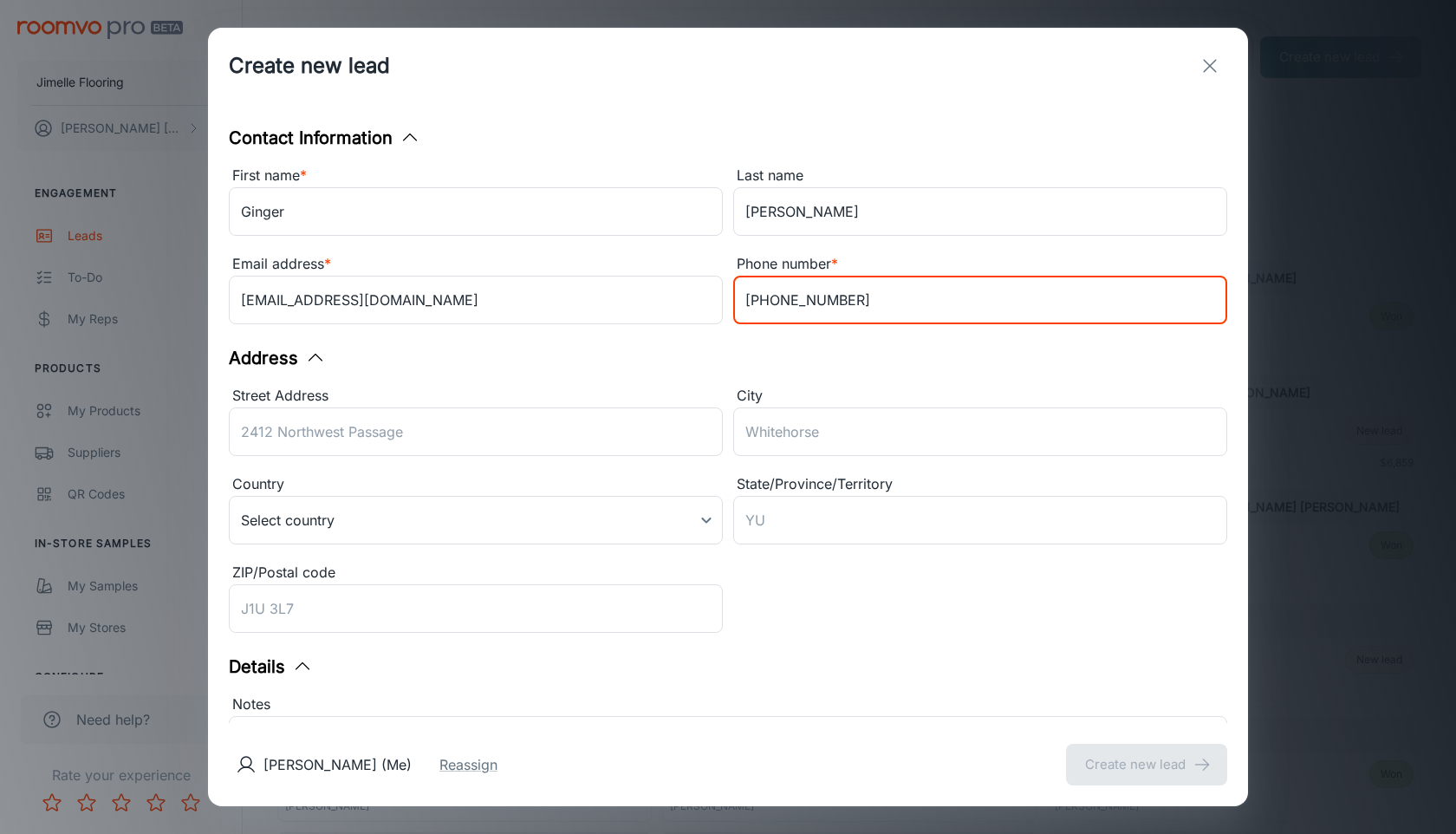
type input "[PHONE_NUMBER]"
click at [559, 337] on div "Contact Information First name * [PERSON_NAME] ​ Last name [PERSON_NAME] ​ Emai…" at bounding box center [728, 413] width 1040 height 619
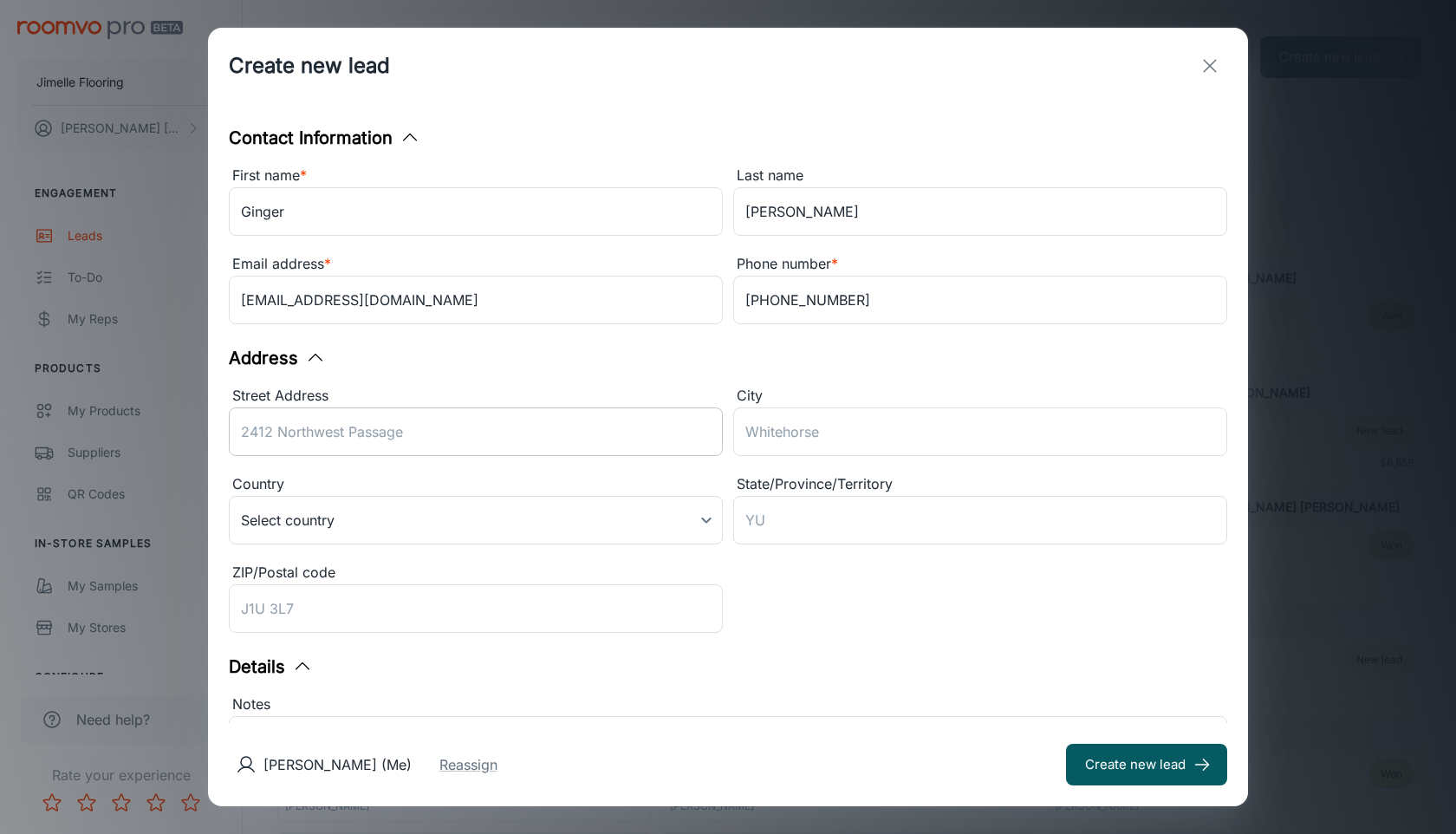
click at [405, 442] on input "Street Address" at bounding box center [476, 431] width 494 height 49
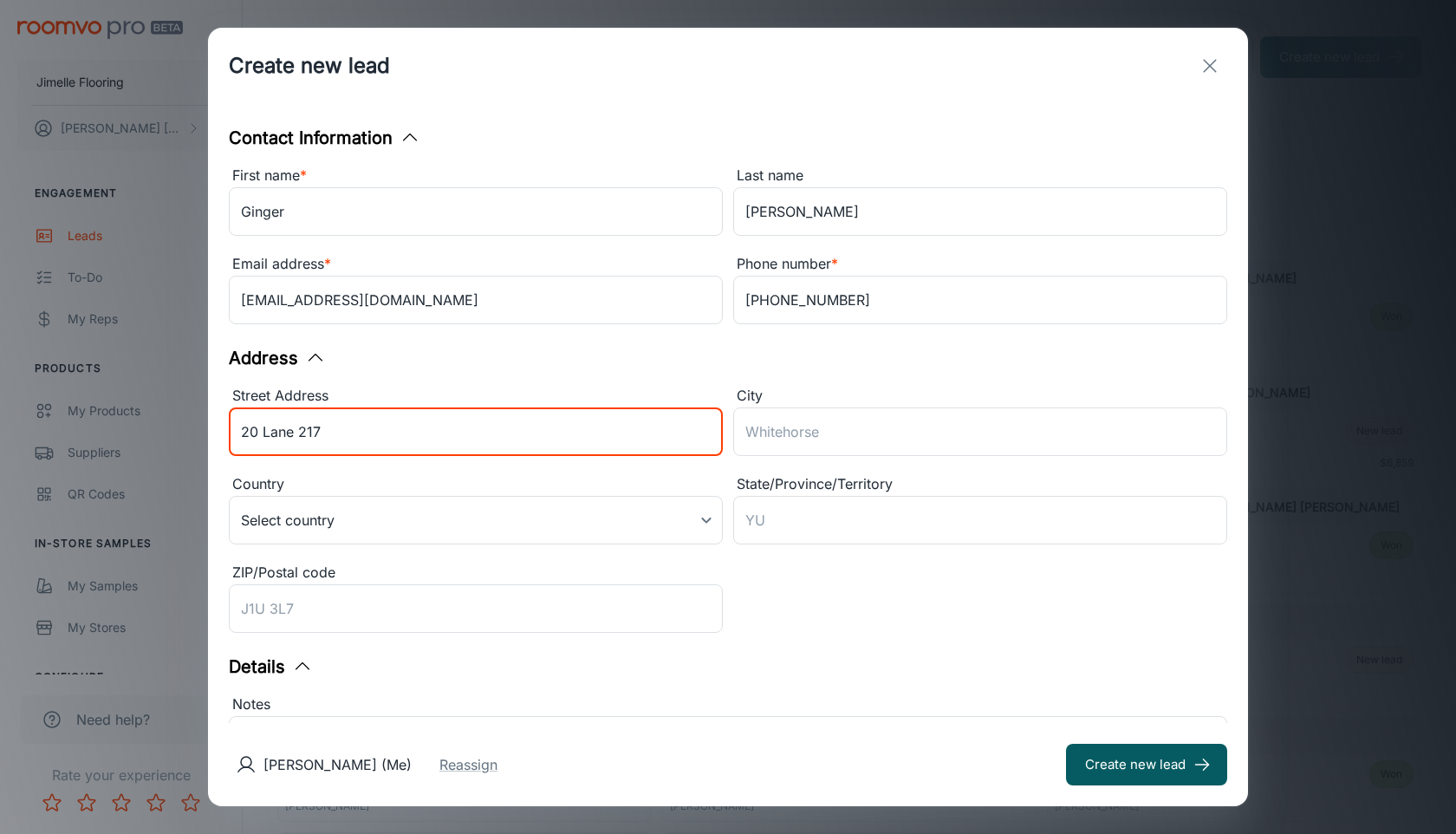
type input "20 Lane 217"
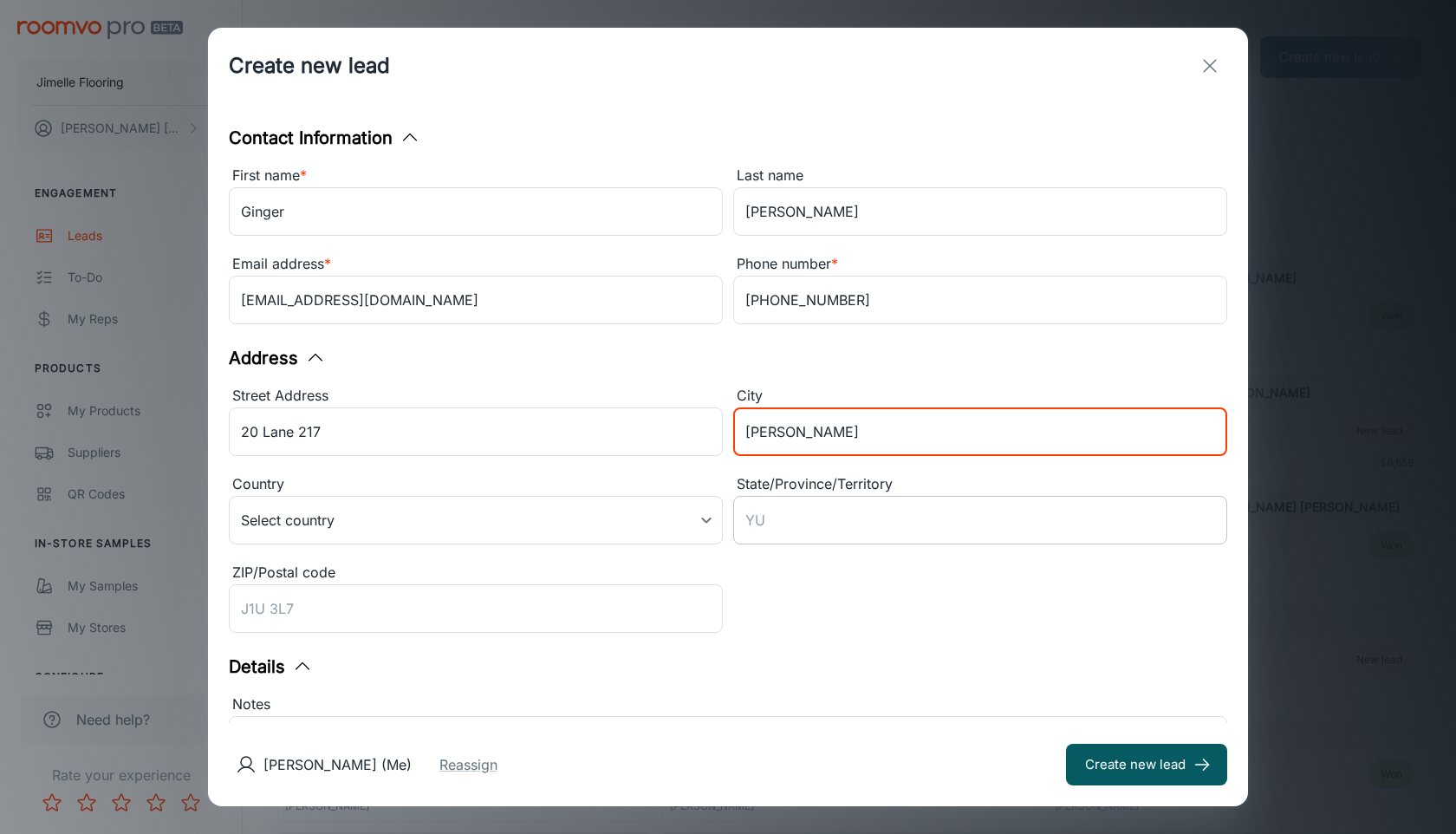
type input "[PERSON_NAME][GEOGRAPHIC_DATA]"
click at [587, 518] on body "Jimelle Flooring [PERSON_NAME] Engagement Leads To-do My Reps Products My Produ…" at bounding box center [728, 417] width 1456 height 834
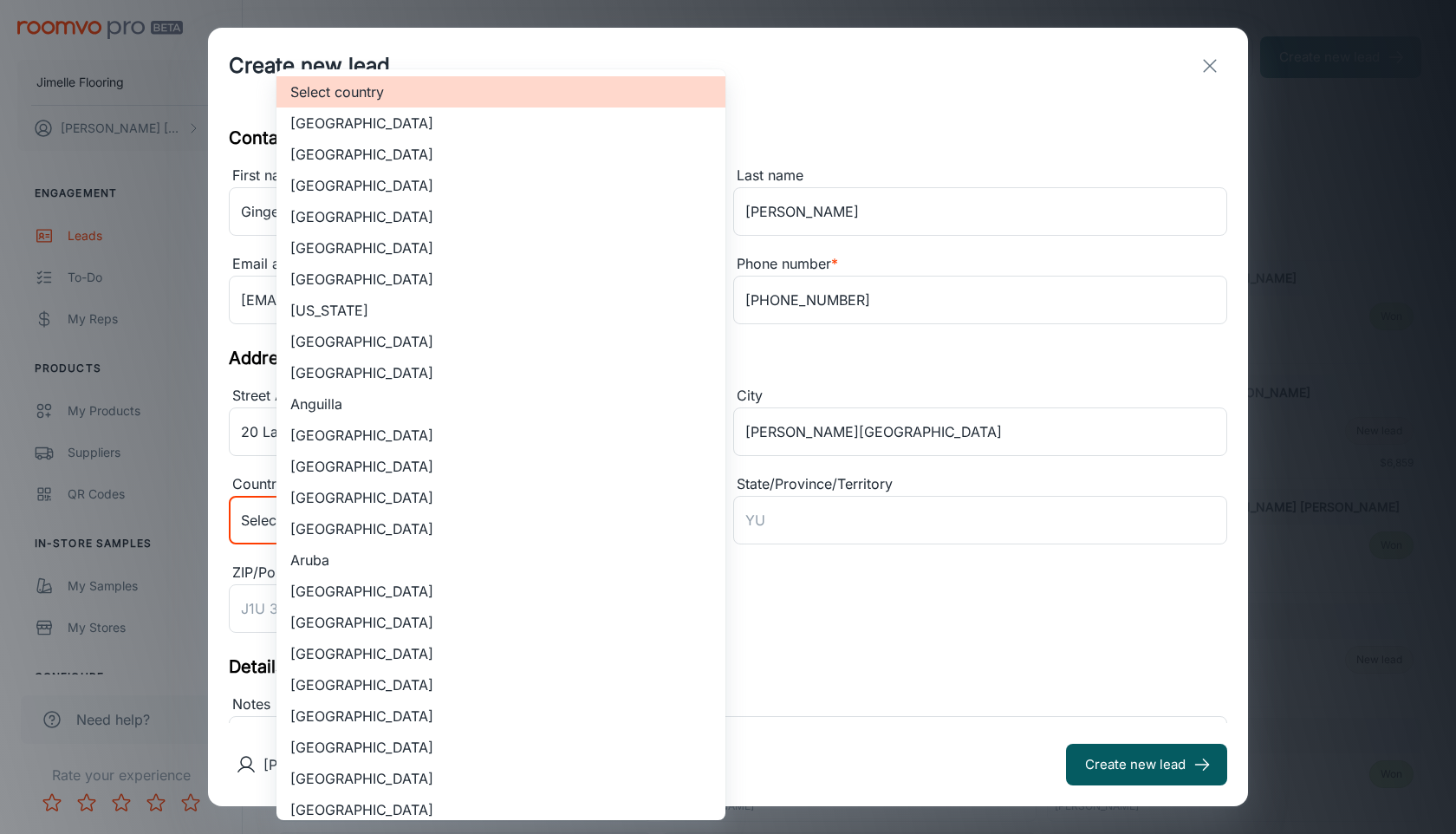
click at [607, 153] on li "[GEOGRAPHIC_DATA]" at bounding box center [501, 154] width 449 height 31
type input "US"
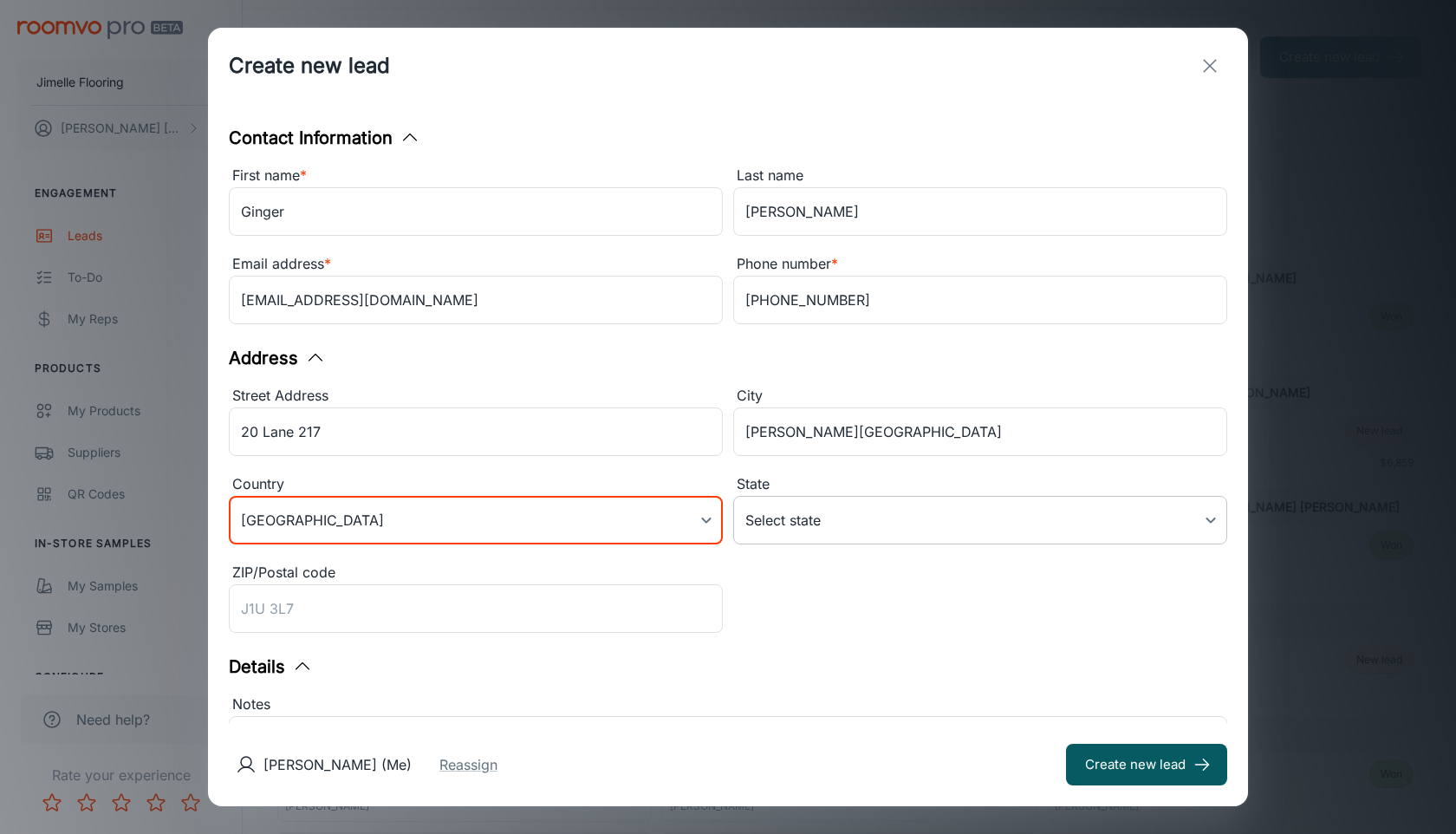
click at [911, 520] on body "Jimelle Flooring [PERSON_NAME] Engagement Leads To-do My Reps Products My Produ…" at bounding box center [728, 417] width 1456 height 834
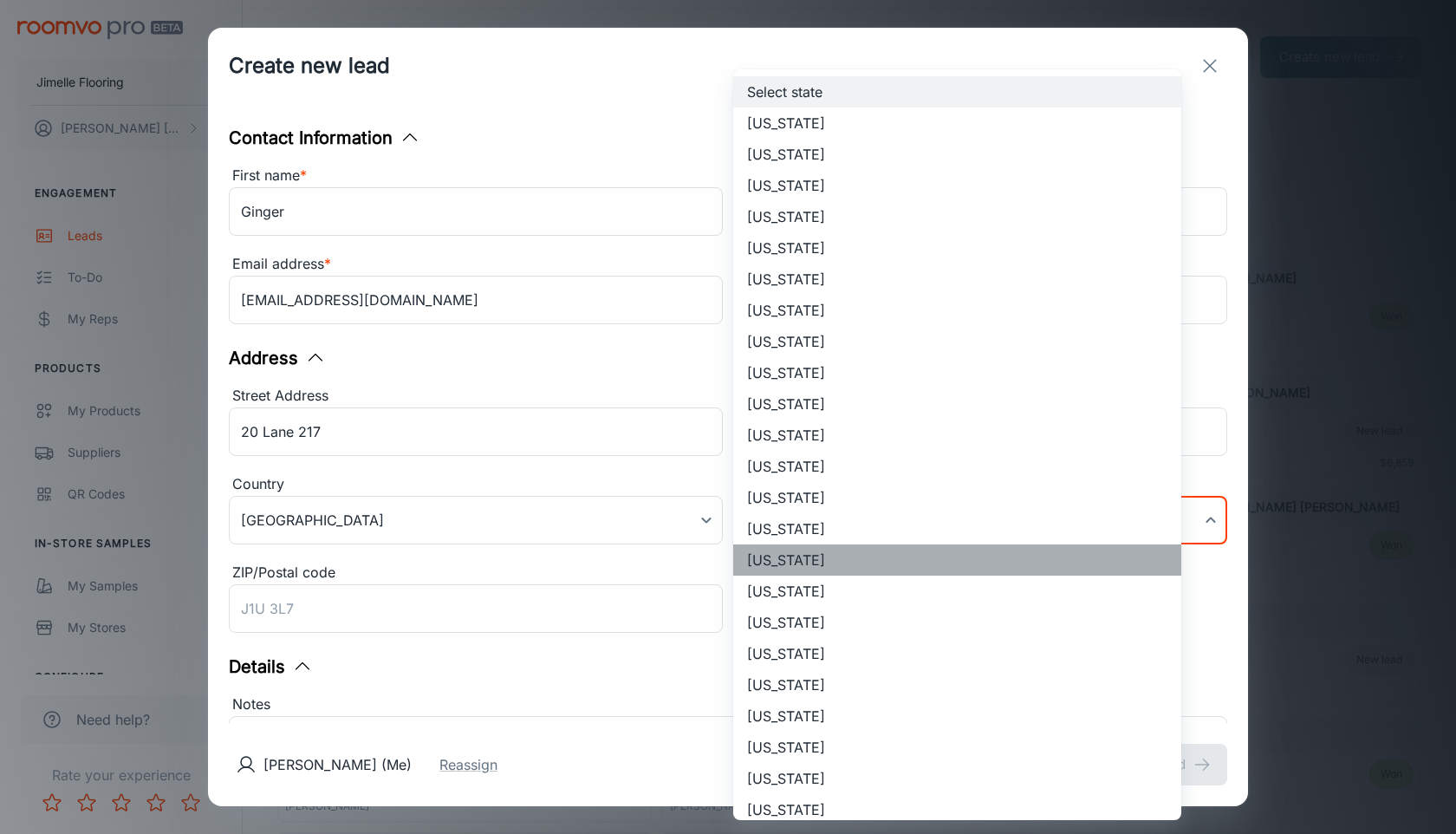
click at [893, 557] on li "[US_STATE]" at bounding box center [957, 559] width 448 height 31
type input "[US_STATE]"
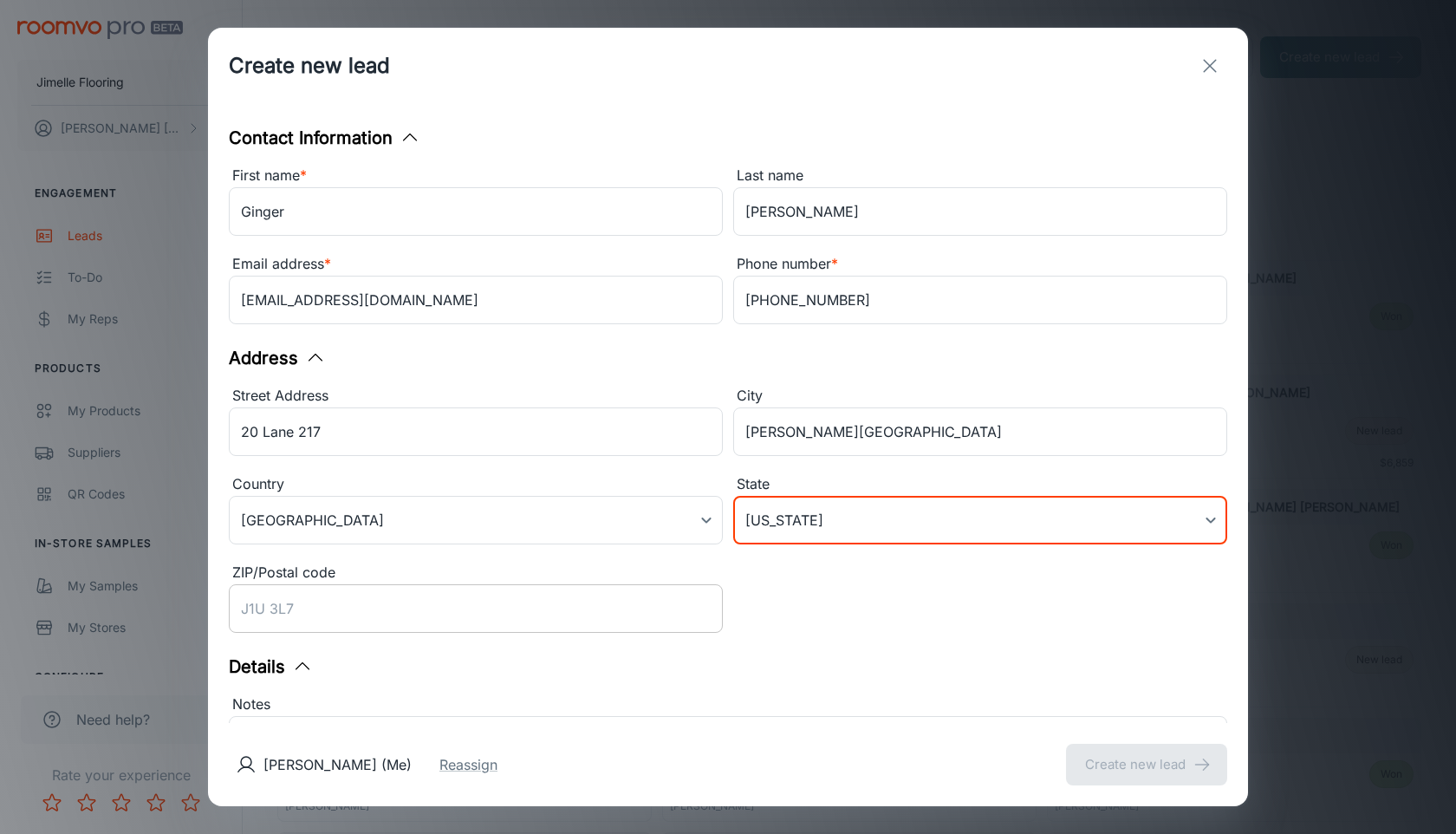
click at [550, 607] on input "ZIP/Postal code" at bounding box center [476, 608] width 494 height 49
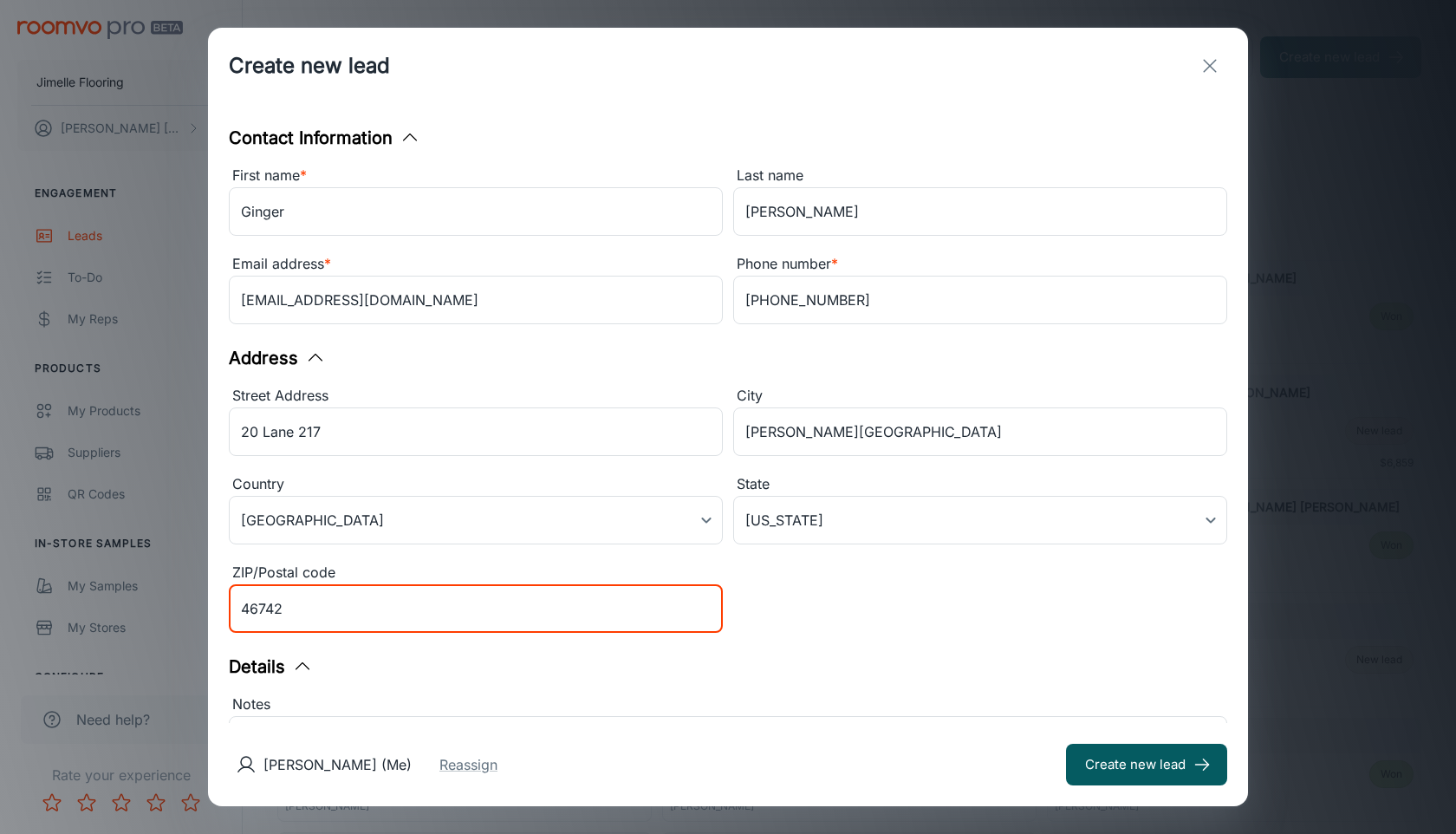
type input "46742"
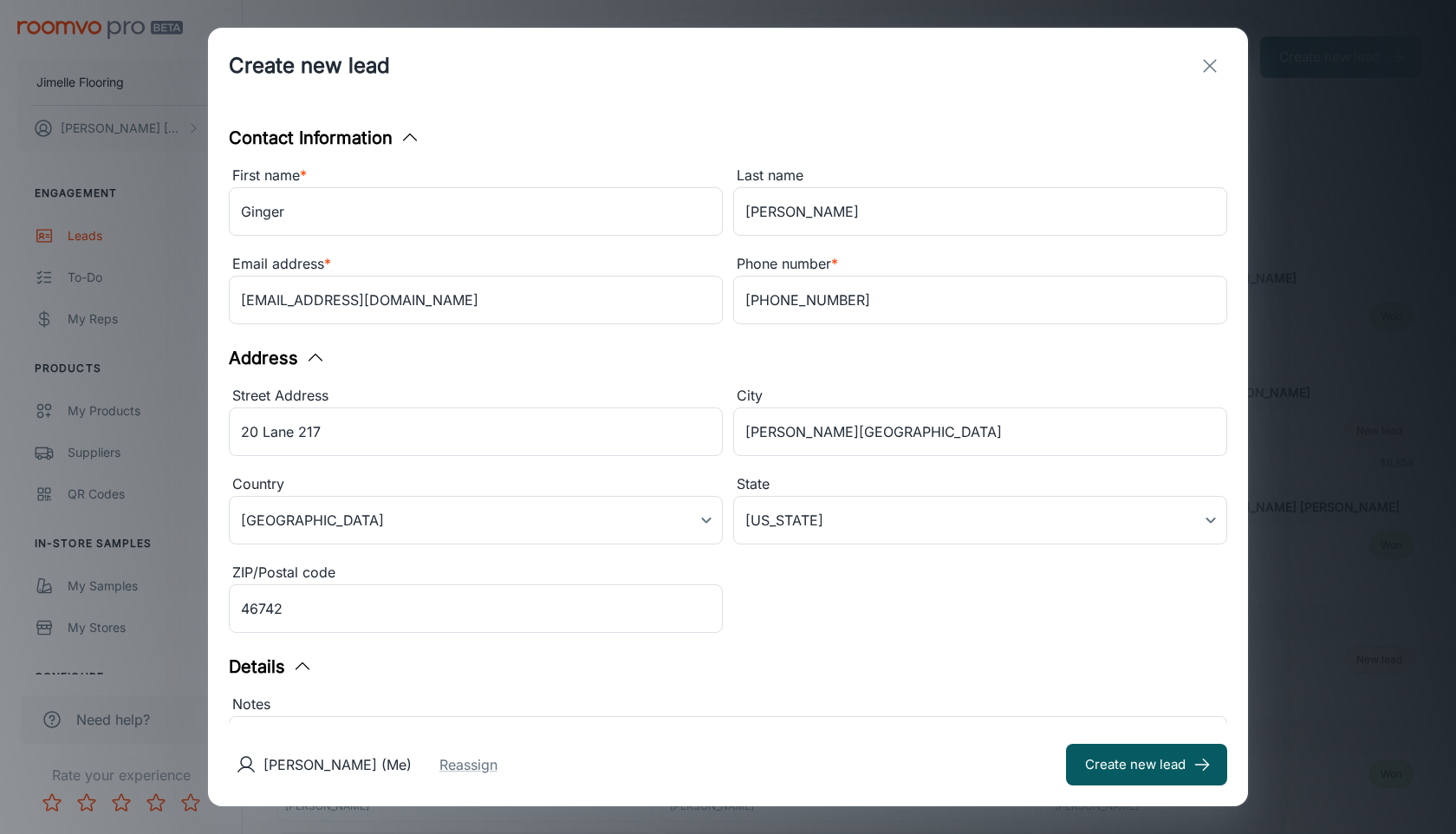
click at [878, 635] on div "Street Address [GEOGRAPHIC_DATA] [GEOGRAPHIC_DATA] ​ Country [GEOGRAPHIC_DATA] …" at bounding box center [722, 507] width 1009 height 265
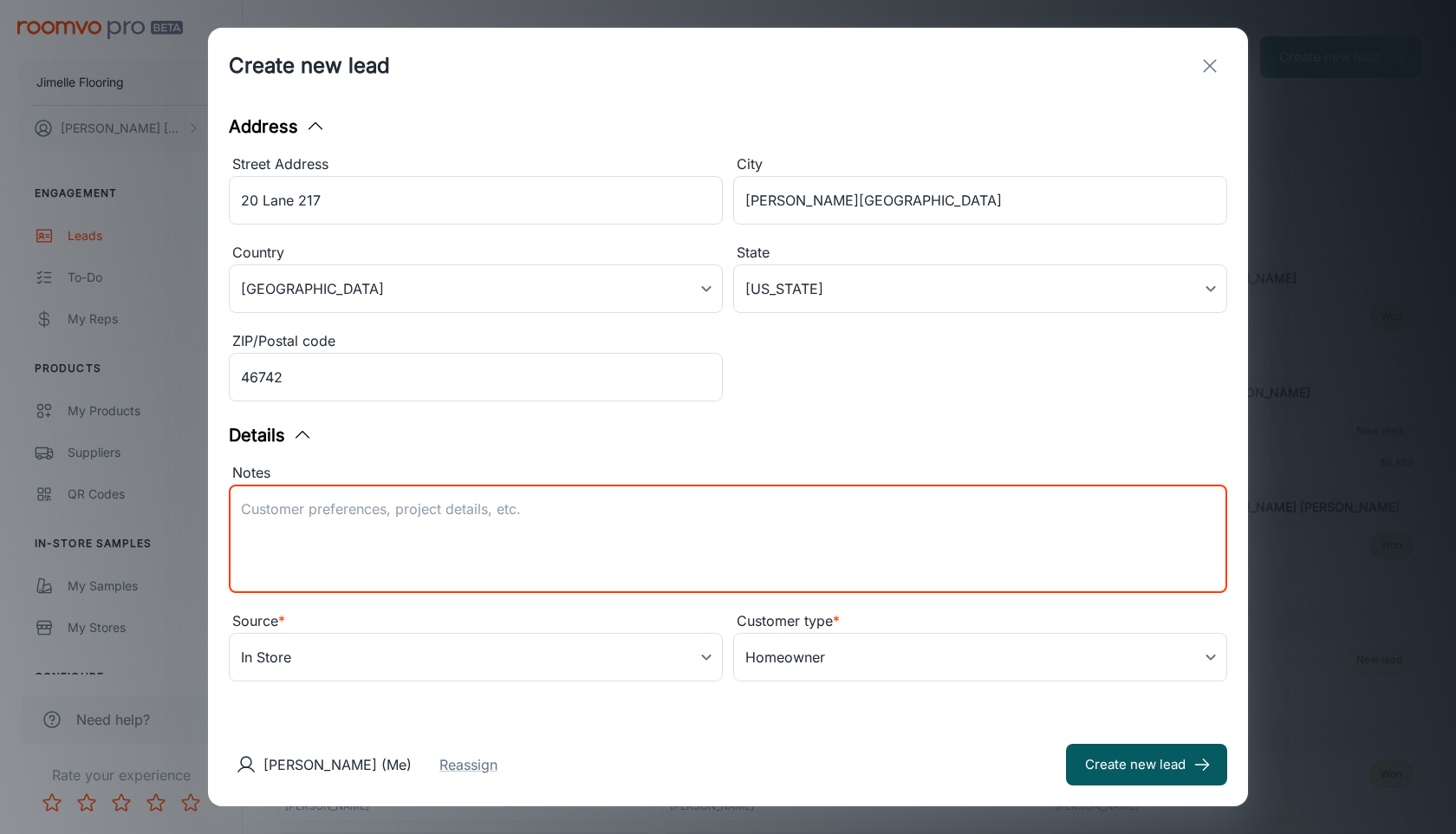
click at [691, 548] on textarea "Notes" at bounding box center [728, 539] width 974 height 80
click at [928, 531] on textarea "southwind Vinyl Plank - Harbor Plank - [GEOGRAPHIC_DATA] - upstairs bedroom" at bounding box center [728, 539] width 974 height 80
click at [759, 537] on textarea "southwind Vinyl Plank - Harbor Plank - [GEOGRAPHIC_DATA] - upstairs bedroom" at bounding box center [728, 539] width 974 height 80
click at [335, 516] on textarea "southwind Vinyl Plank - Harbor Plank - [GEOGRAPHIC_DATA] - upstairs bedroom" at bounding box center [728, 539] width 974 height 80
click at [778, 515] on textarea "Southwind Vinyl Plank - Harbor Plank - [GEOGRAPHIC_DATA] - upstairs bedroom" at bounding box center [728, 539] width 974 height 80
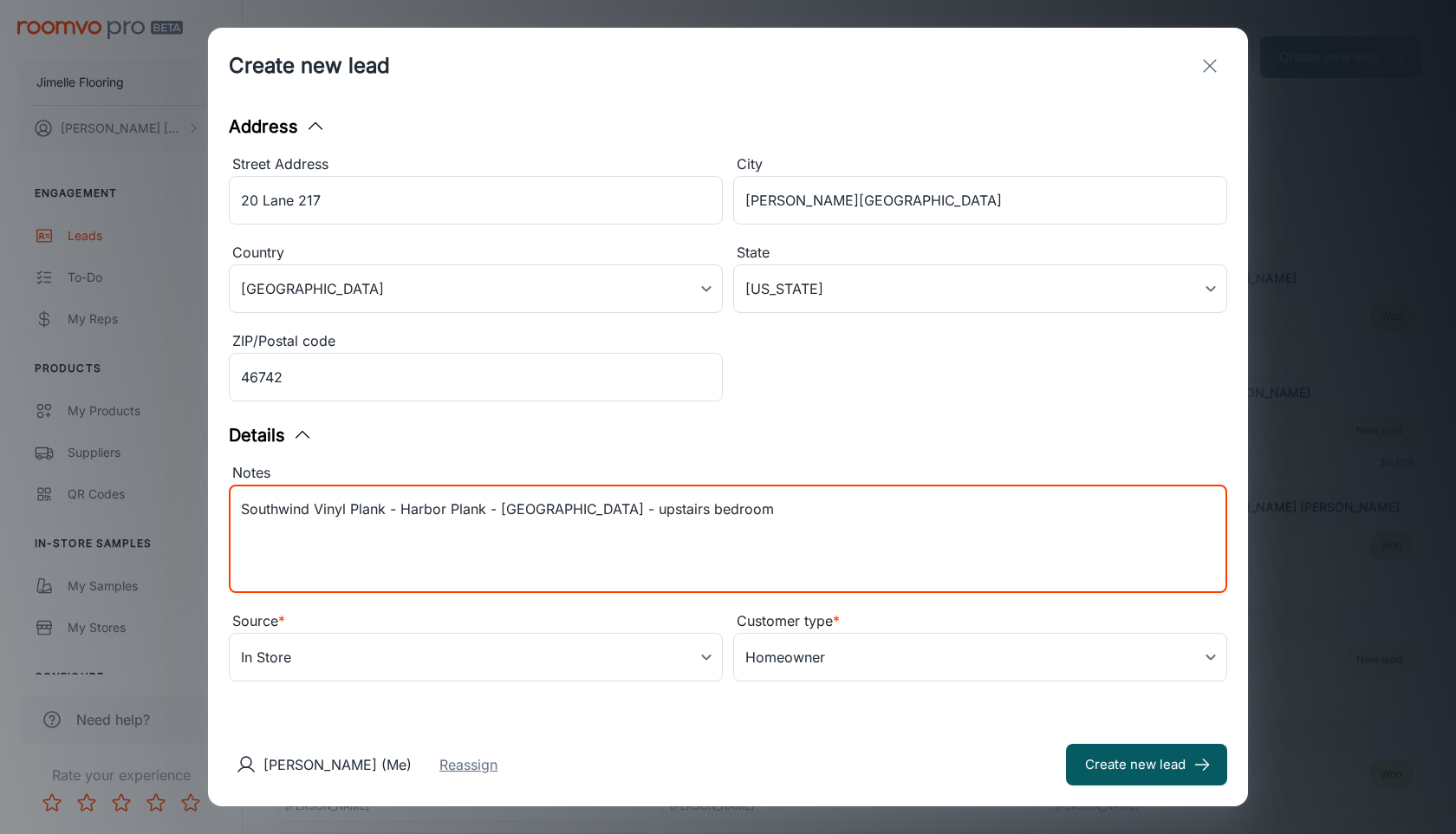
type textarea "Southwind Vinyl Plank - Harbor Plank - [GEOGRAPHIC_DATA] - upstairs bedroom"
click at [498, 772] on button "Reassign" at bounding box center [469, 764] width 58 height 21
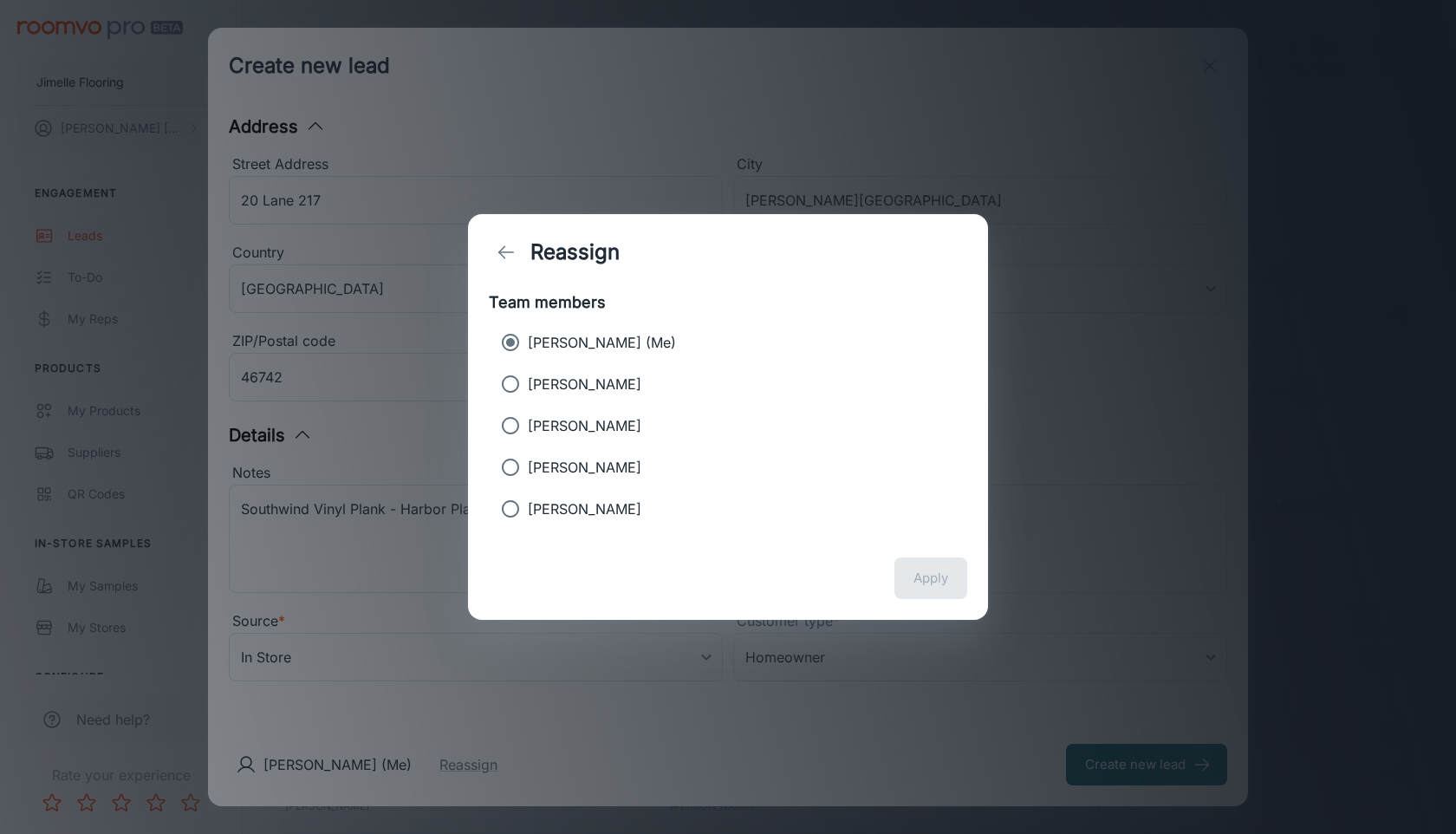
click at [616, 370] on label "[PERSON_NAME]" at bounding box center [716, 384] width 446 height 35
click at [528, 370] on input "[PERSON_NAME]" at bounding box center [510, 384] width 35 height 35
radio input "true"
radio input "false"
click at [971, 588] on div "Apply" at bounding box center [728, 578] width 520 height 83
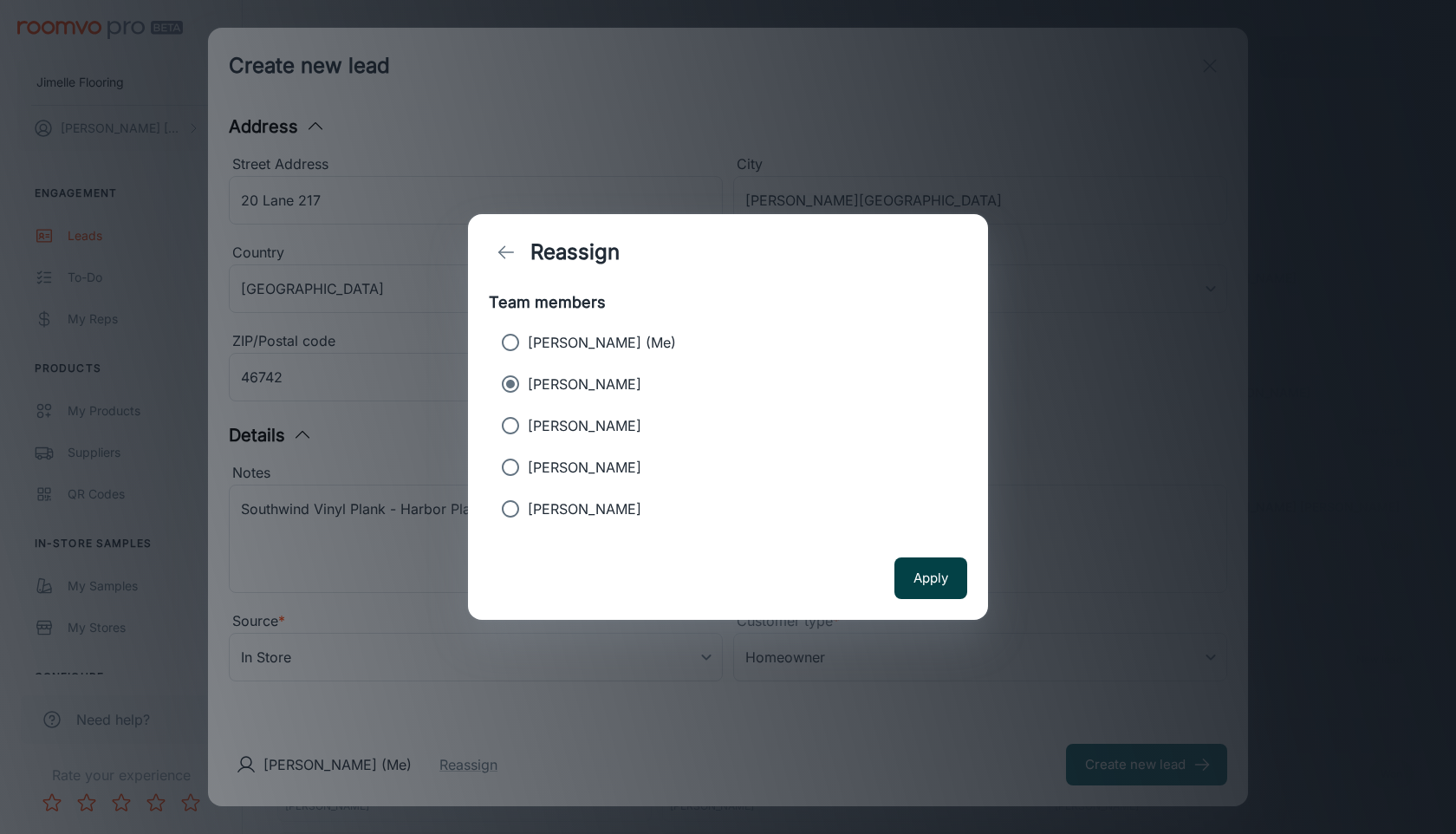
click at [957, 582] on button "Apply" at bounding box center [931, 578] width 73 height 42
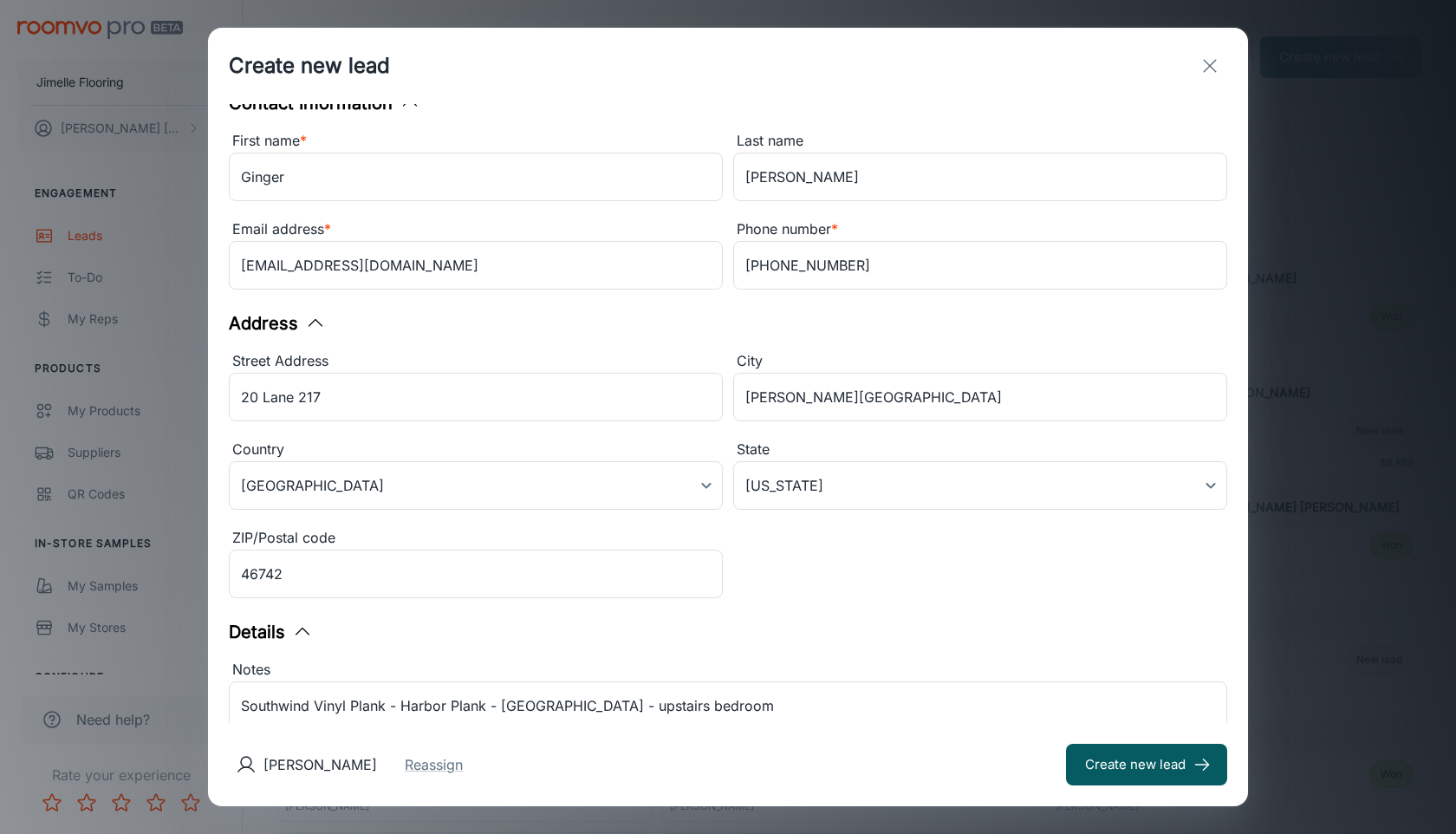
scroll to position [0, 0]
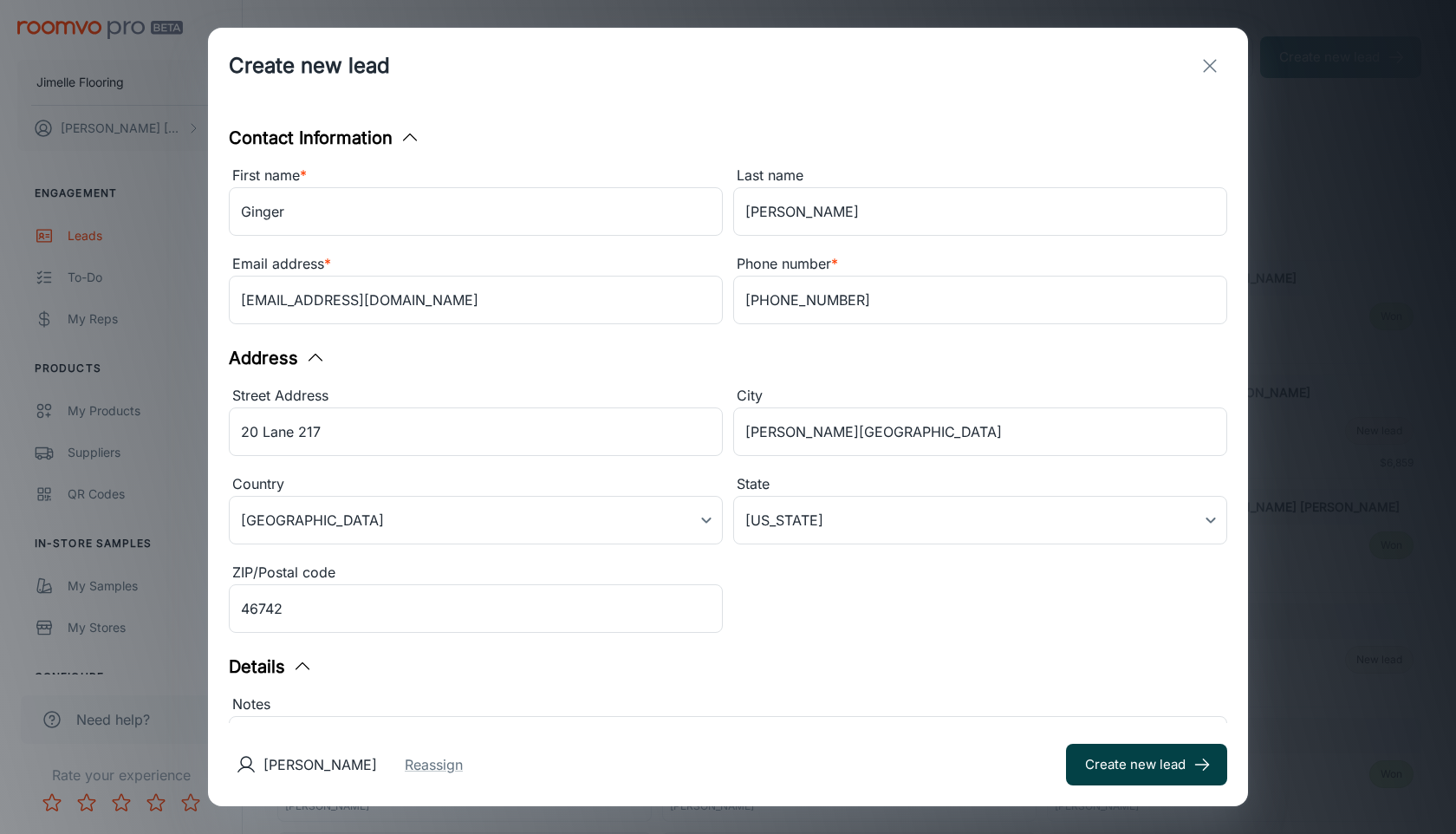
click at [1066, 763] on button "Create new lead" at bounding box center [1146, 765] width 161 height 42
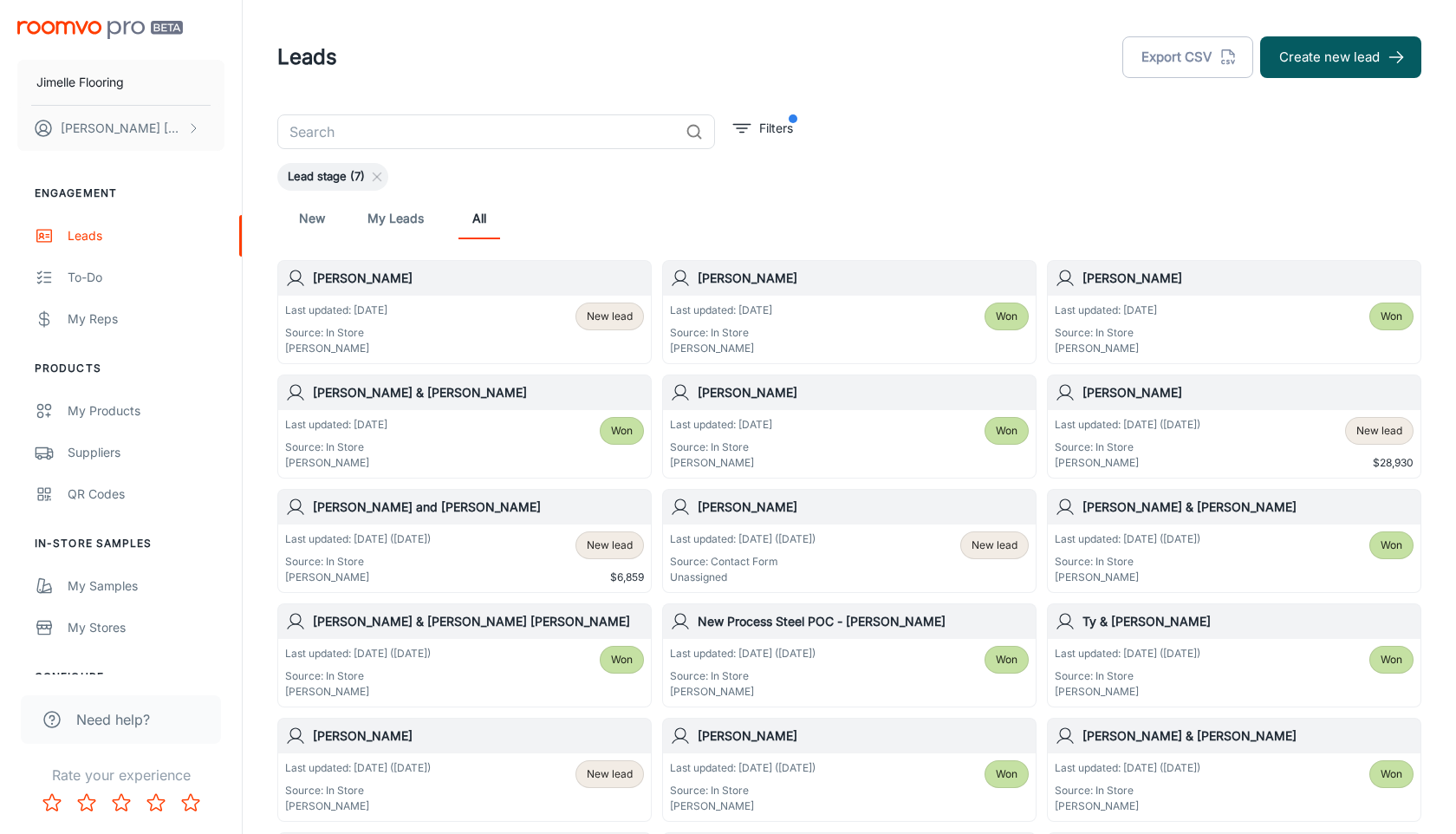
click at [629, 316] on span "New lead" at bounding box center [610, 317] width 46 height 16
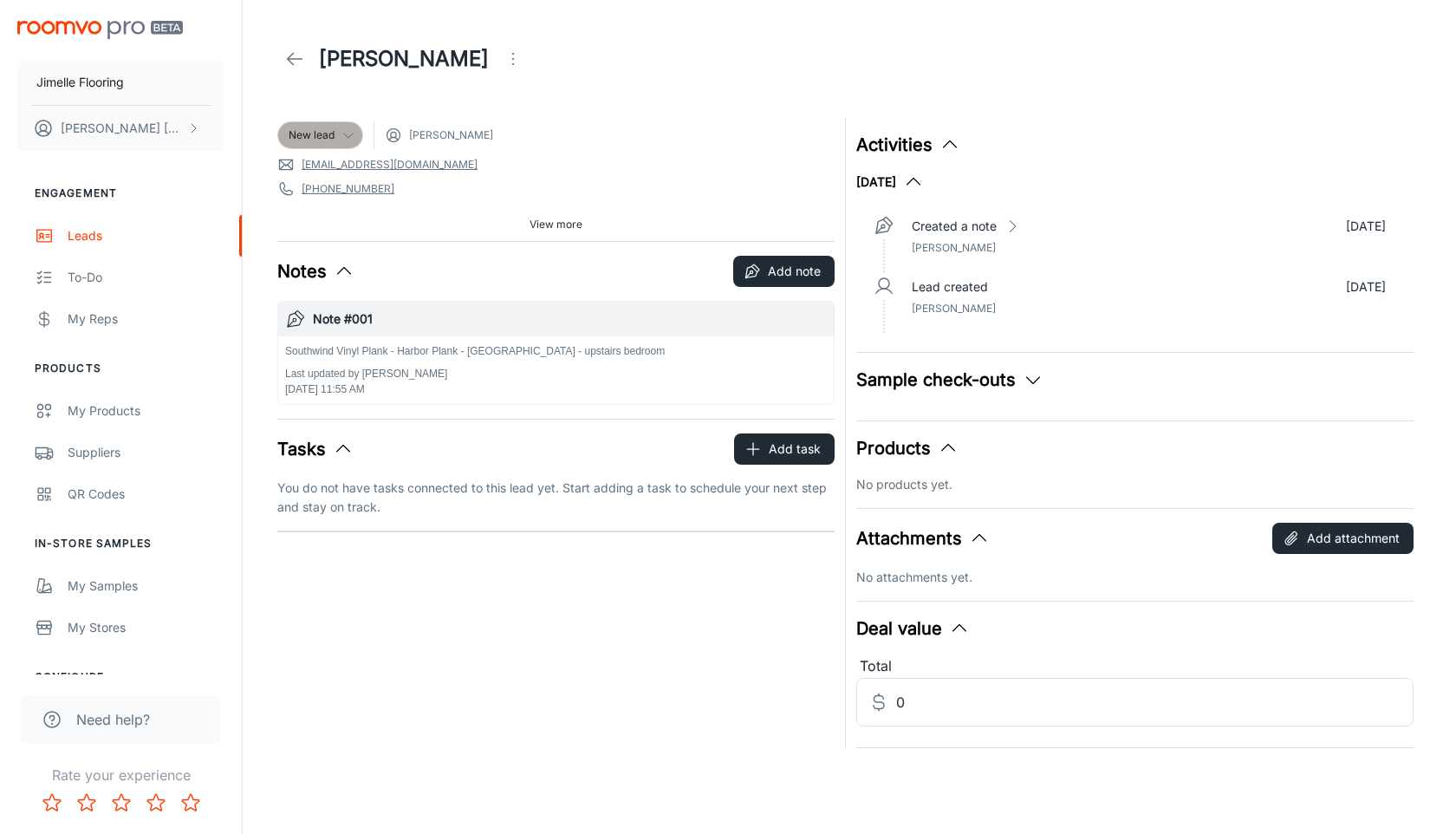
click at [337, 132] on div "New lead" at bounding box center [320, 135] width 63 height 16
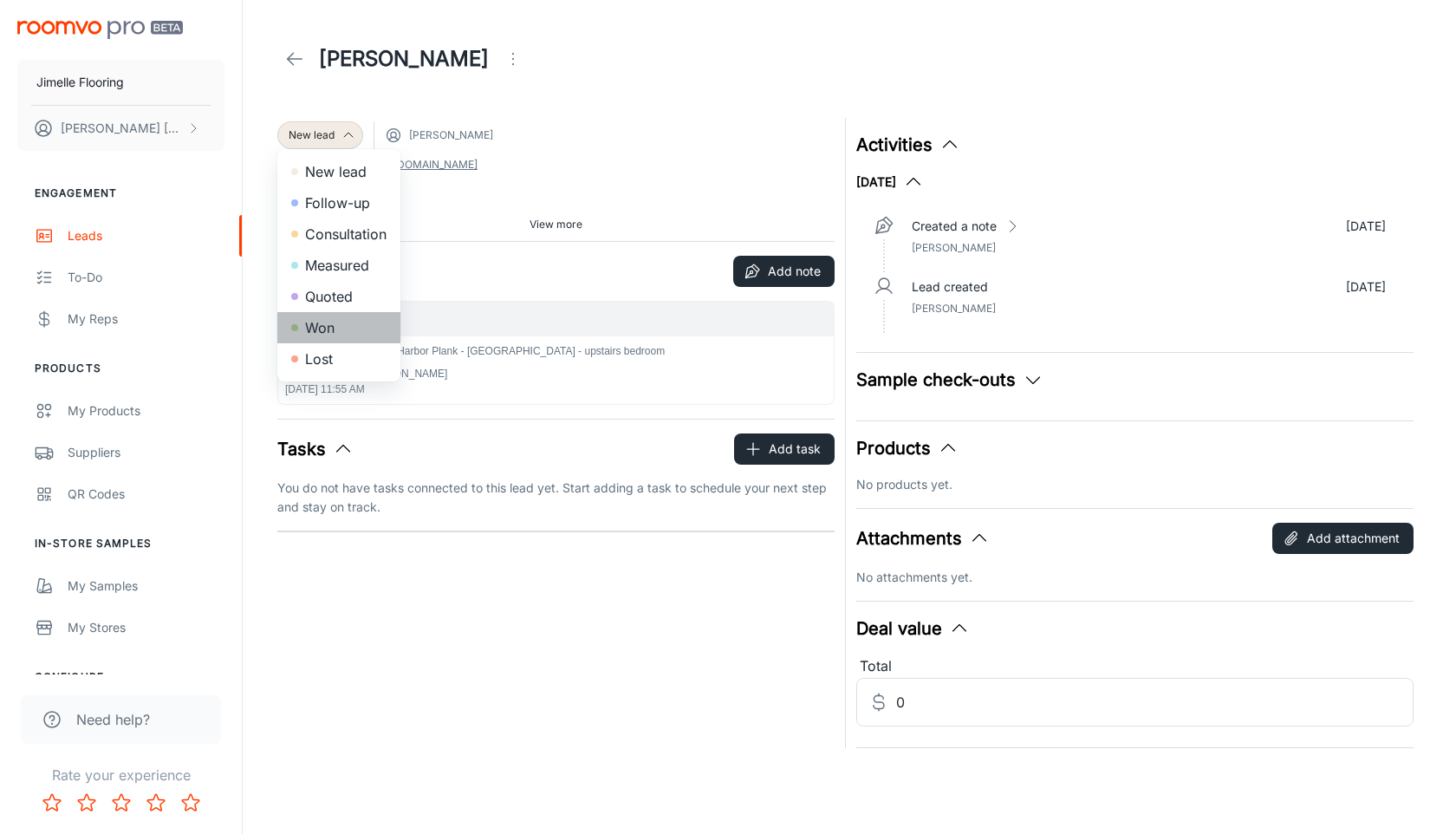
click at [351, 329] on li "Won" at bounding box center [338, 327] width 123 height 31
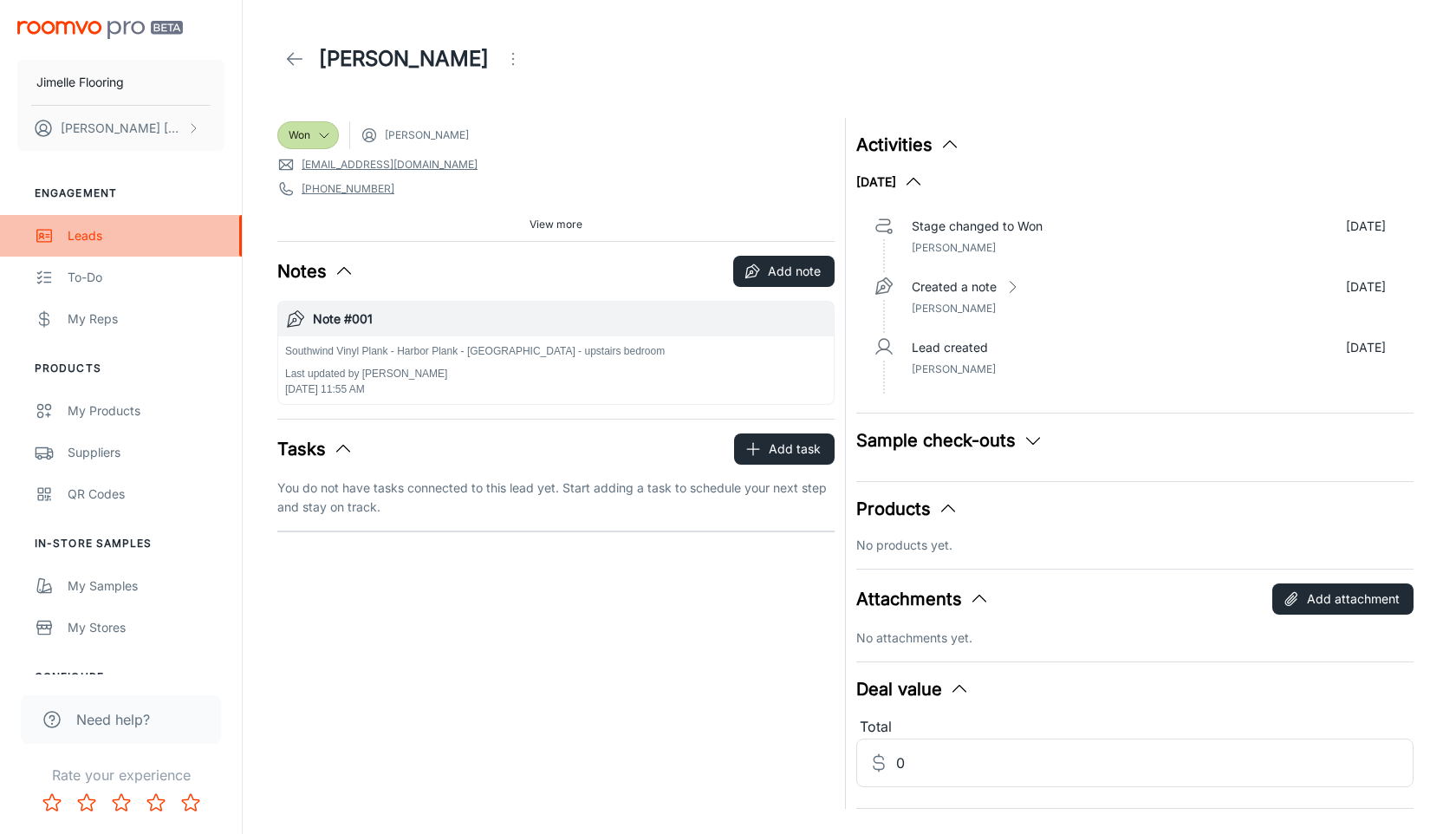
click at [106, 243] on div "Leads" at bounding box center [146, 235] width 157 height 19
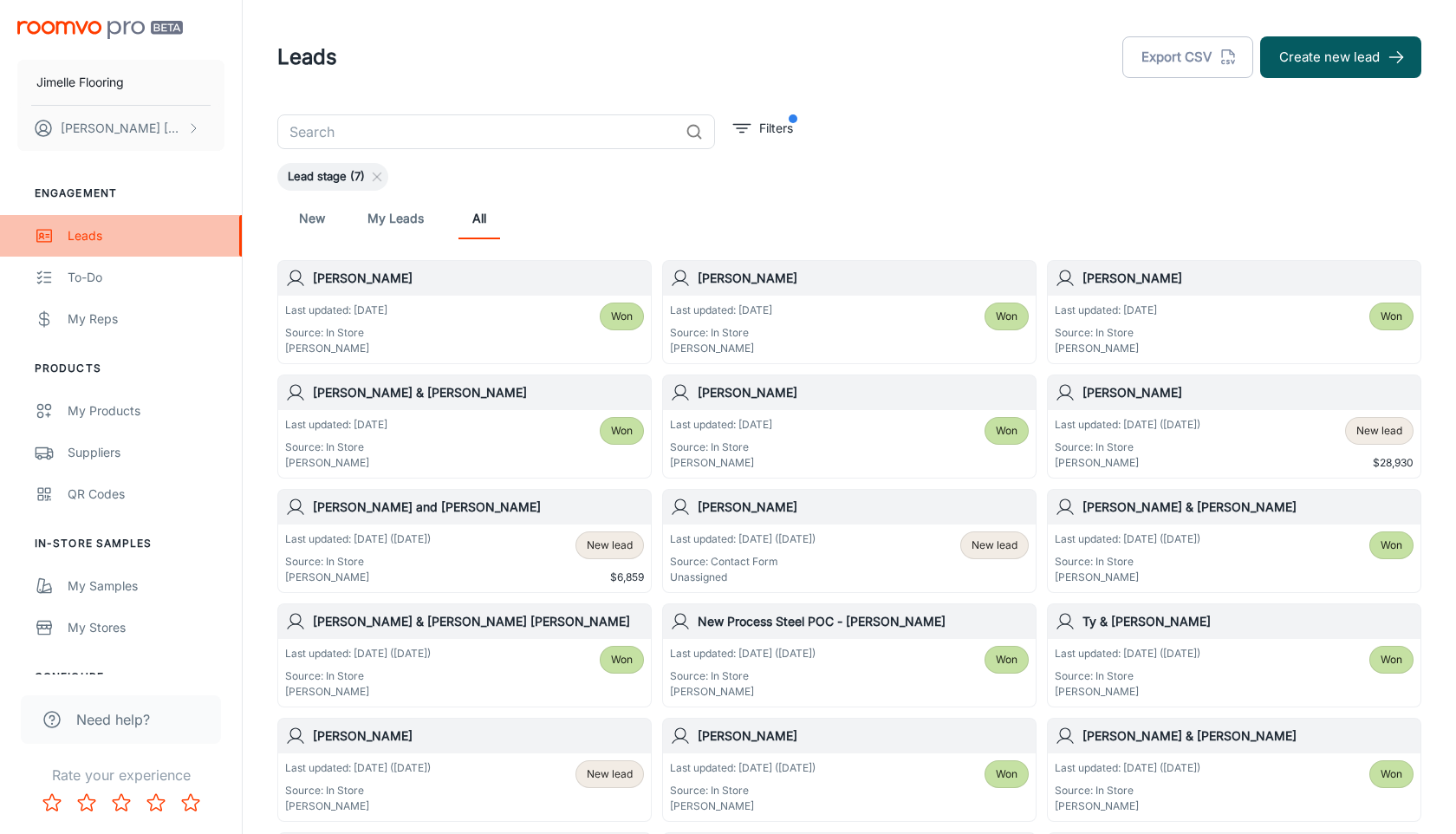
click at [163, 237] on div "Leads" at bounding box center [146, 235] width 157 height 19
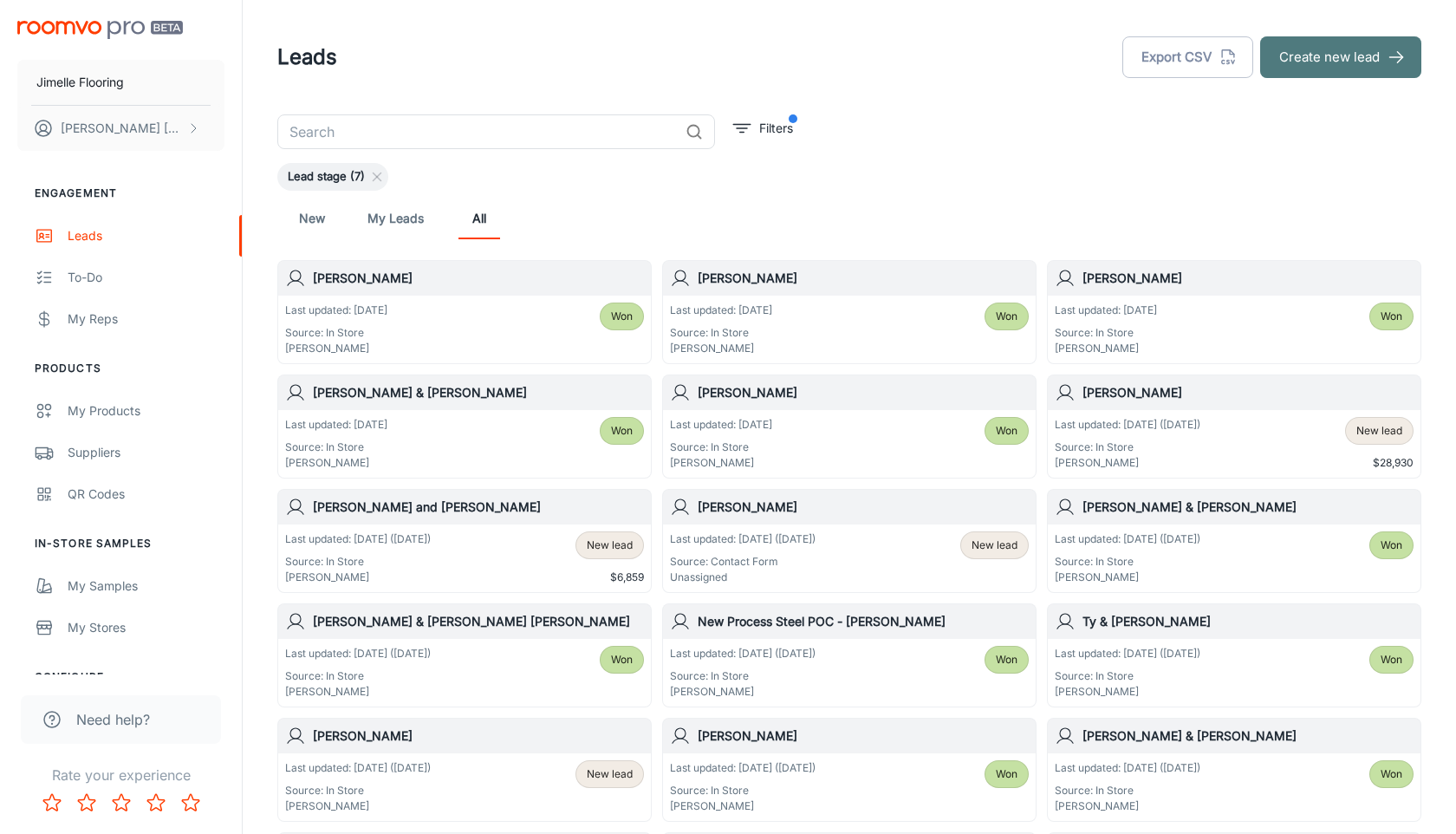
click at [1356, 63] on button "Create new lead" at bounding box center [1340, 57] width 161 height 42
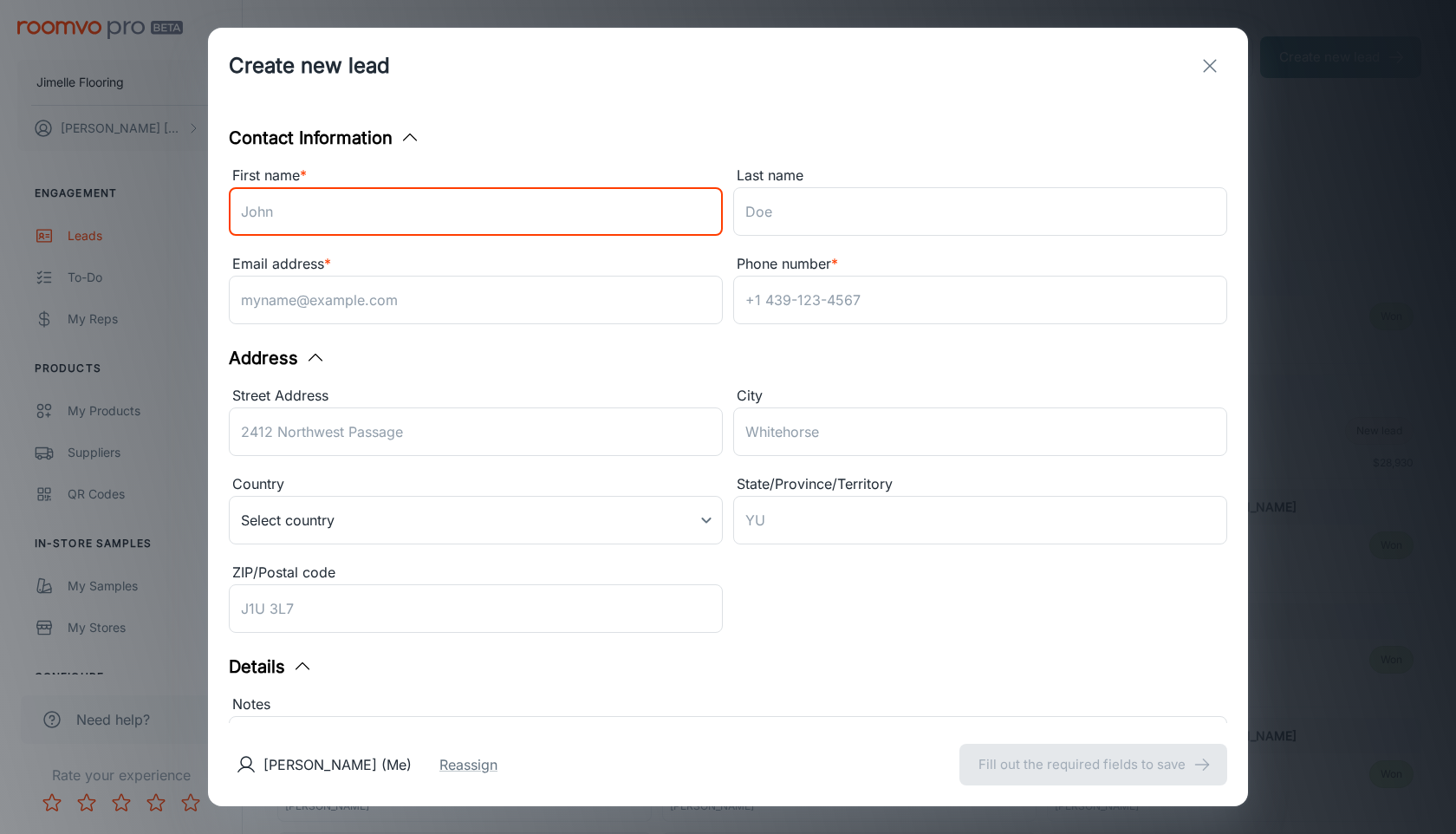
click at [624, 227] on input "First name *" at bounding box center [476, 211] width 494 height 49
click at [510, 202] on input "First name *" at bounding box center [476, 211] width 494 height 49
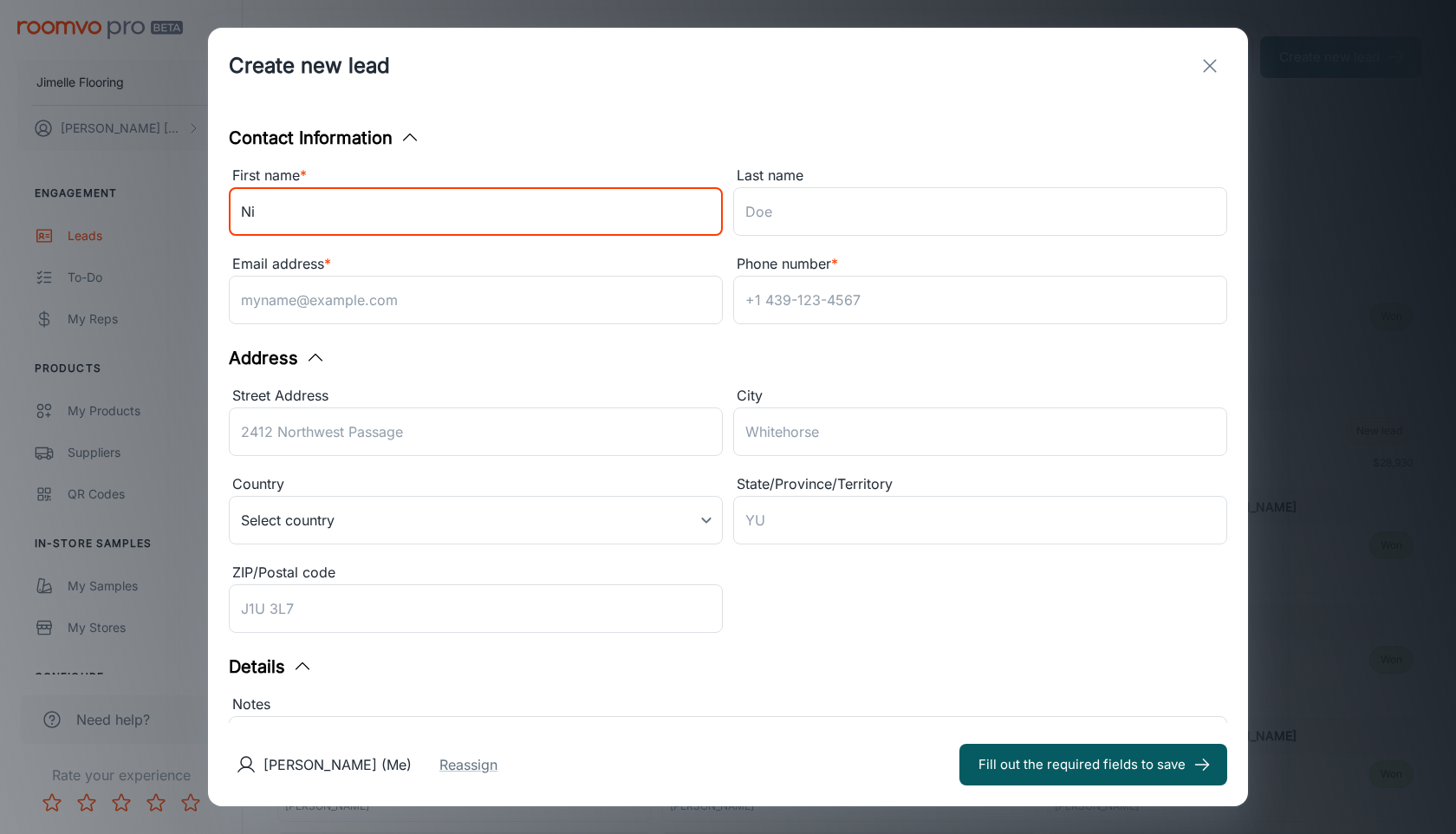
type input "N"
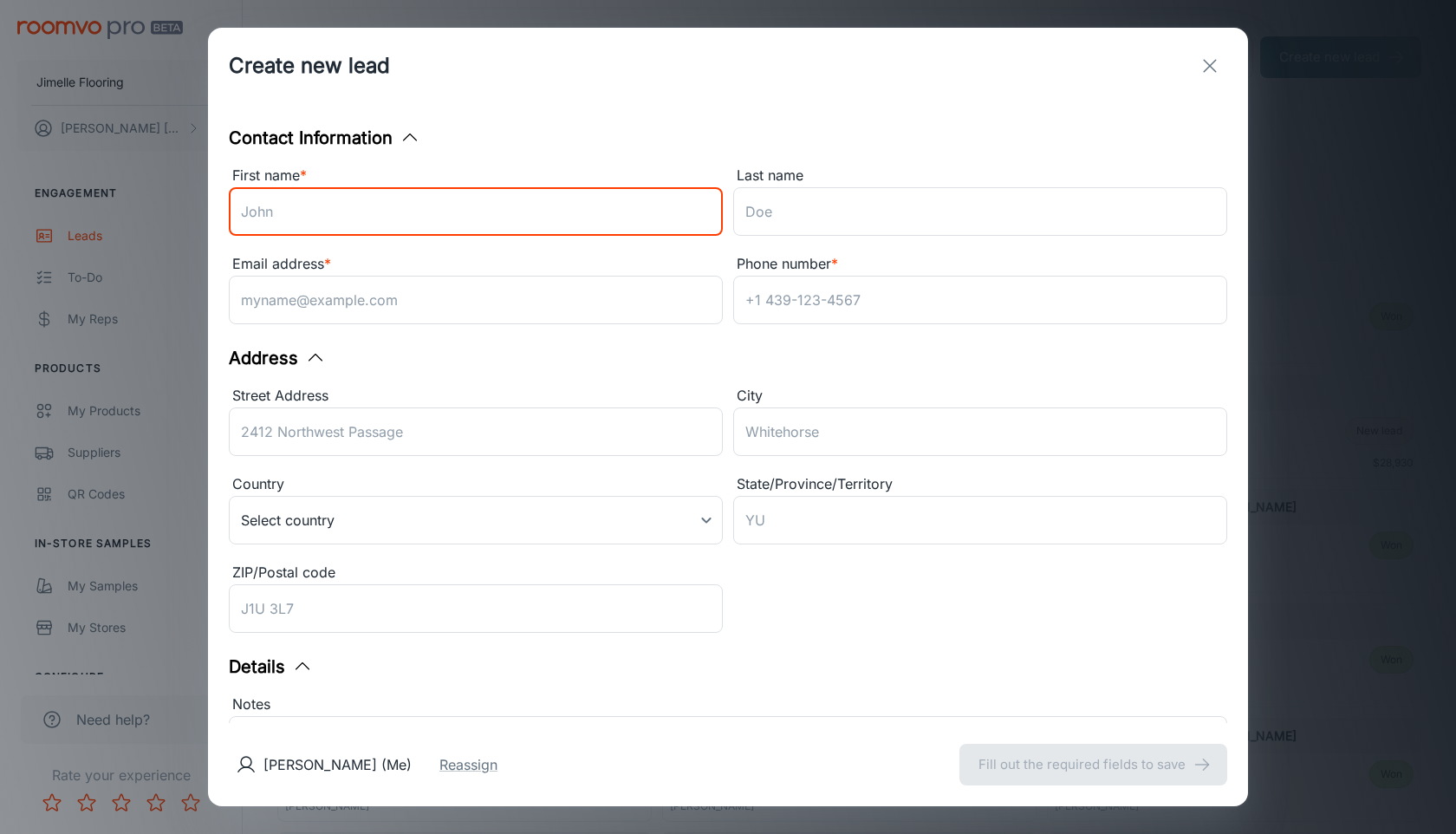
click at [1200, 62] on icon "exit" at bounding box center [1210, 65] width 21 height 21
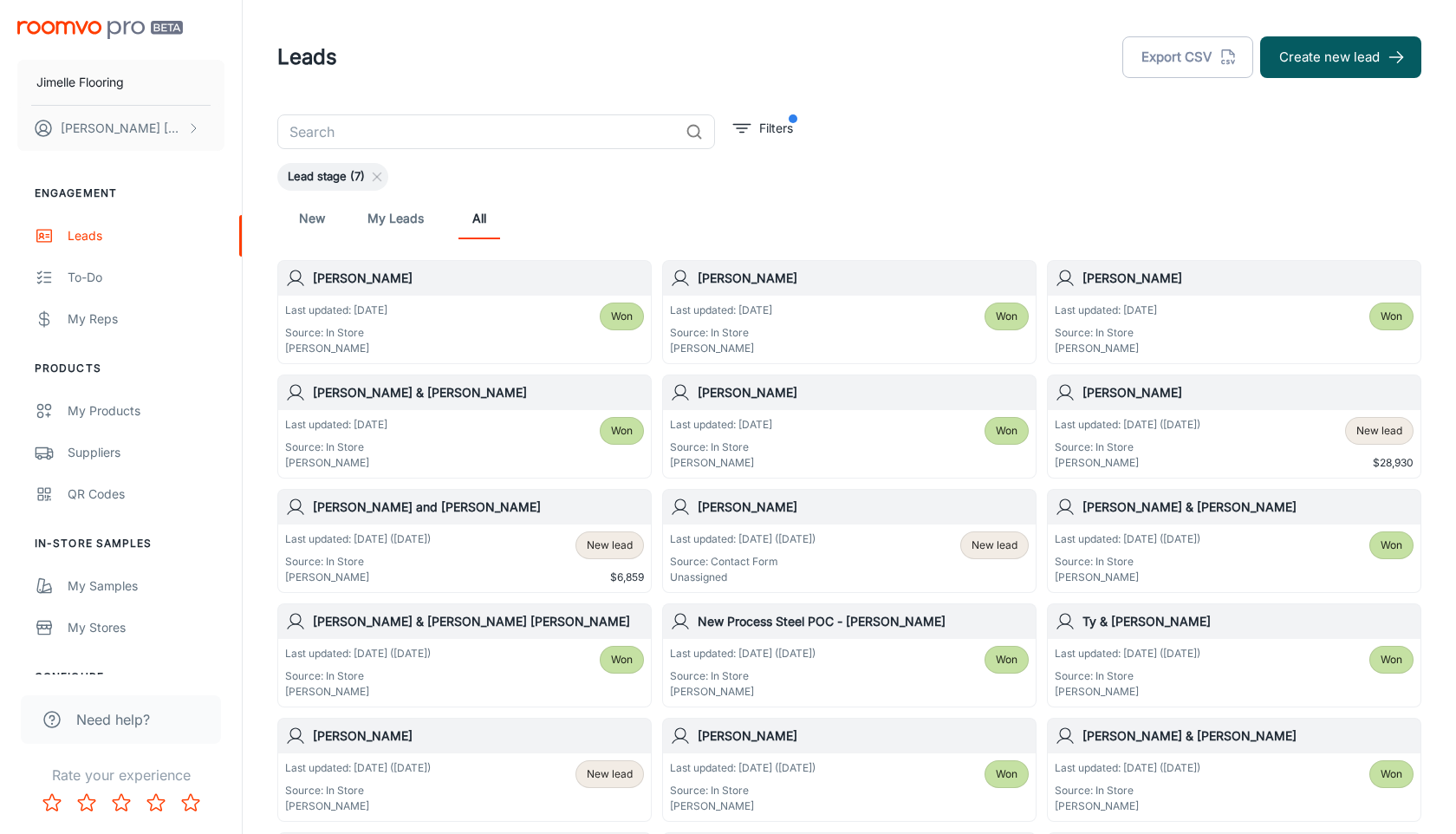
click at [453, 144] on input "text" at bounding box center [477, 131] width 401 height 35
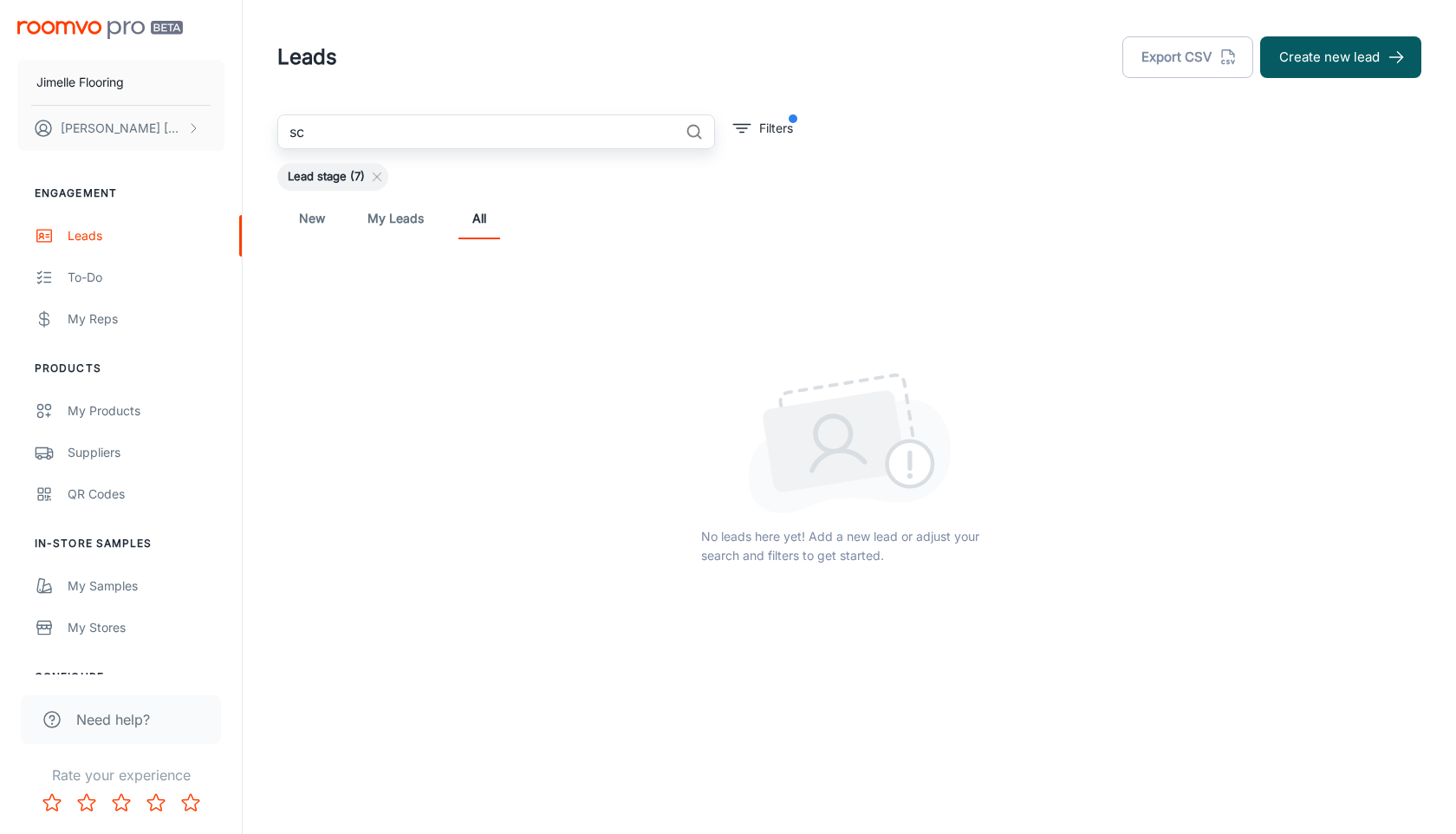
type input "s"
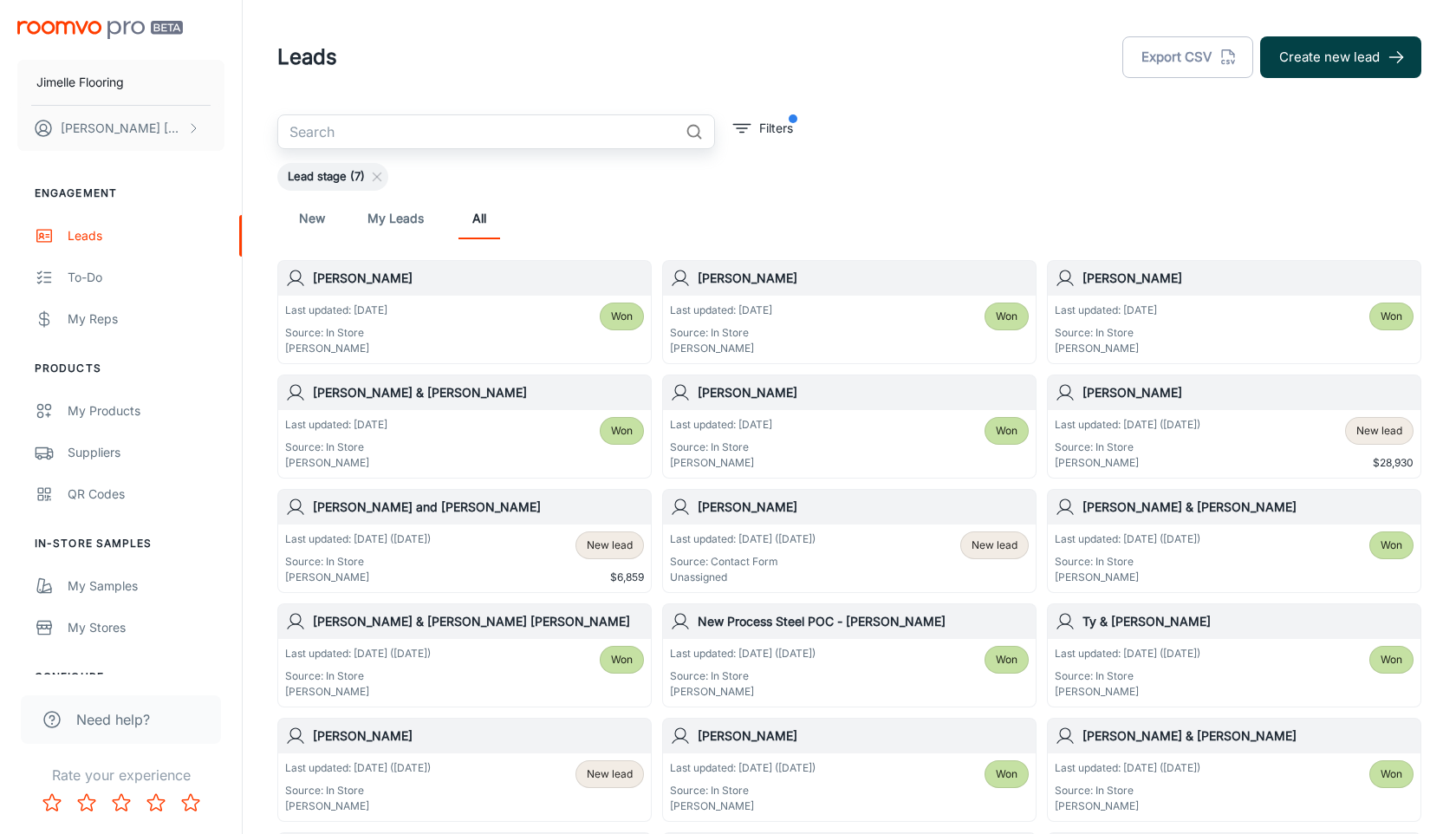
click at [1323, 50] on button "Create new lead" at bounding box center [1340, 57] width 161 height 42
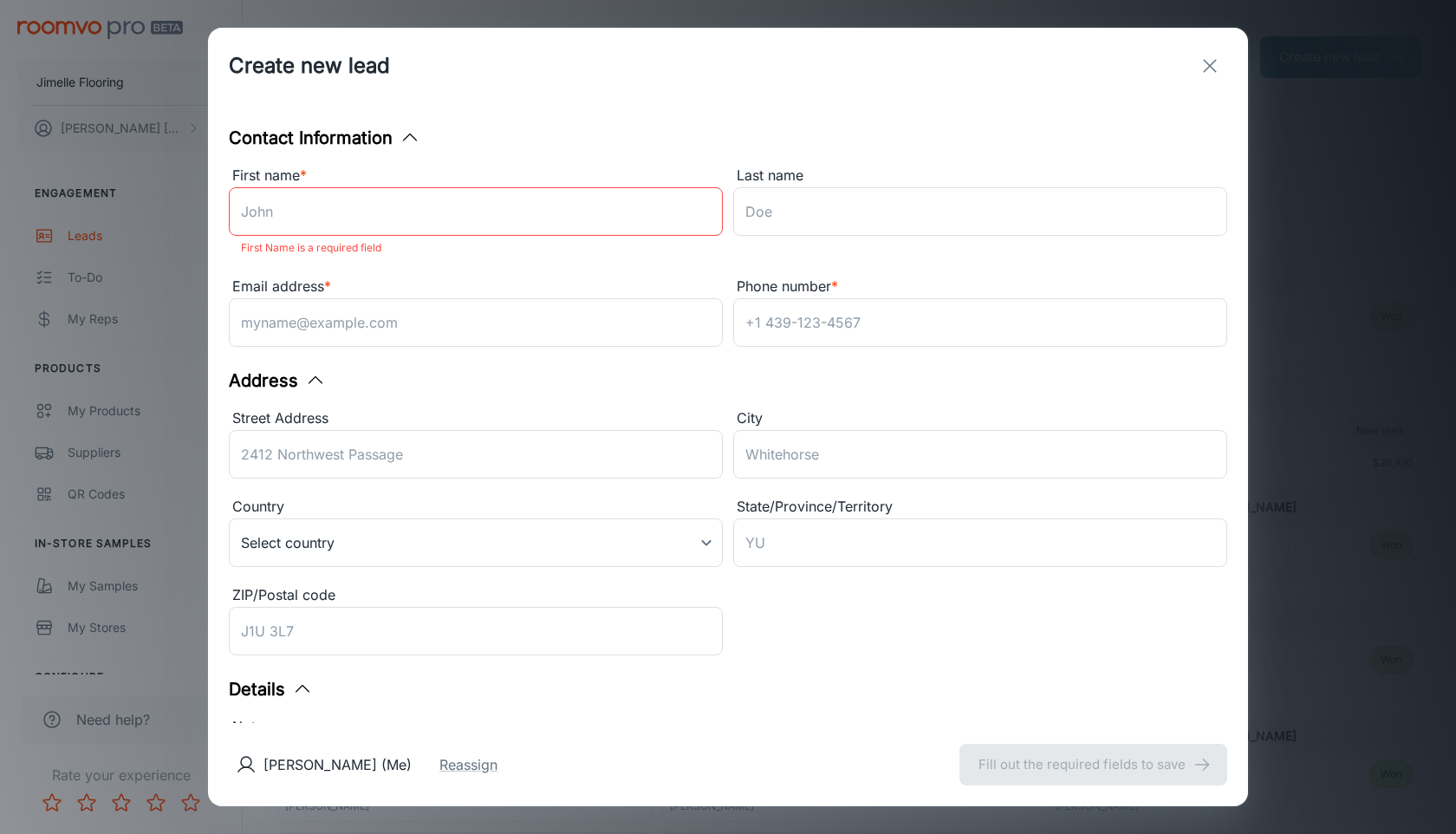
click at [577, 221] on input "First name *" at bounding box center [476, 211] width 494 height 49
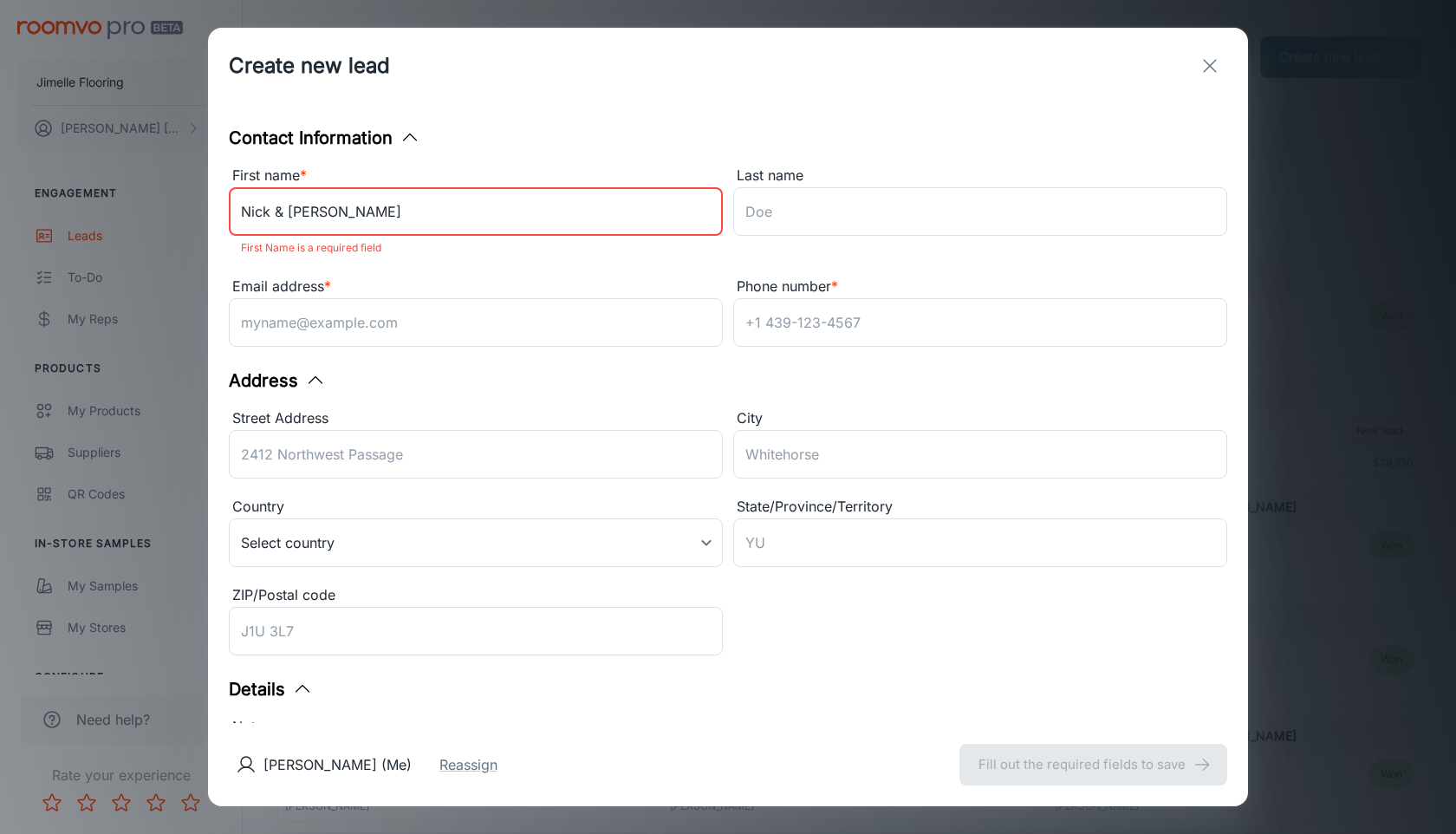
type input "Nick & [PERSON_NAME]"
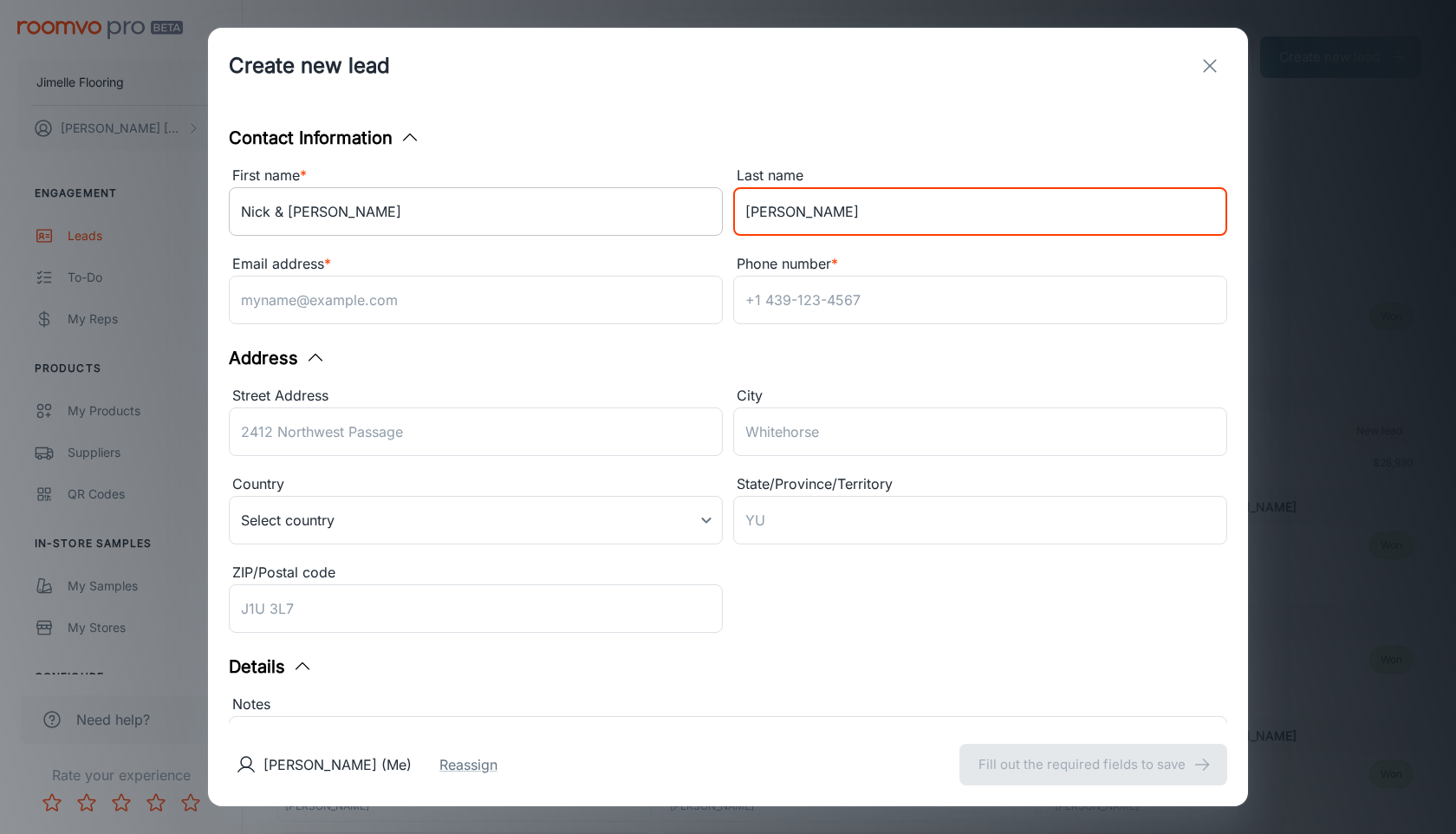
type input "[PERSON_NAME]"
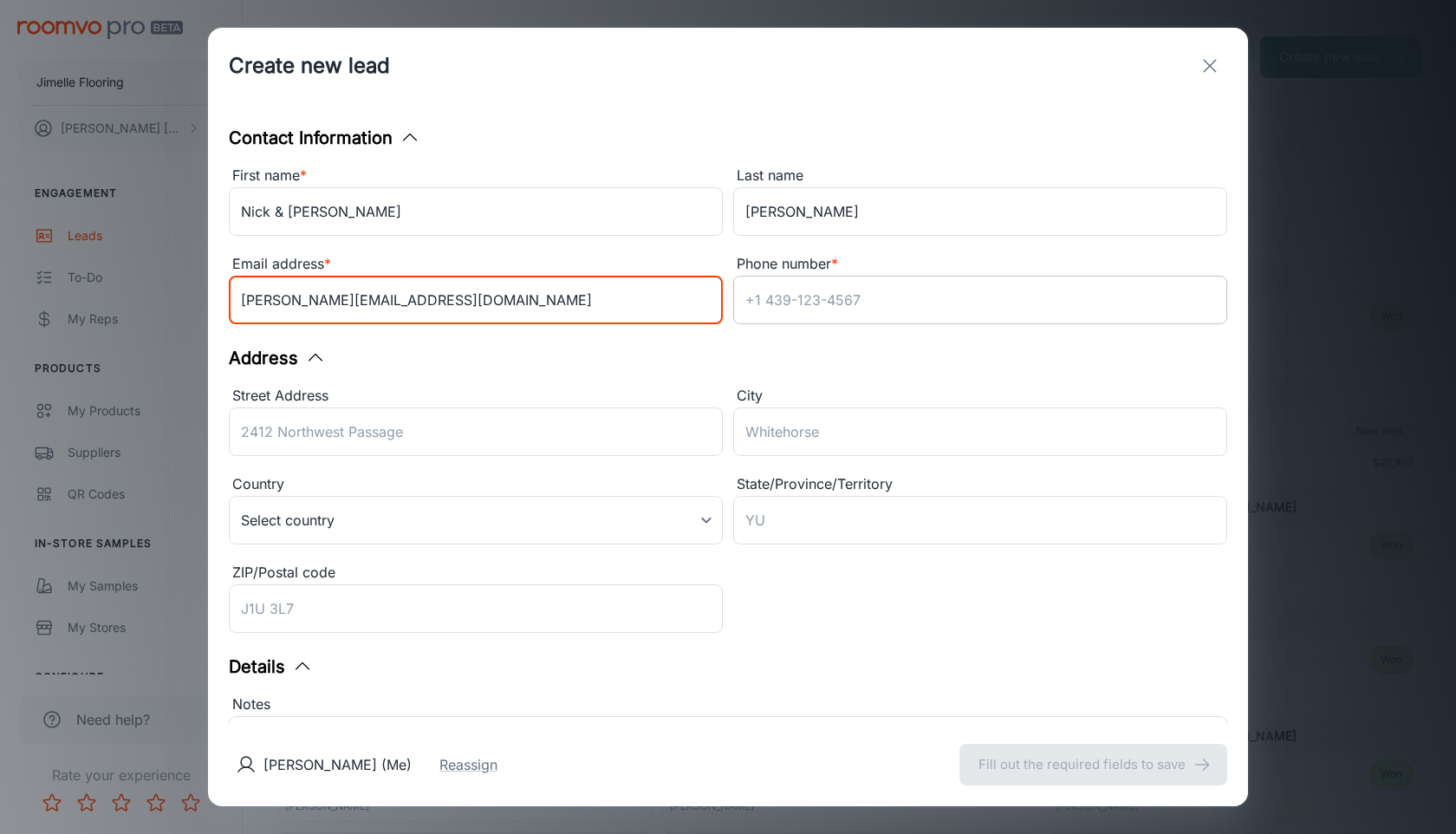
type input "[PERSON_NAME][EMAIL_ADDRESS][DOMAIN_NAME]"
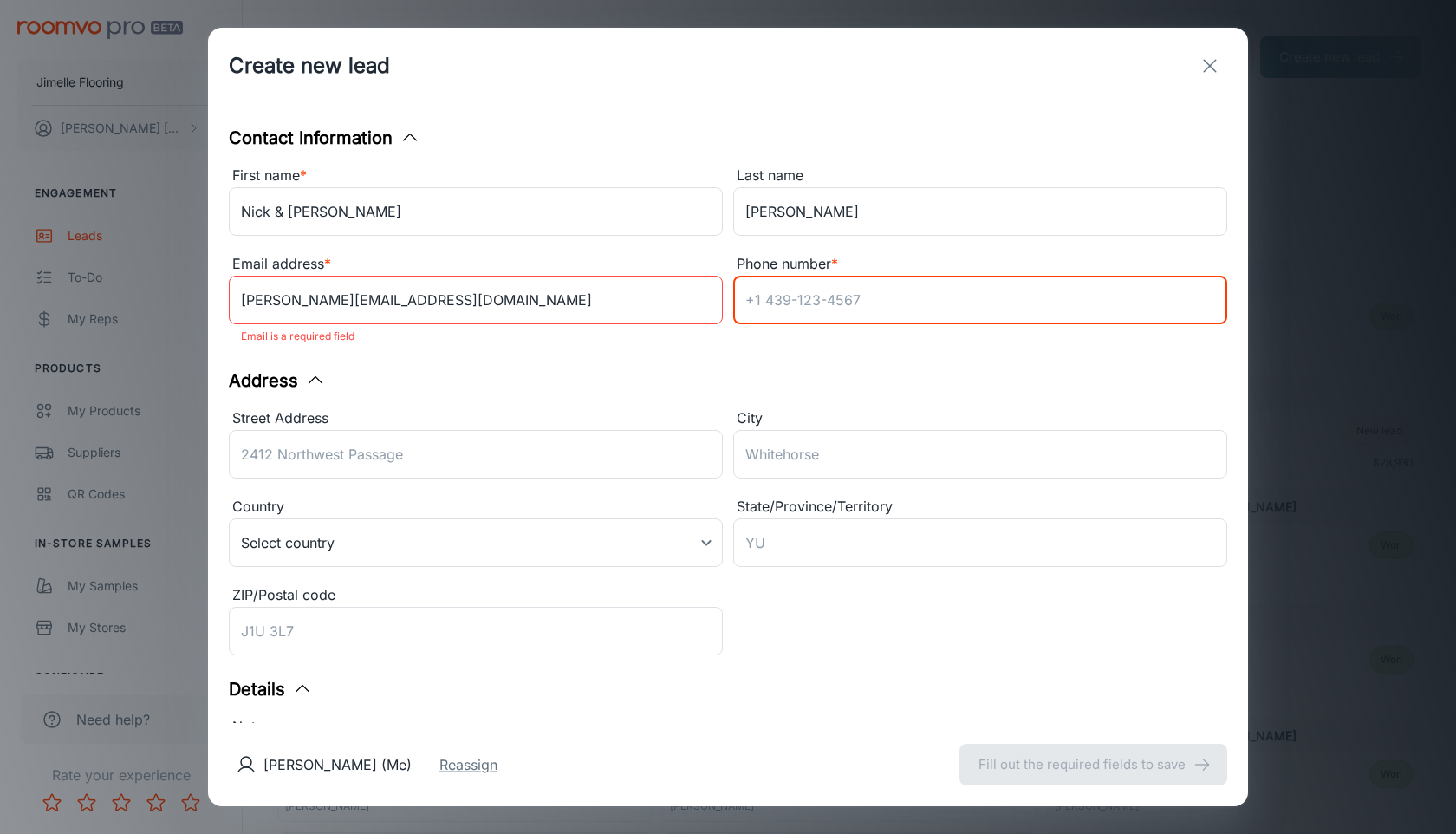
click at [810, 302] on input "Phone number *" at bounding box center [980, 300] width 494 height 49
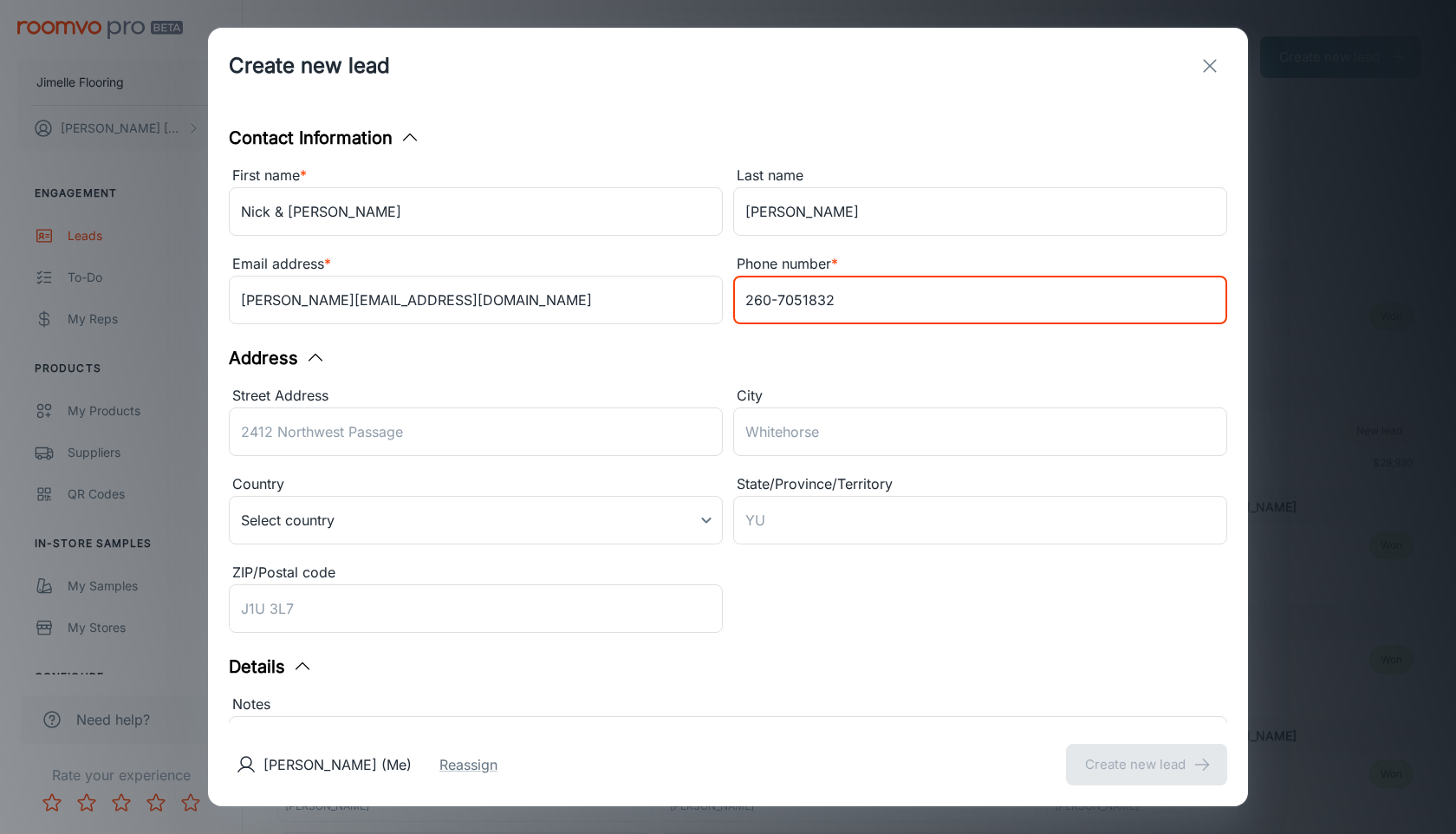
click at [800, 304] on input "260-7051832" at bounding box center [980, 300] width 494 height 49
type input "[PHONE_NUMBER]"
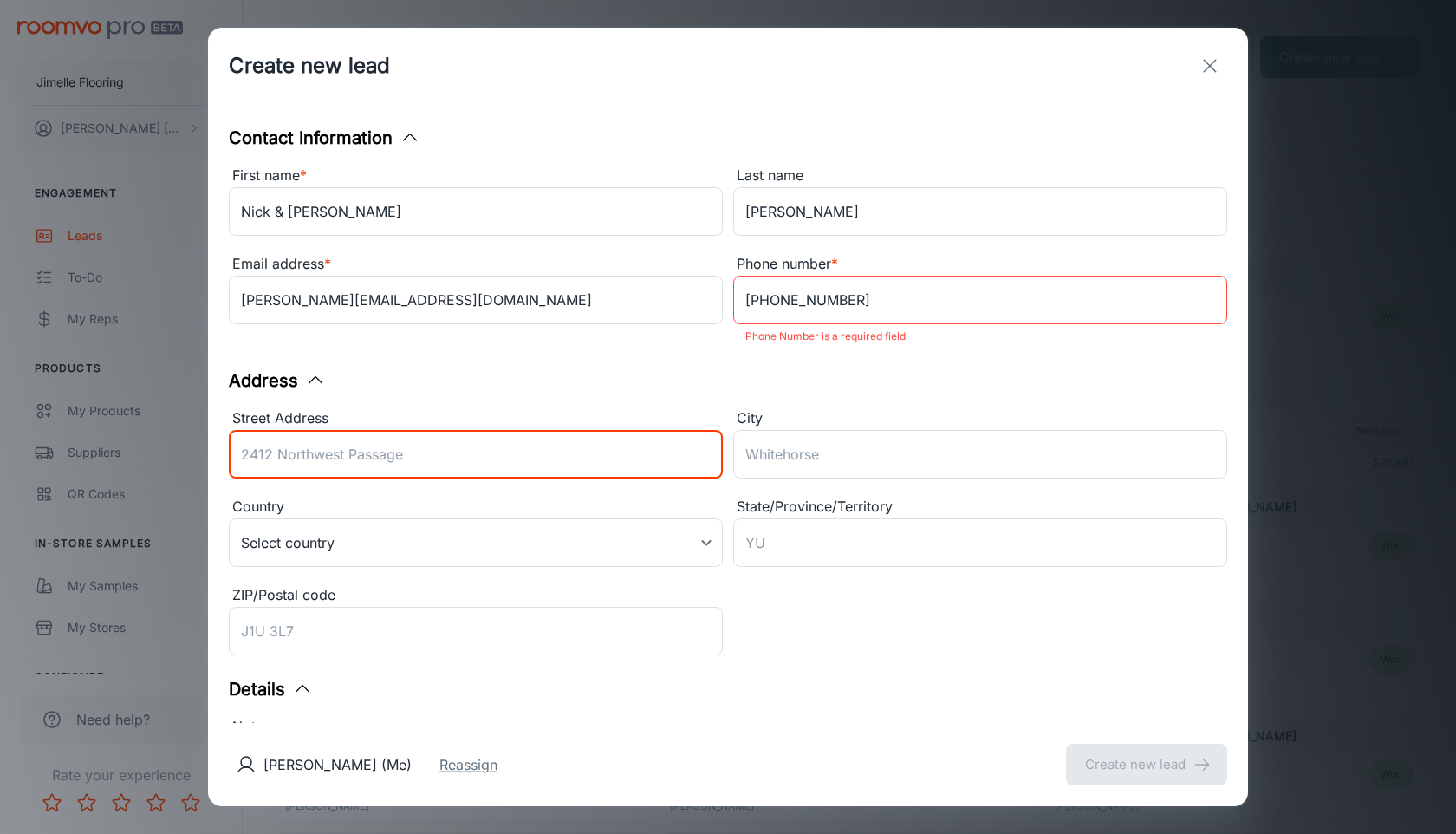
click at [540, 447] on input "Street Address" at bounding box center [476, 454] width 494 height 49
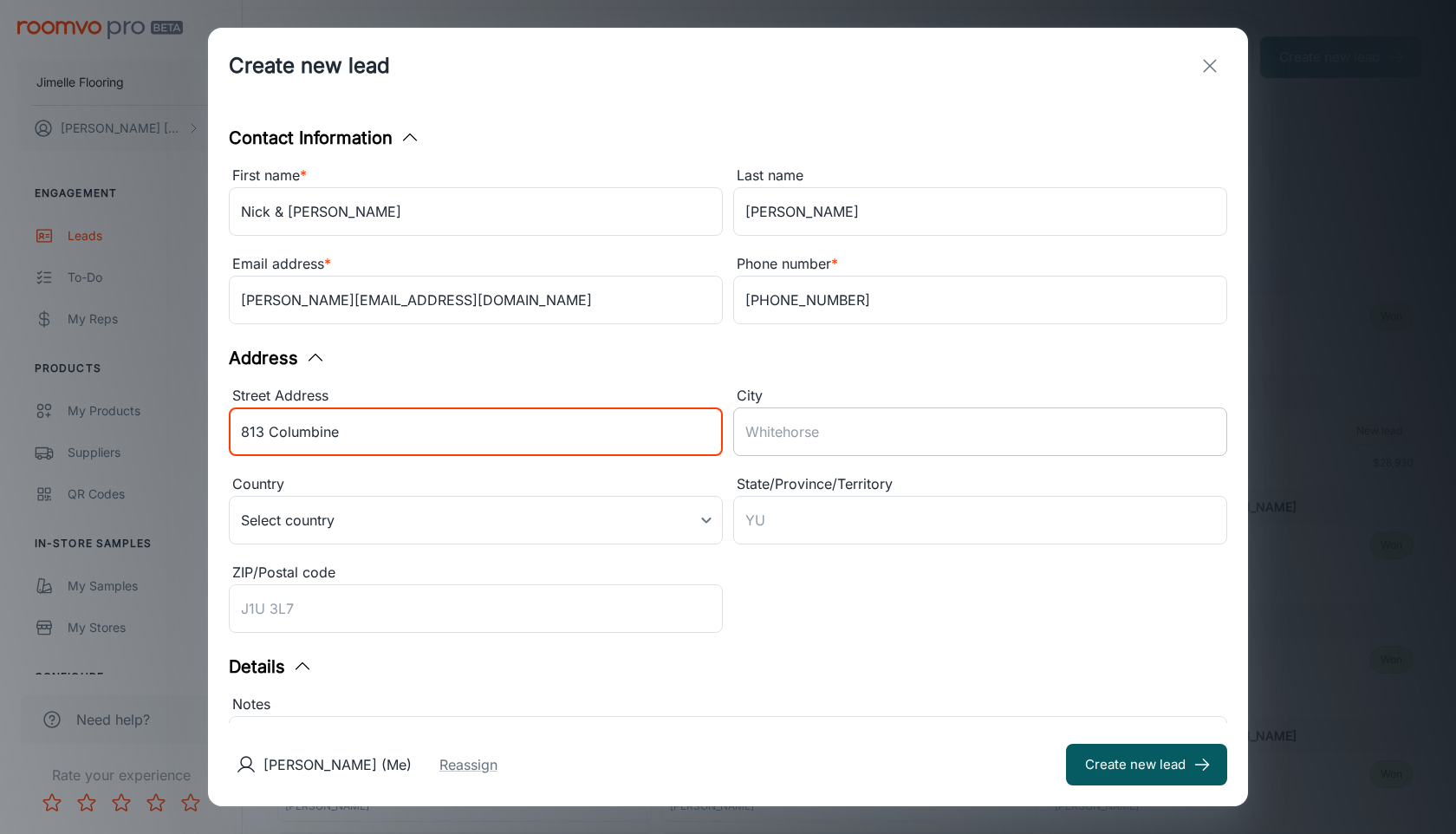
type input "813 Columbine"
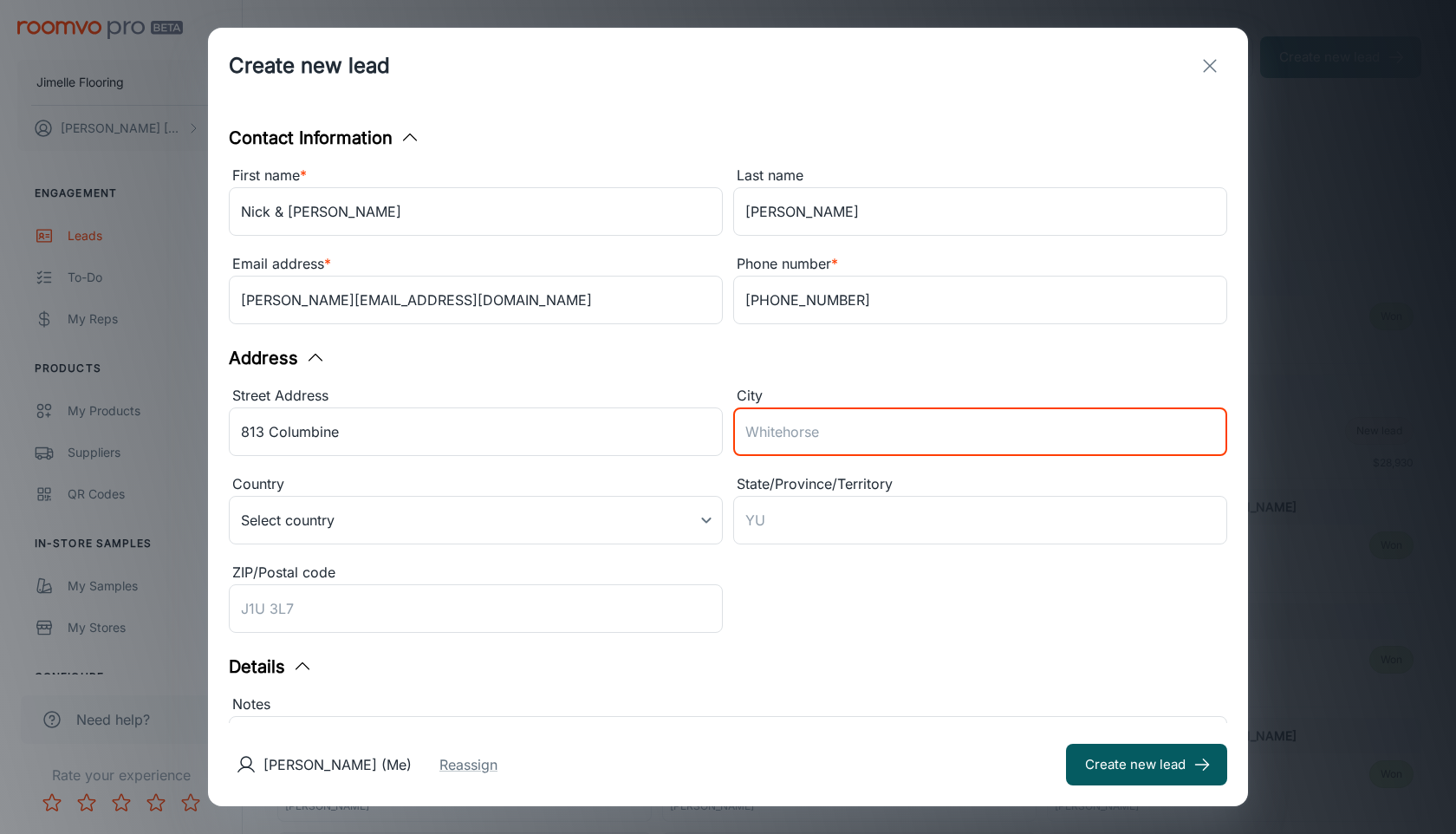
click at [774, 447] on input "City" at bounding box center [980, 431] width 494 height 49
type input "Auburn"
click at [481, 525] on body "Jimelle Flooring [PERSON_NAME] Engagement Leads To-do My Reps Products My Produ…" at bounding box center [728, 417] width 1456 height 834
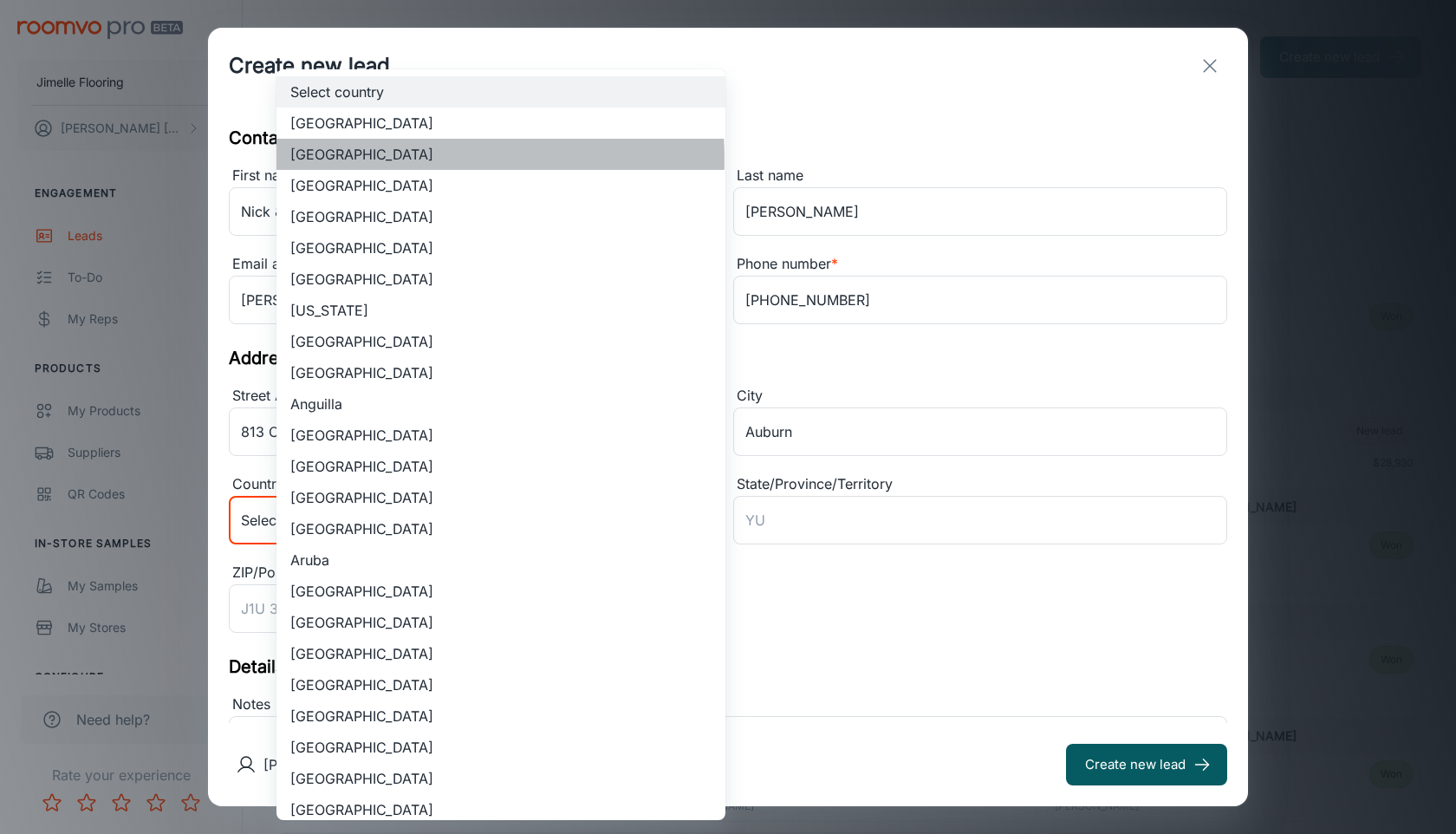
click at [349, 160] on li "[GEOGRAPHIC_DATA]" at bounding box center [501, 154] width 449 height 31
type input "US"
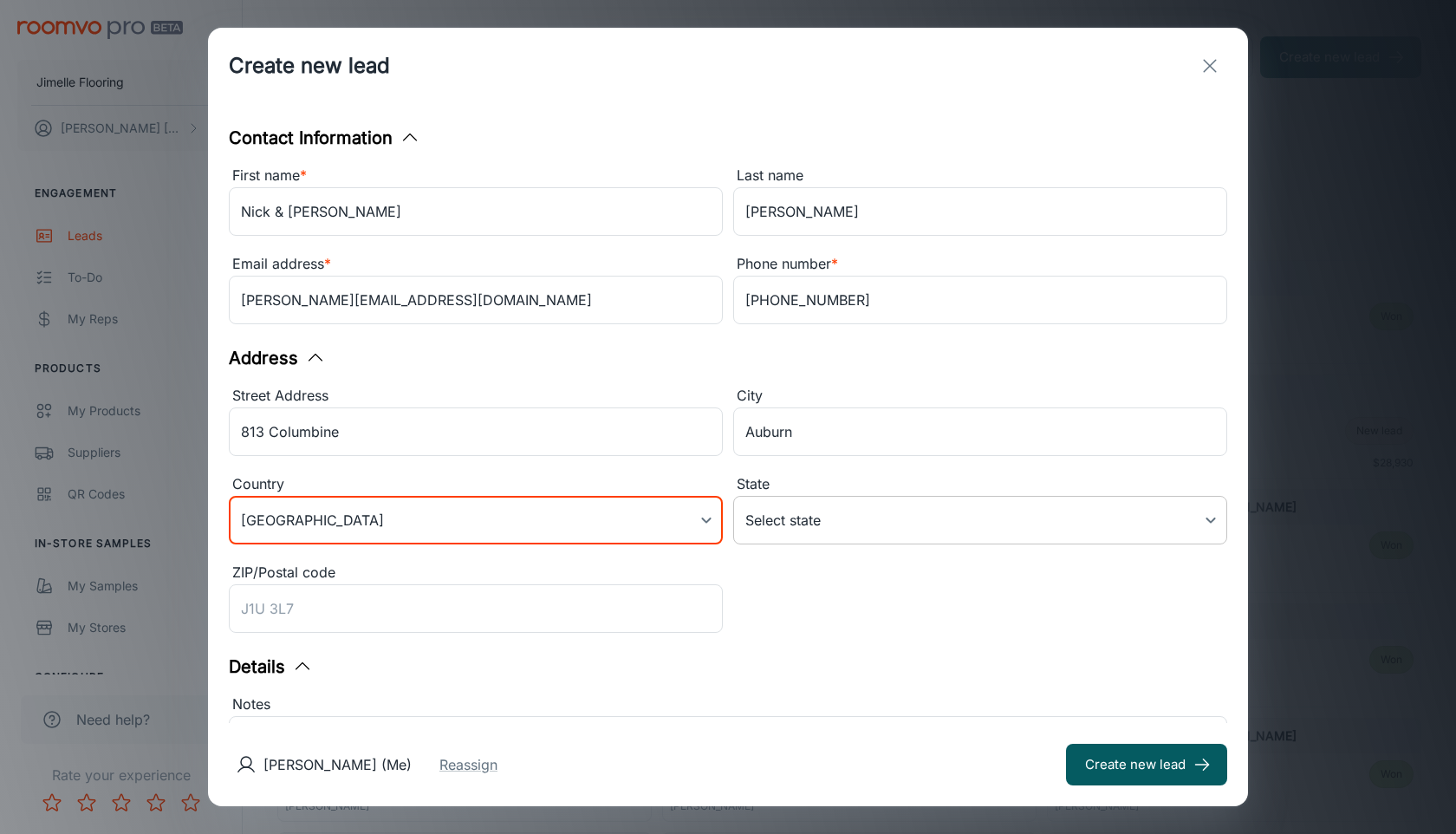
click at [798, 522] on body "Jimelle Flooring [PERSON_NAME] Engagement Leads To-do My Reps Products My Produ…" at bounding box center [728, 417] width 1456 height 834
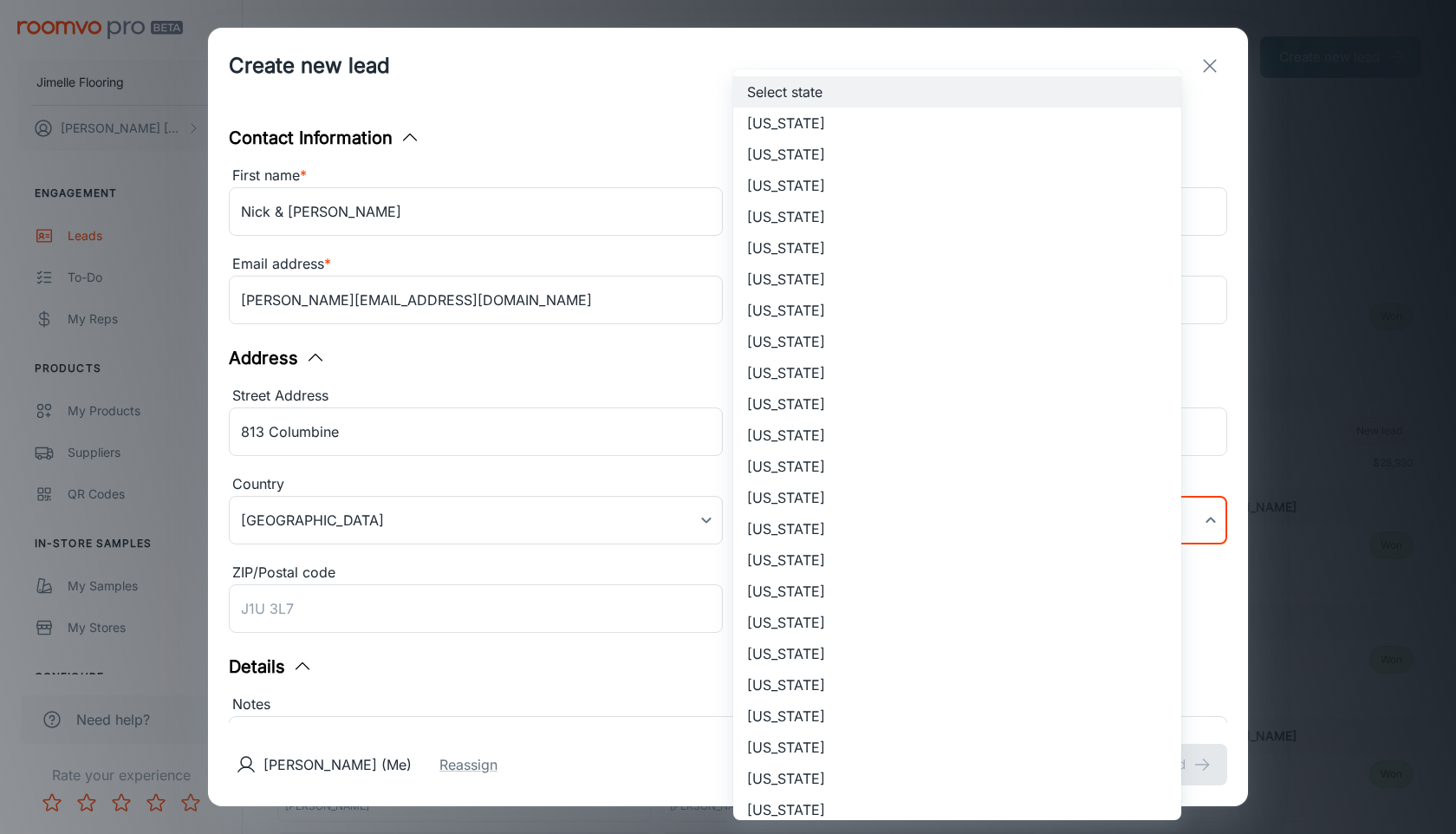
click at [796, 565] on li "[US_STATE]" at bounding box center [957, 559] width 448 height 31
type input "[US_STATE]"
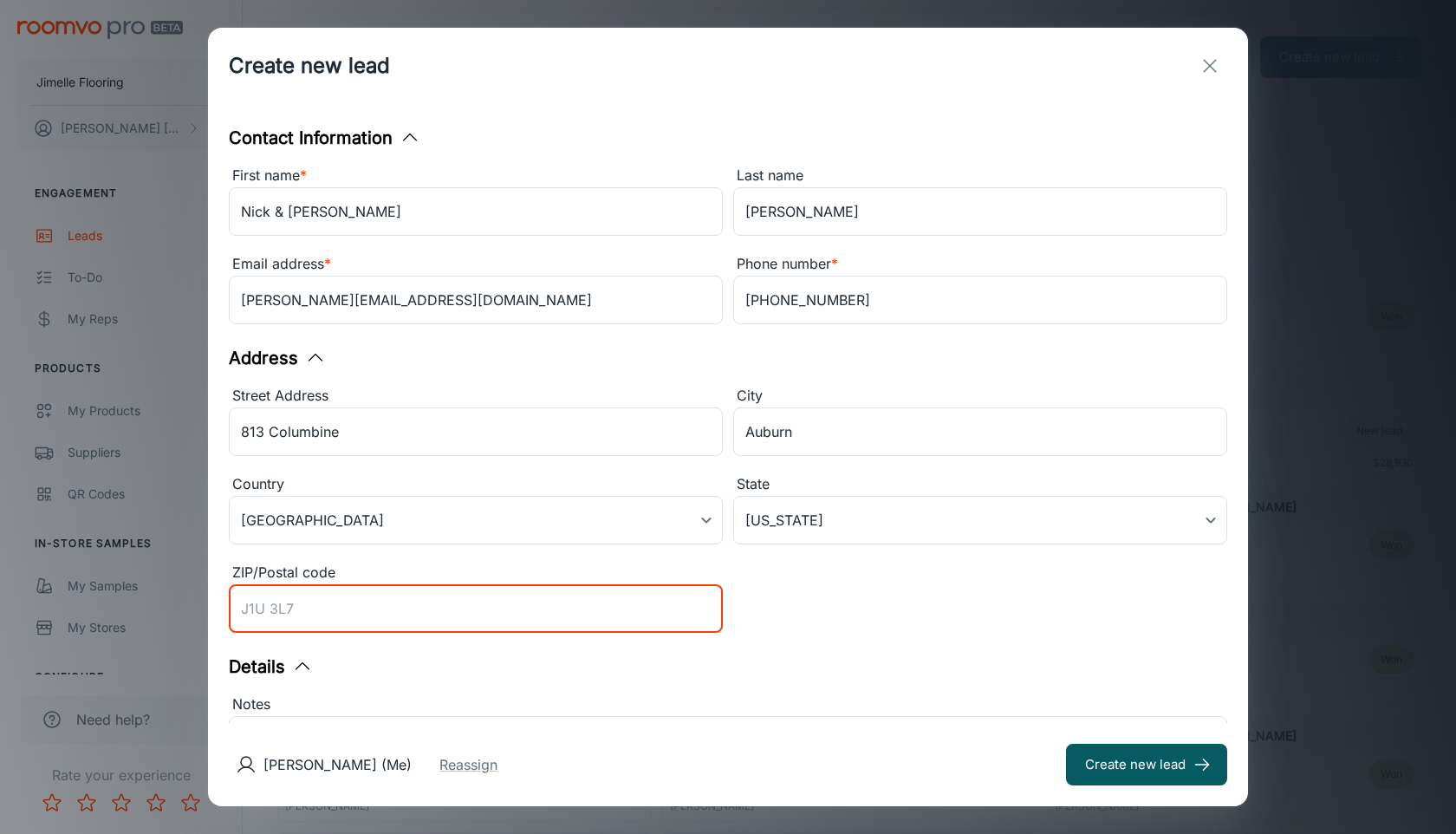
click at [601, 612] on input "ZIP/Postal code" at bounding box center [476, 608] width 494 height 49
type input "46706"
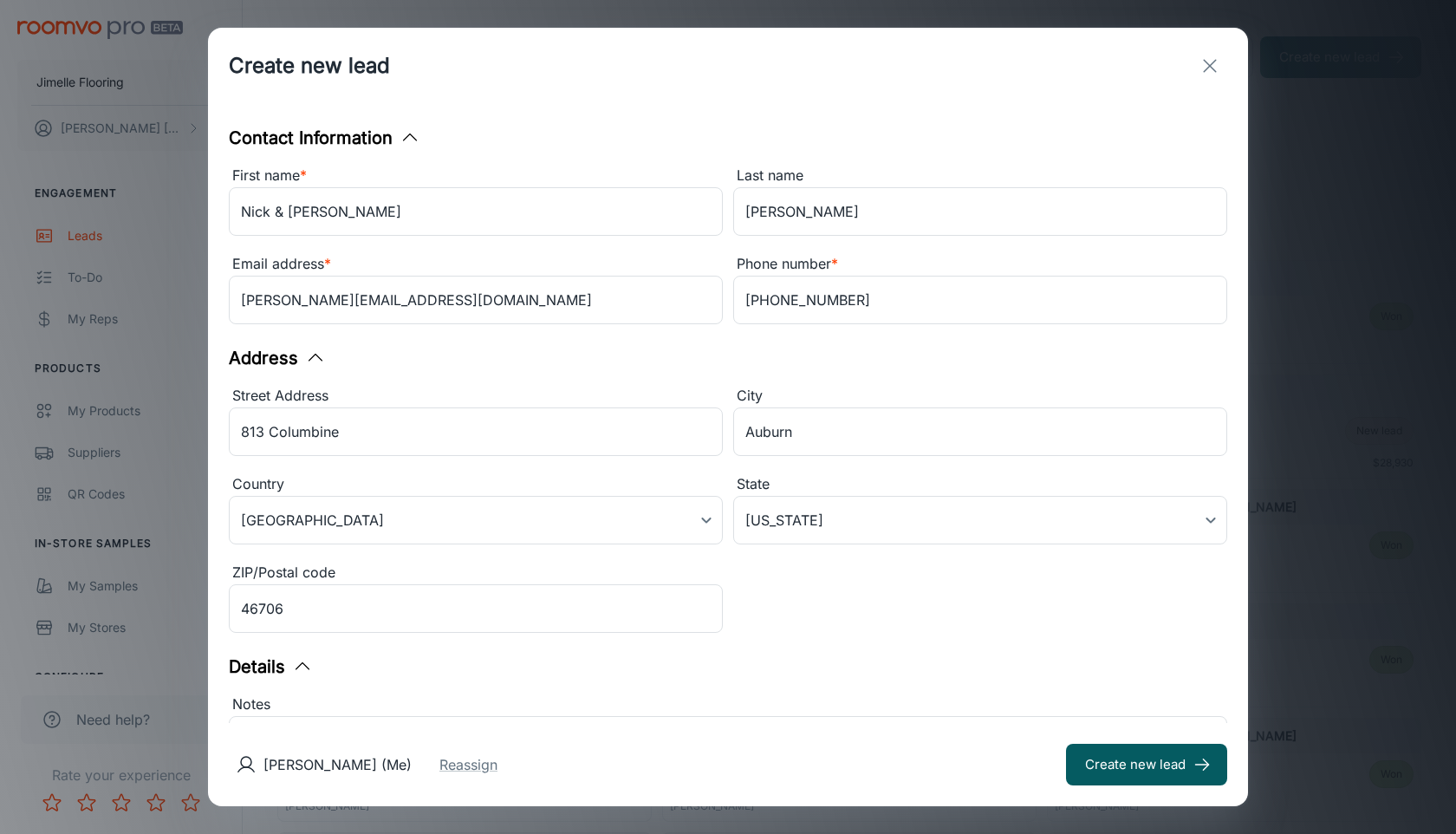
click at [861, 666] on div "Details" at bounding box center [728, 667] width 999 height 26
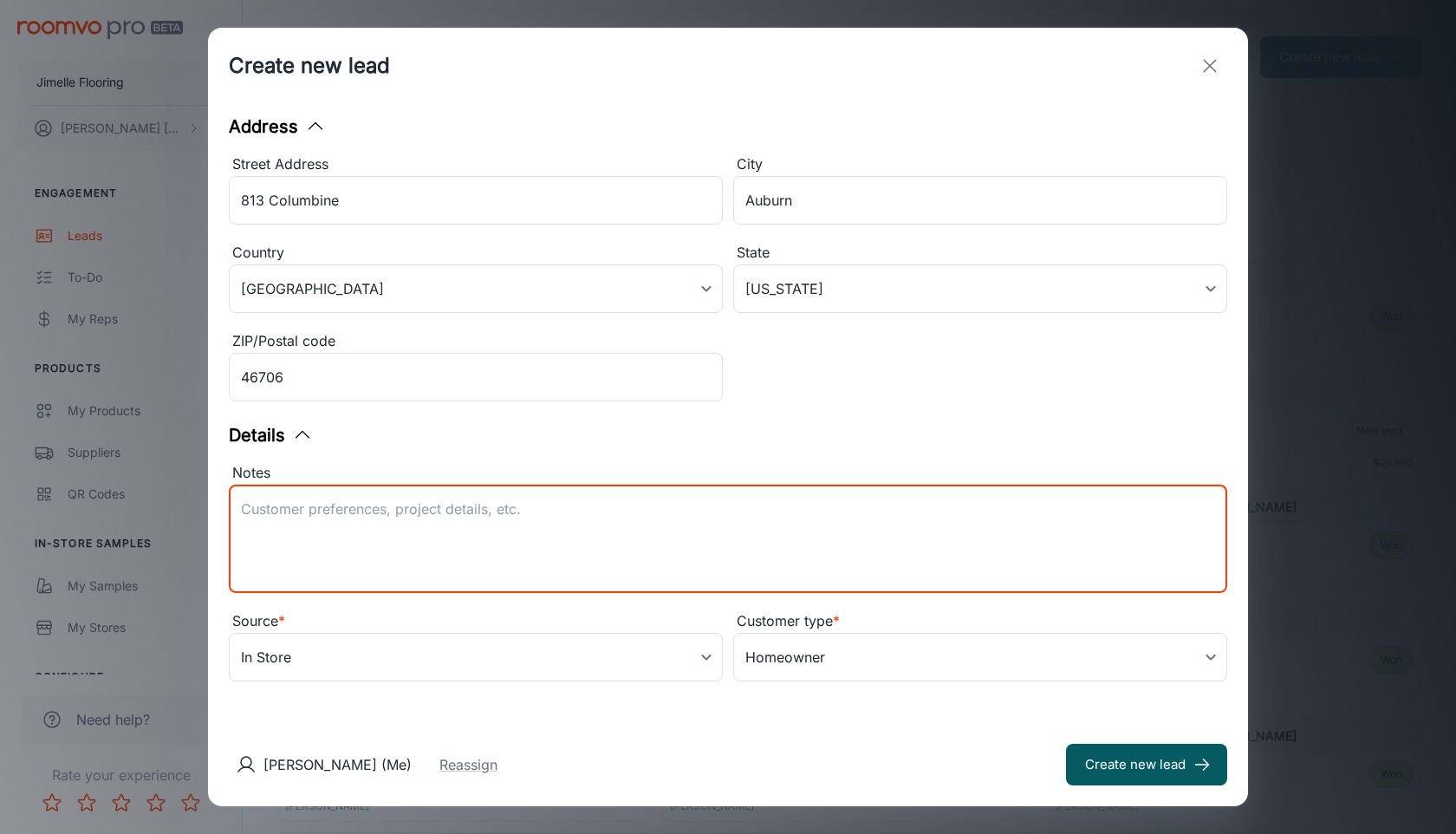
click at [687, 519] on textarea "Notes" at bounding box center [728, 539] width 974 height 80
type textarea "Carpet - Brazen II - Color- 407 Purity Basement stairs"
click at [498, 760] on button "Reassign" at bounding box center [469, 764] width 58 height 21
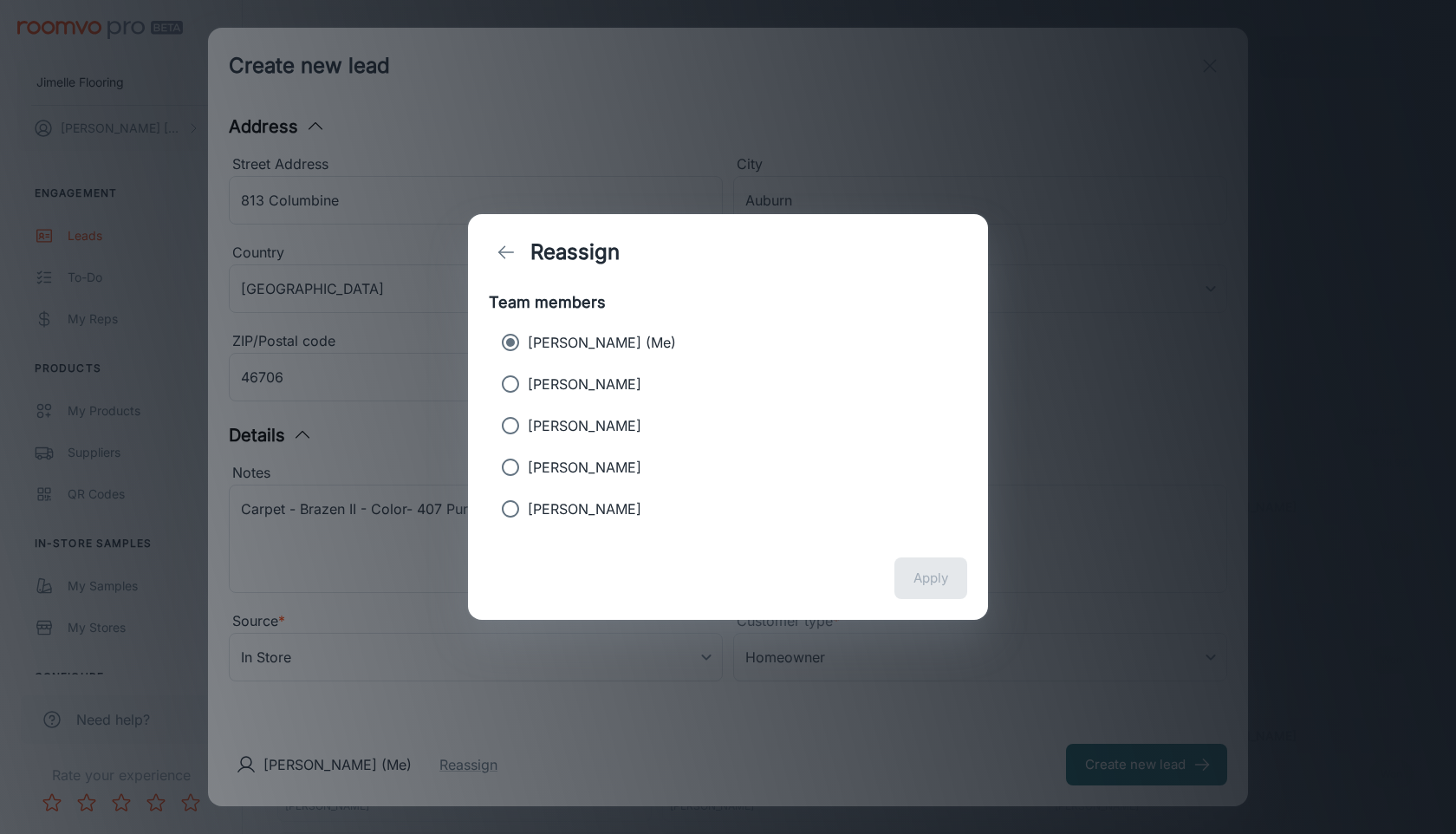
click at [601, 386] on p "[PERSON_NAME]" at bounding box center [585, 384] width 114 height 21
click at [528, 386] on input "[PERSON_NAME]" at bounding box center [510, 384] width 35 height 35
radio input "true"
radio input "false"
click at [945, 578] on button "Apply" at bounding box center [931, 578] width 73 height 42
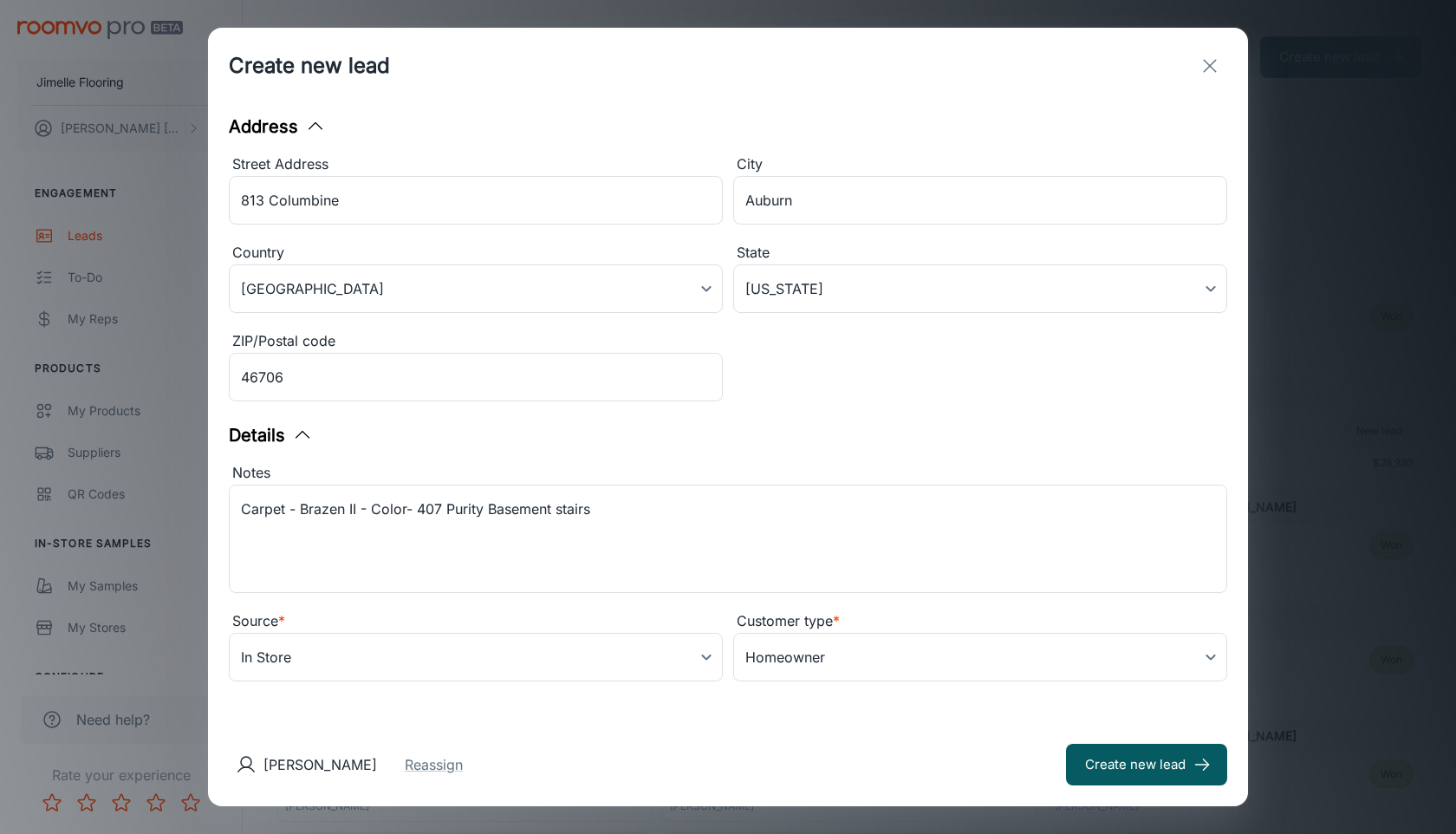
click at [799, 710] on div "Contact Information First name * [PERSON_NAME] & [PERSON_NAME] ​ Last name [PER…" at bounding box center [728, 413] width 1040 height 619
click at [1066, 769] on button "Create new lead" at bounding box center [1146, 765] width 161 height 42
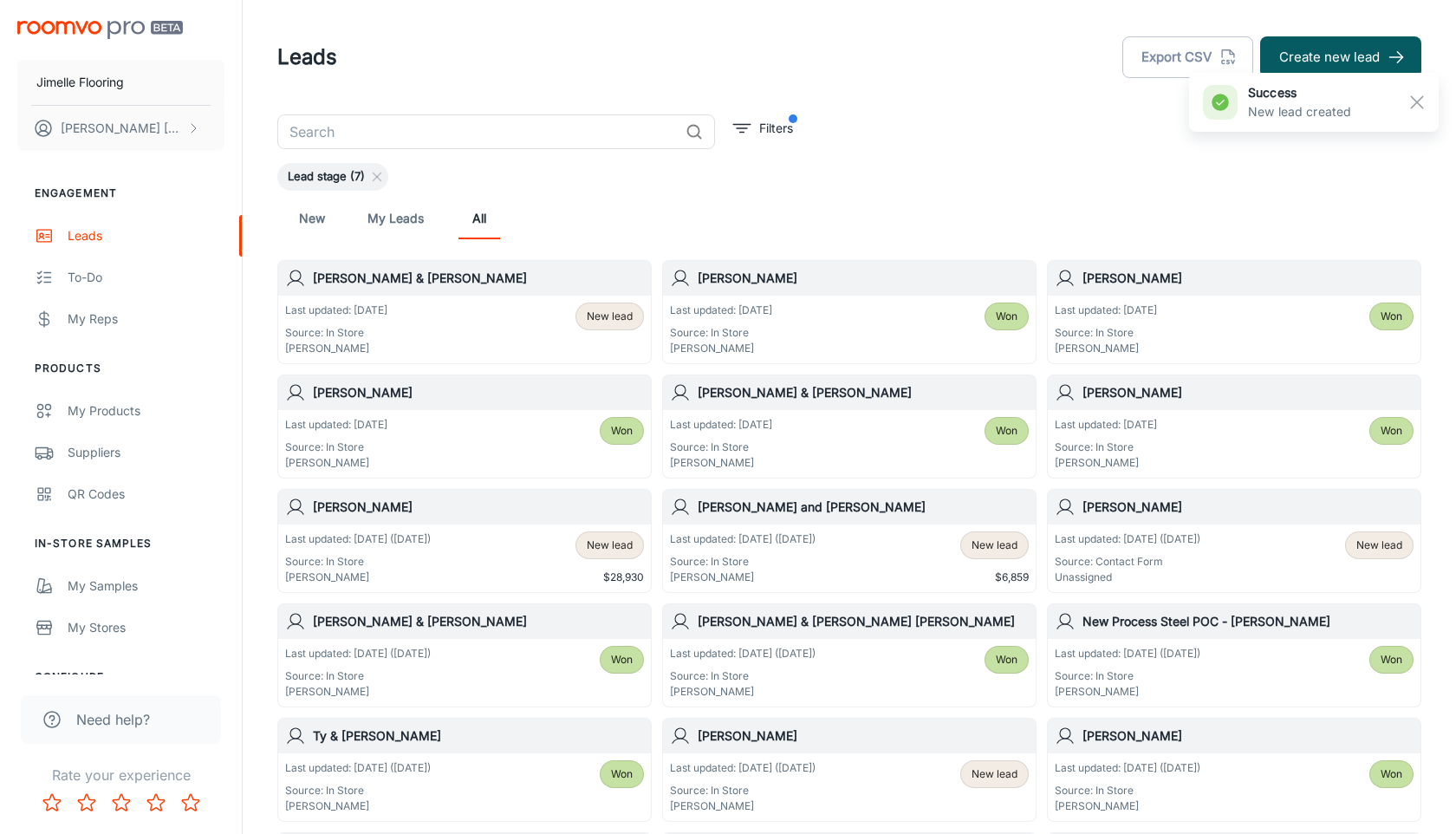
click at [614, 316] on span "New lead" at bounding box center [610, 317] width 46 height 16
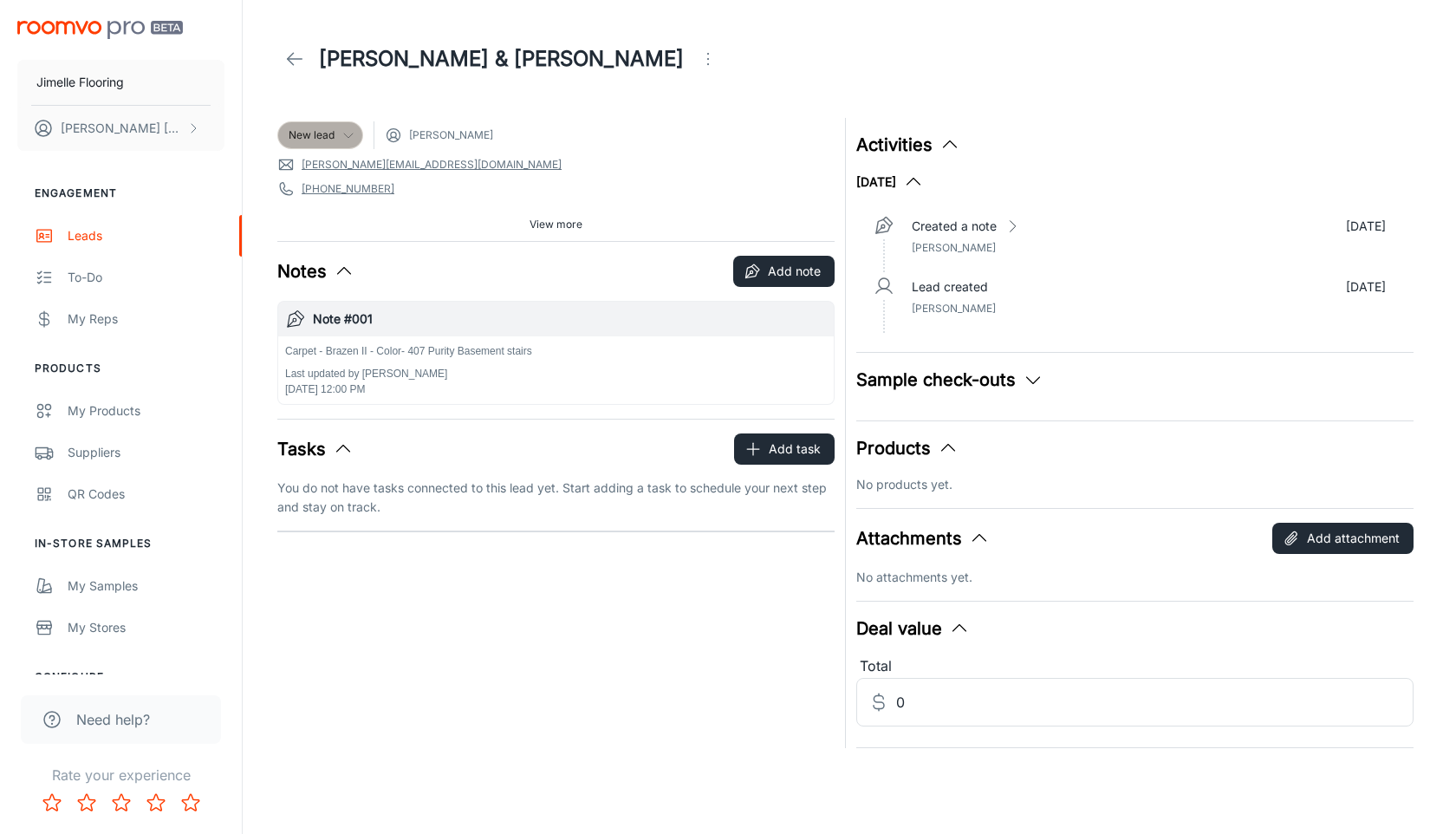
click at [335, 135] on div "New lead" at bounding box center [320, 135] width 63 height 16
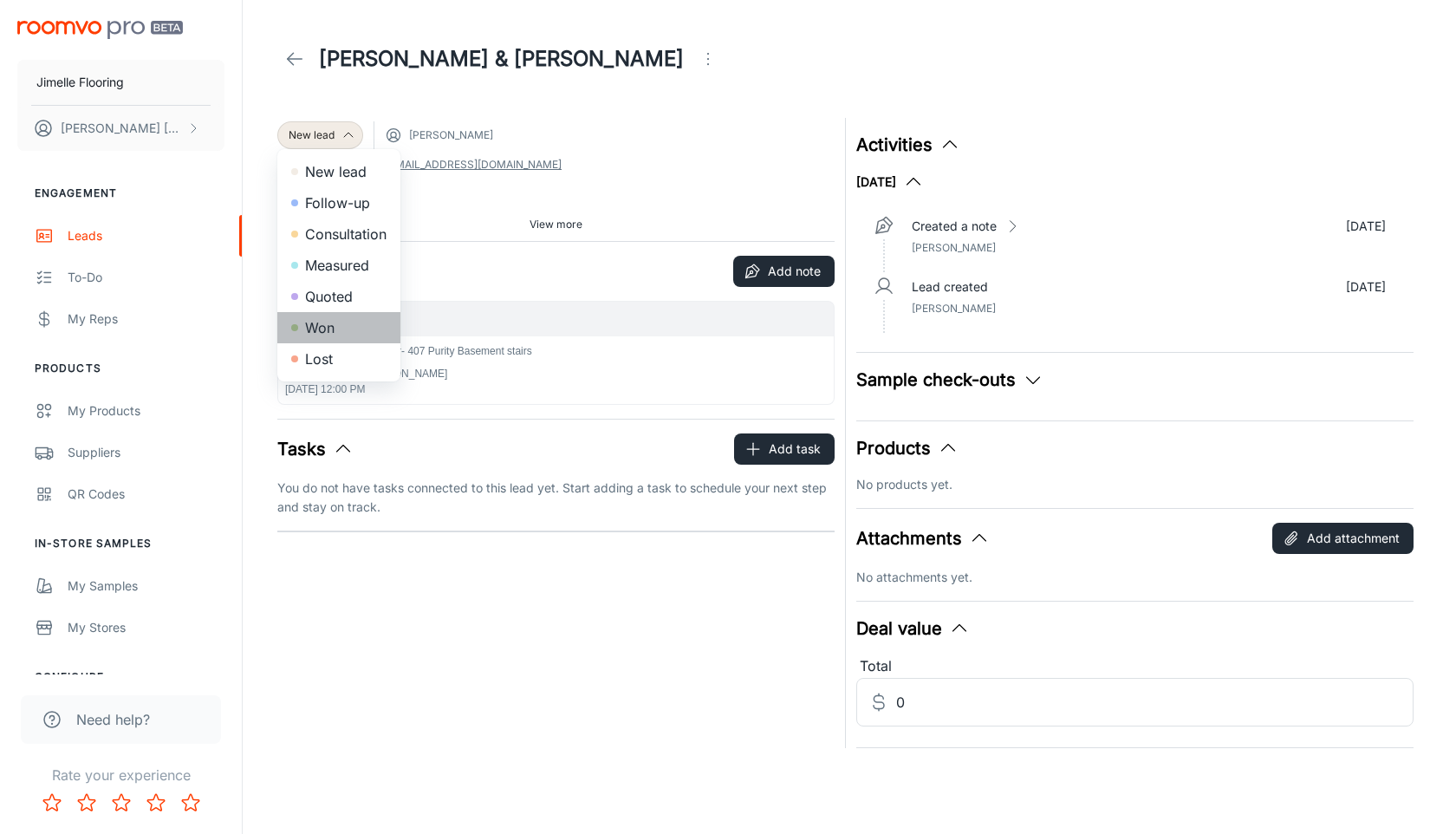
click at [335, 327] on li "Won" at bounding box center [338, 327] width 123 height 31
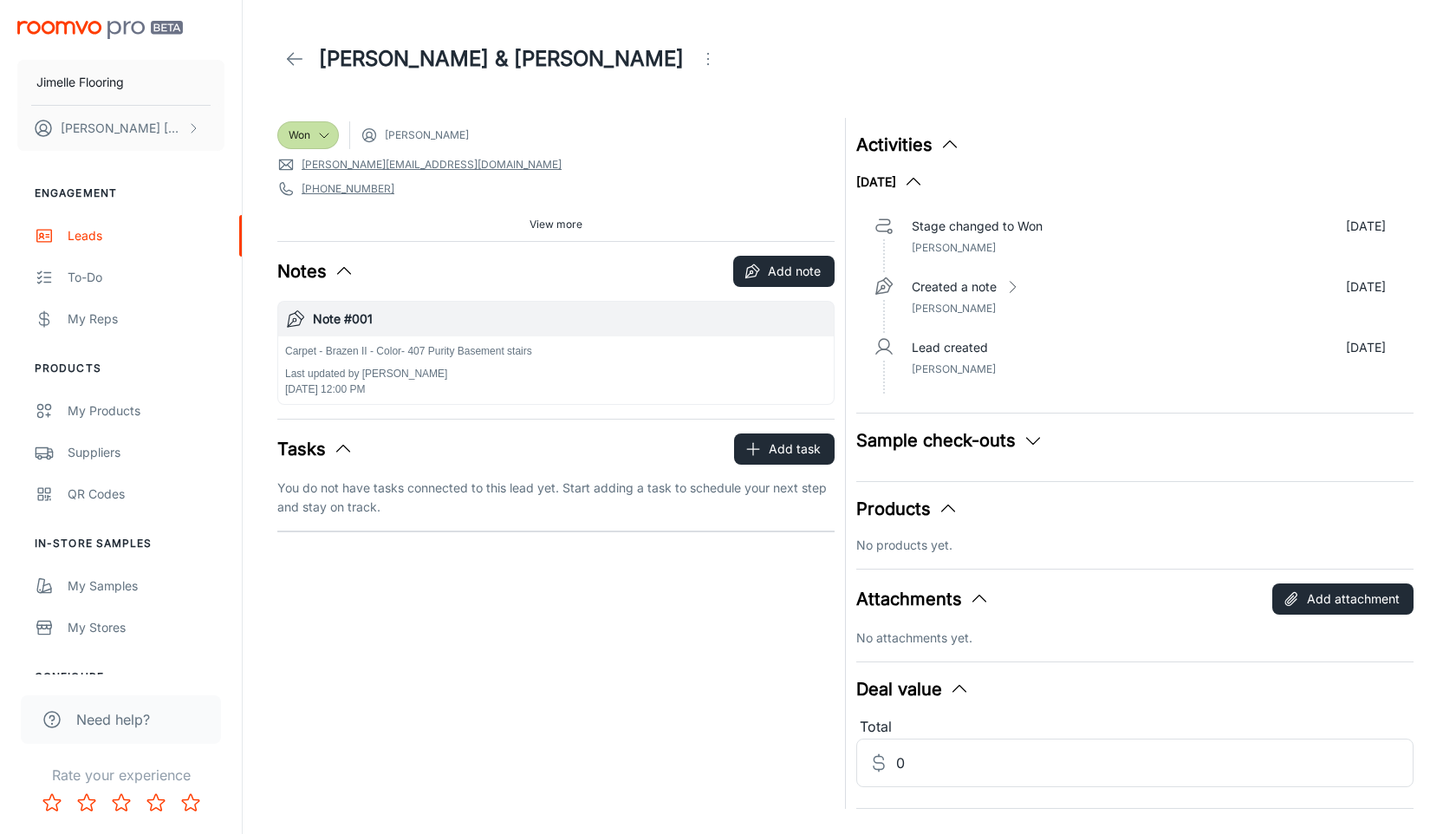
click at [668, 171] on span "[PERSON_NAME][EMAIL_ADDRESS][DOMAIN_NAME]" at bounding box center [555, 164] width 557 height 17
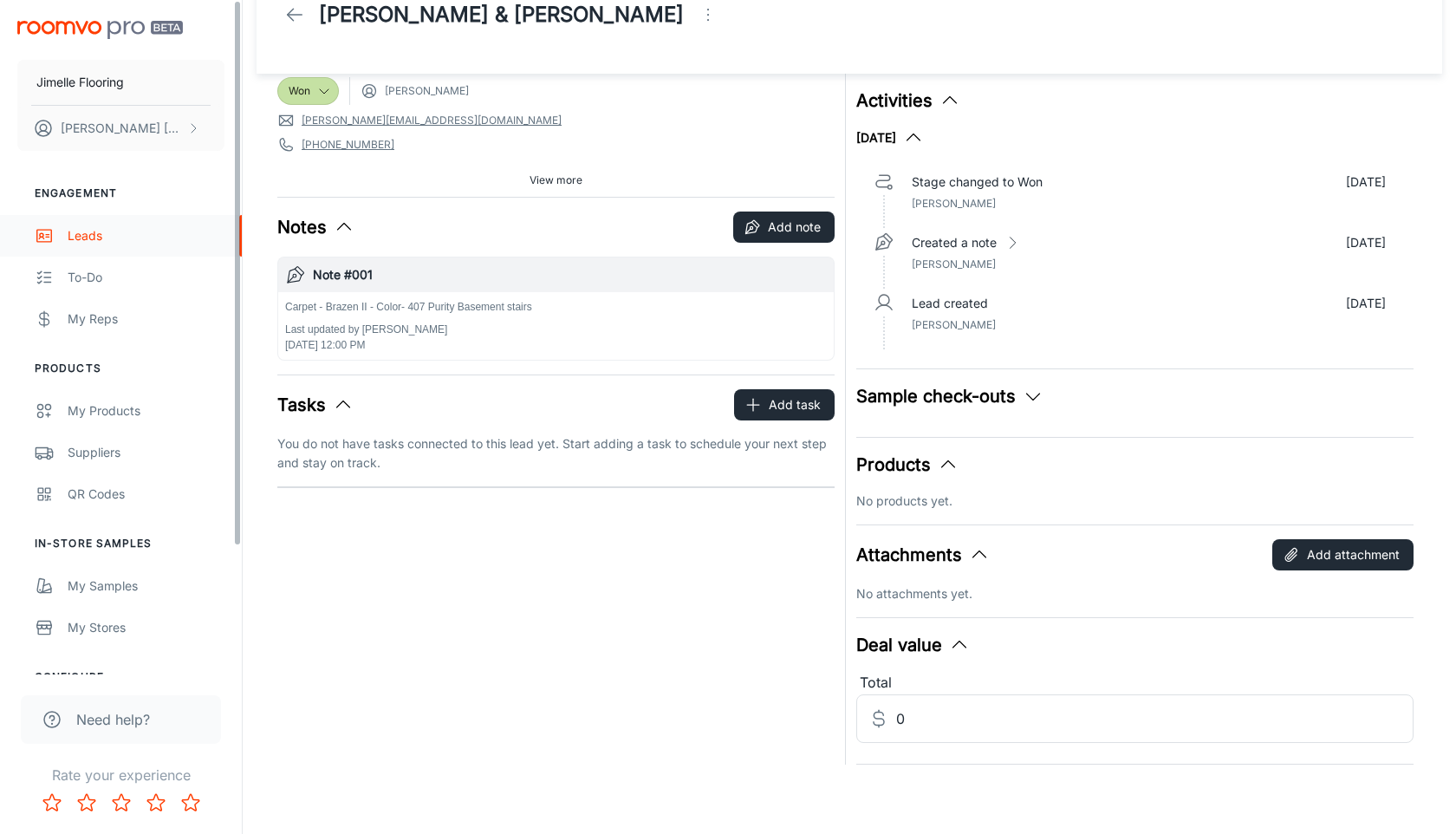
click at [133, 234] on div "Leads" at bounding box center [146, 235] width 157 height 19
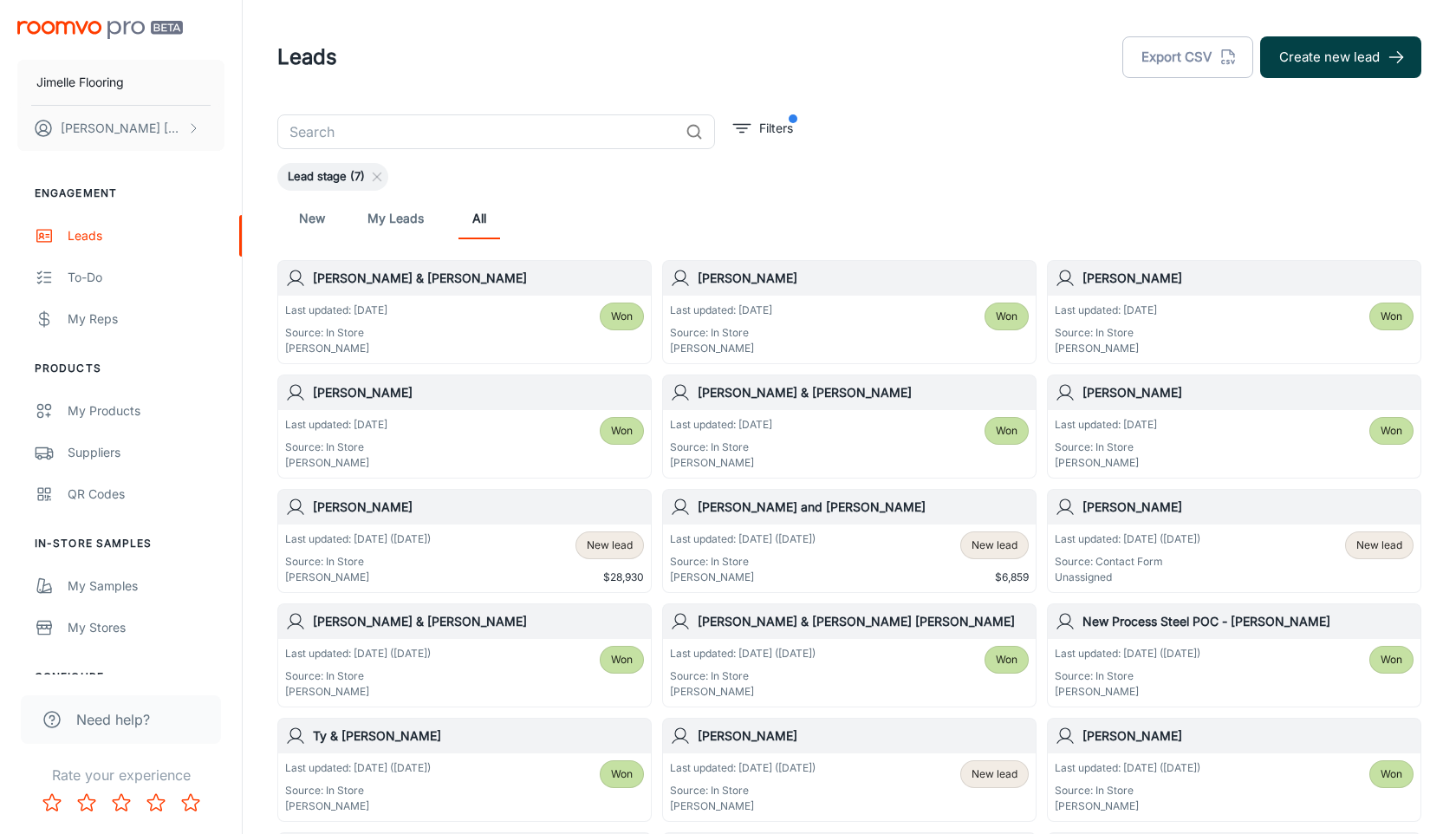
click at [1306, 64] on button "Create new lead" at bounding box center [1340, 57] width 161 height 42
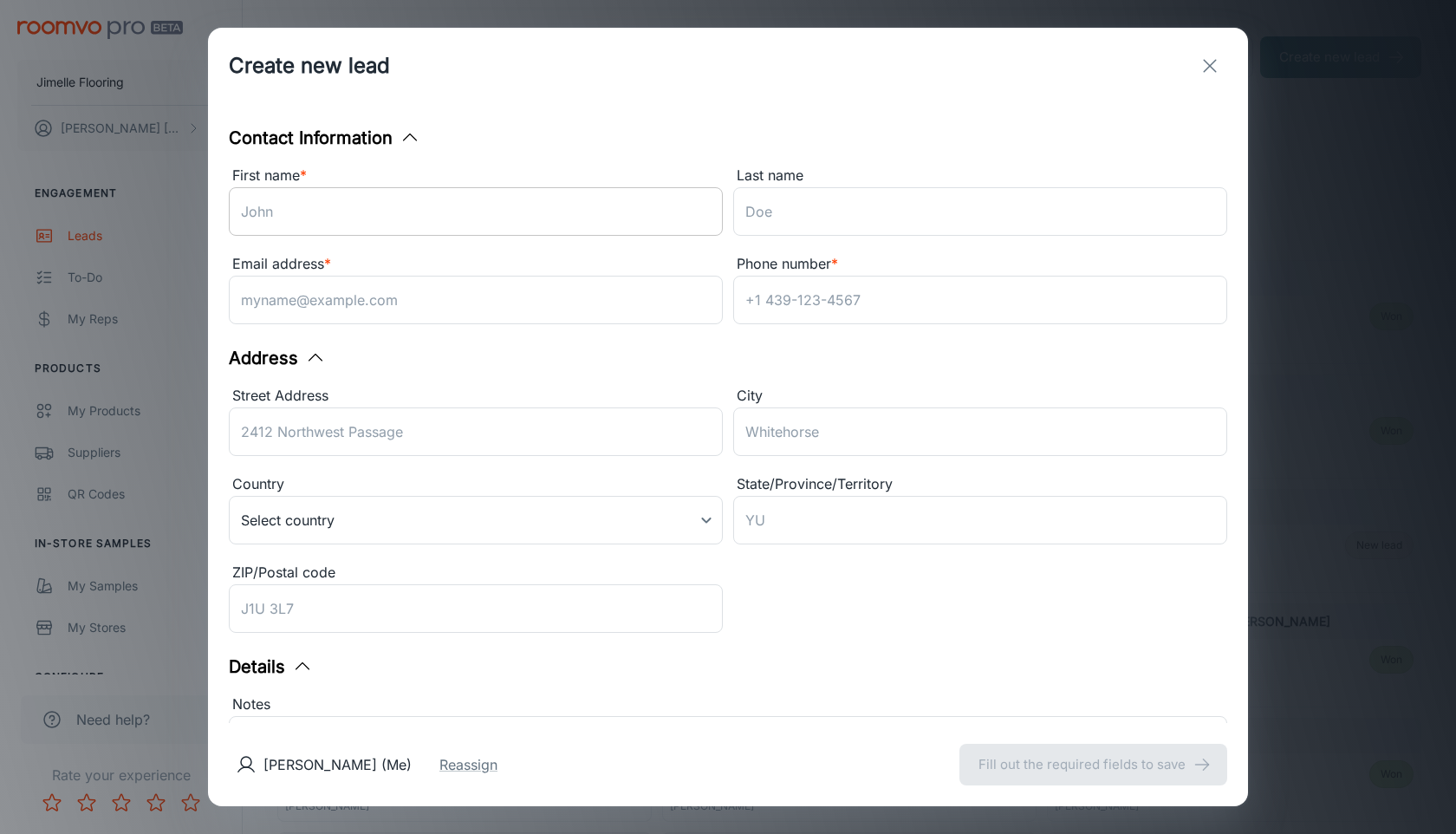
click at [623, 222] on input "First name *" at bounding box center [476, 211] width 494 height 49
click at [624, 206] on input "First name *" at bounding box center [476, 211] width 494 height 49
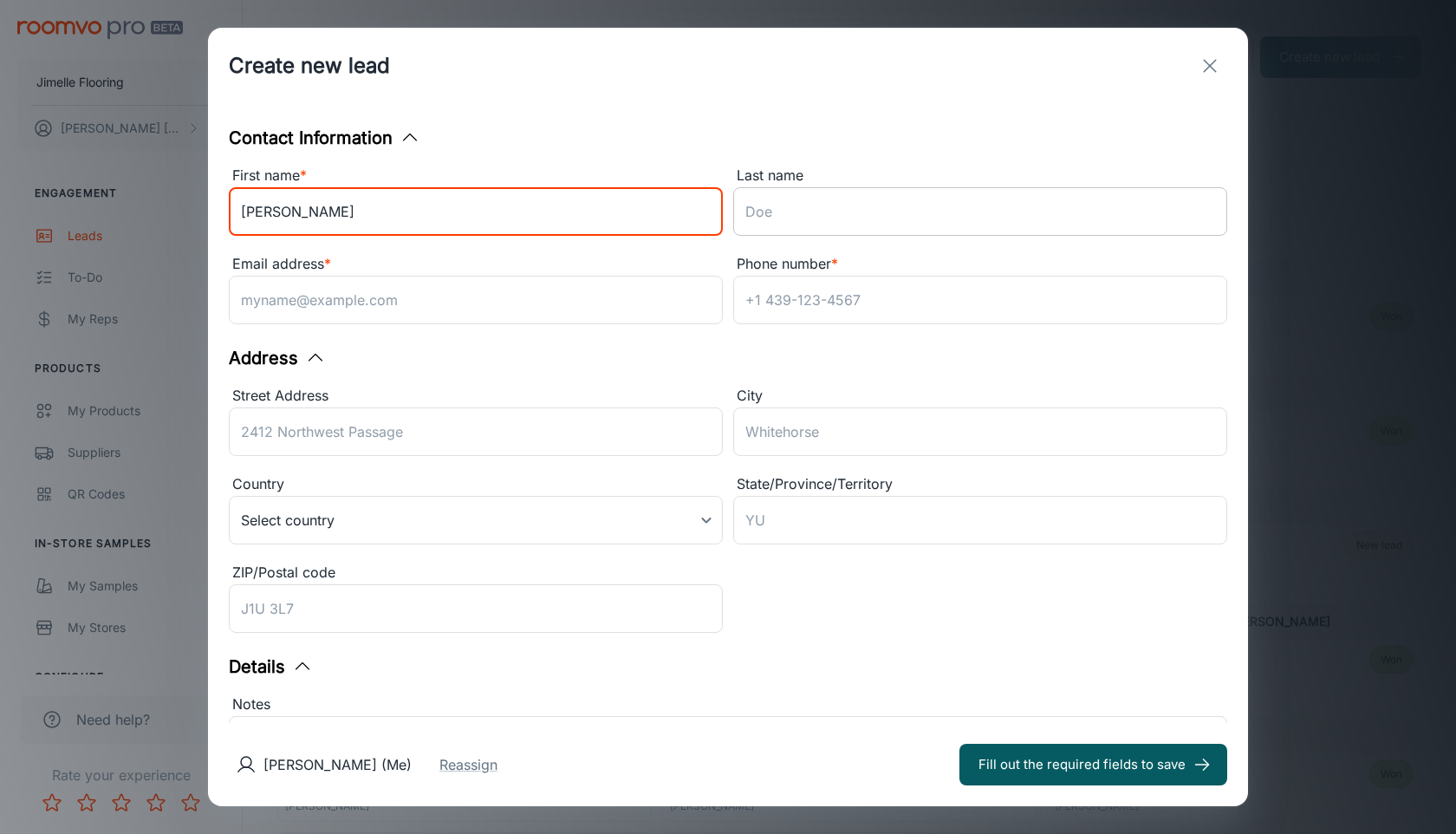
type input "[PERSON_NAME]"
click at [844, 218] on input "Last name" at bounding box center [980, 211] width 494 height 49
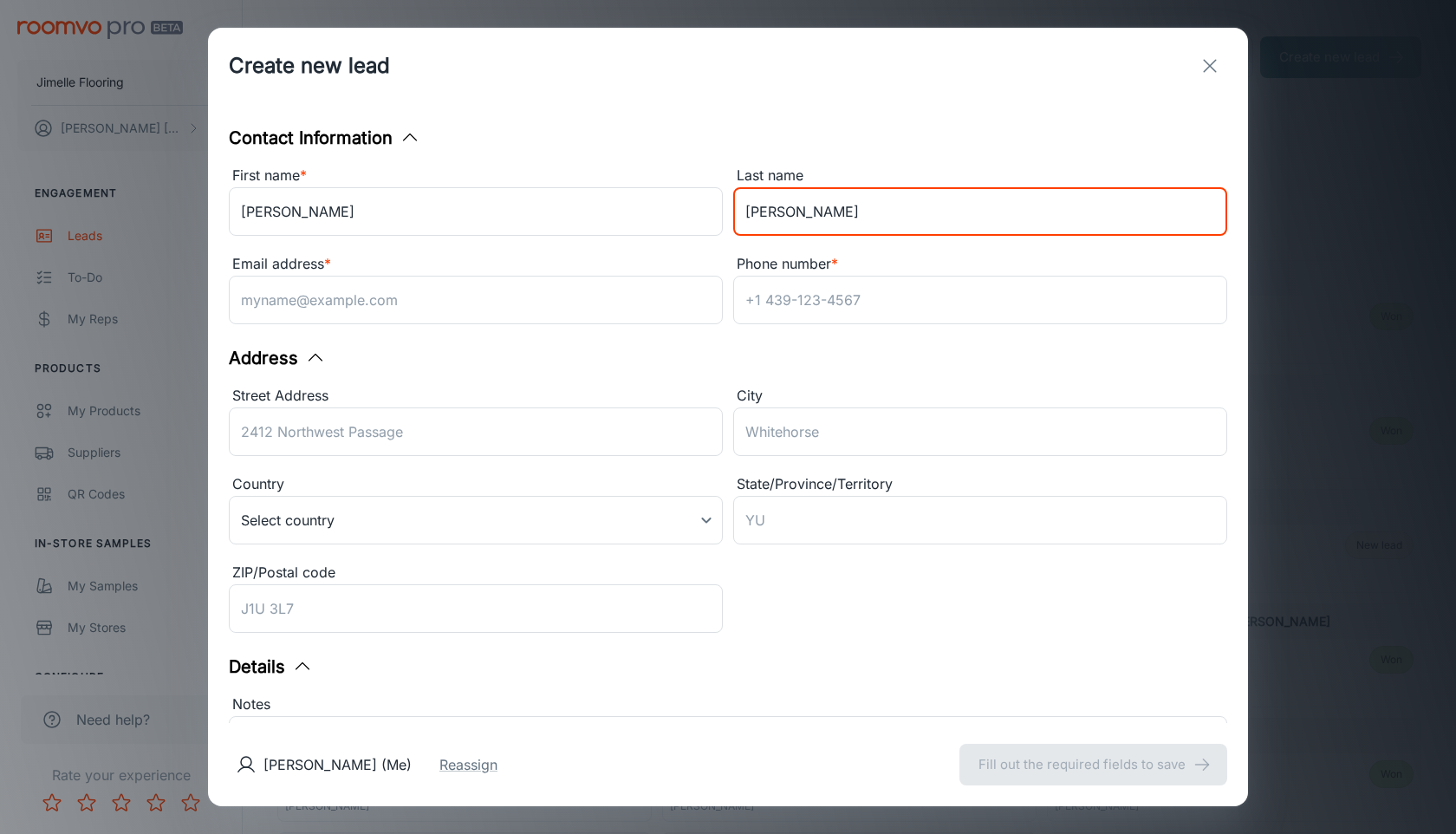
type input "[PERSON_NAME]"
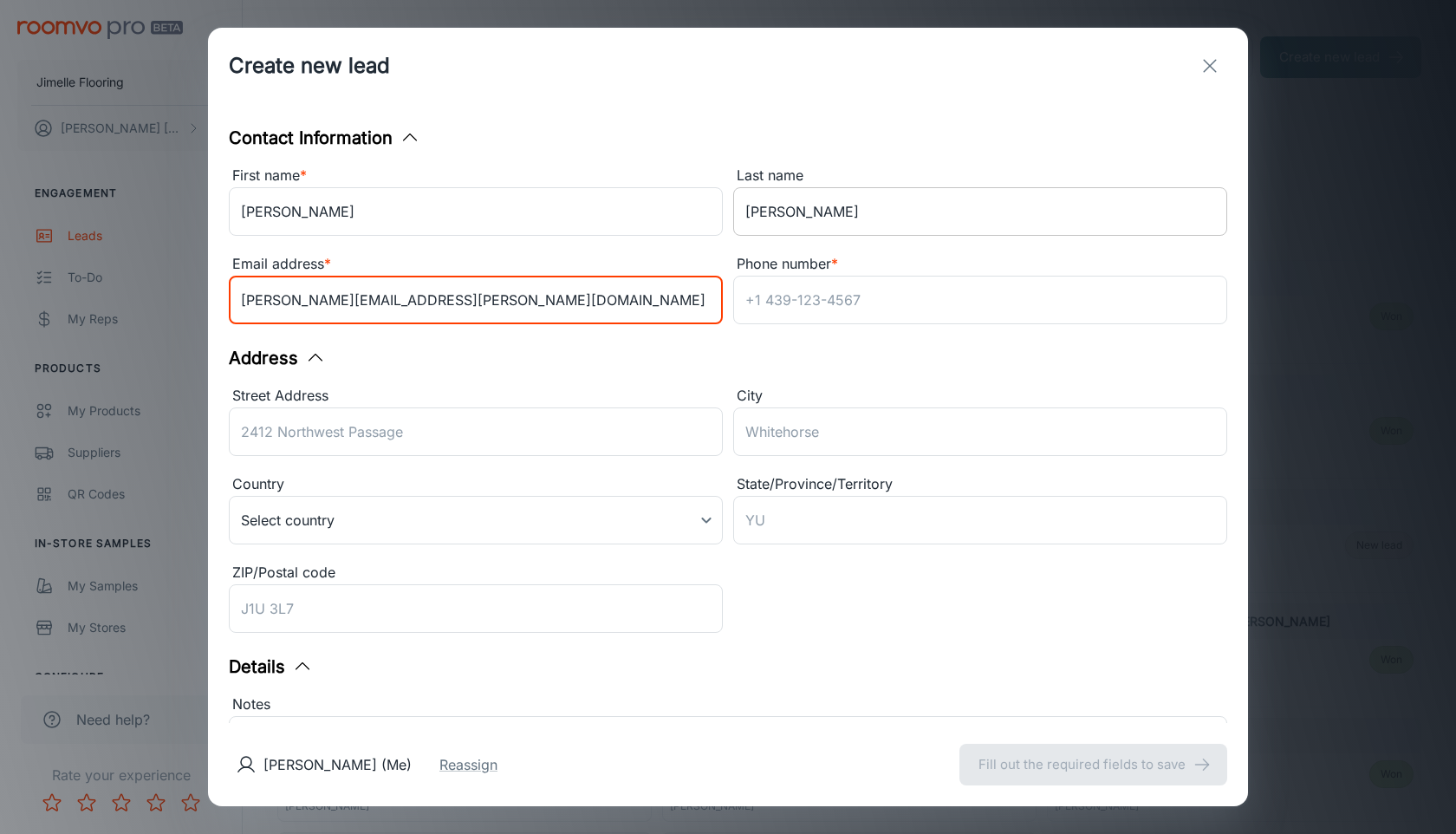
type input "[PERSON_NAME][EMAIL_ADDRESS][PERSON_NAME][DOMAIN_NAME]"
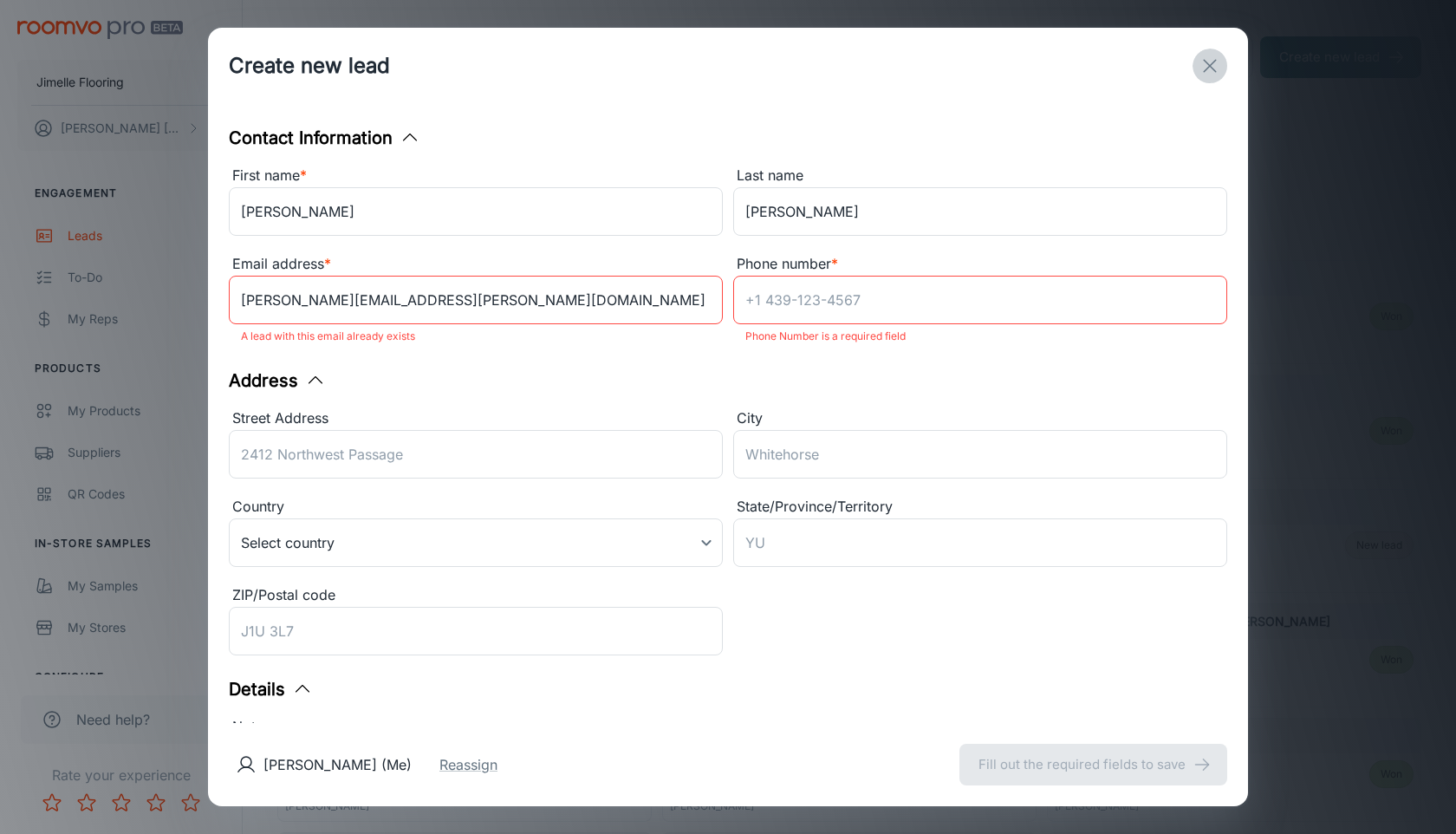
click at [1200, 64] on icon "exit" at bounding box center [1210, 65] width 21 height 21
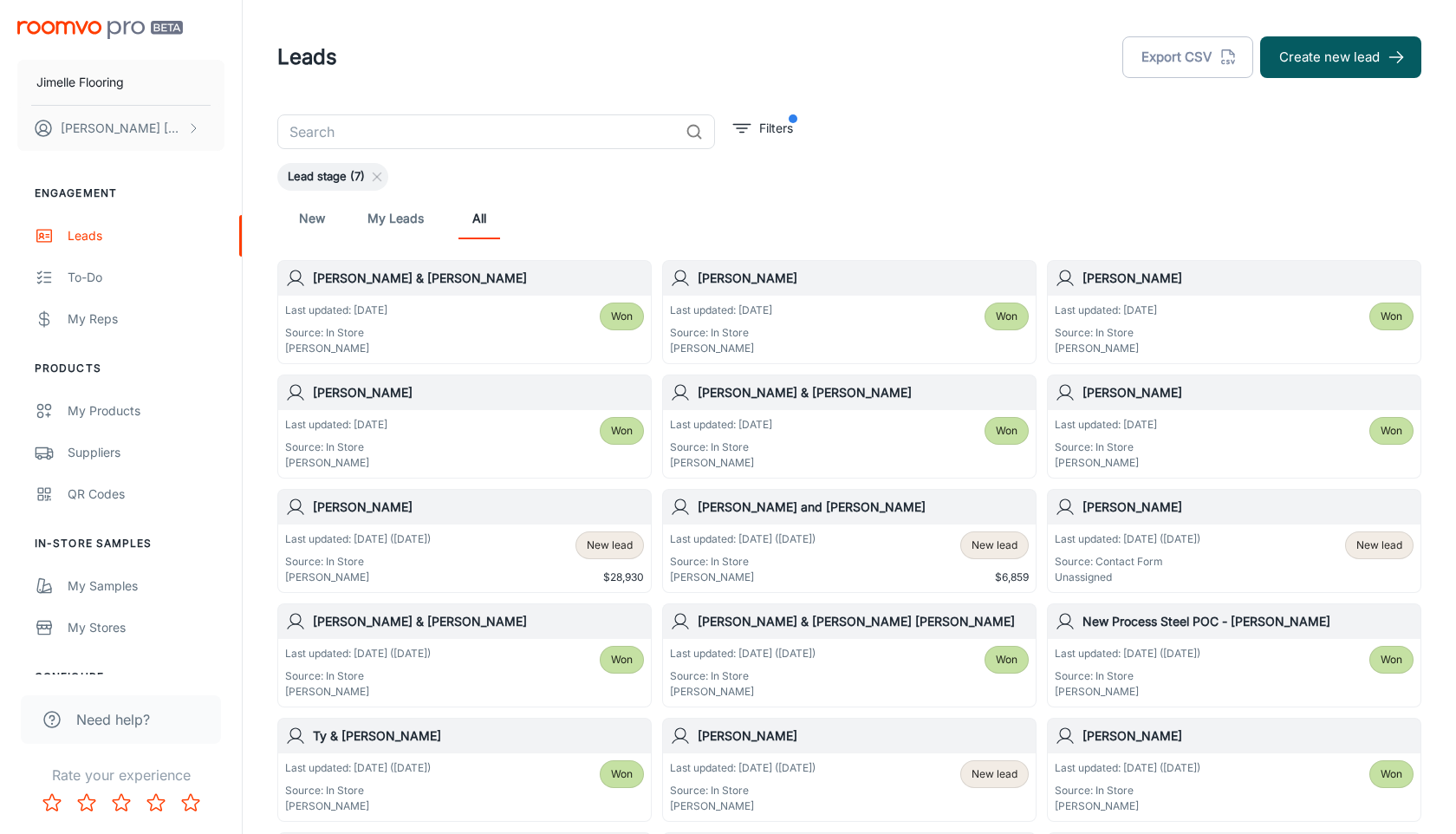
click at [537, 128] on input "text" at bounding box center [477, 131] width 401 height 35
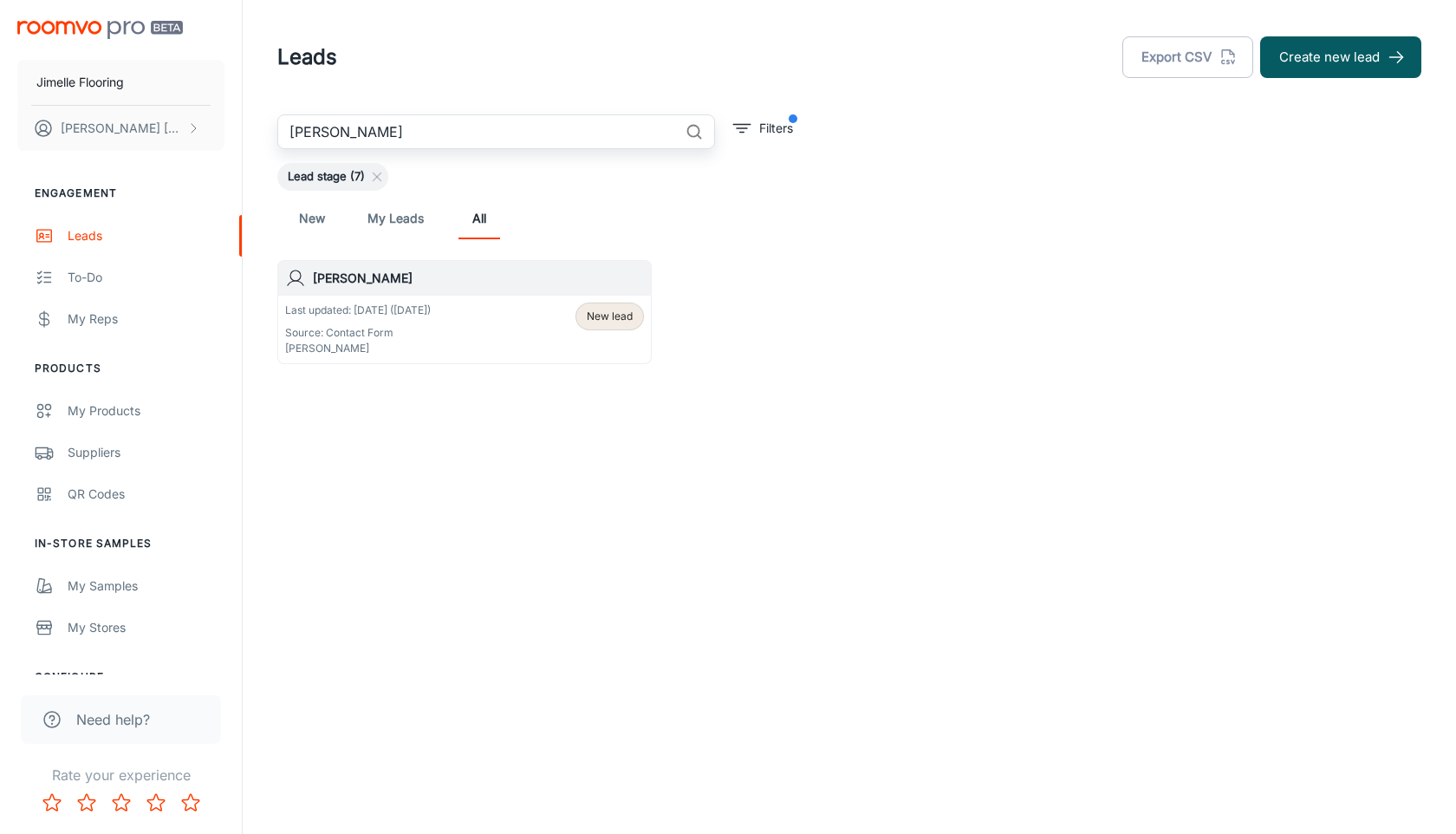
type input "[PERSON_NAME]"
click at [488, 314] on div "Last updated: [DATE] ([DATE]) Source: Contact Form [PERSON_NAME] New lead" at bounding box center [464, 330] width 359 height 54
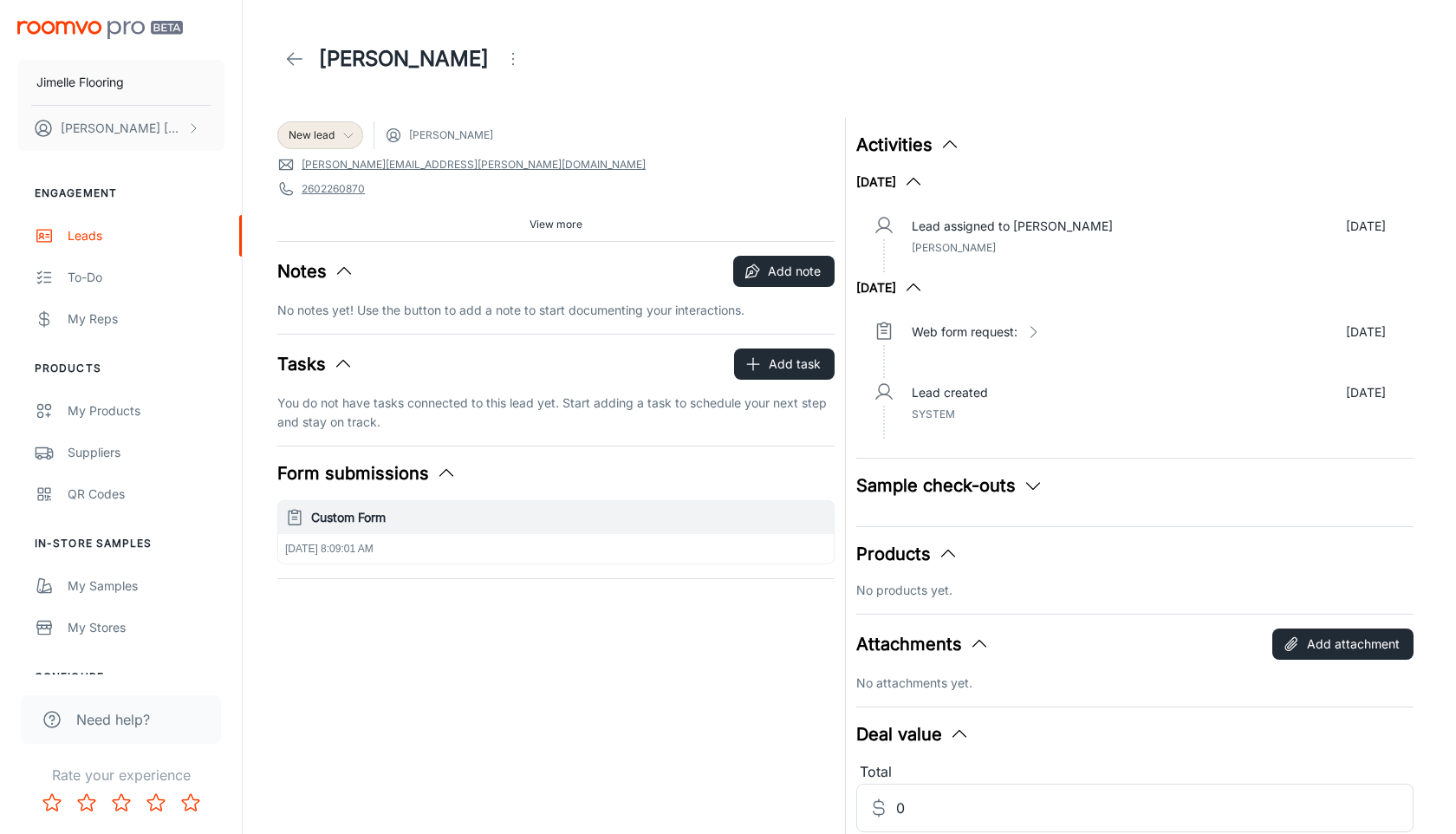
click at [338, 134] on div "New lead" at bounding box center [320, 135] width 63 height 16
click at [332, 331] on li "Won" at bounding box center [338, 327] width 123 height 31
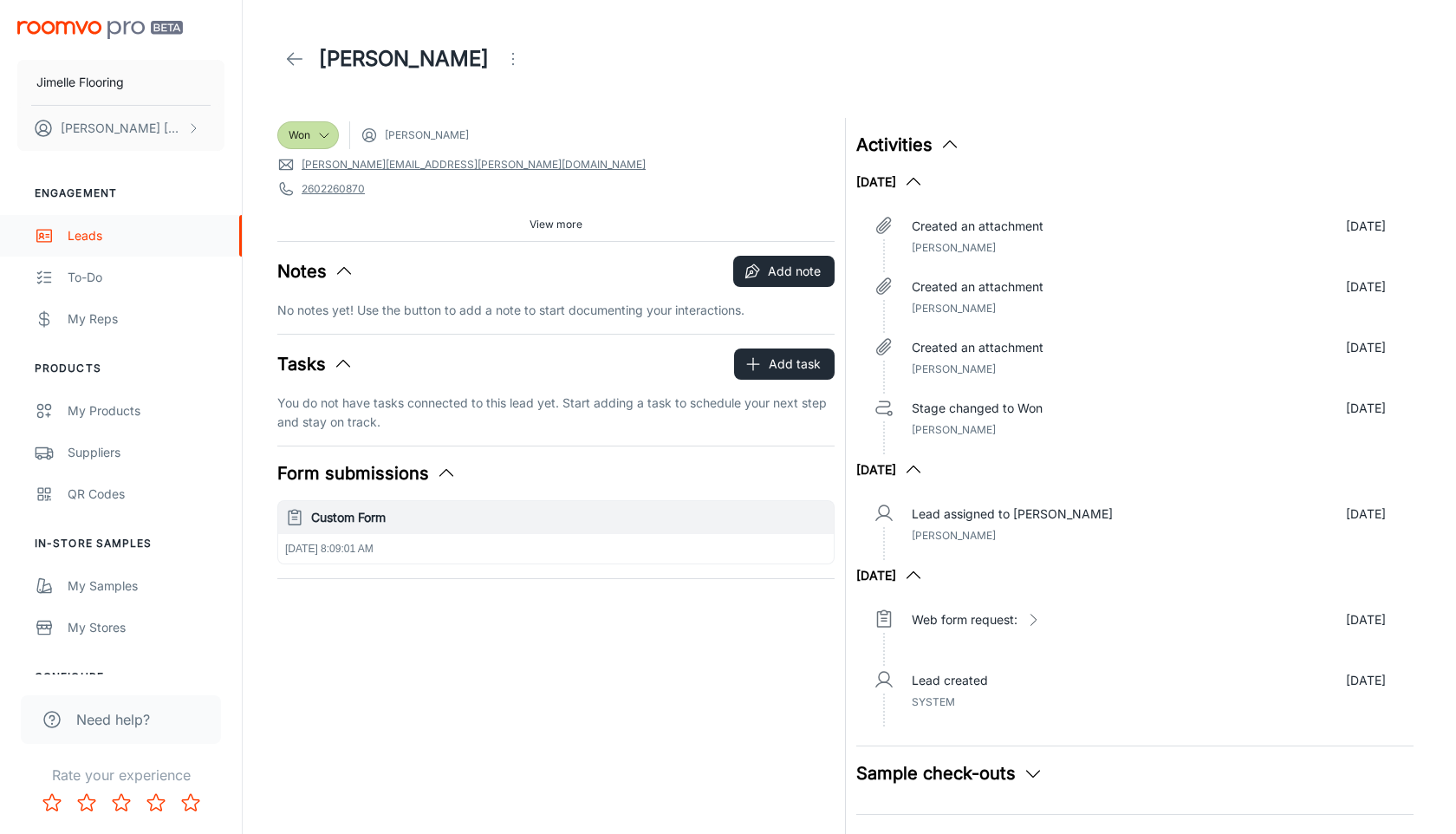
click at [104, 233] on div "Leads" at bounding box center [146, 235] width 157 height 19
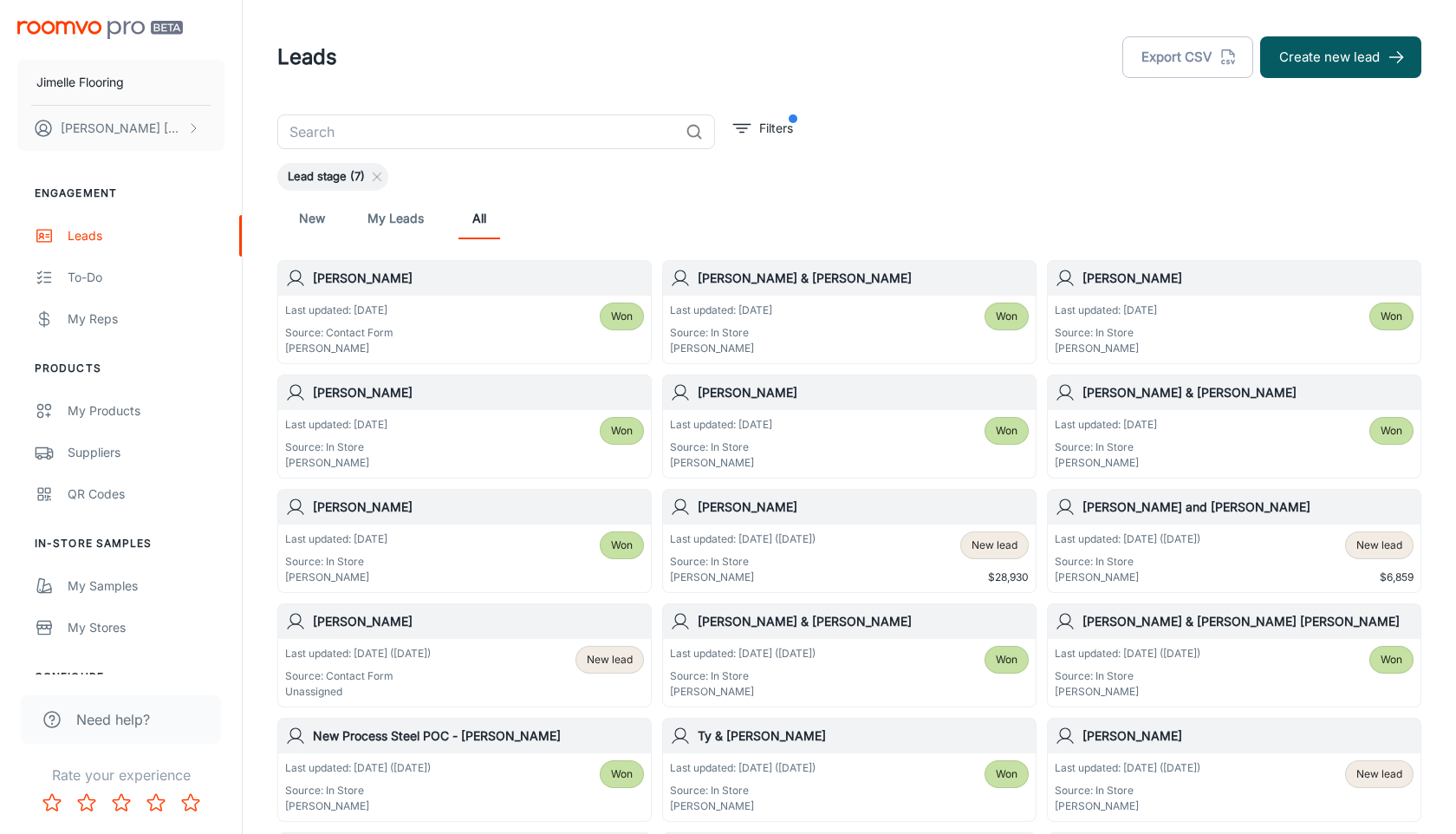
click at [460, 125] on input "text" at bounding box center [477, 131] width 401 height 35
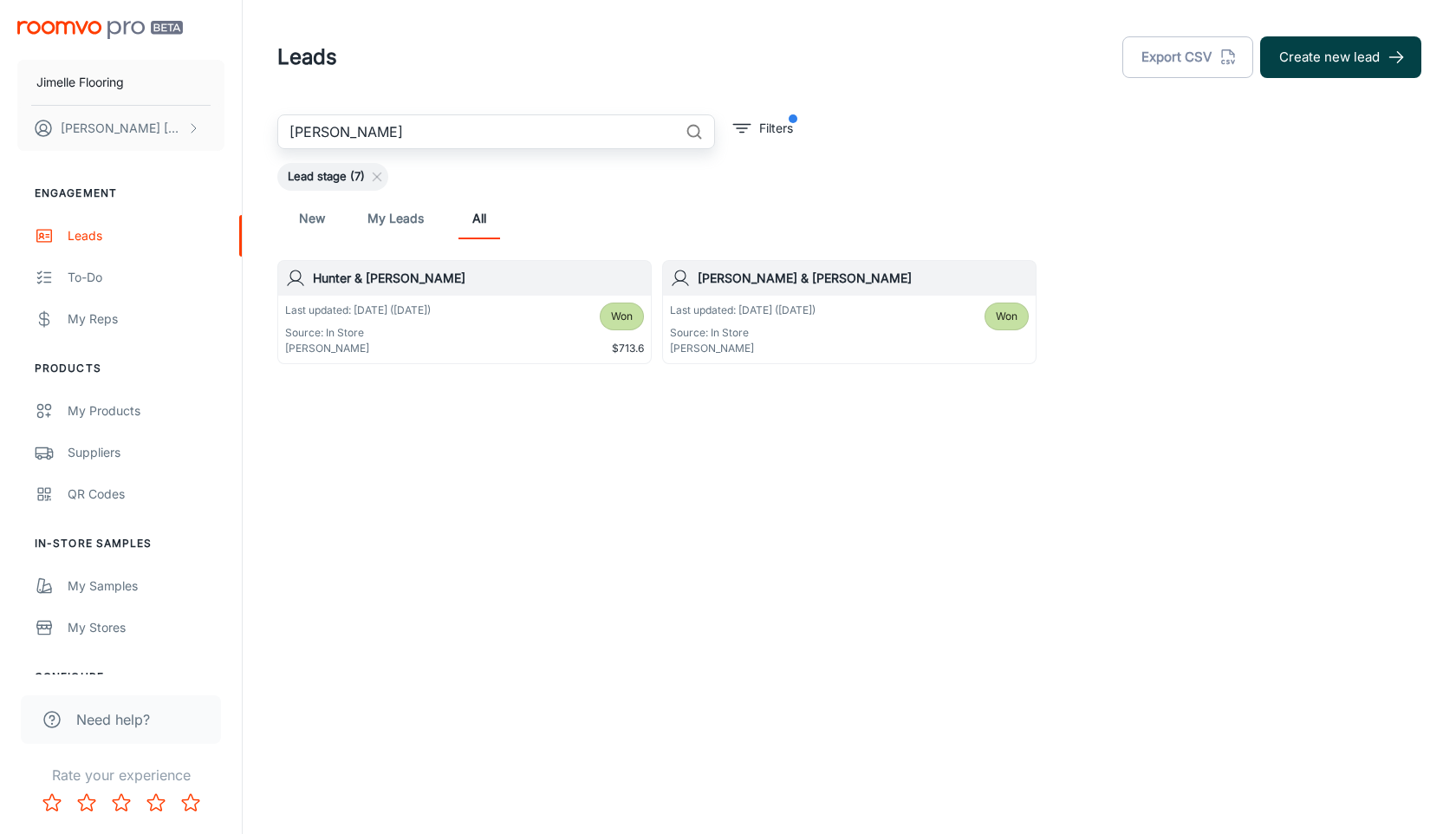
type input "[PERSON_NAME]"
click at [1326, 66] on button "Create new lead" at bounding box center [1340, 57] width 161 height 42
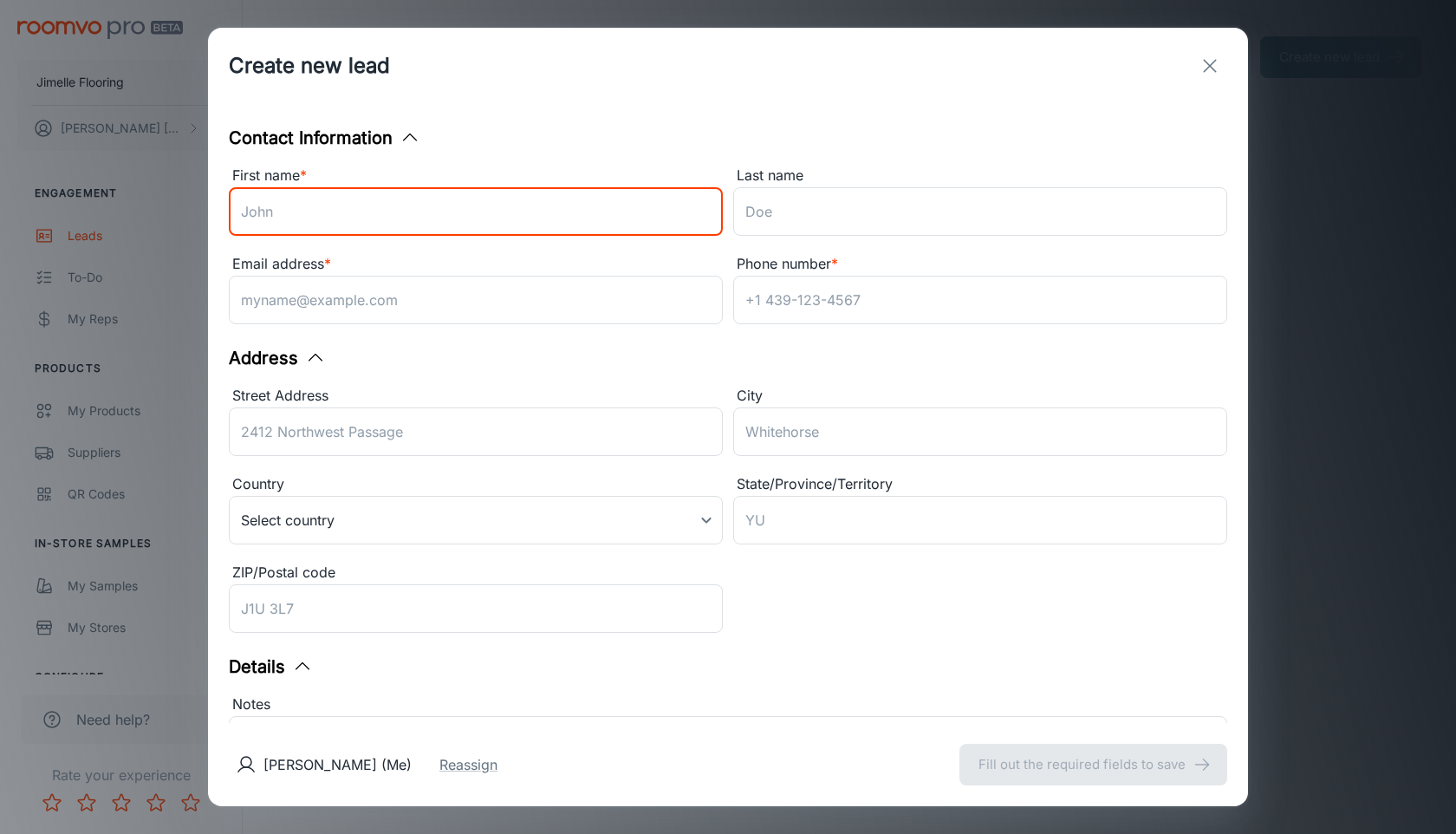
click at [580, 225] on input "First name *" at bounding box center [476, 211] width 494 height 49
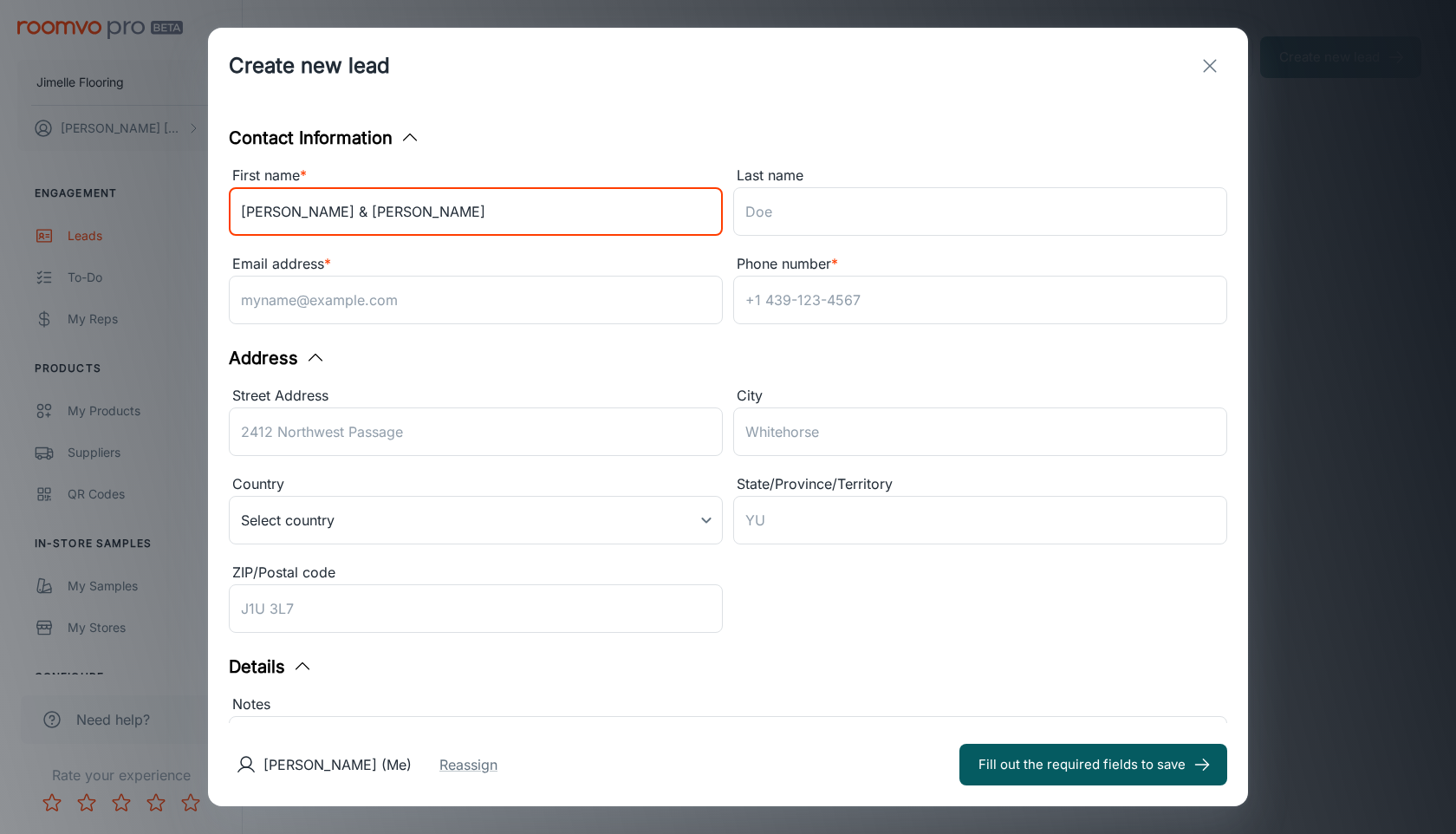
click at [295, 209] on input "[PERSON_NAME] & [PERSON_NAME]" at bounding box center [476, 211] width 494 height 49
type input "[PERSON_NAME] & [PERSON_NAME]"
click at [766, 209] on input "Last name" at bounding box center [980, 211] width 494 height 49
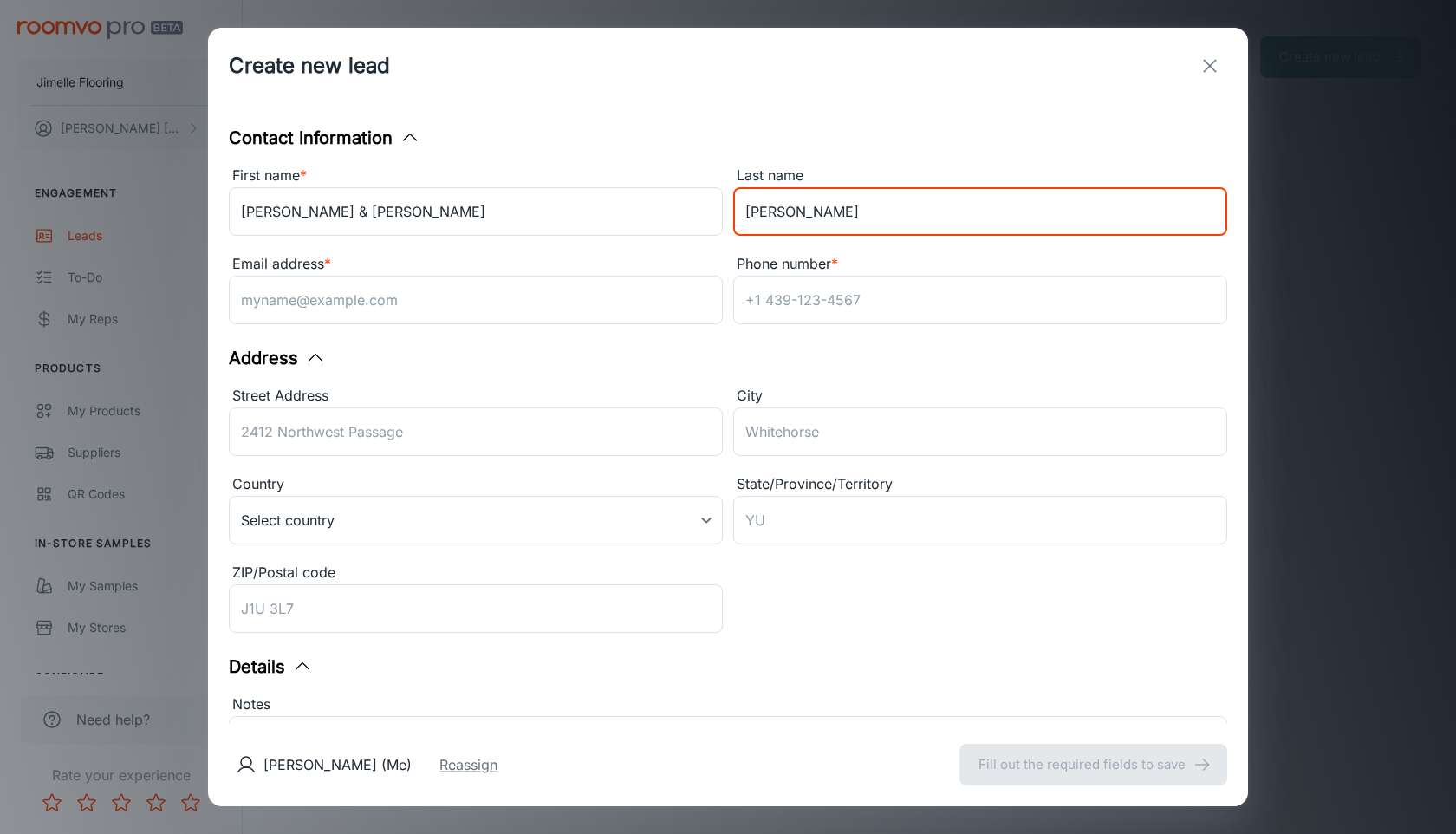
type input "[PERSON_NAME]"
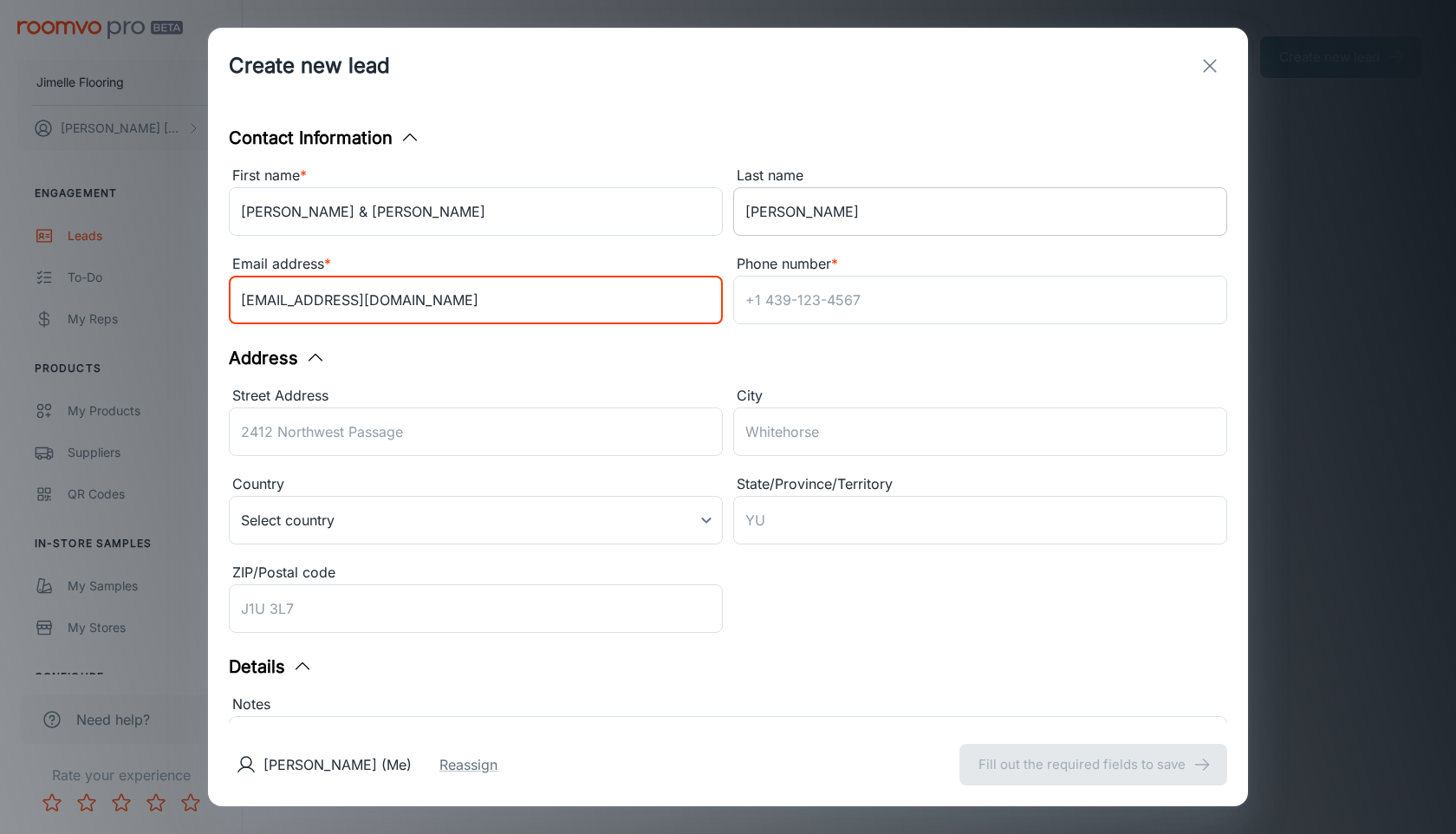
type input "[EMAIL_ADDRESS][DOMAIN_NAME]"
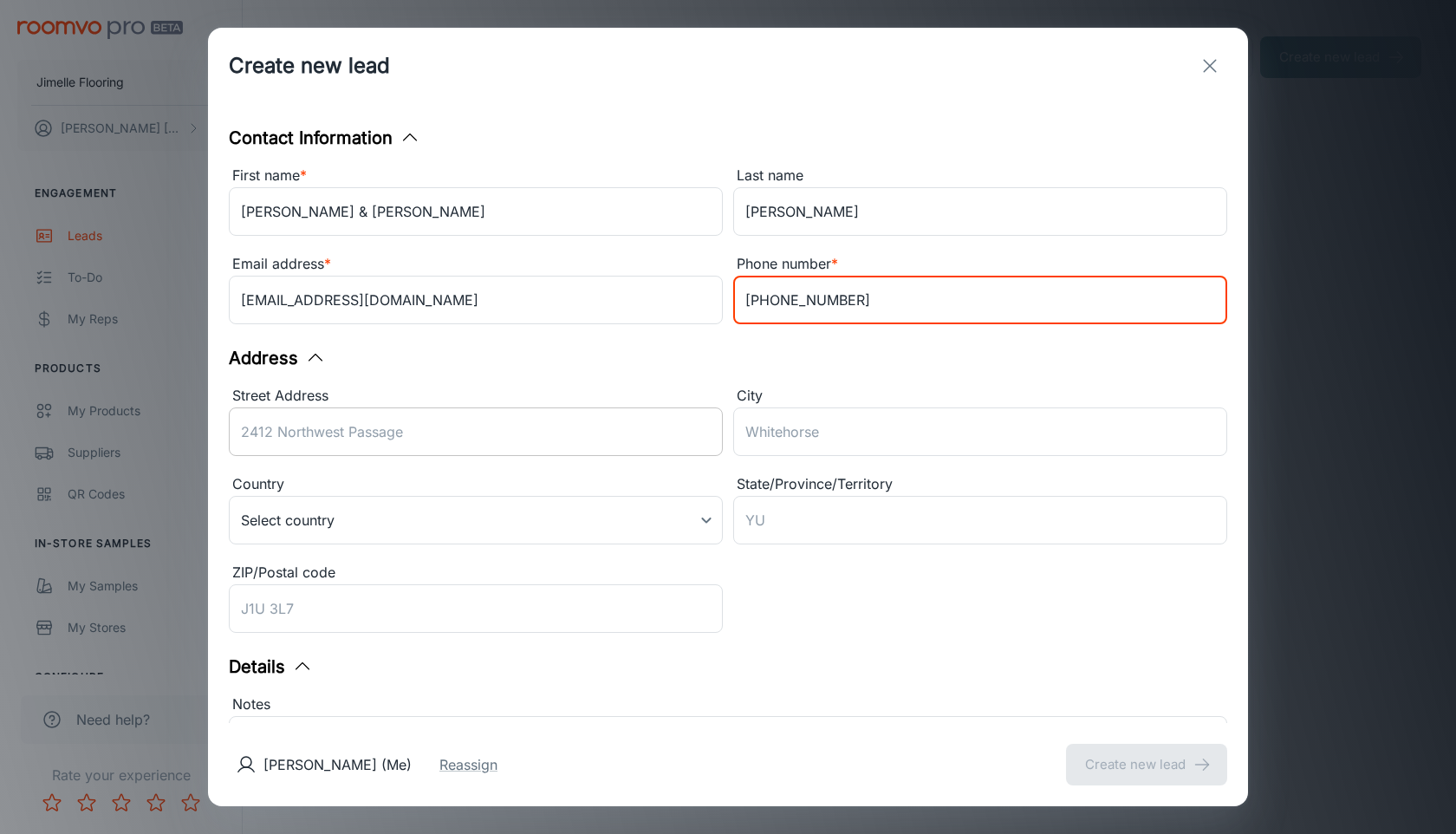
type input "[PHONE_NUMBER]"
click at [526, 429] on div "Street Address ​" at bounding box center [476, 424] width 494 height 78
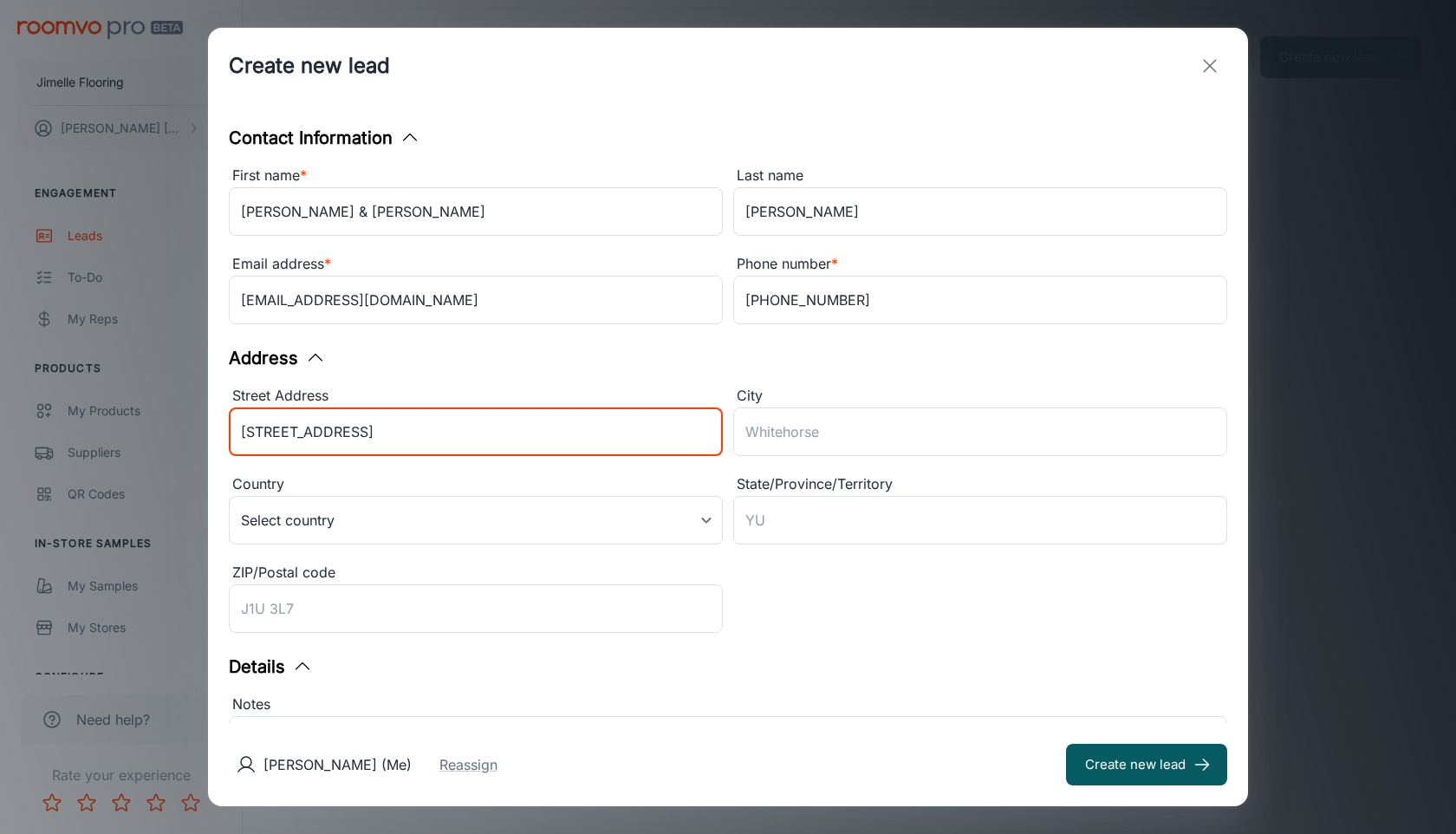
type input "[STREET_ADDRESS]"
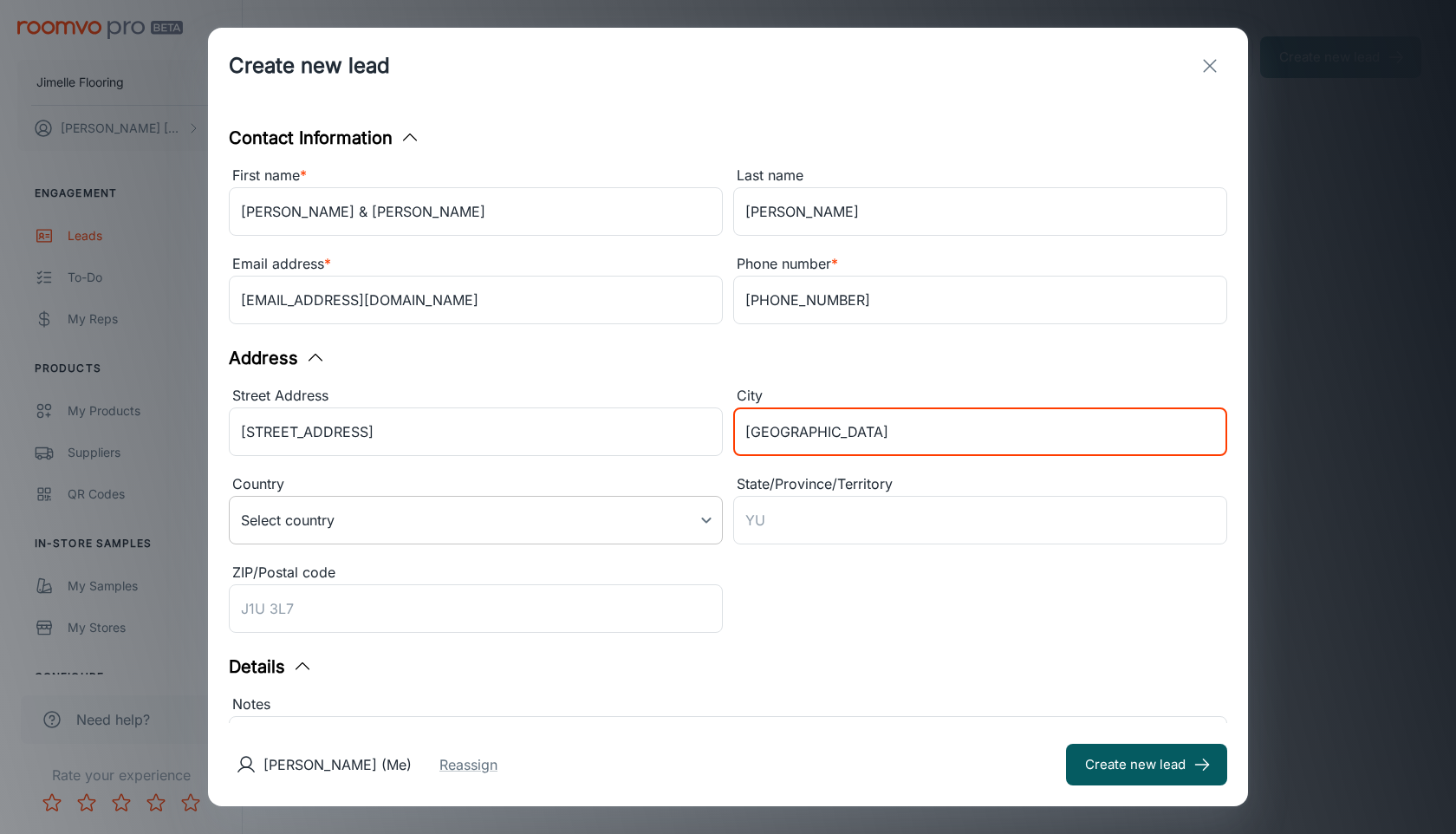
type input "[GEOGRAPHIC_DATA]"
click at [398, 528] on body "Jimelle Flooring [PERSON_NAME] Engagement Leads To-do My Reps Products My Produ…" at bounding box center [728, 417] width 1456 height 834
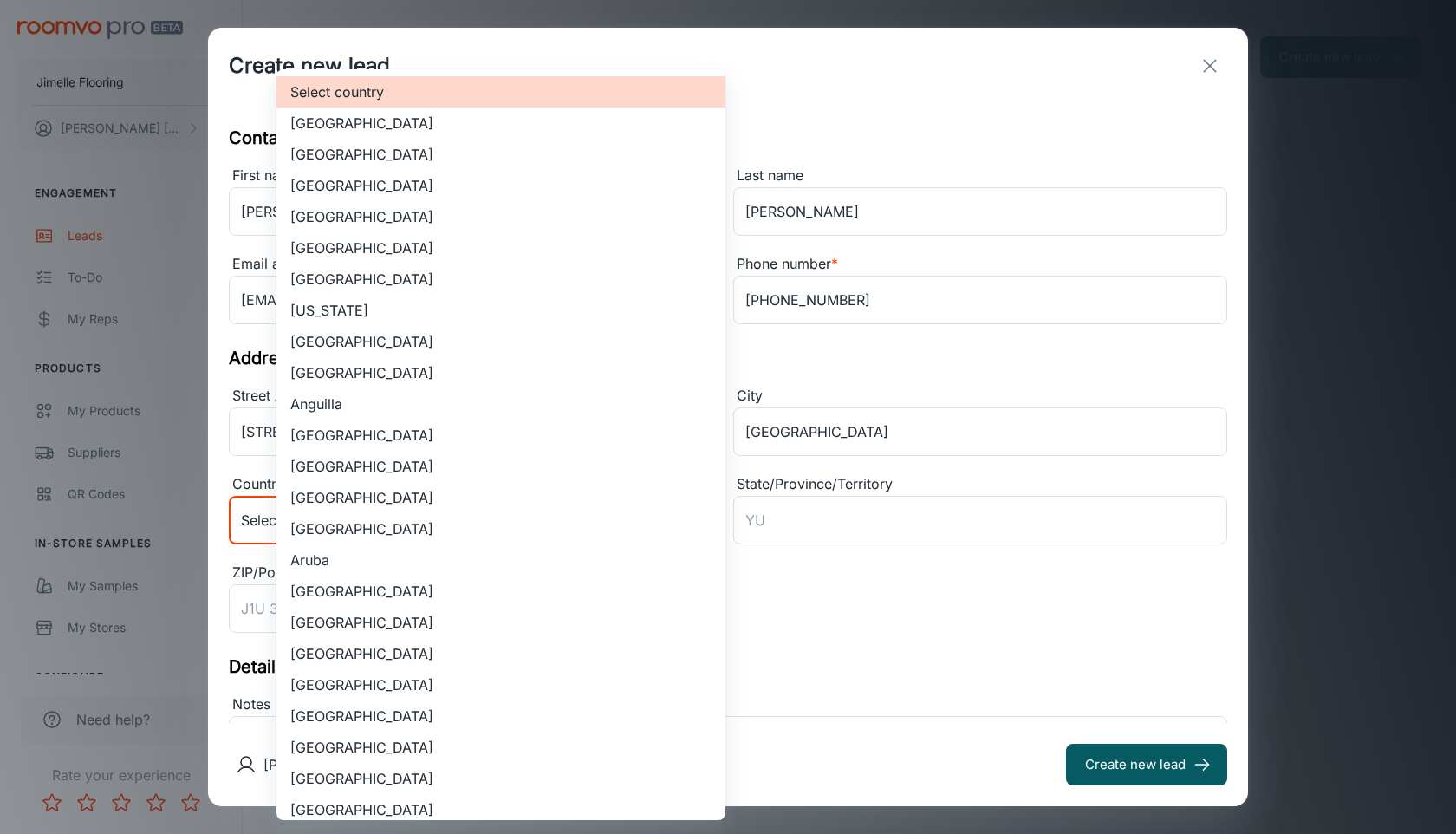
click at [450, 160] on li "[GEOGRAPHIC_DATA]" at bounding box center [501, 154] width 449 height 31
type input "US"
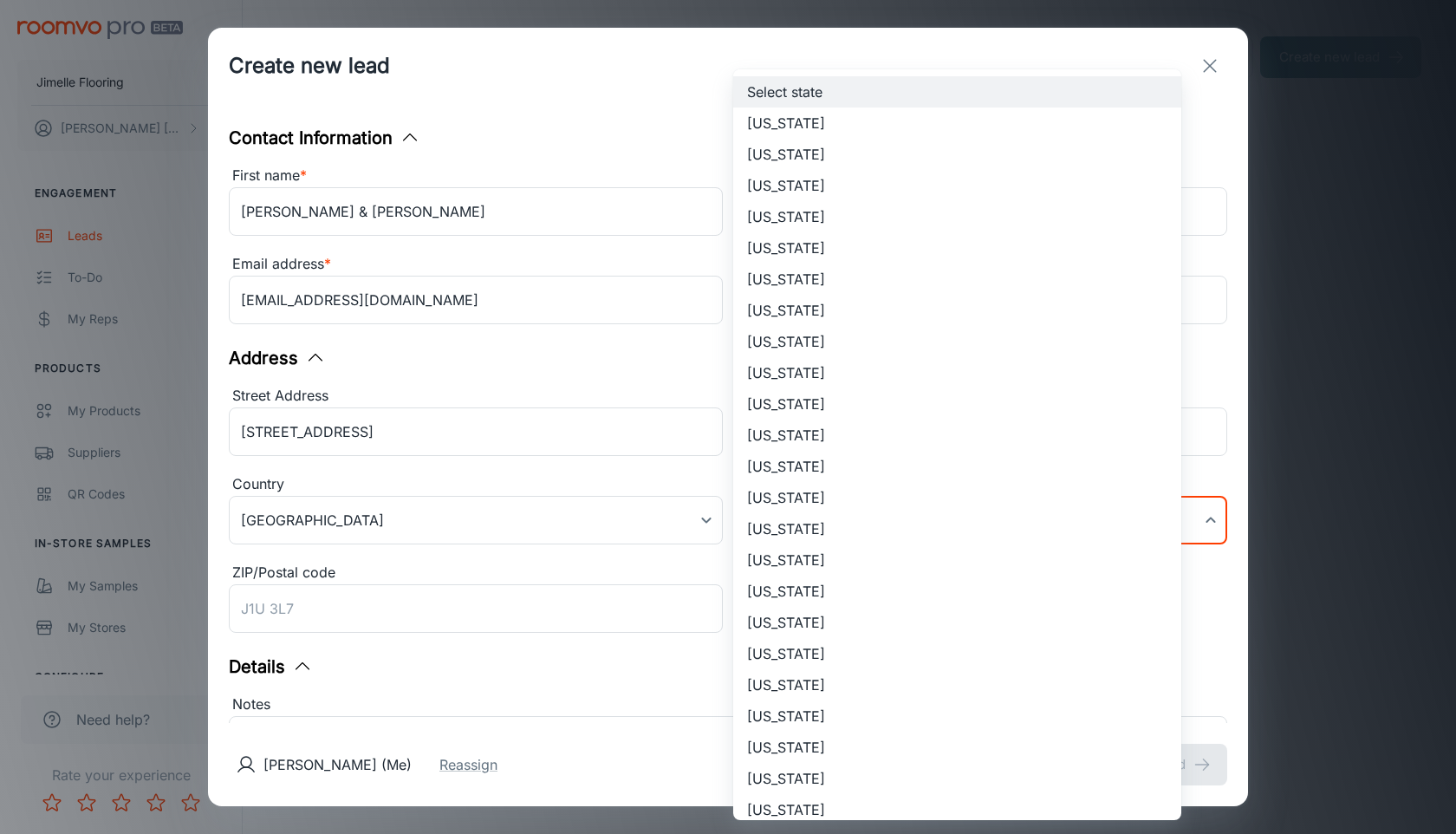
click at [855, 523] on body "Jimelle Flooring [PERSON_NAME] Engagement Leads To-do My Reps Products My Produ…" at bounding box center [728, 417] width 1456 height 834
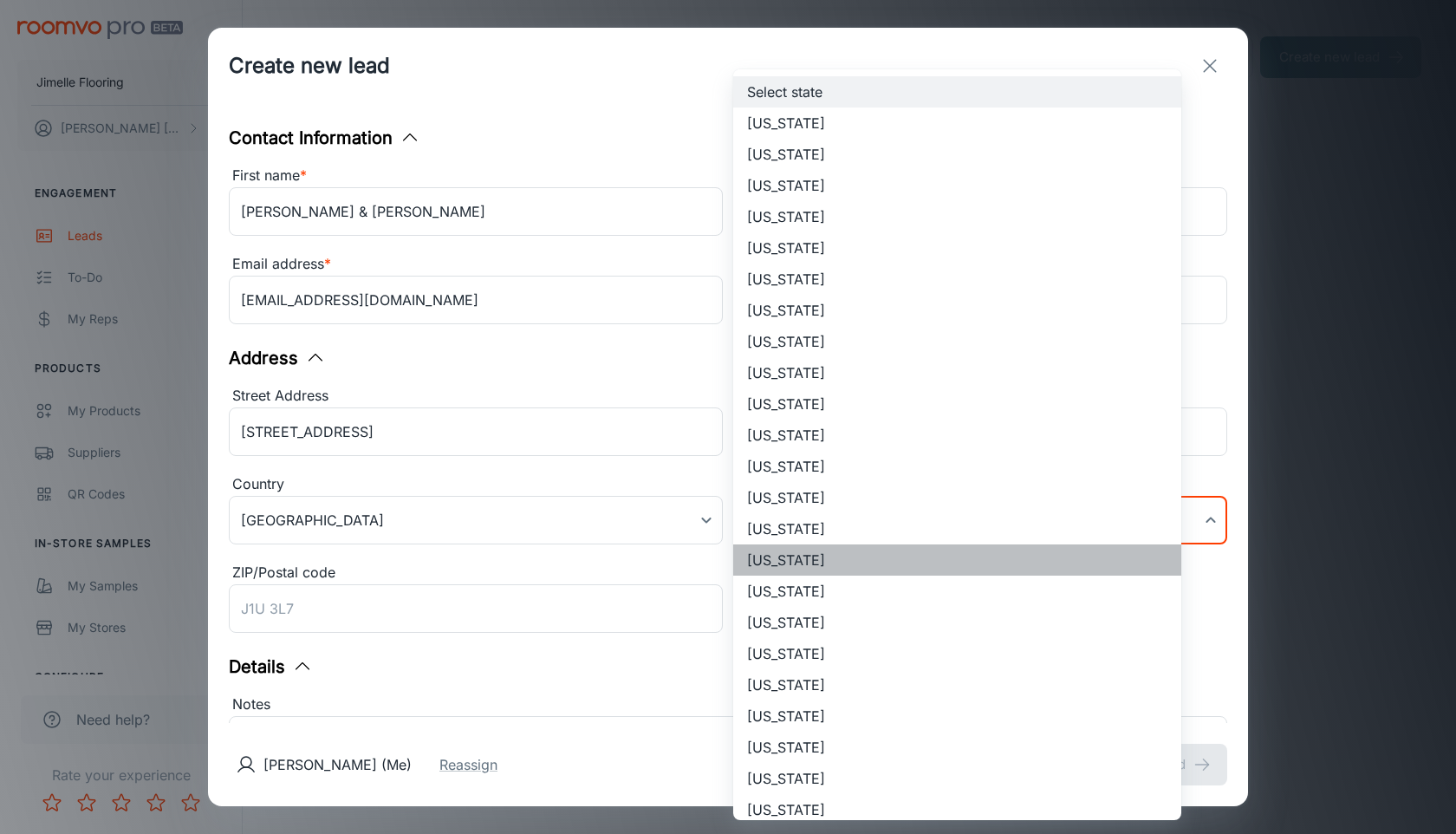
click at [836, 562] on li "[US_STATE]" at bounding box center [957, 559] width 448 height 31
type input "[US_STATE]"
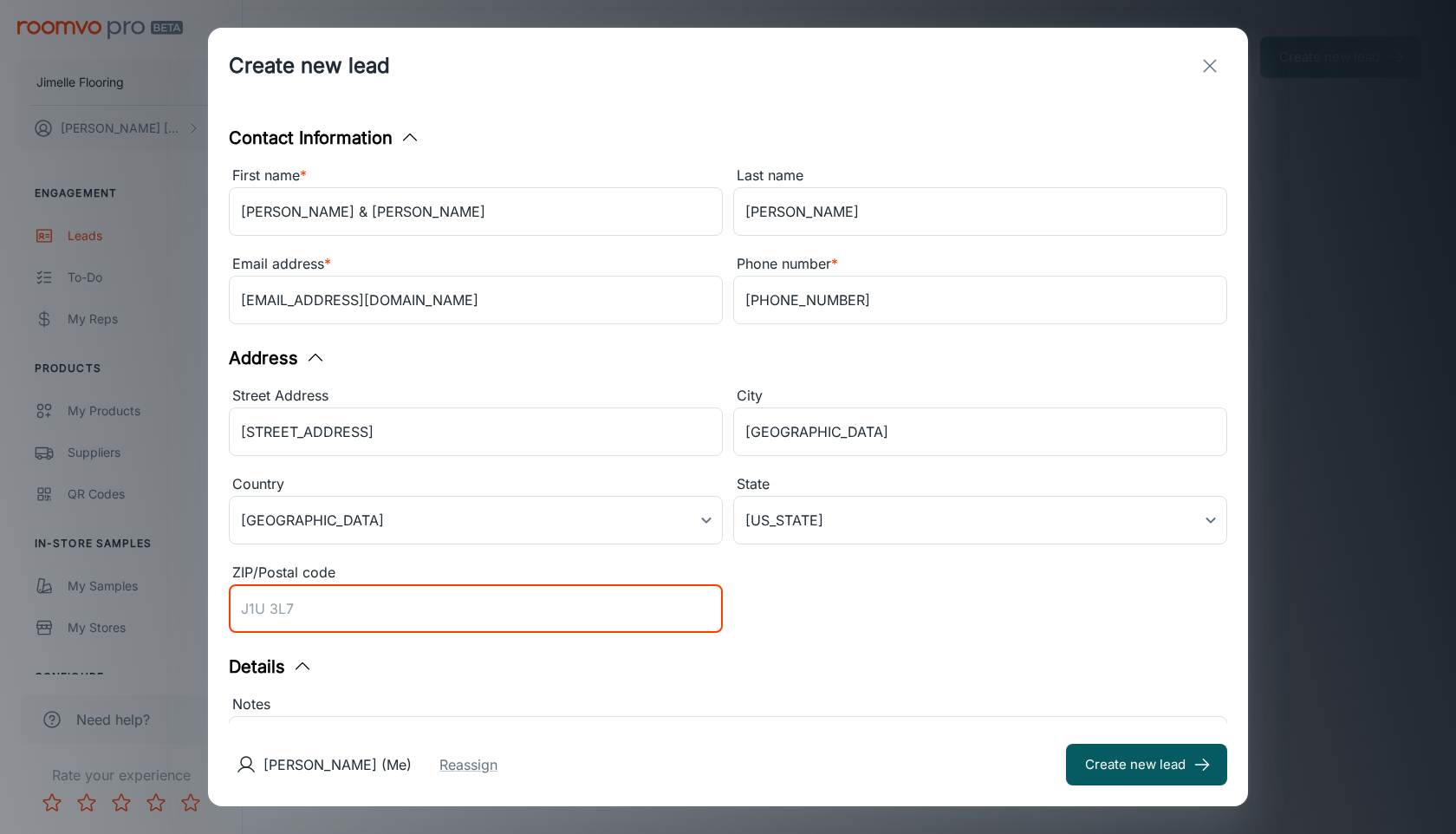
click at [527, 622] on input "ZIP/Postal code" at bounding box center [476, 608] width 494 height 49
type input "46779"
click at [767, 672] on div "Details" at bounding box center [728, 667] width 999 height 26
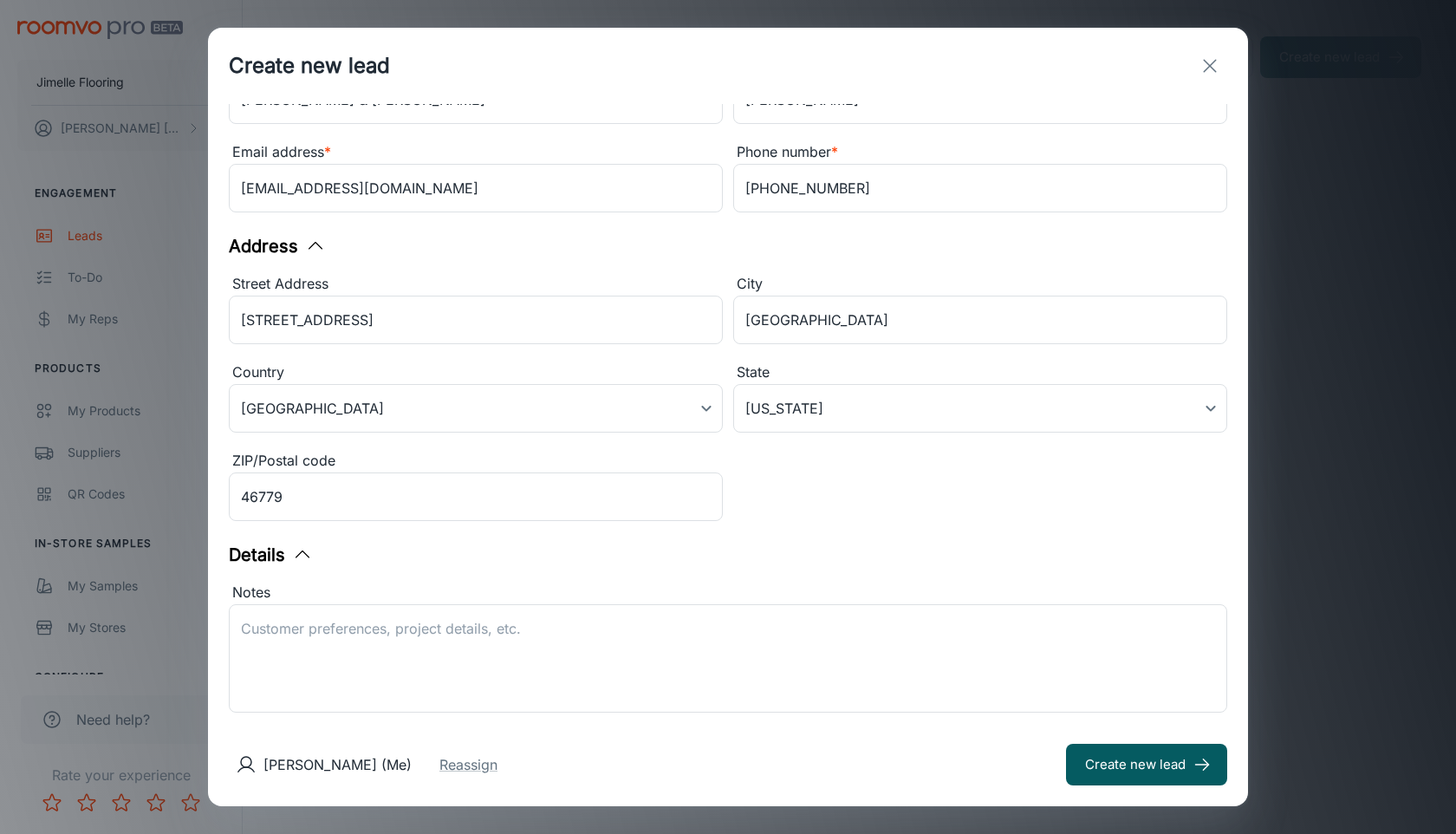
scroll to position [231, 0]
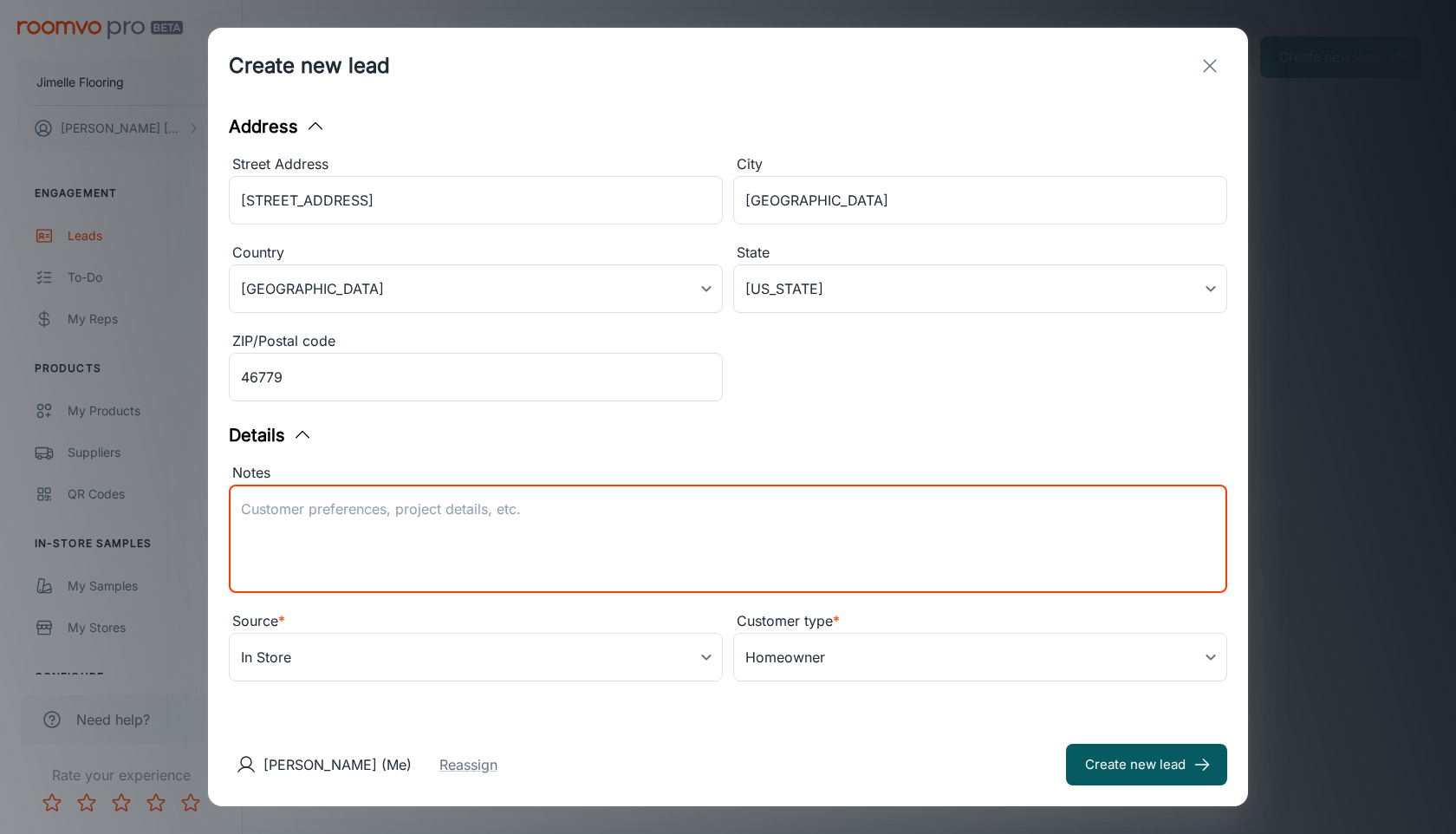
click at [735, 543] on textarea "Notes" at bounding box center [728, 539] width 974 height 80
type textarea "Carpet - Tonal Comfort Blue - Color- Polished Silver - Living room, Hall & Clos…"
click at [498, 772] on button "Reassign" at bounding box center [469, 764] width 58 height 21
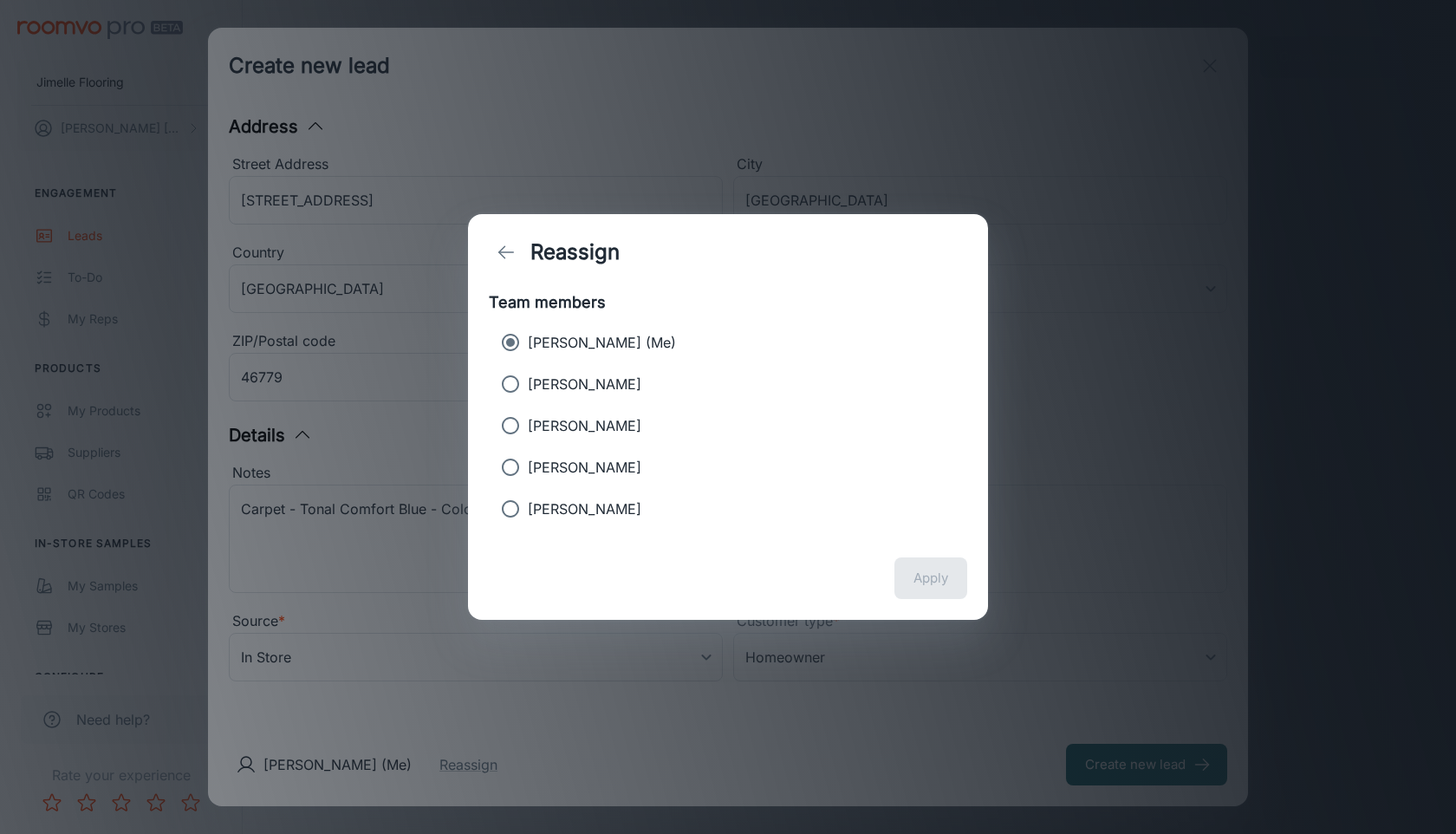
click at [596, 386] on p "[PERSON_NAME]" at bounding box center [585, 384] width 114 height 21
click at [528, 386] on input "[PERSON_NAME]" at bounding box center [510, 384] width 35 height 35
radio input "true"
radio input "false"
click at [943, 584] on button "Apply" at bounding box center [931, 578] width 73 height 42
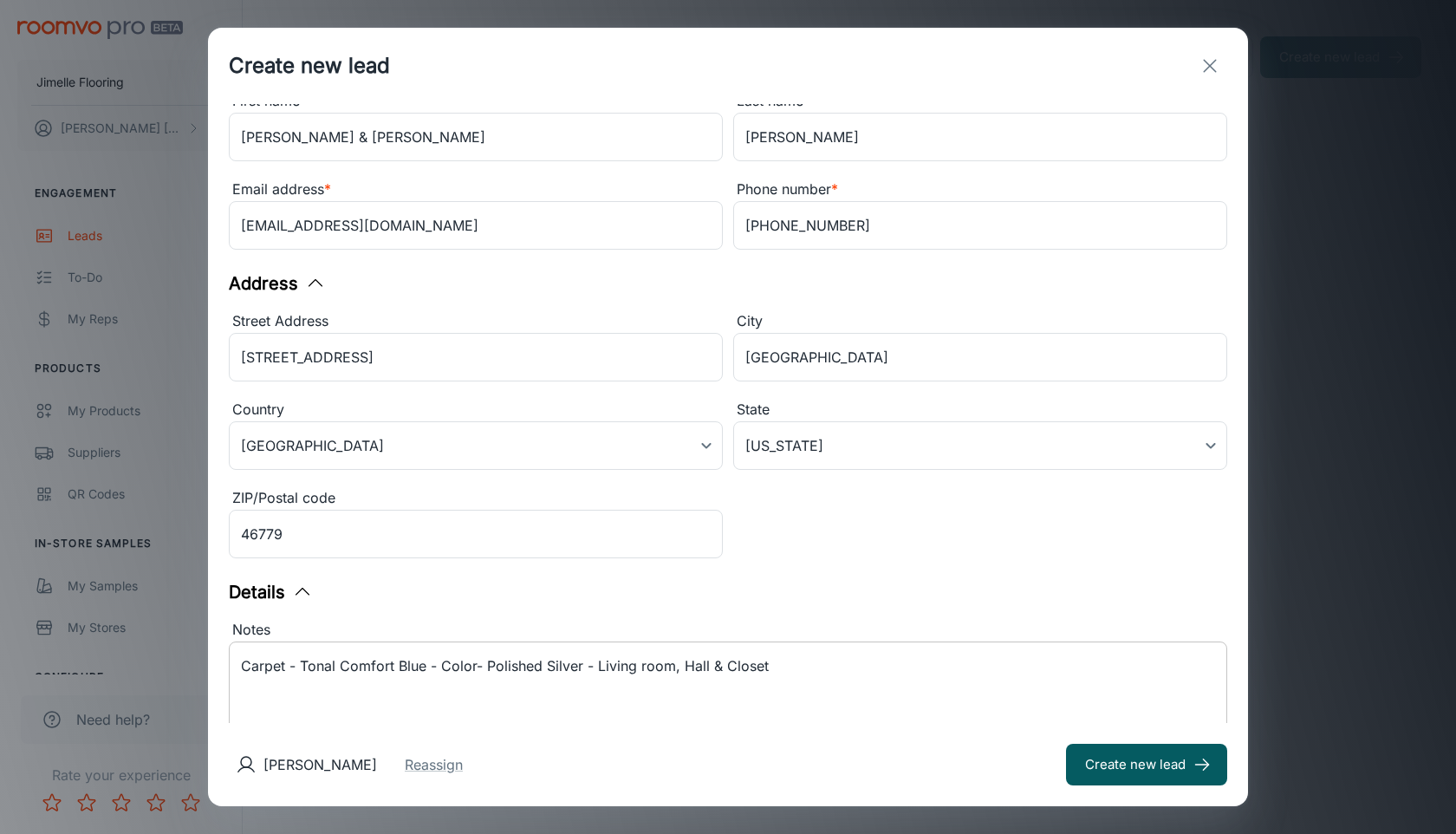
scroll to position [0, 0]
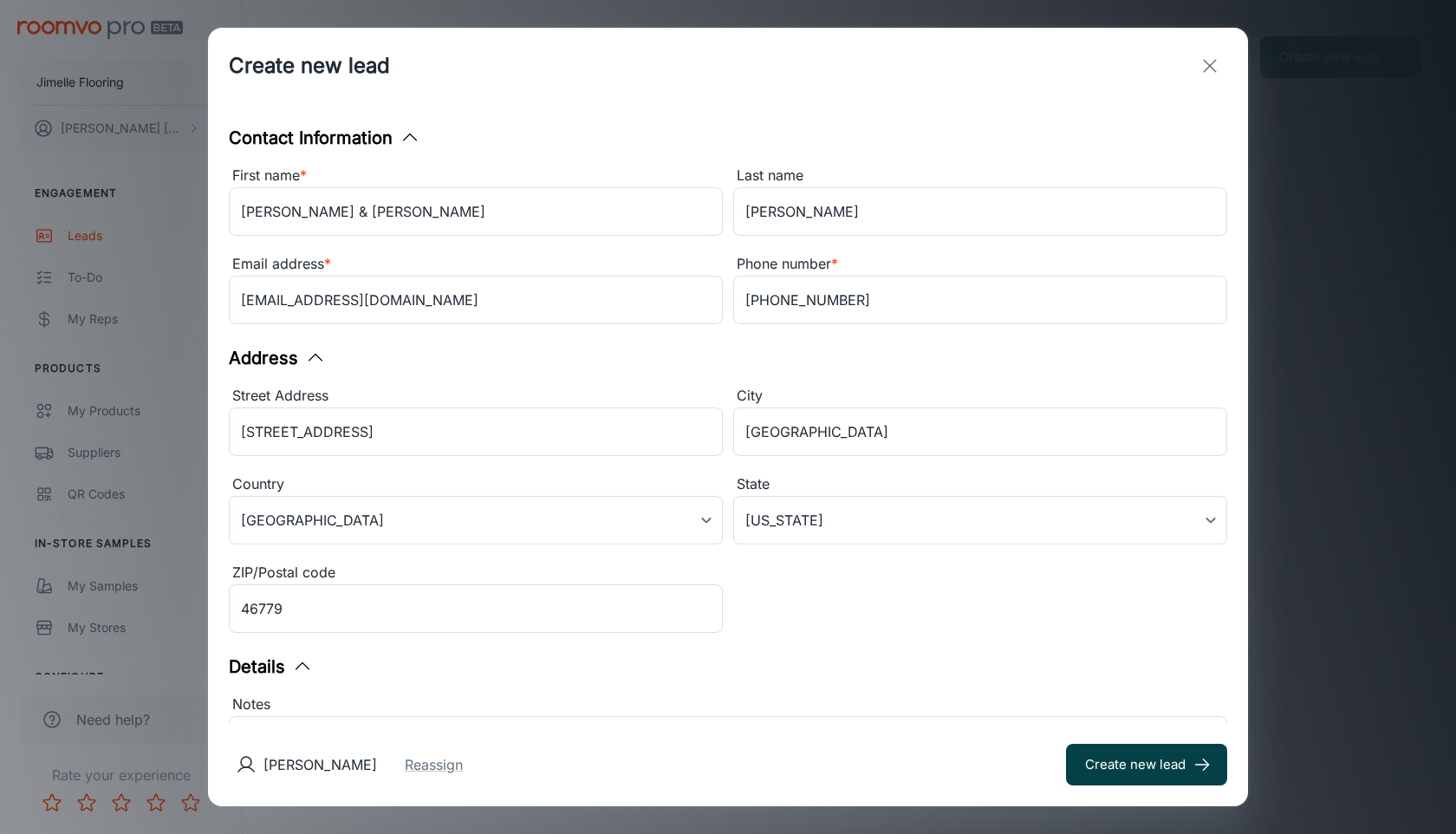
click at [1072, 762] on button "Create new lead" at bounding box center [1146, 765] width 161 height 42
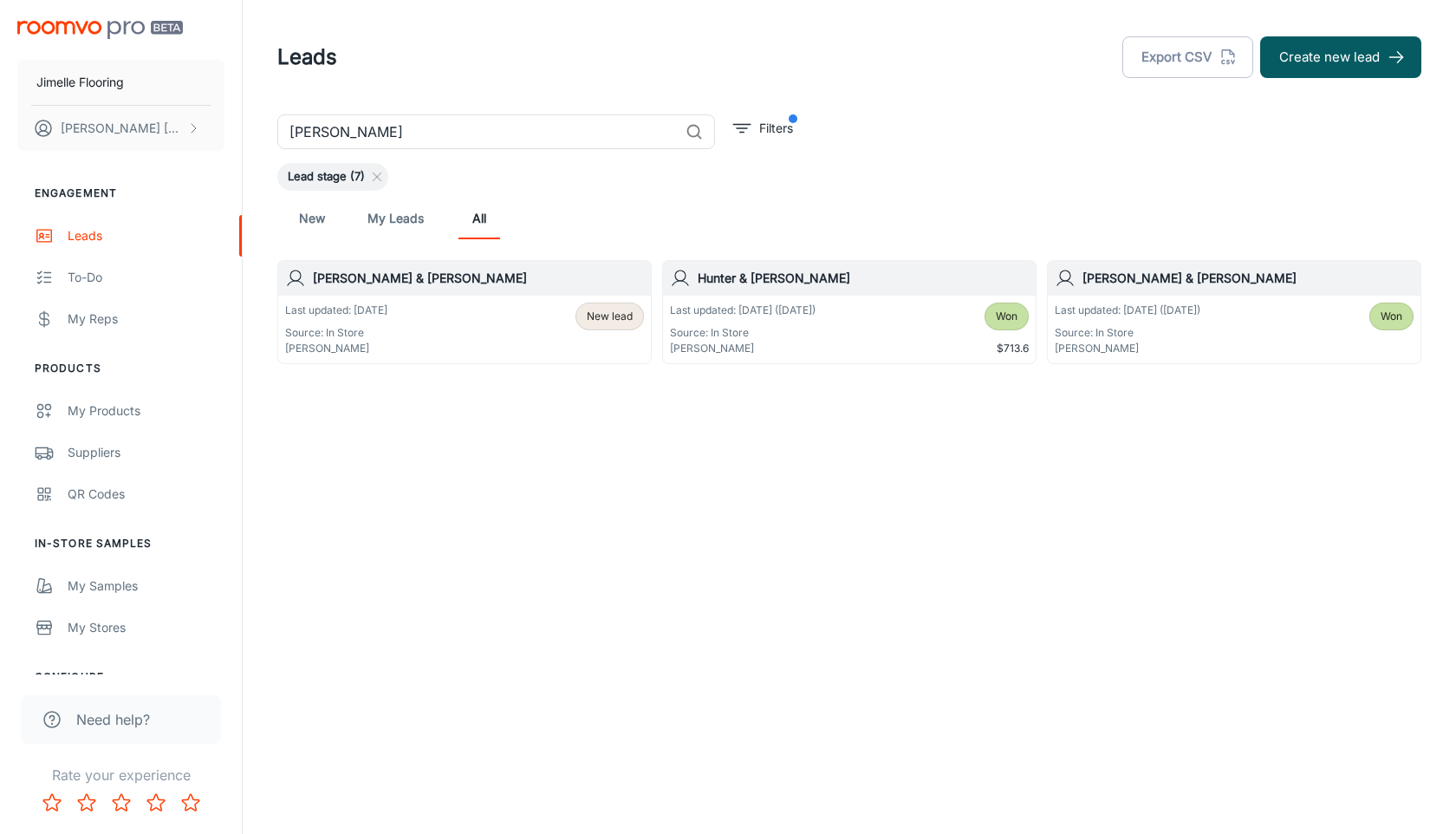
click at [621, 317] on span "New lead" at bounding box center [610, 317] width 46 height 16
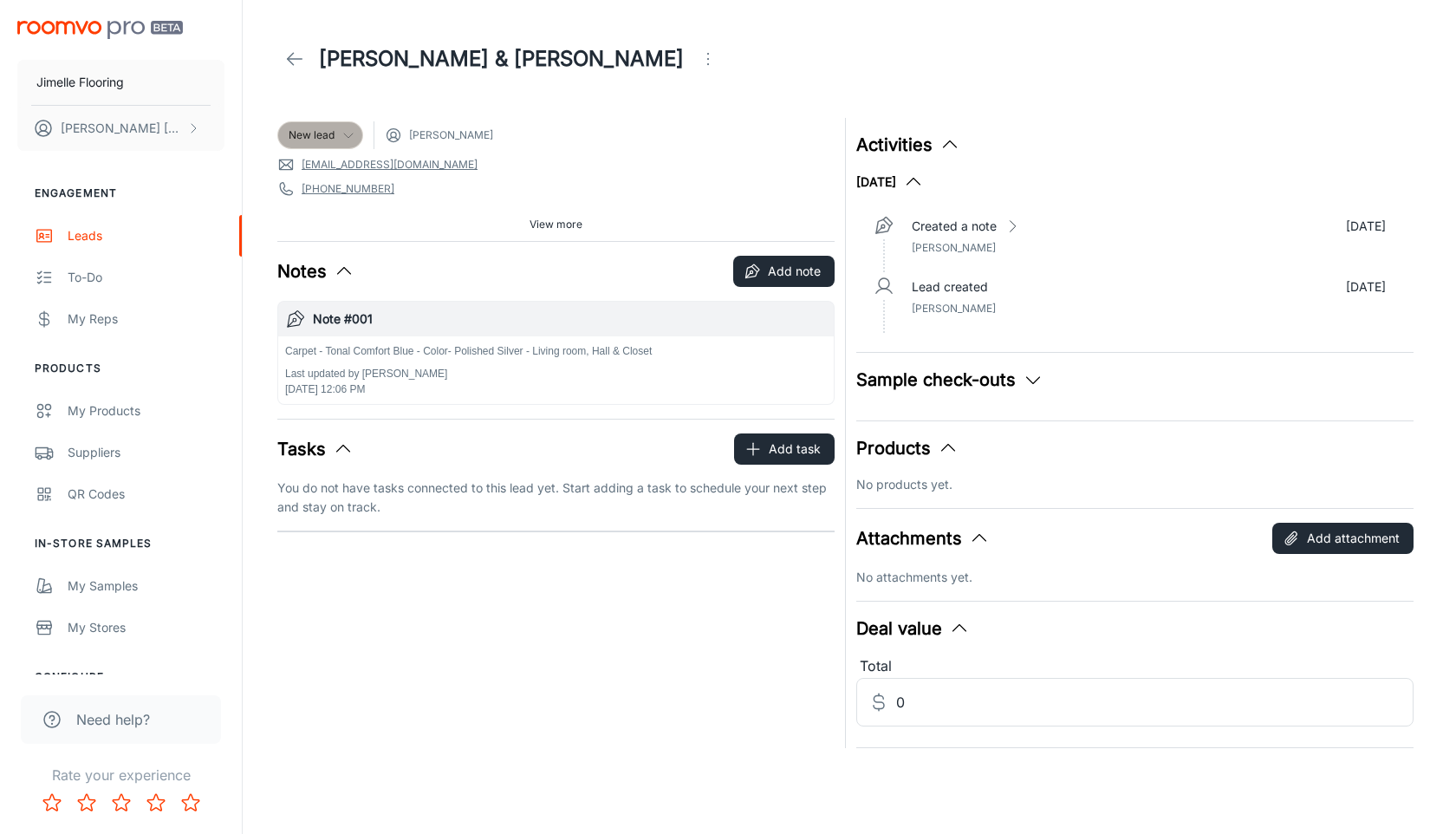
click at [334, 134] on span "New lead" at bounding box center [312, 135] width 46 height 16
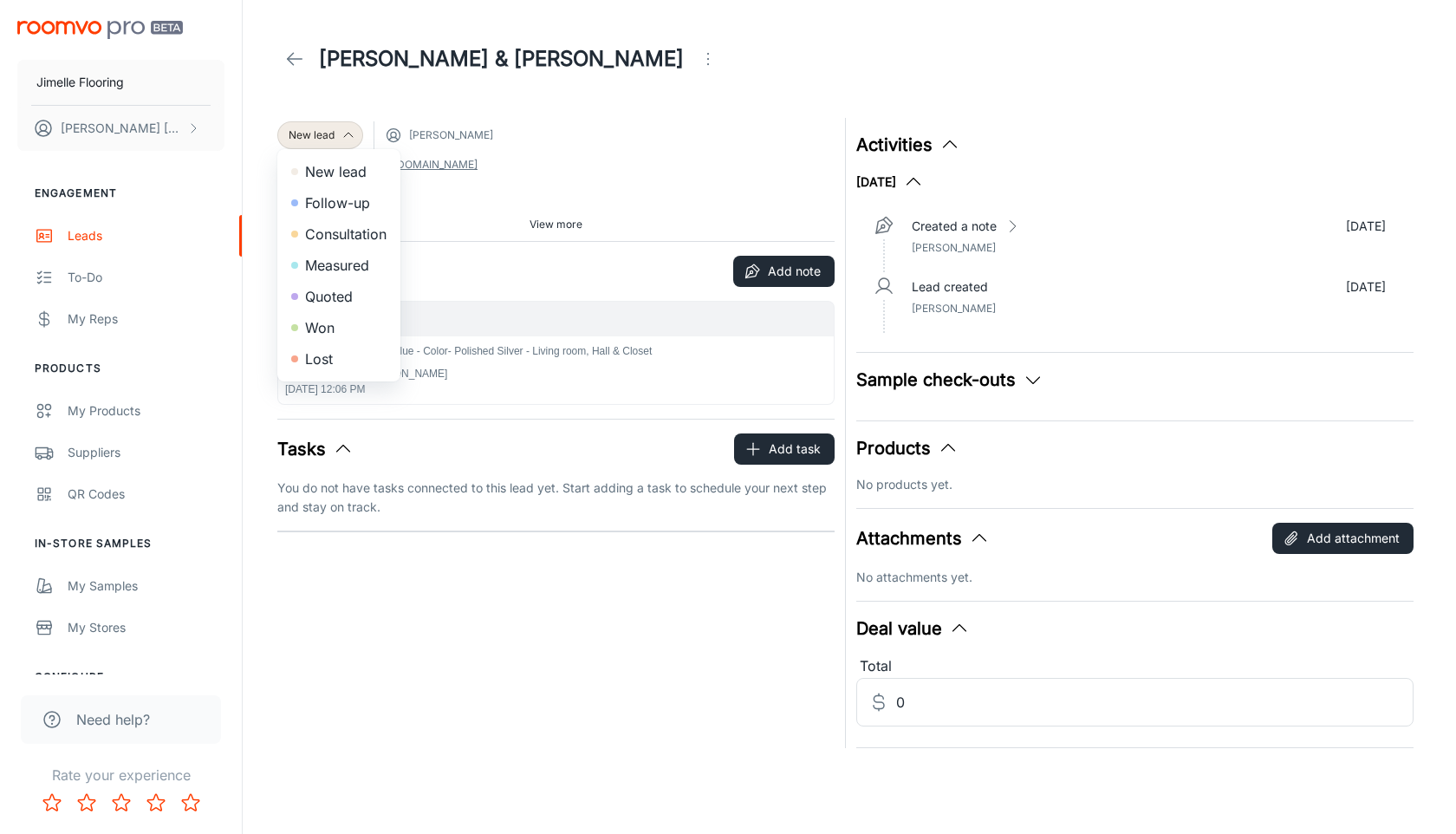
click at [332, 329] on li "Won" at bounding box center [338, 327] width 123 height 31
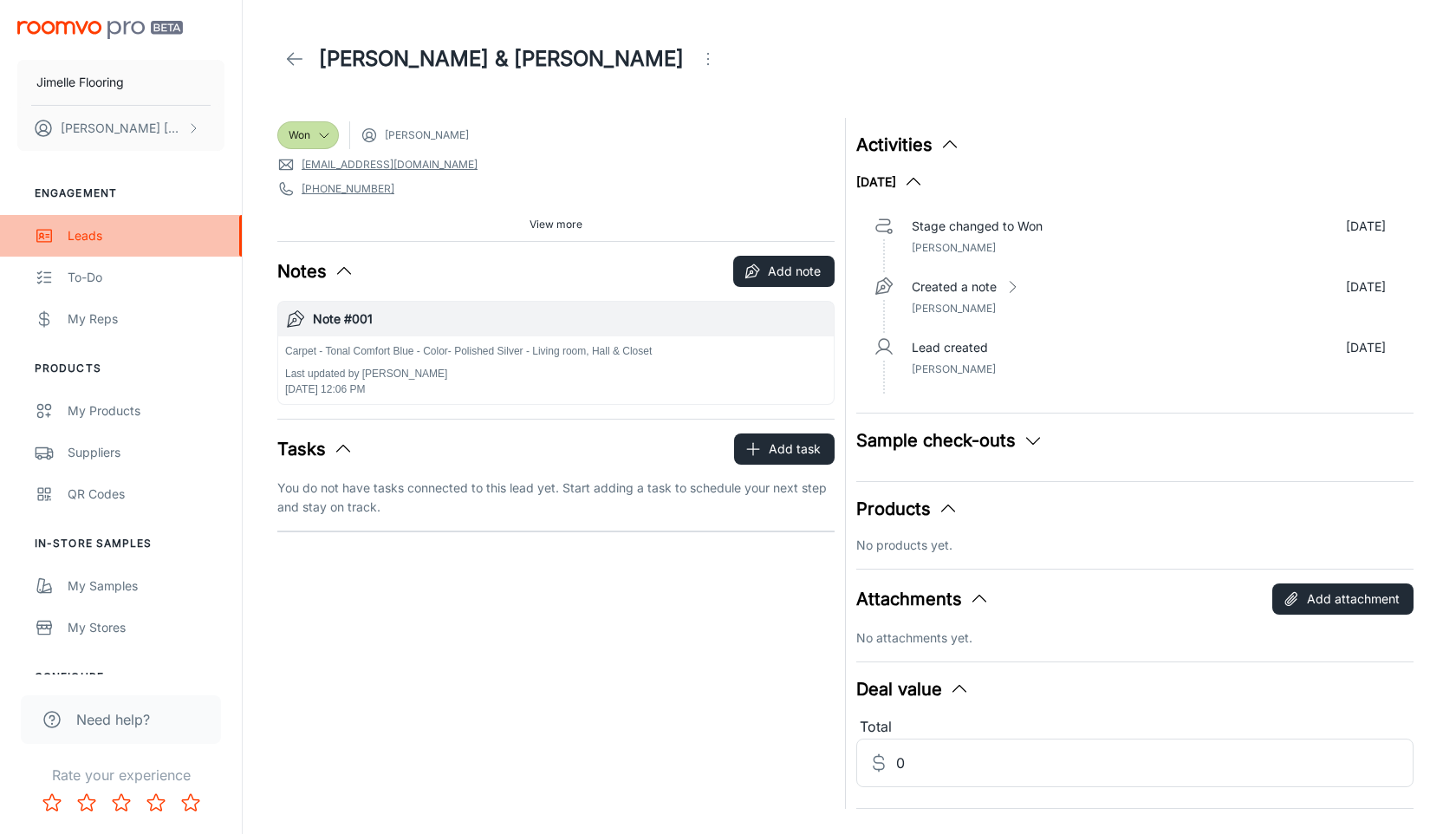
click at [85, 229] on div "Leads" at bounding box center [146, 235] width 157 height 19
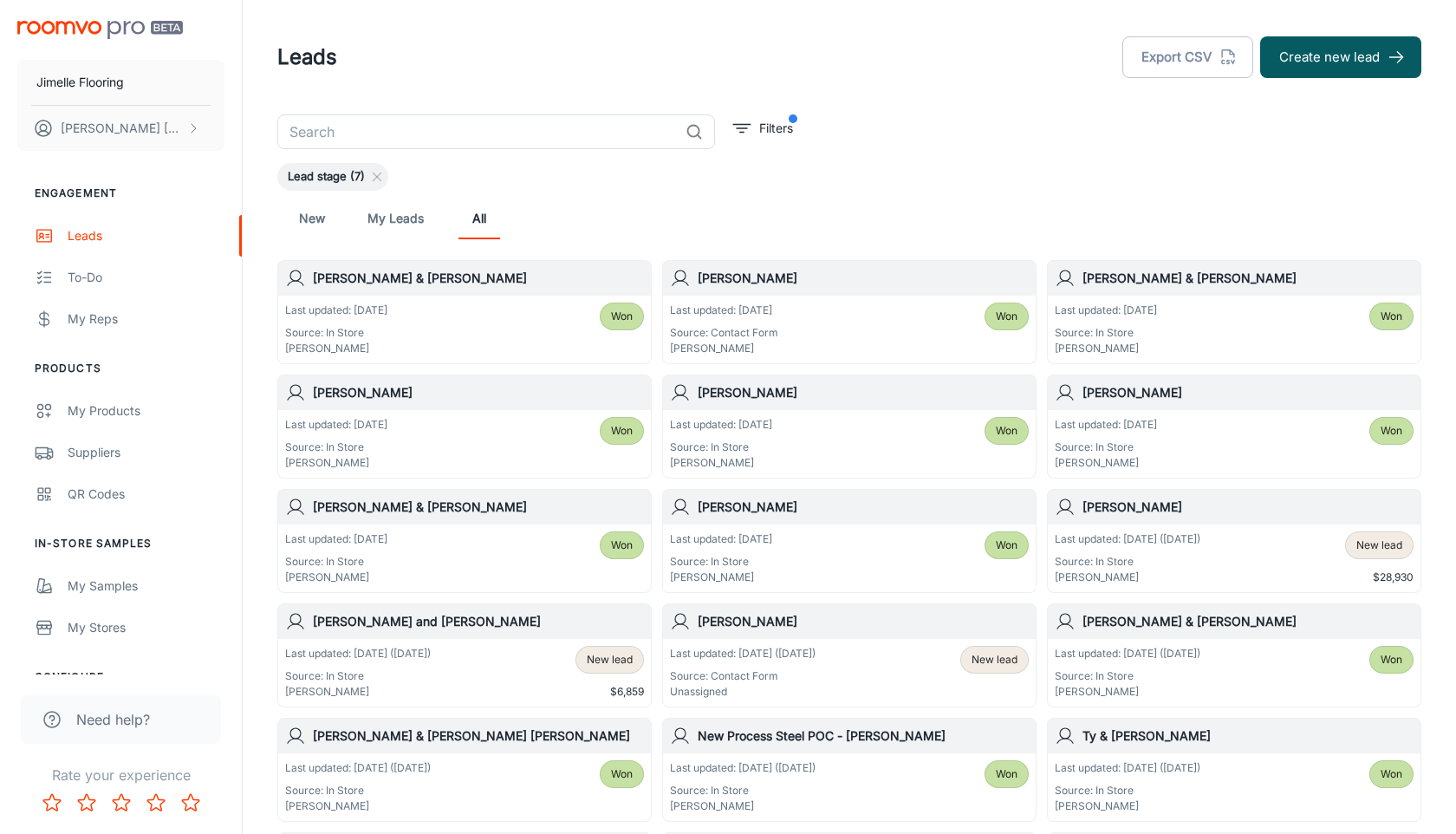
click at [436, 130] on input "text" at bounding box center [477, 131] width 401 height 35
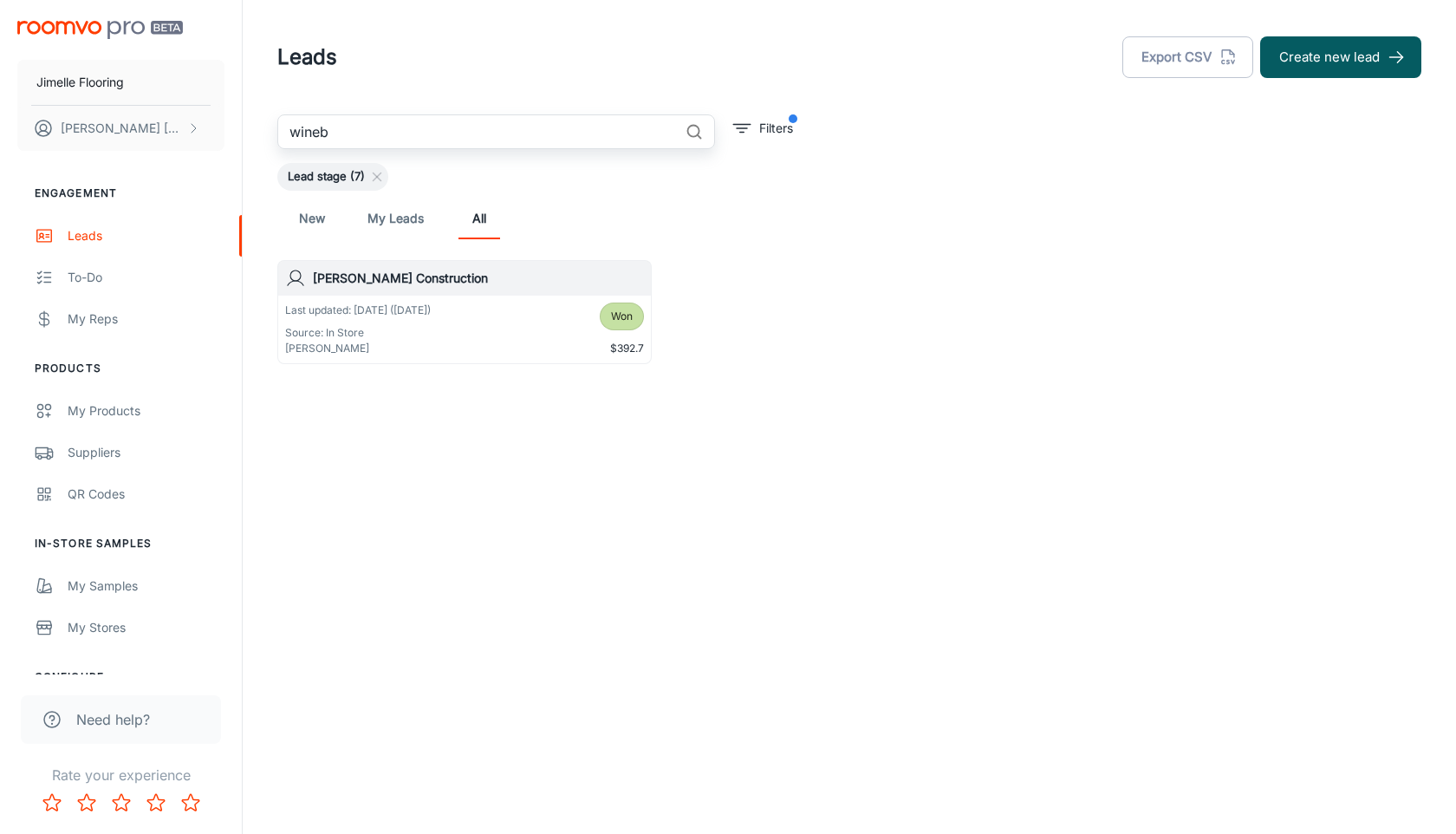
type input "wineb"
click at [469, 329] on div "Last updated: [DATE] ([DATE]) Source: In Store [PERSON_NAME] Won $392.7" at bounding box center [464, 330] width 359 height 54
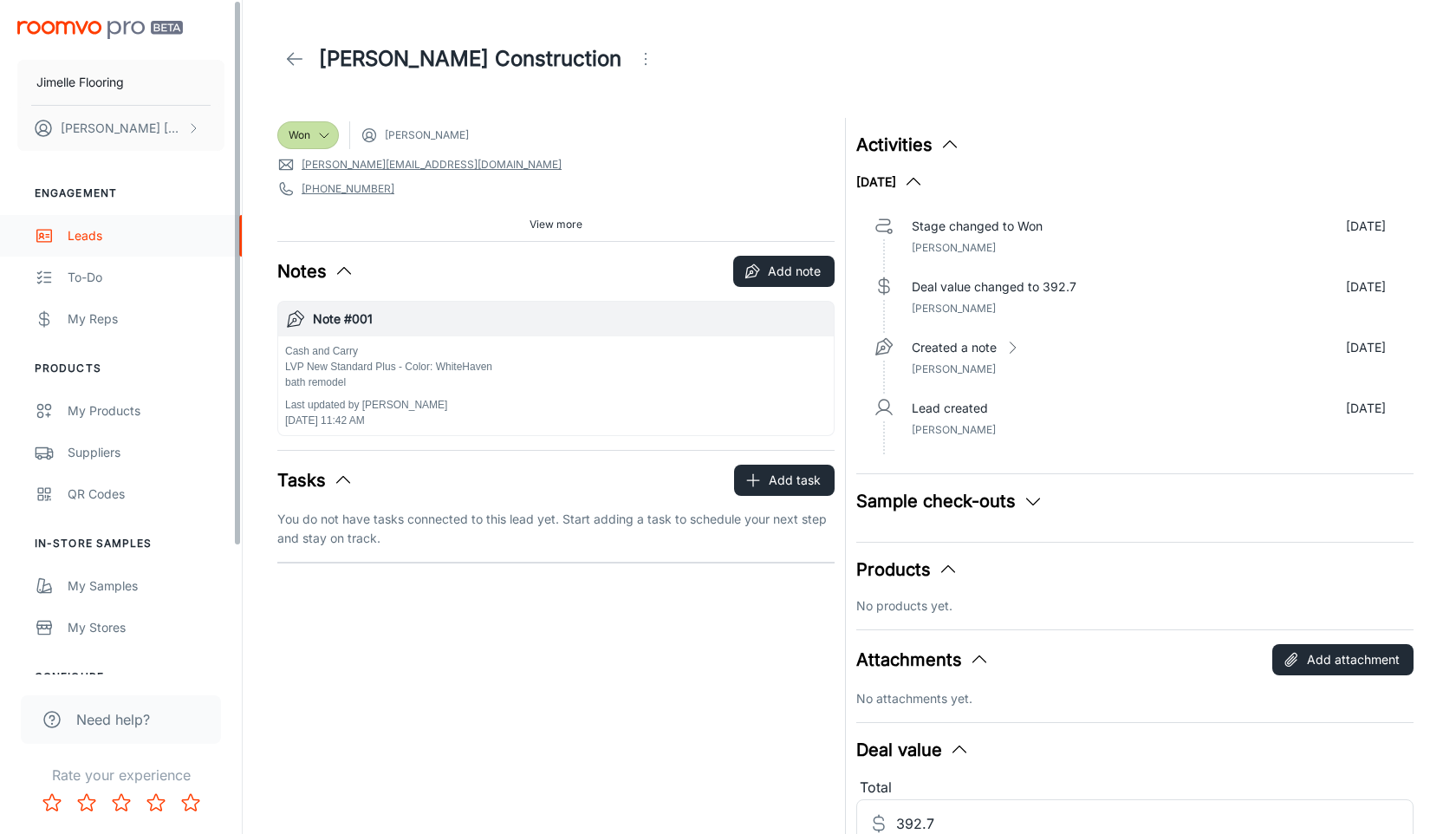
click at [90, 236] on div "Leads" at bounding box center [146, 235] width 157 height 19
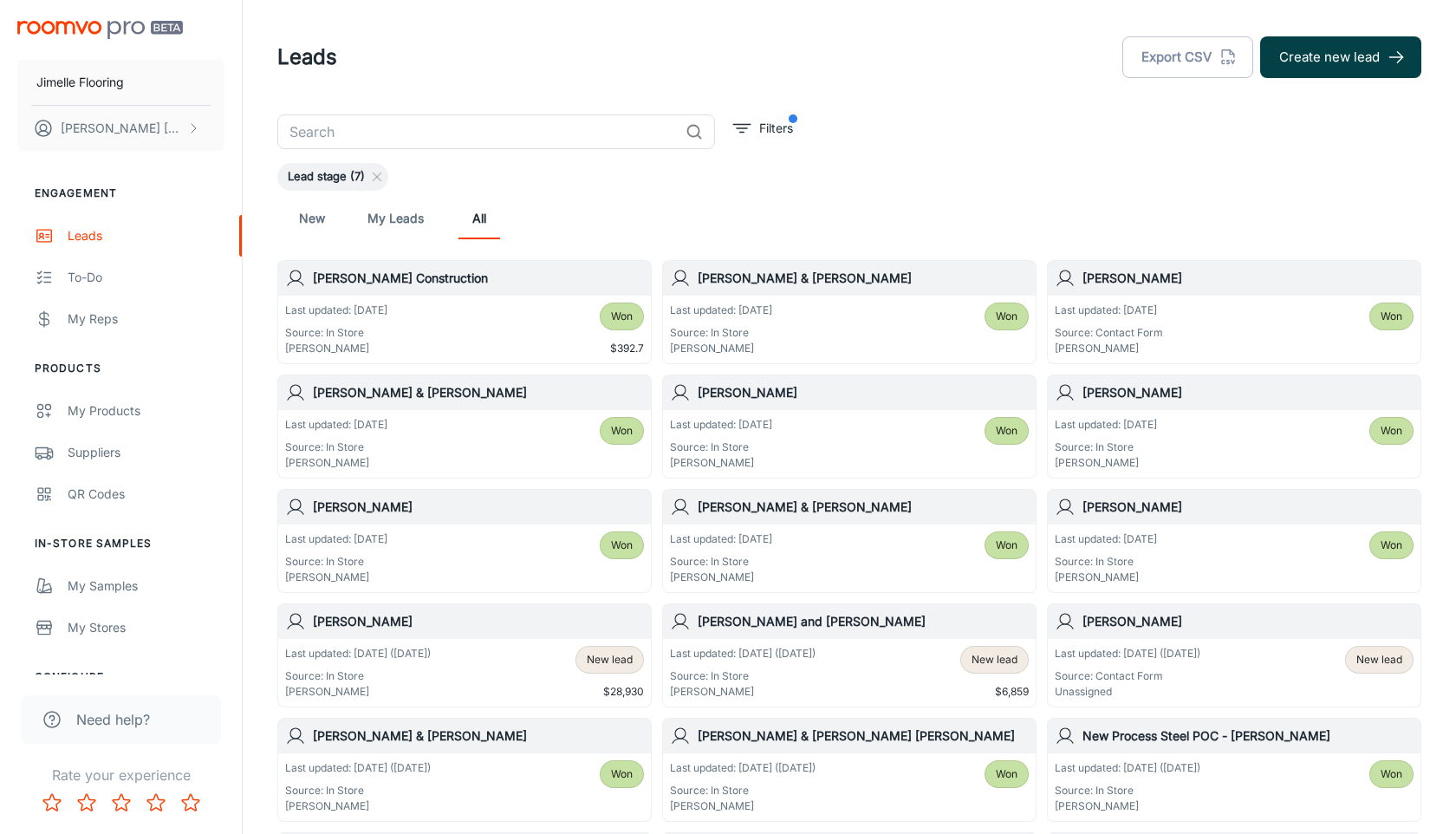
click at [1304, 69] on button "Create new lead" at bounding box center [1340, 57] width 161 height 42
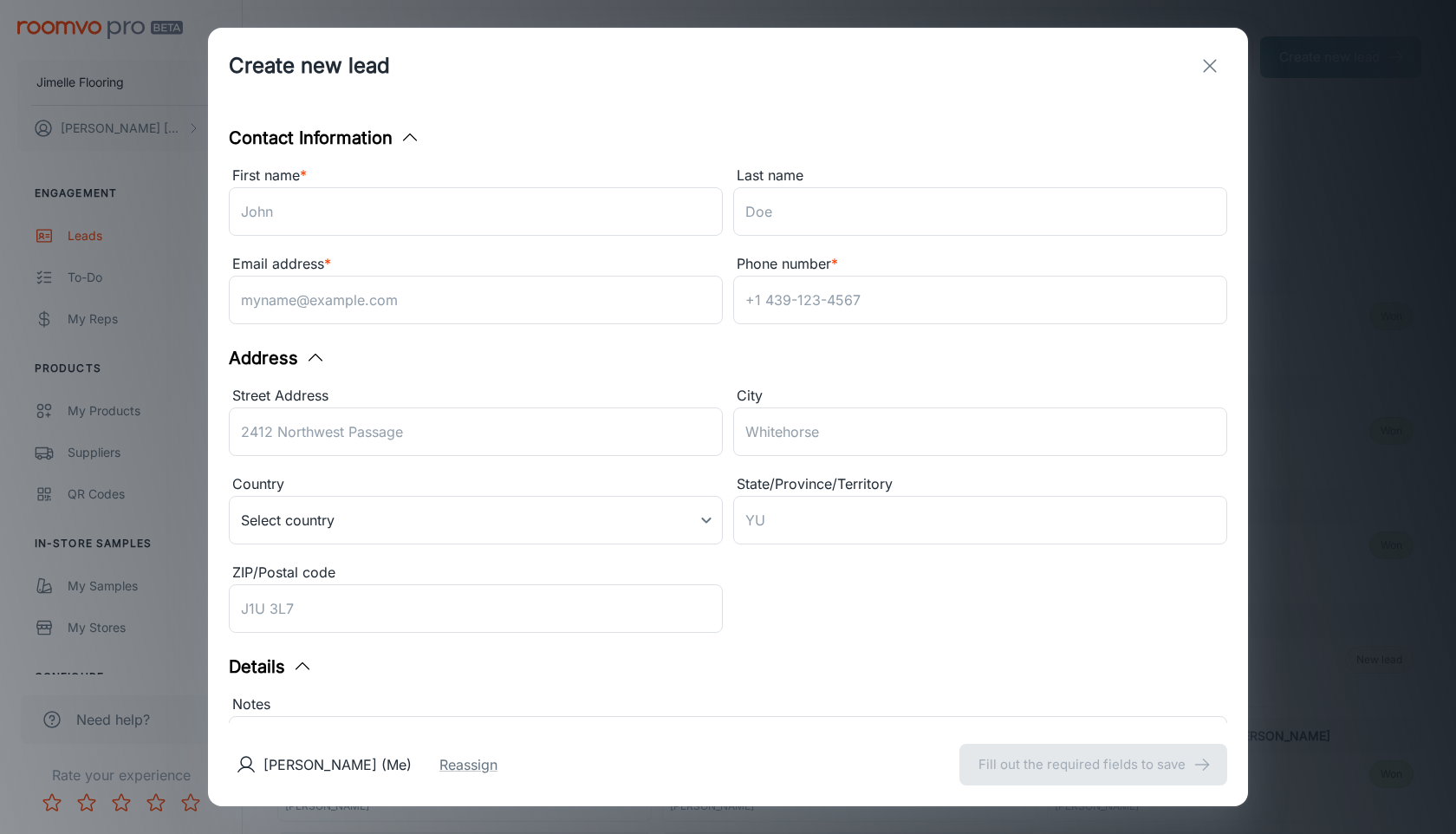
click at [581, 237] on div "First name * ​" at bounding box center [476, 204] width 494 height 78
click at [581, 228] on input "First name *" at bounding box center [476, 211] width 494 height 49
type input "Amber"
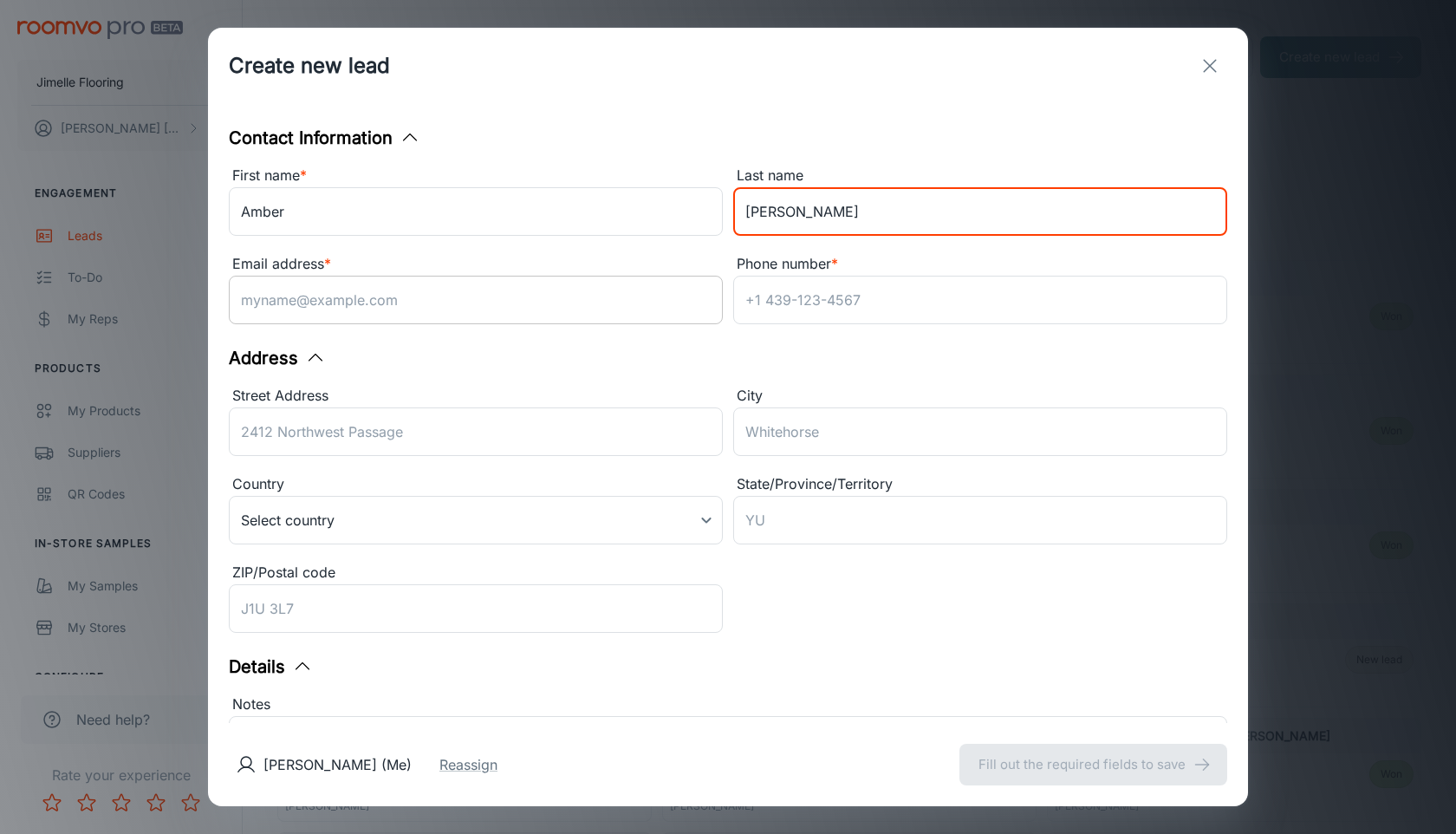
type input "[PERSON_NAME]"
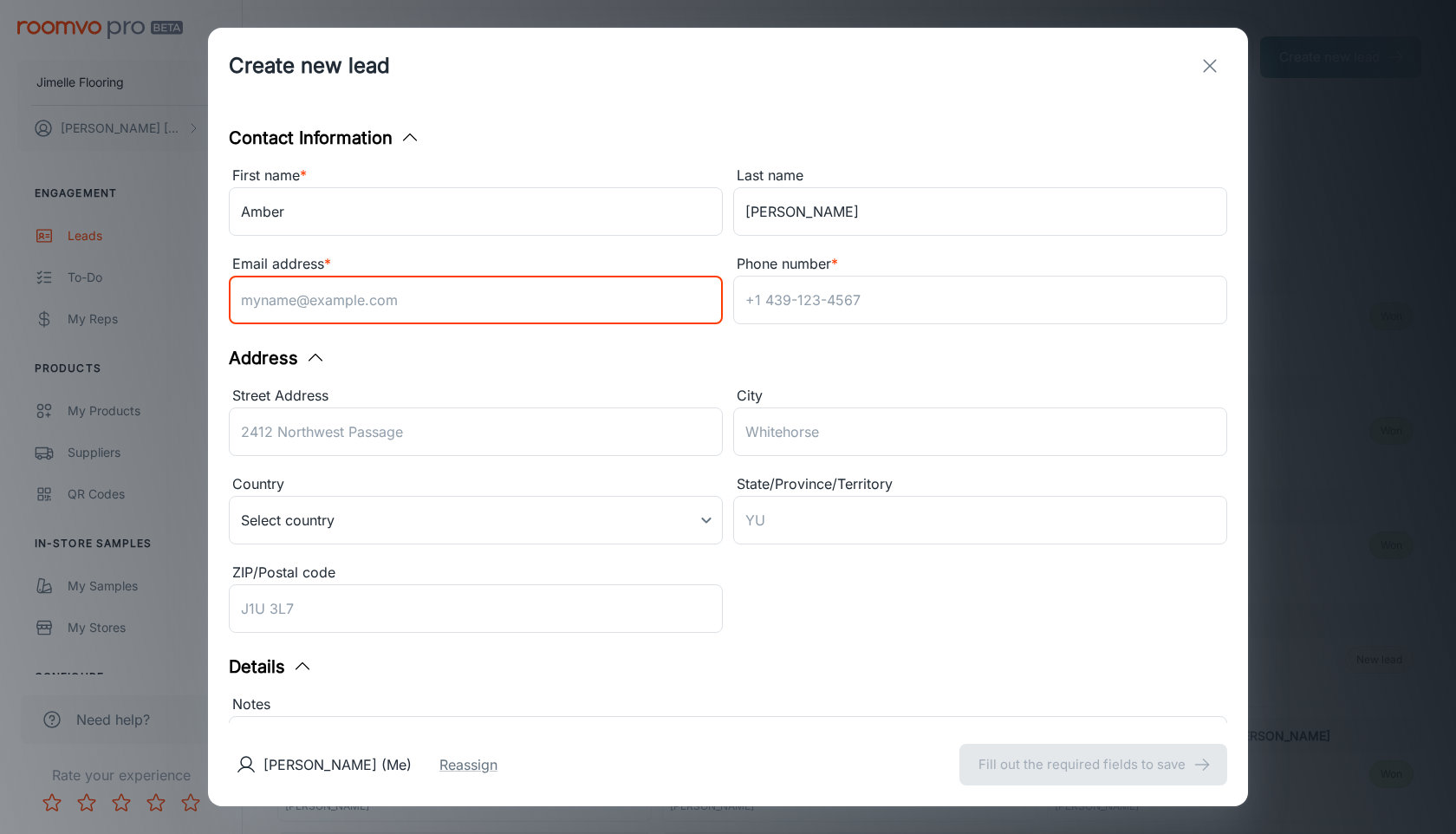
click at [566, 322] on input "Email address *" at bounding box center [476, 300] width 494 height 49
type input "[EMAIL_ADDRESS][DOMAIN_NAME]"
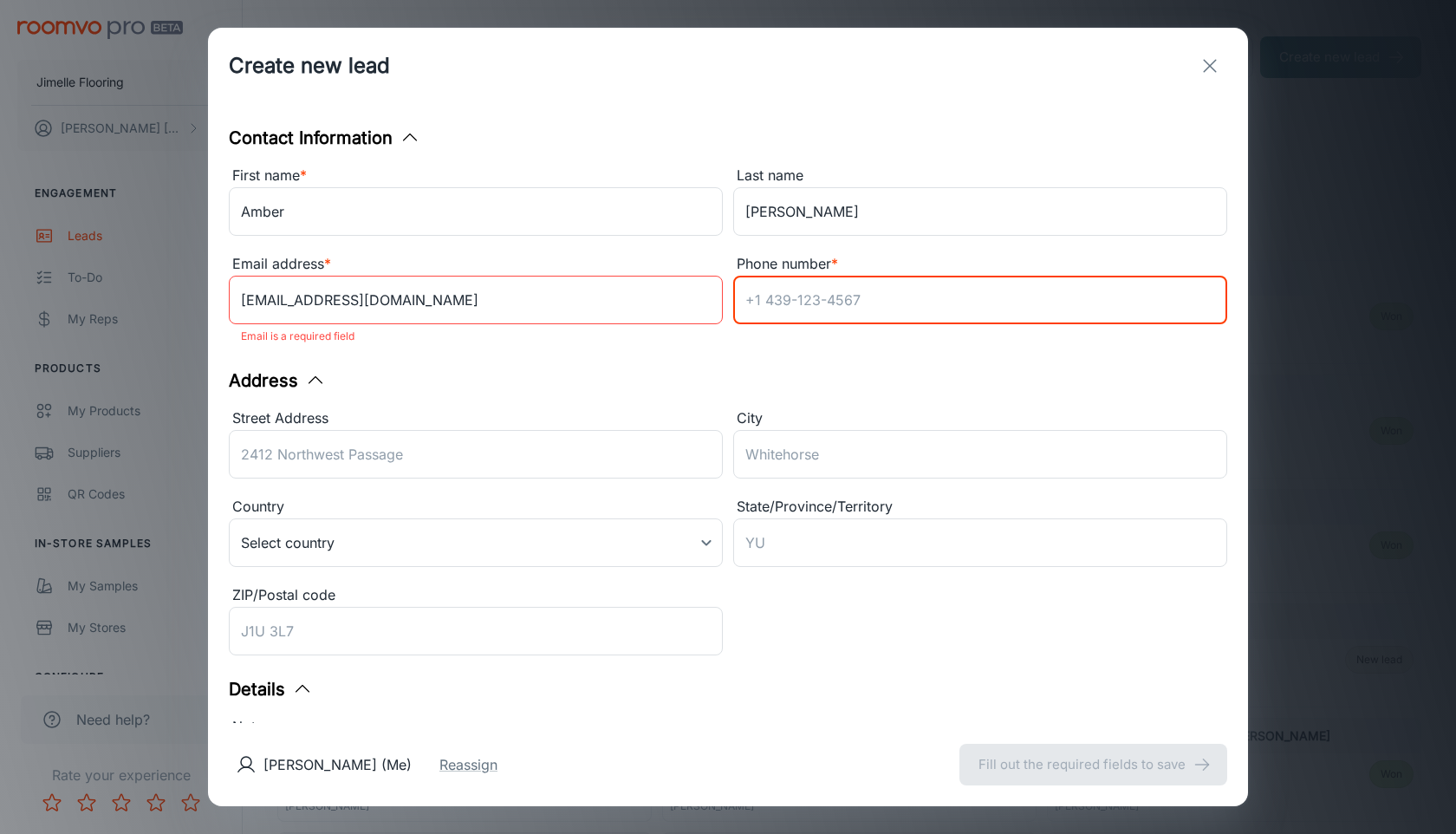
click at [837, 319] on input "Phone number *" at bounding box center [980, 300] width 494 height 49
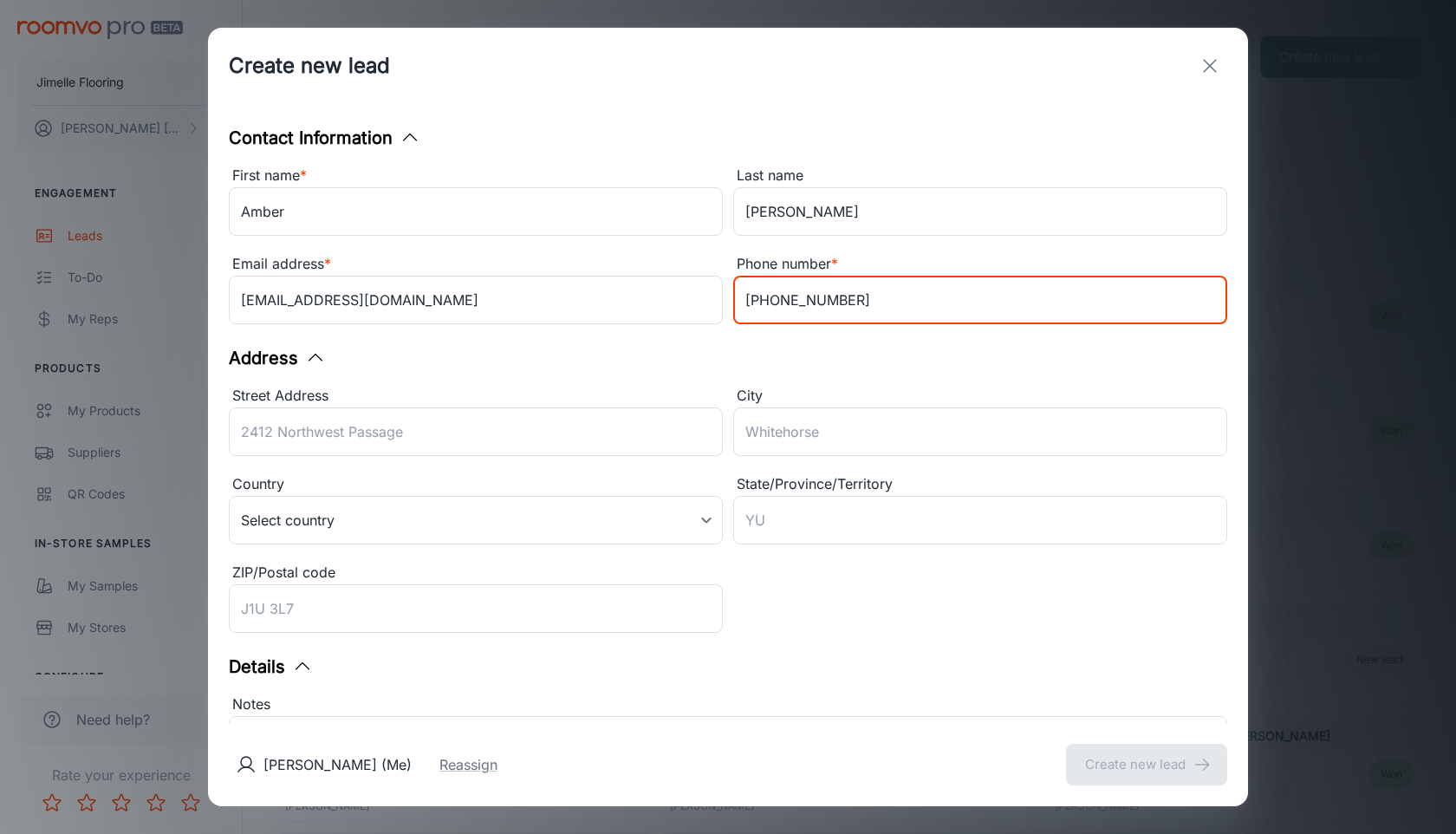
type input "[PHONE_NUMBER]"
click at [824, 372] on div "Address Street Address ​ City ​ Country Select country ​ State/Province/Territo…" at bounding box center [728, 492] width 999 height 295
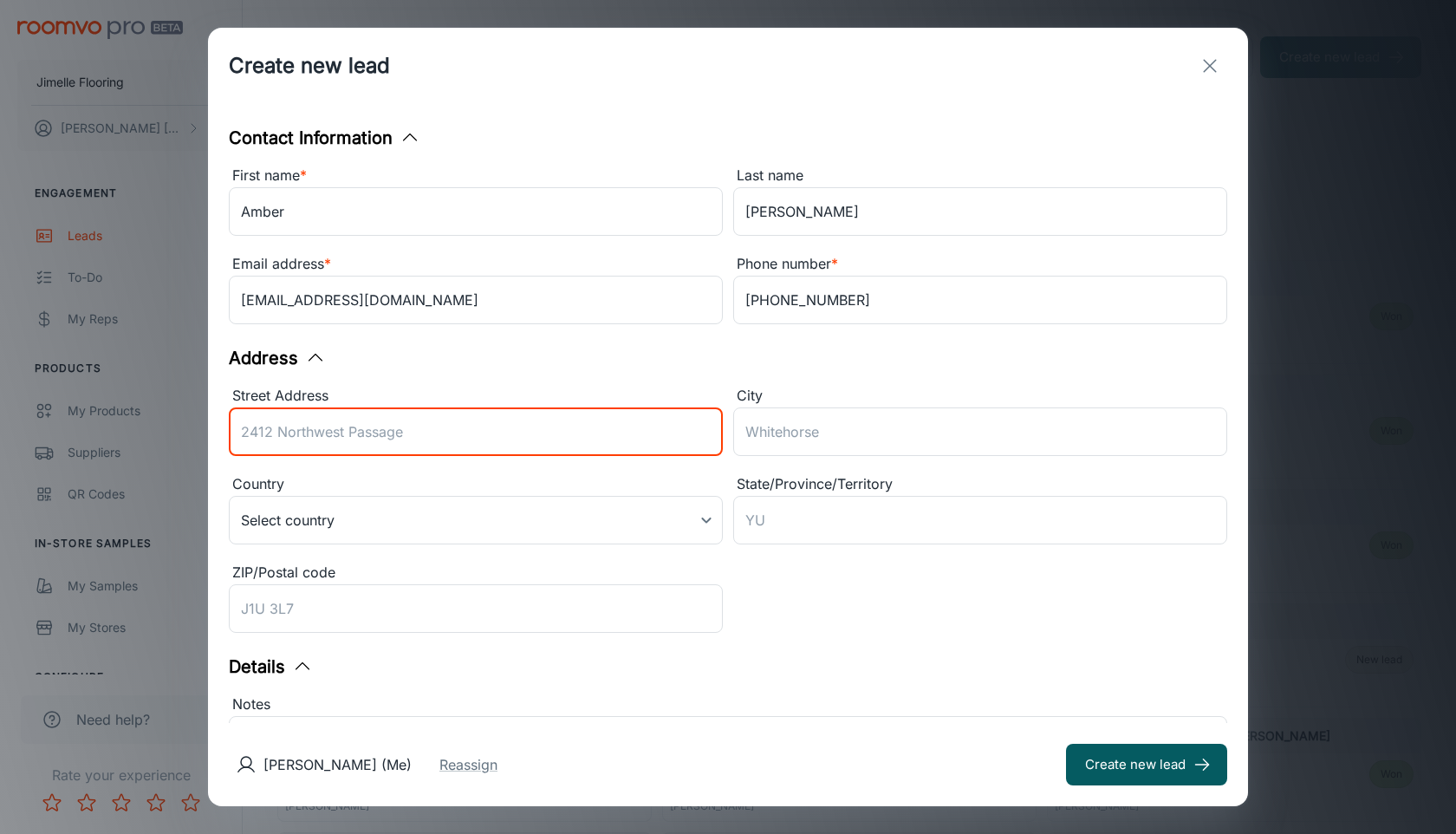
click at [546, 453] on input "Street Address" at bounding box center [476, 431] width 494 height 49
type input "5368 Kodiak Trail"
click at [751, 451] on input "City" at bounding box center [980, 431] width 494 height 49
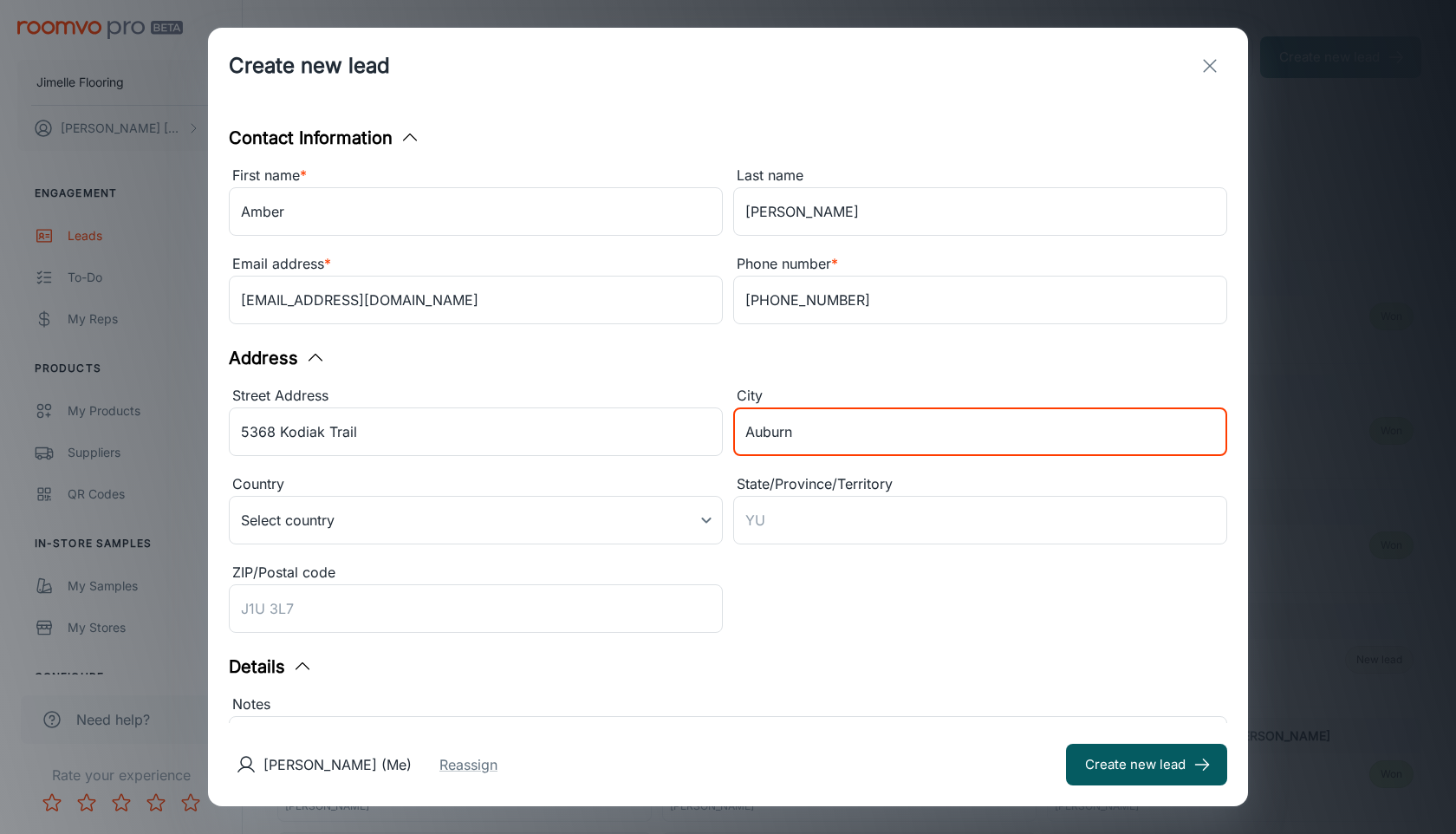
type input "Auburn"
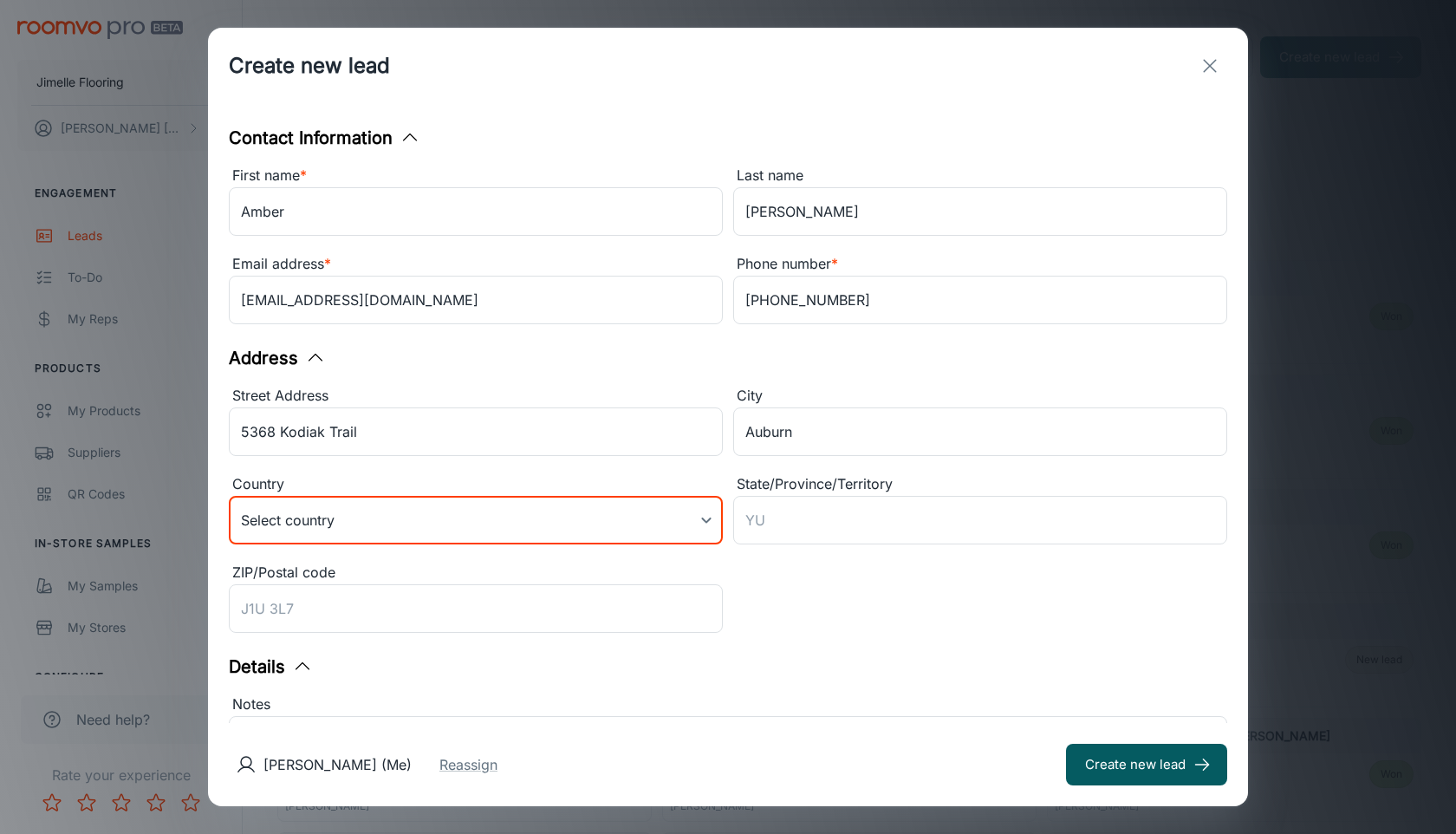
click at [662, 522] on body "Jimelle Flooring [PERSON_NAME] Engagement Leads To-do My Reps Products My Produ…" at bounding box center [728, 417] width 1456 height 834
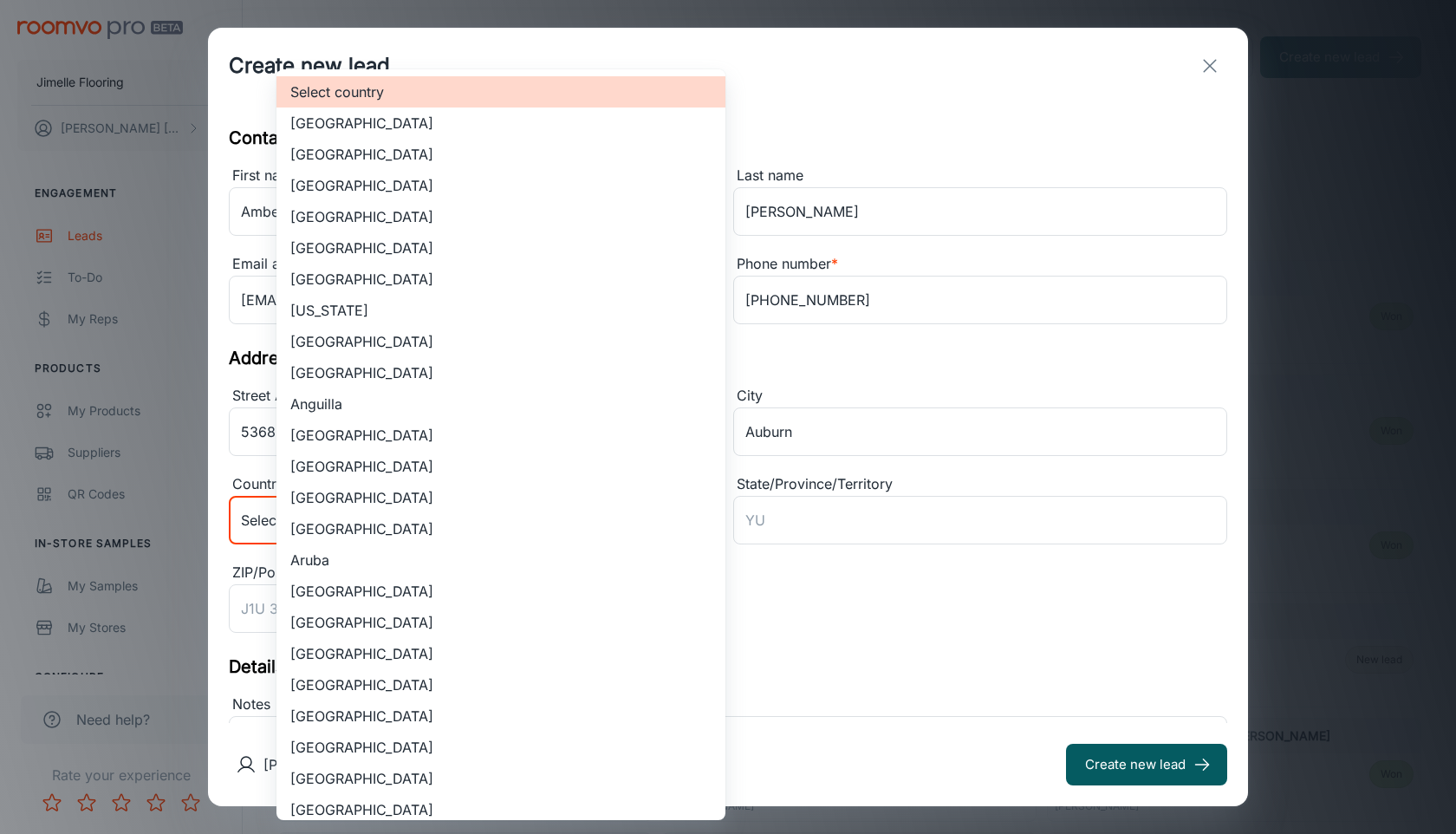
click at [577, 153] on li "[GEOGRAPHIC_DATA]" at bounding box center [501, 154] width 449 height 31
type input "US"
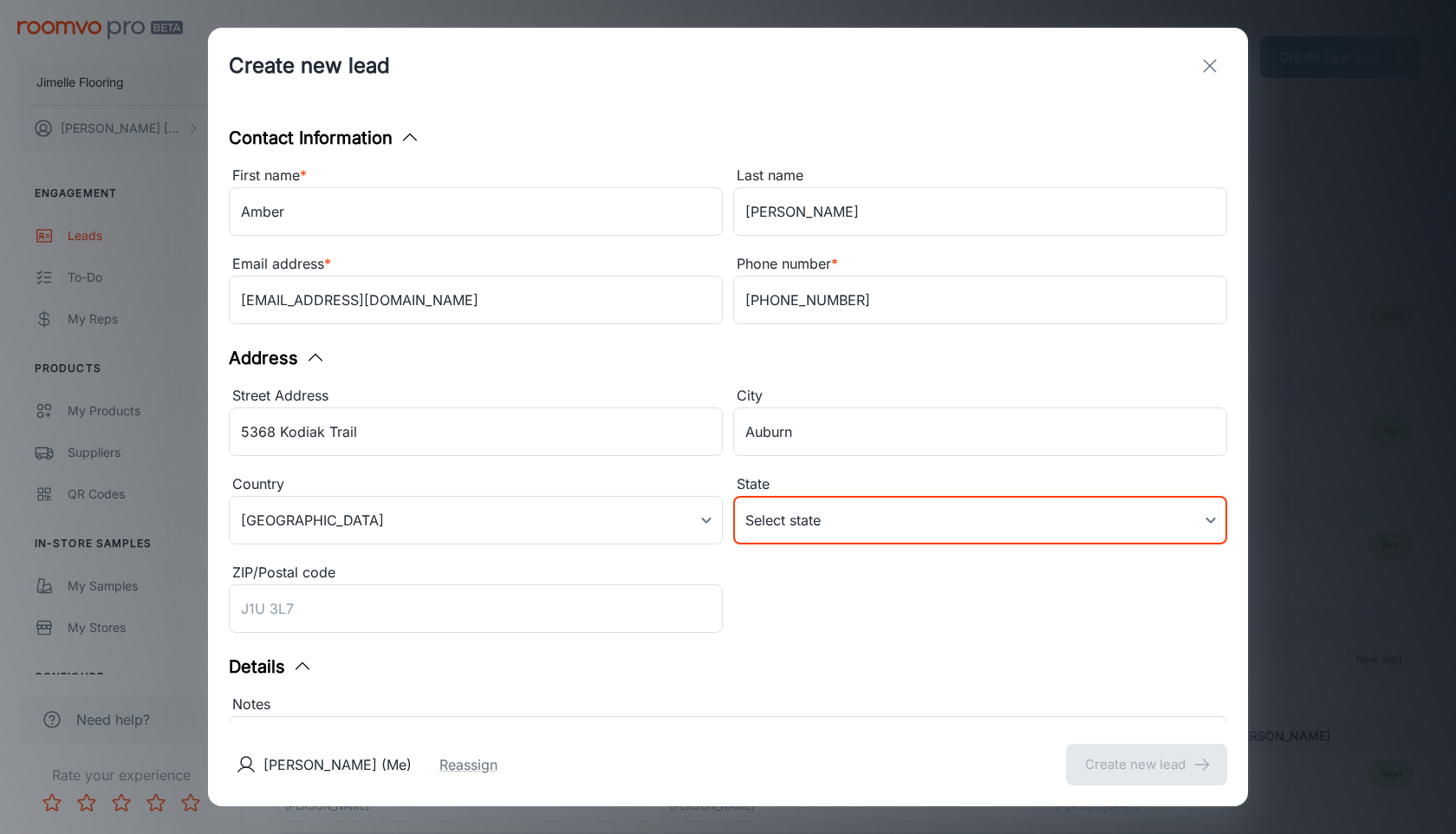
click at [850, 523] on body "Jimelle Flooring [PERSON_NAME] Engagement Leads To-do My Reps Products My Produ…" at bounding box center [728, 417] width 1456 height 834
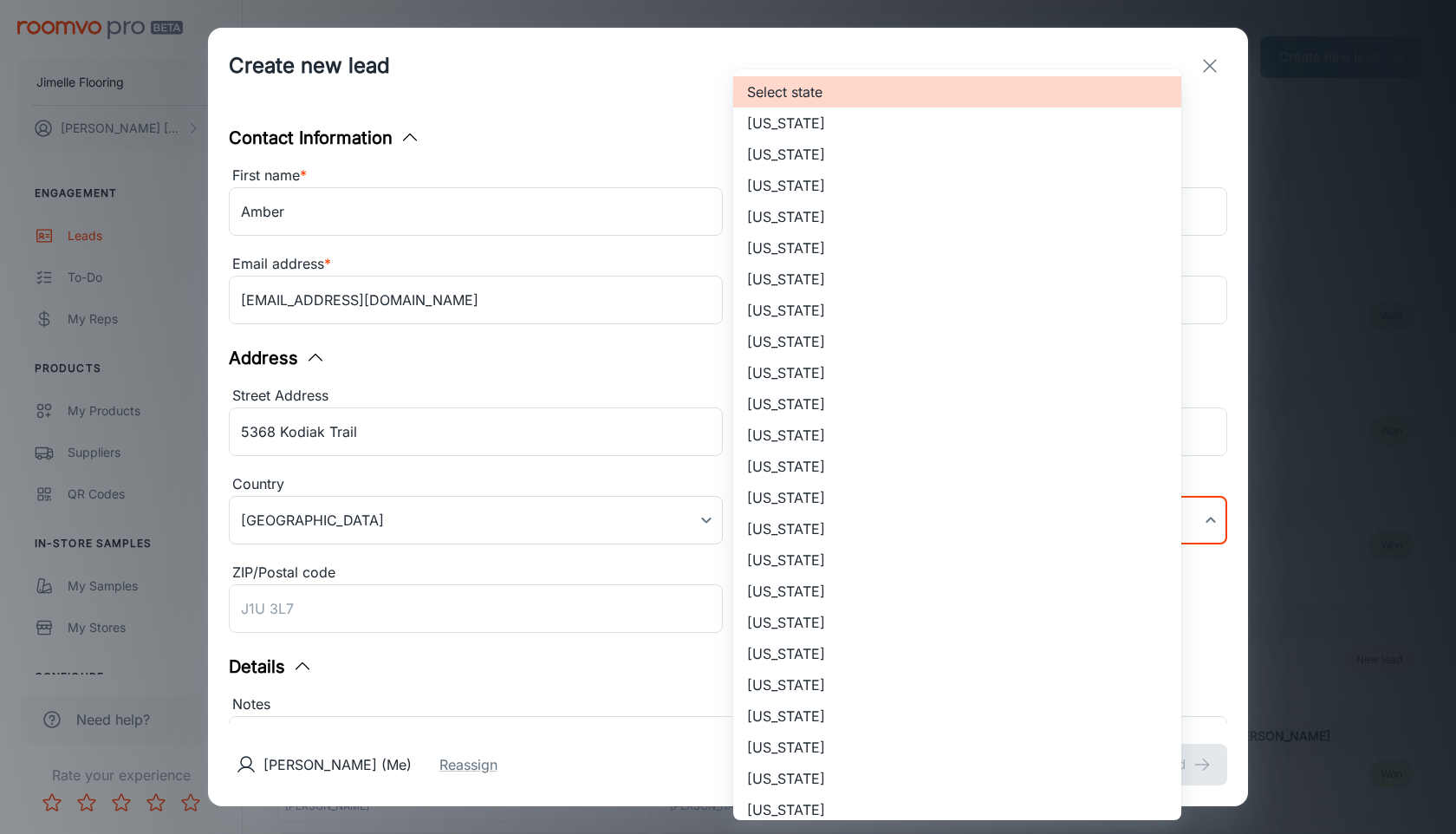
click at [817, 554] on li "[US_STATE]" at bounding box center [957, 559] width 448 height 31
type input "[US_STATE]"
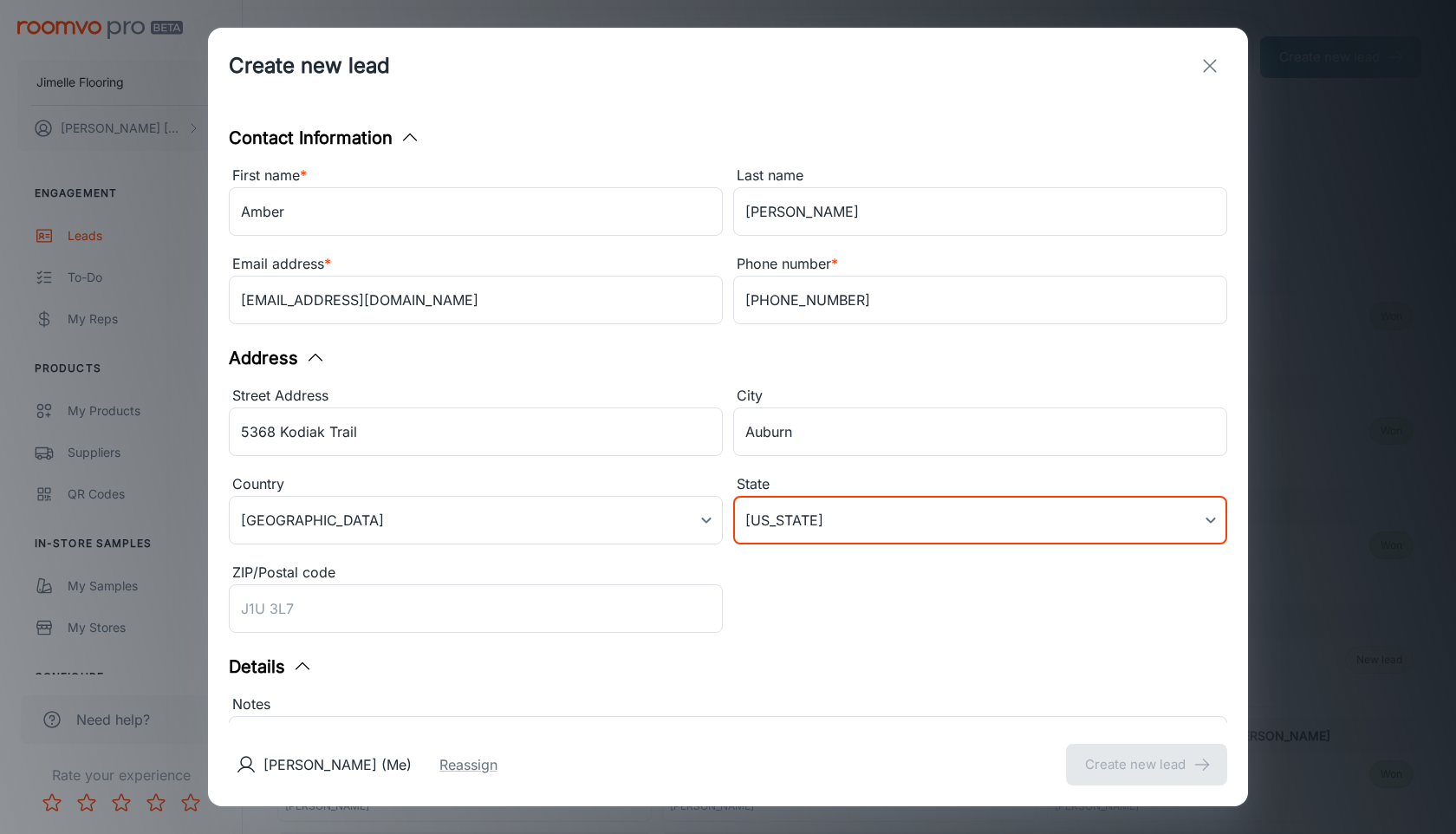
click at [499, 622] on input "ZIP/Postal code" at bounding box center [476, 608] width 494 height 49
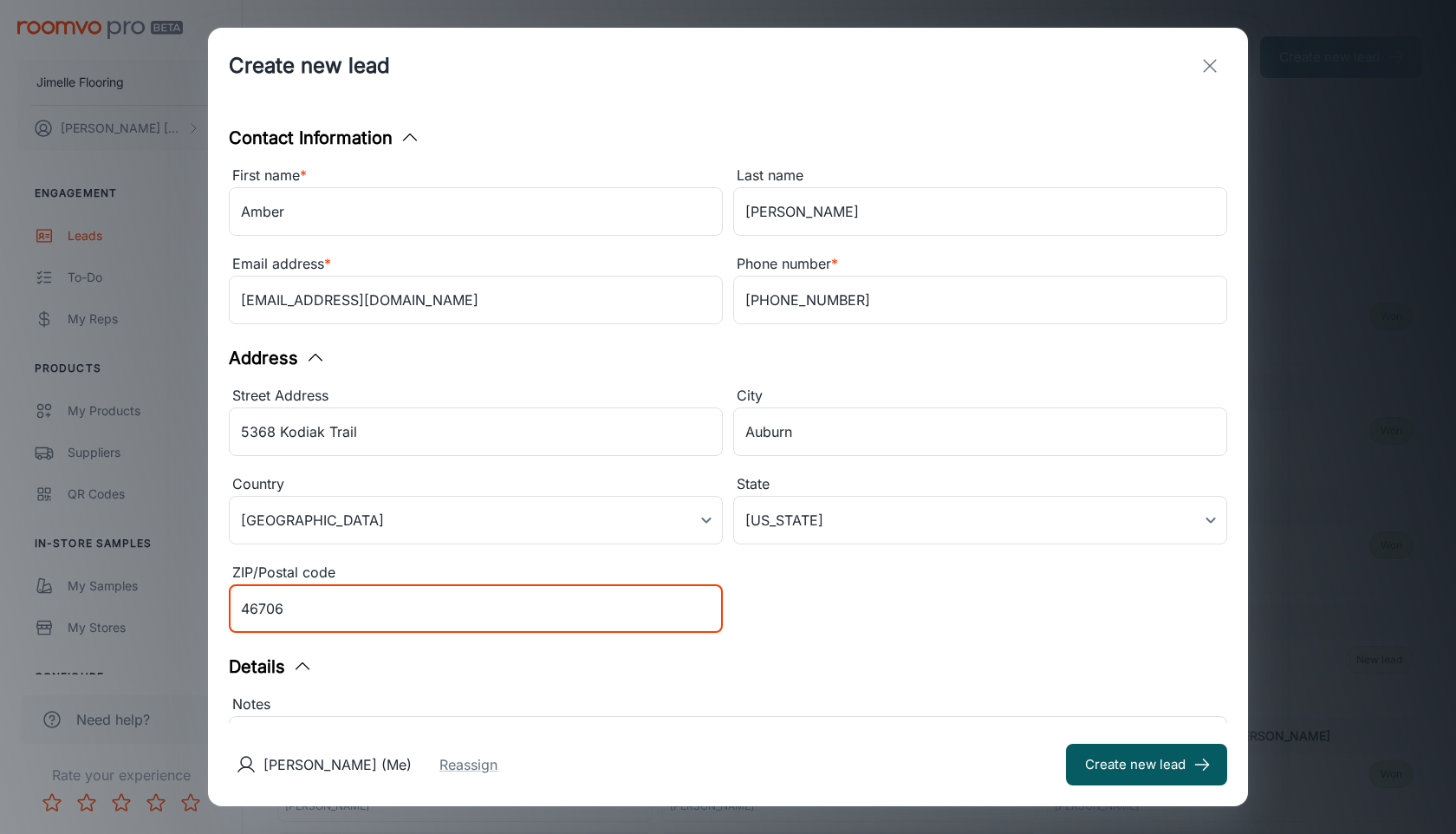
type input "46706"
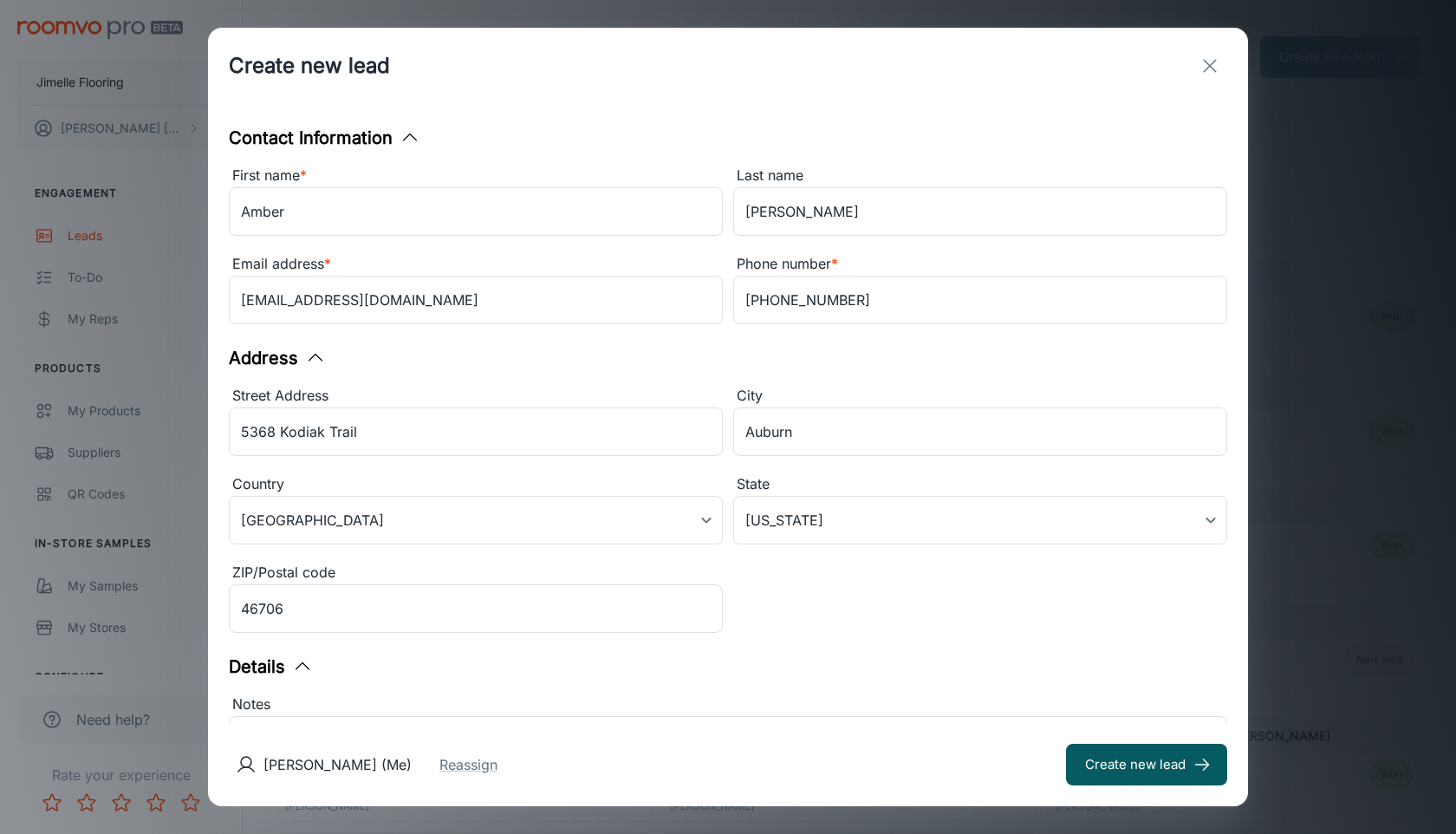
click at [880, 631] on div "Street Address [GEOGRAPHIC_DATA] ​ City [GEOGRAPHIC_DATA] ​ Country [GEOGRAPHIC…" at bounding box center [722, 507] width 1009 height 265
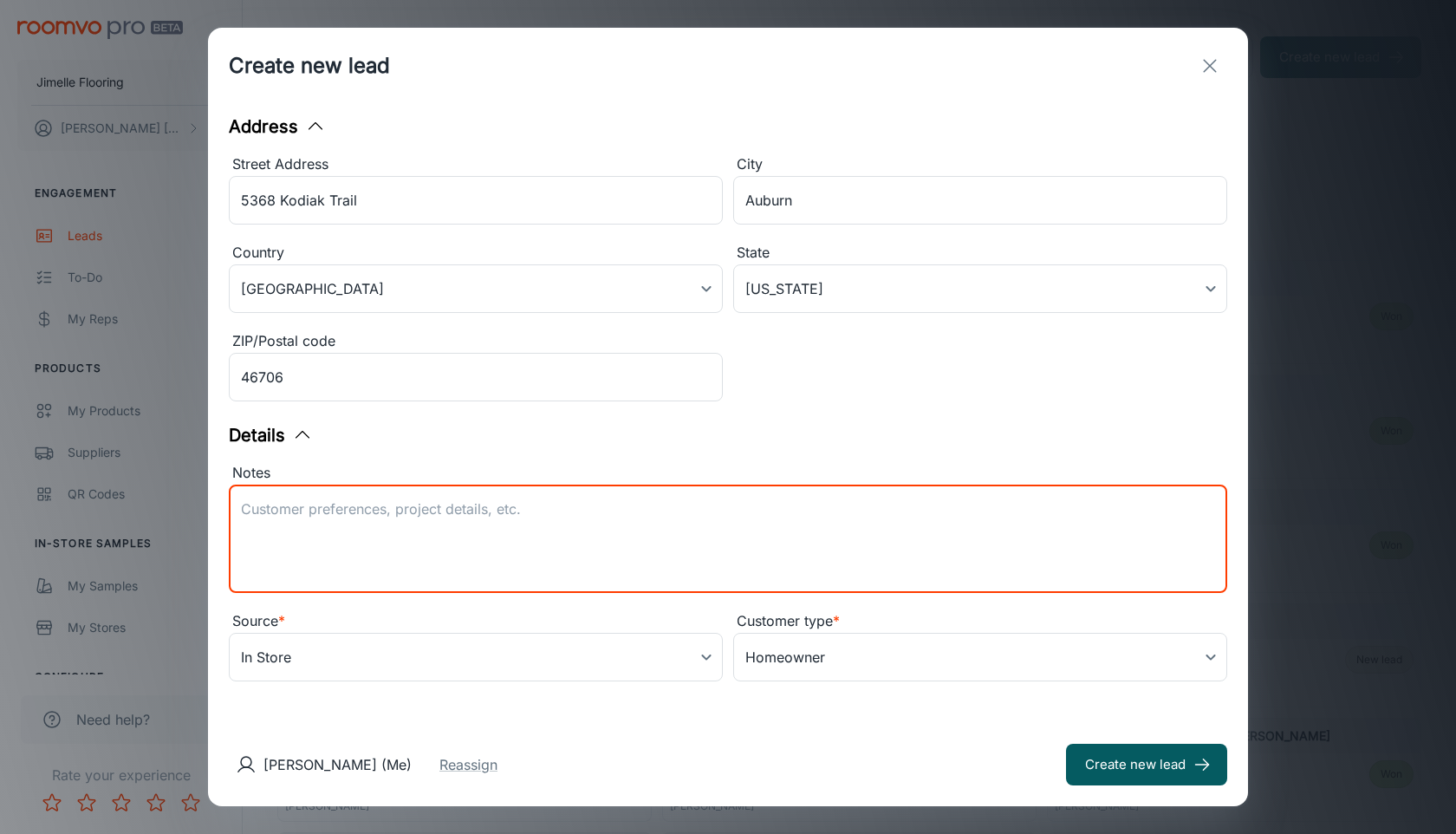
click at [732, 533] on textarea "Notes" at bounding box center [728, 539] width 974 height 80
type textarea "Inernational Floors - [GEOGRAPHIC_DATA]'s + HD - [GEOGRAPHIC_DATA]"
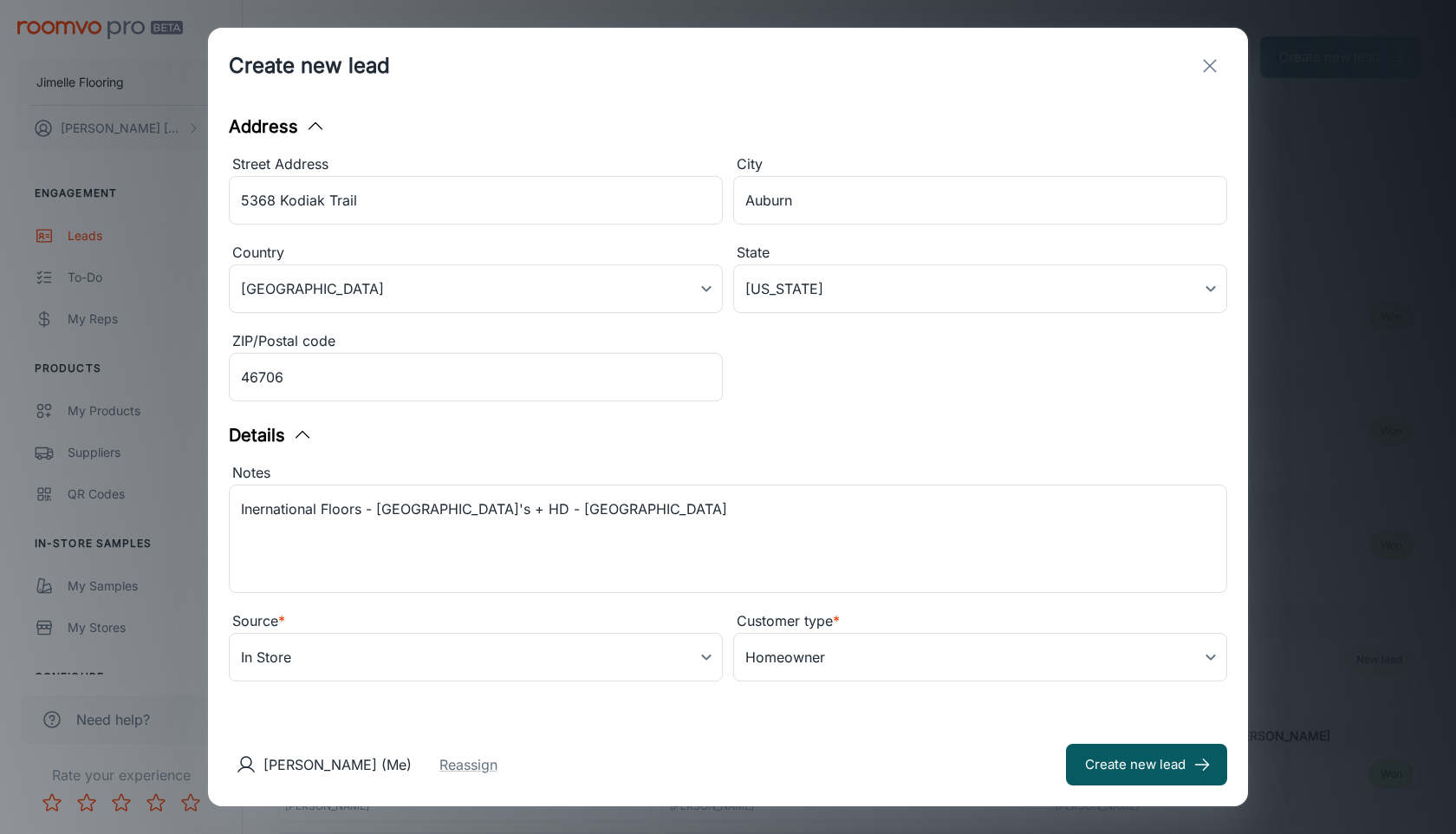
click at [505, 778] on div "[PERSON_NAME] (Me) Reassign" at bounding box center [367, 764] width 276 height 35
click at [498, 760] on button "Reassign" at bounding box center [469, 764] width 58 height 21
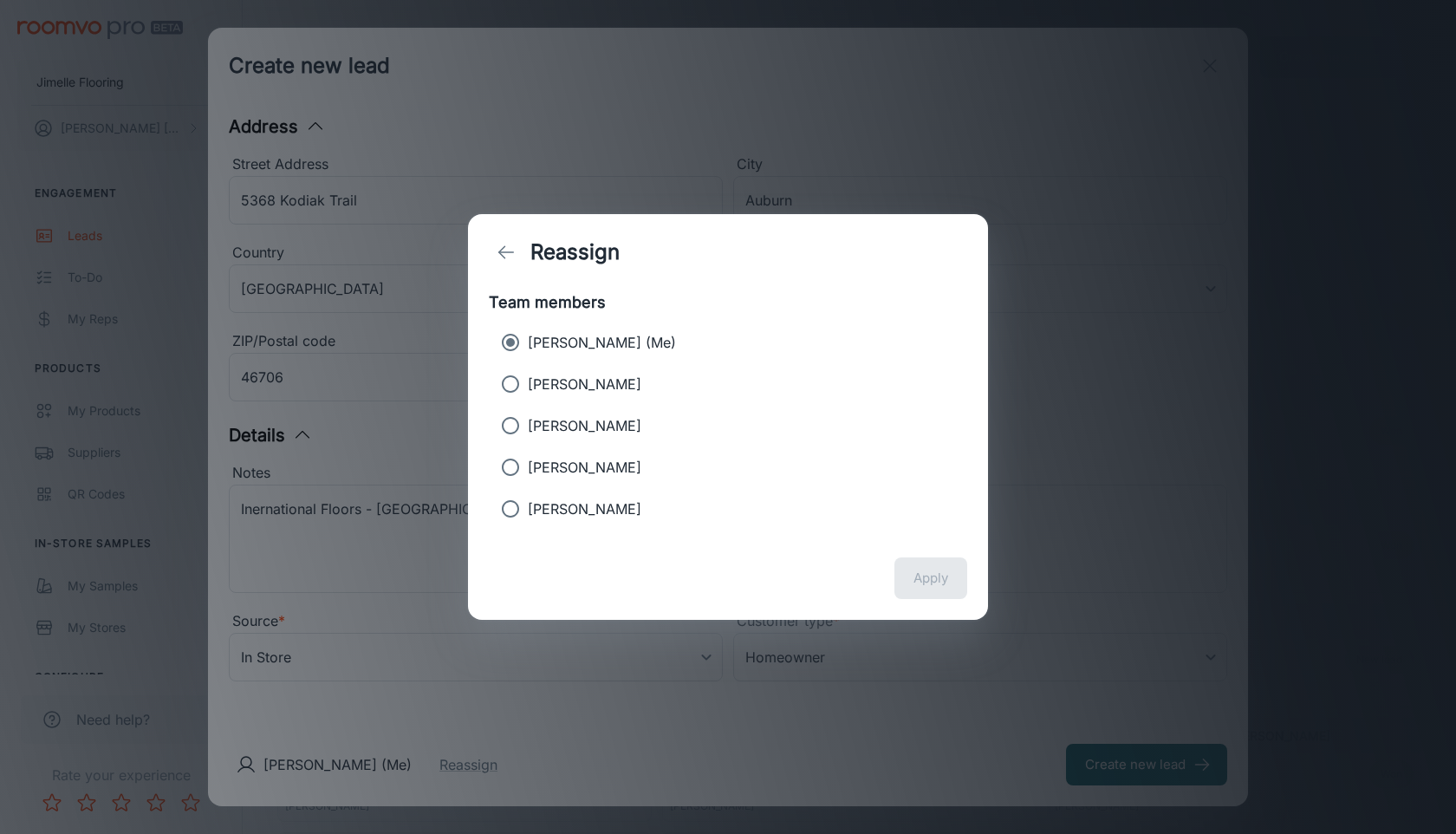
click at [582, 387] on p "[PERSON_NAME]" at bounding box center [585, 384] width 114 height 21
click at [528, 387] on input "[PERSON_NAME]" at bounding box center [510, 384] width 35 height 35
radio input "true"
radio input "false"
click at [941, 585] on button "Apply" at bounding box center [931, 578] width 73 height 42
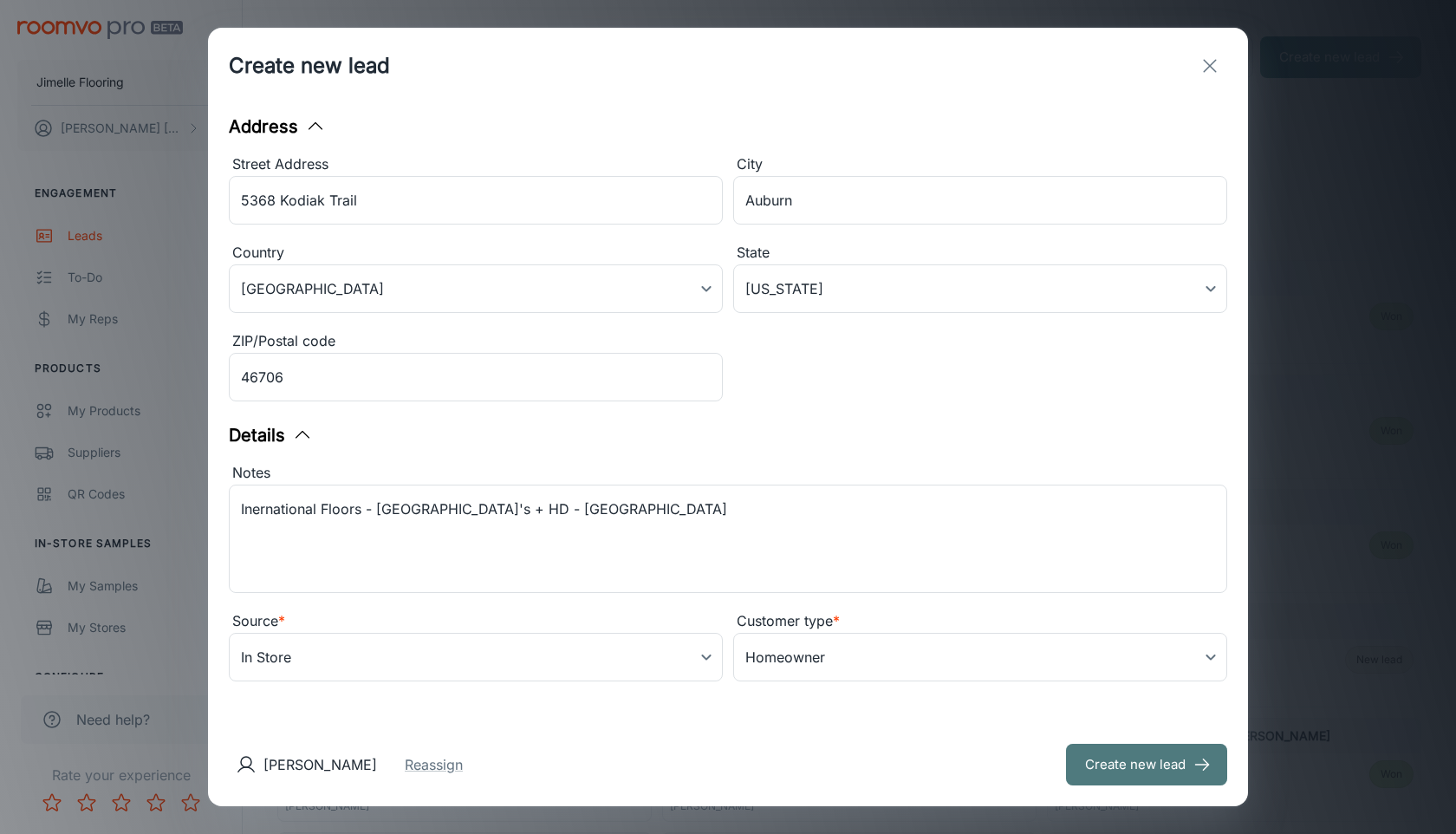
click at [1093, 777] on button "Create new lead" at bounding box center [1146, 765] width 161 height 42
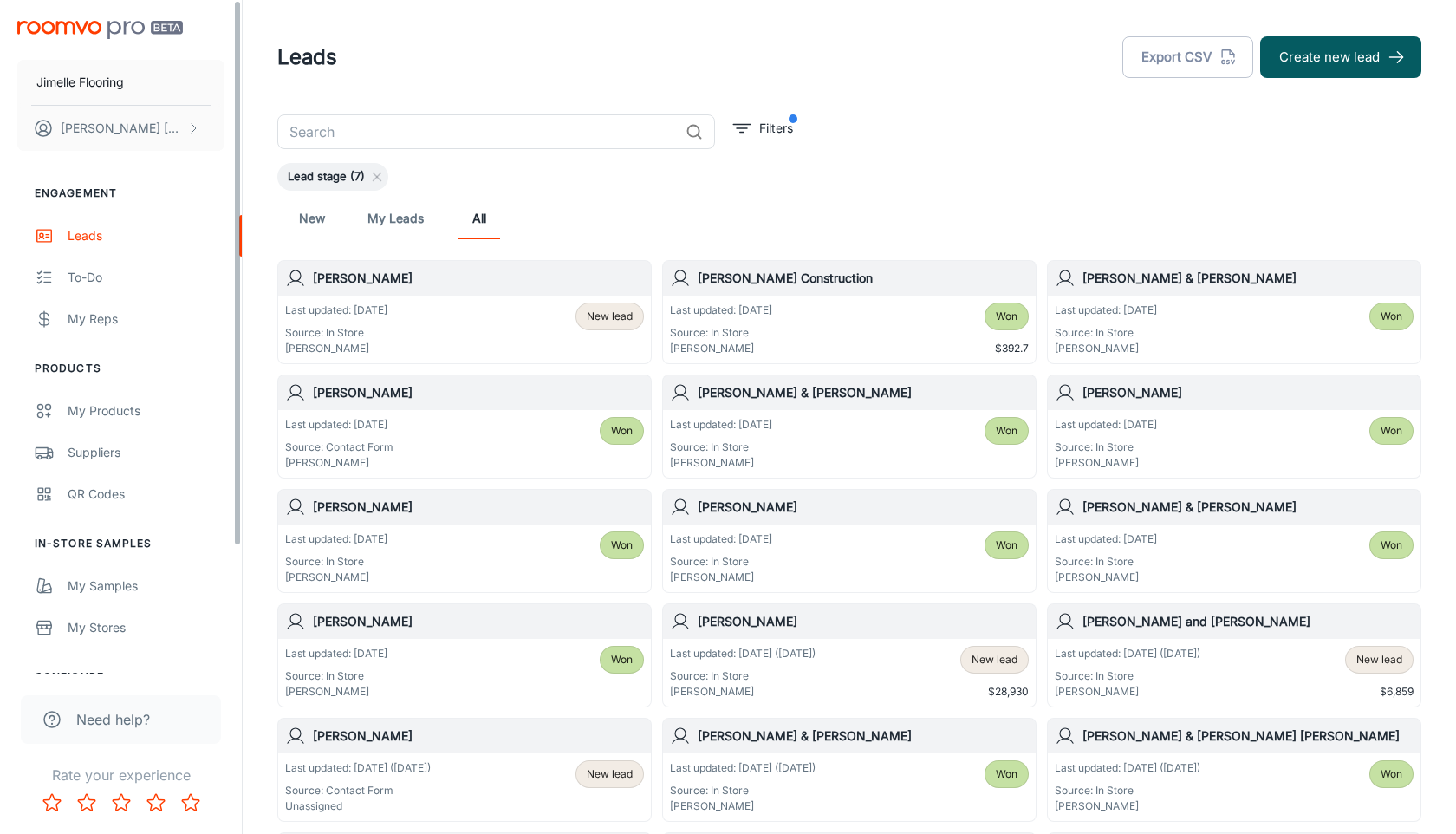
click at [156, 213] on ul "Engagement Leads To-do My Reps" at bounding box center [121, 263] width 242 height 154
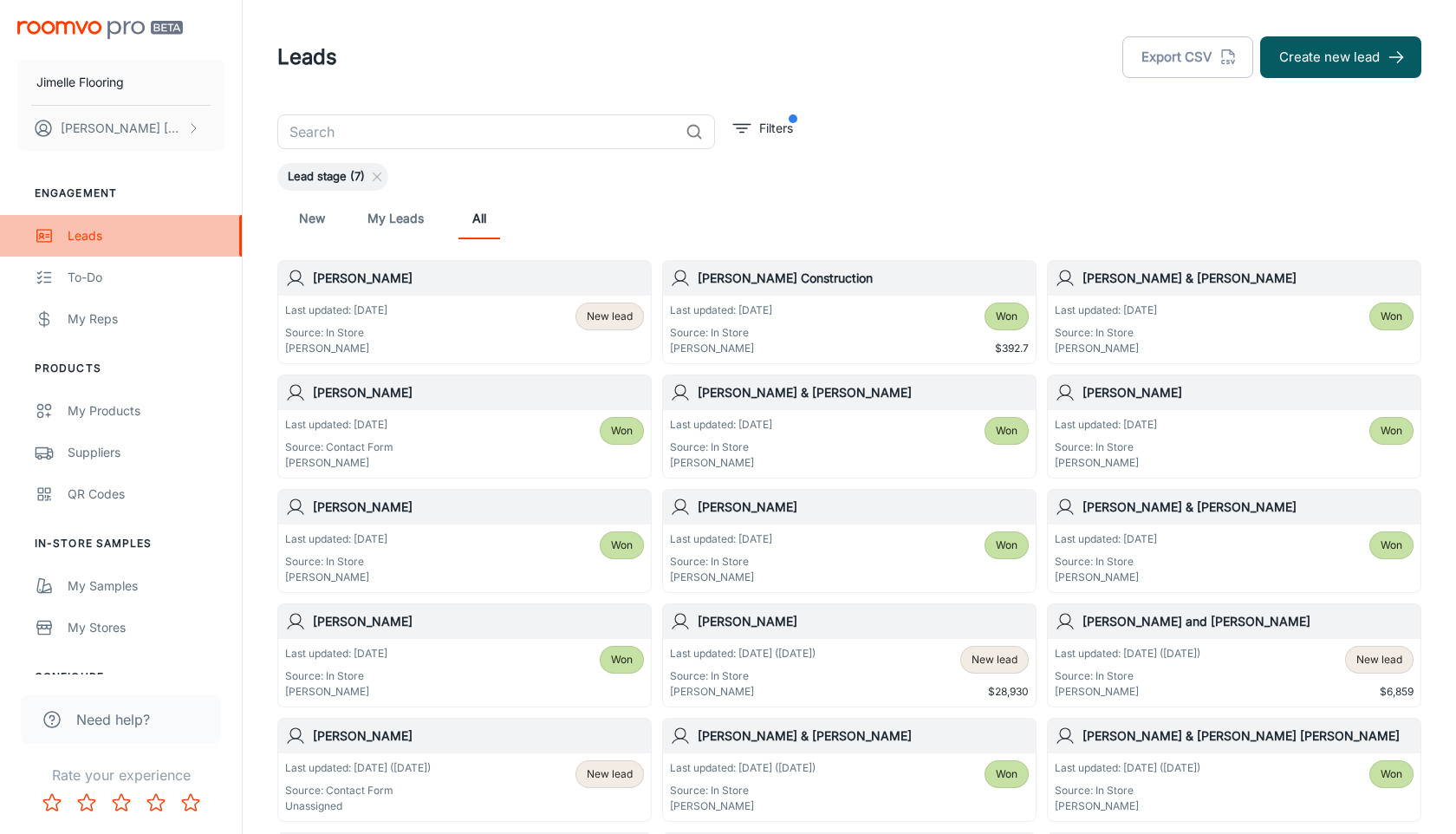
click at [155, 229] on div "Leads" at bounding box center [146, 235] width 157 height 19
click at [609, 316] on span "New lead" at bounding box center [610, 317] width 46 height 16
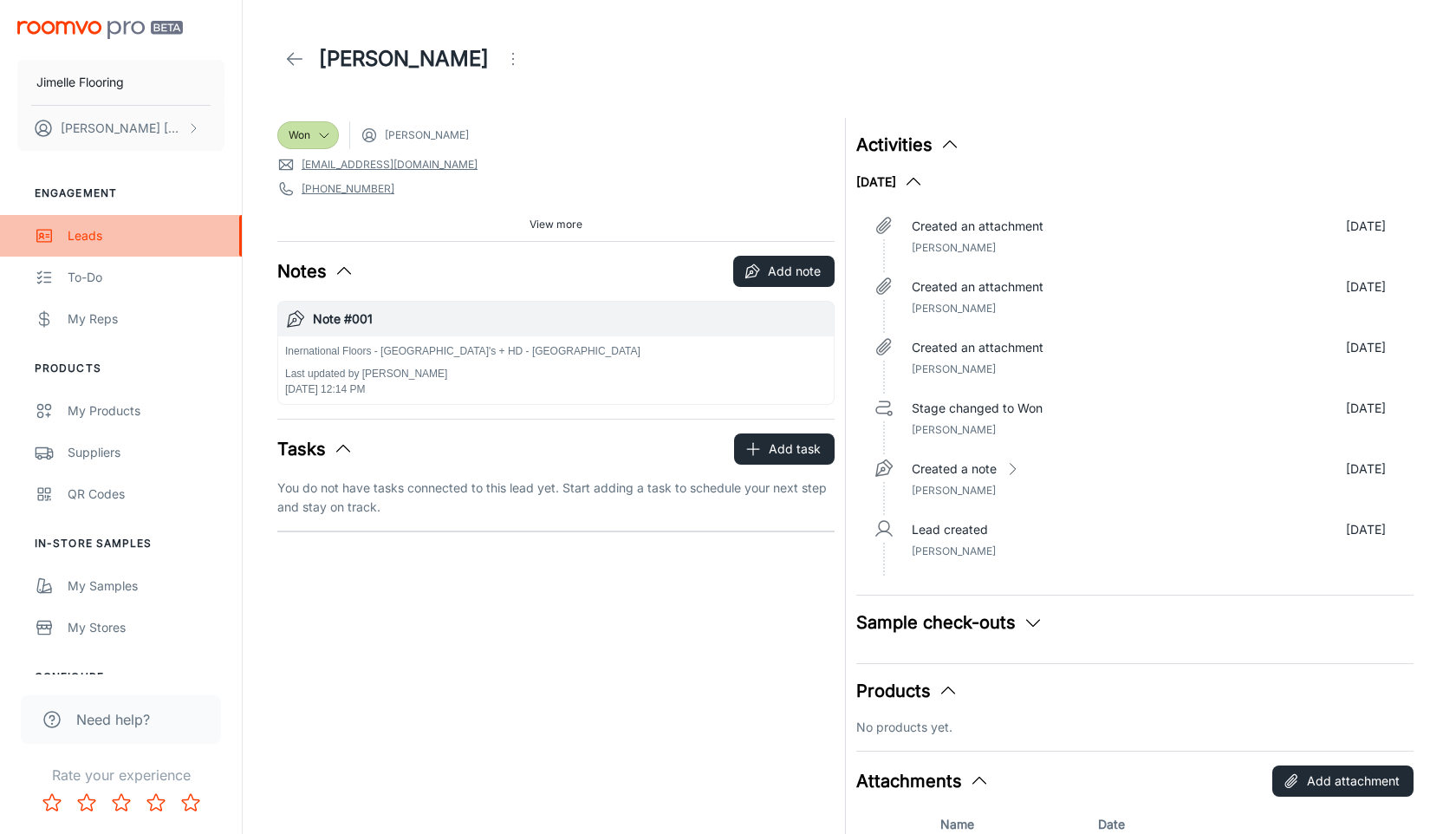
click at [92, 239] on div "Leads" at bounding box center [146, 235] width 157 height 19
